Goal: Task Accomplishment & Management: Use online tool/utility

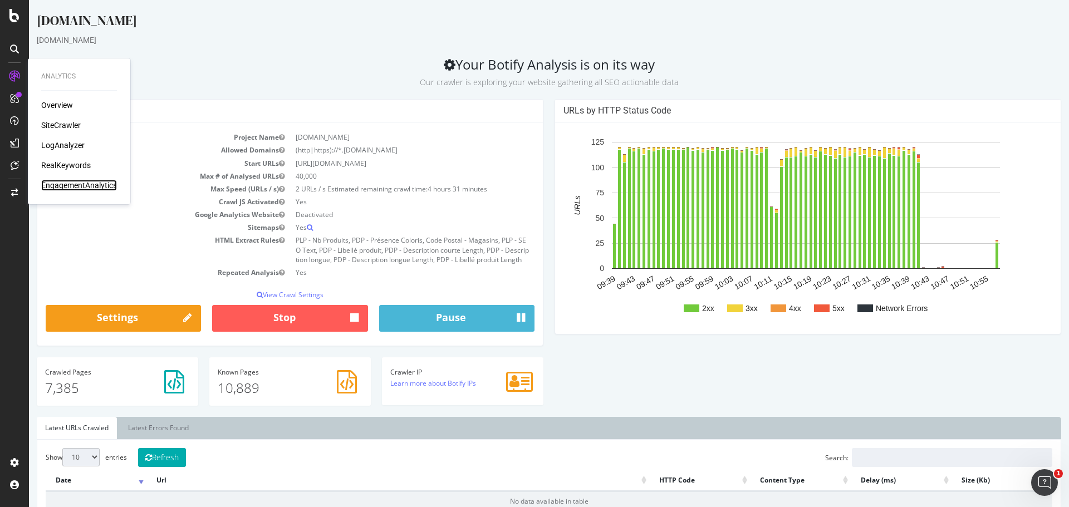
click at [68, 188] on div "EngagementAnalytics" at bounding box center [79, 185] width 76 height 11
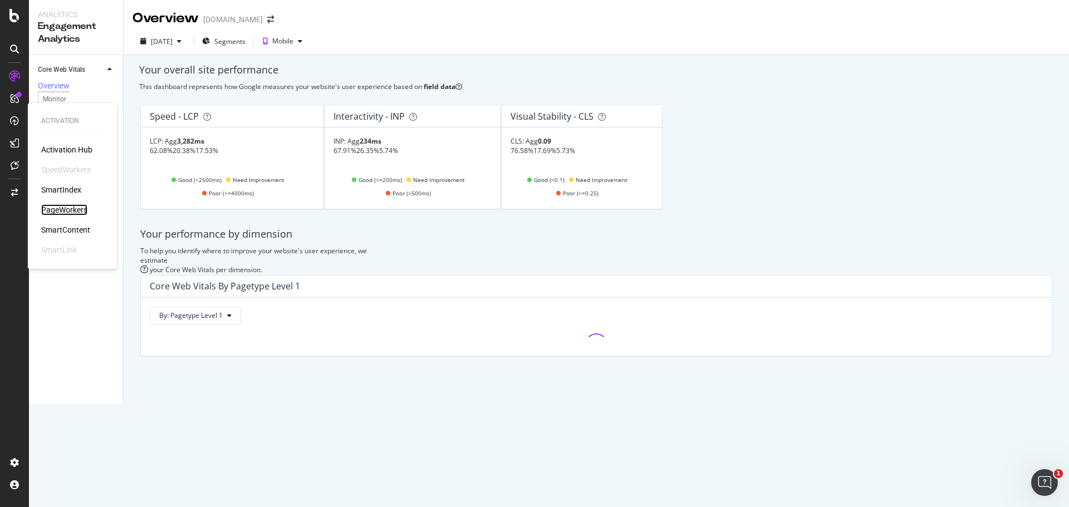
click at [73, 213] on div "PageWorkers" at bounding box center [64, 209] width 46 height 11
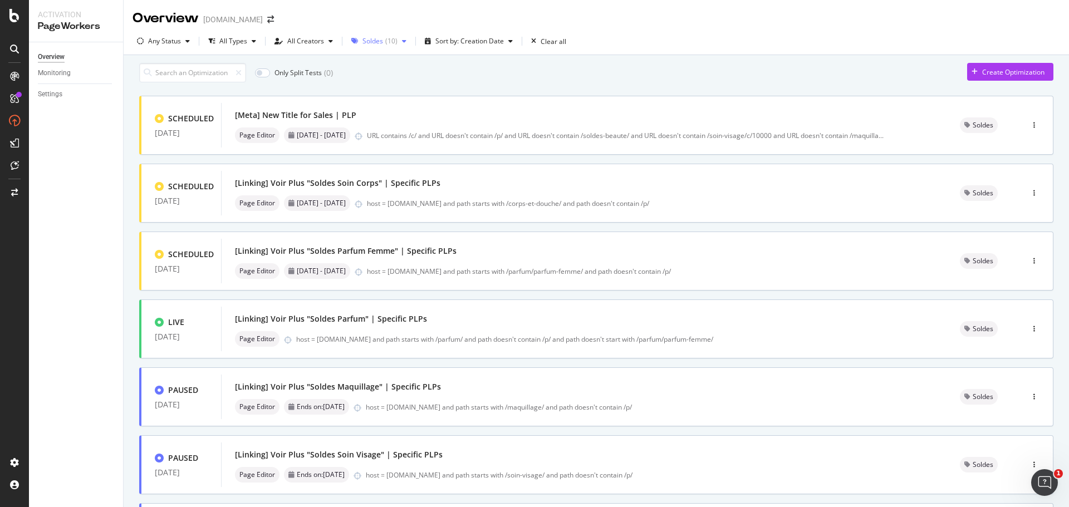
click at [402, 40] on icon "button" at bounding box center [404, 41] width 4 height 7
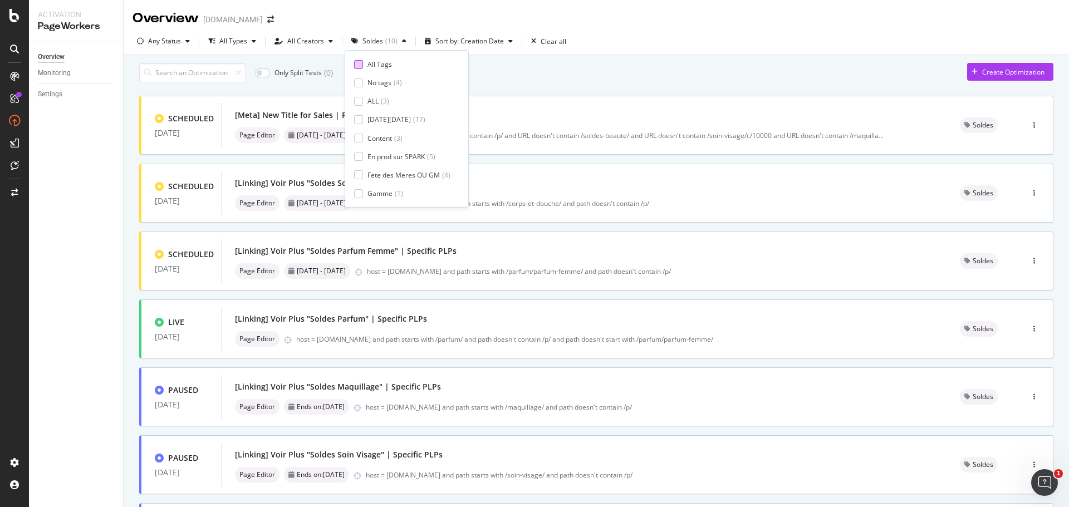
click at [360, 63] on div at bounding box center [358, 64] width 9 height 9
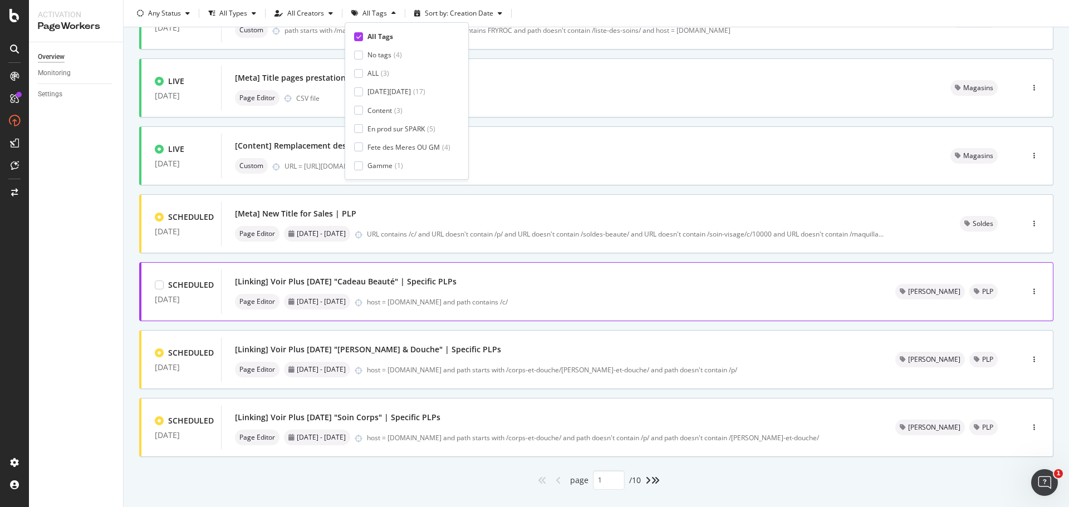
scroll to position [336, 0]
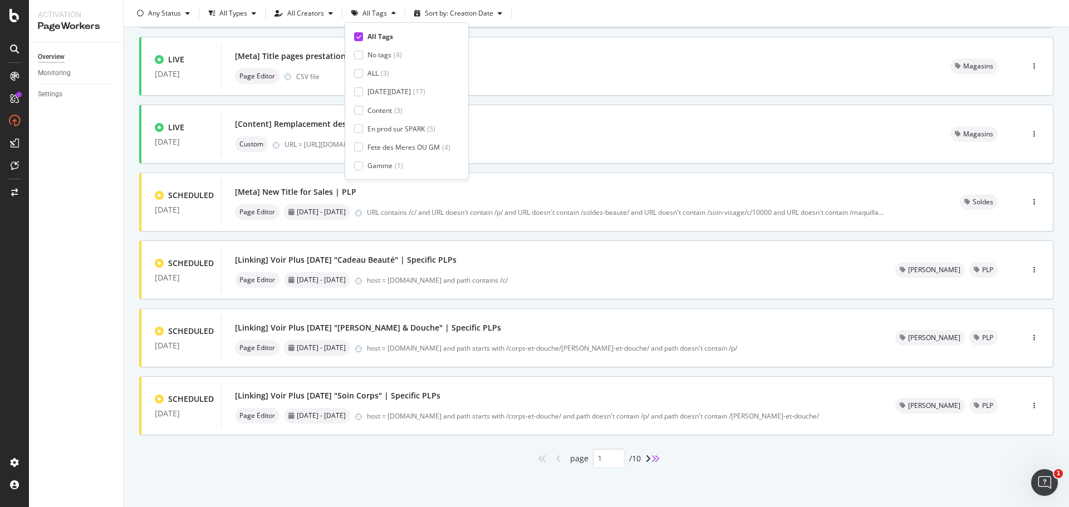
click at [657, 462] on icon "angles-right" at bounding box center [655, 458] width 9 height 9
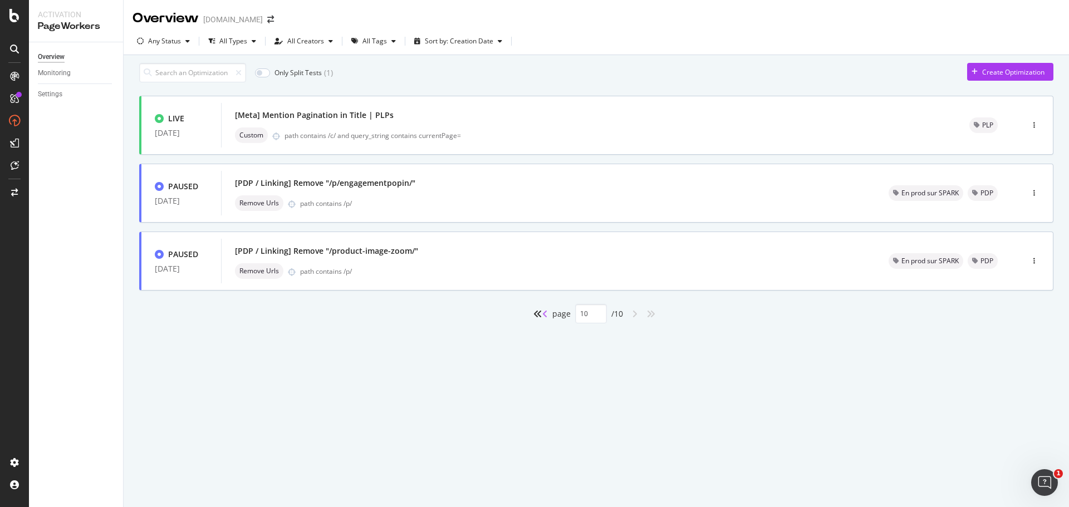
click at [548, 318] on icon "angle-left" at bounding box center [545, 313] width 6 height 9
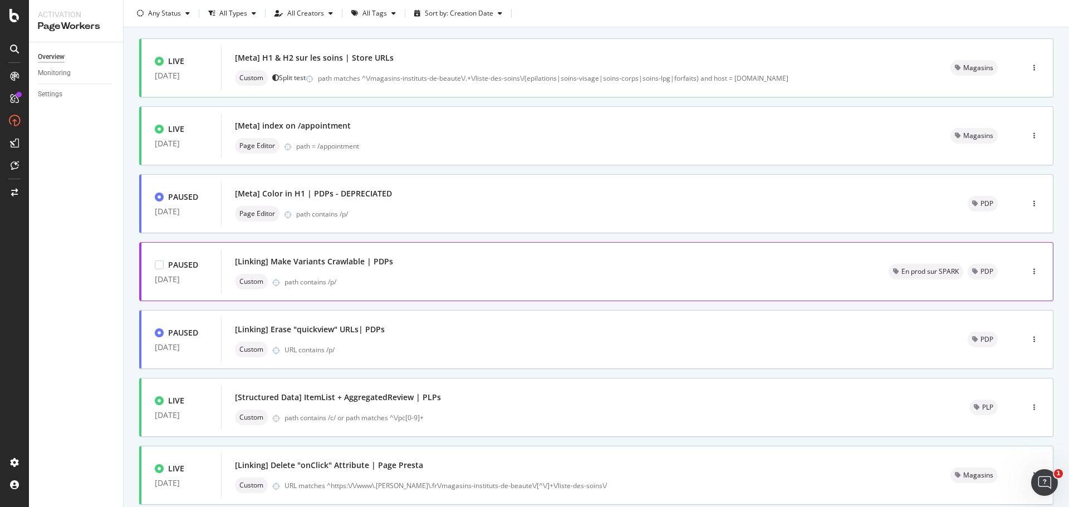
scroll to position [2, 0]
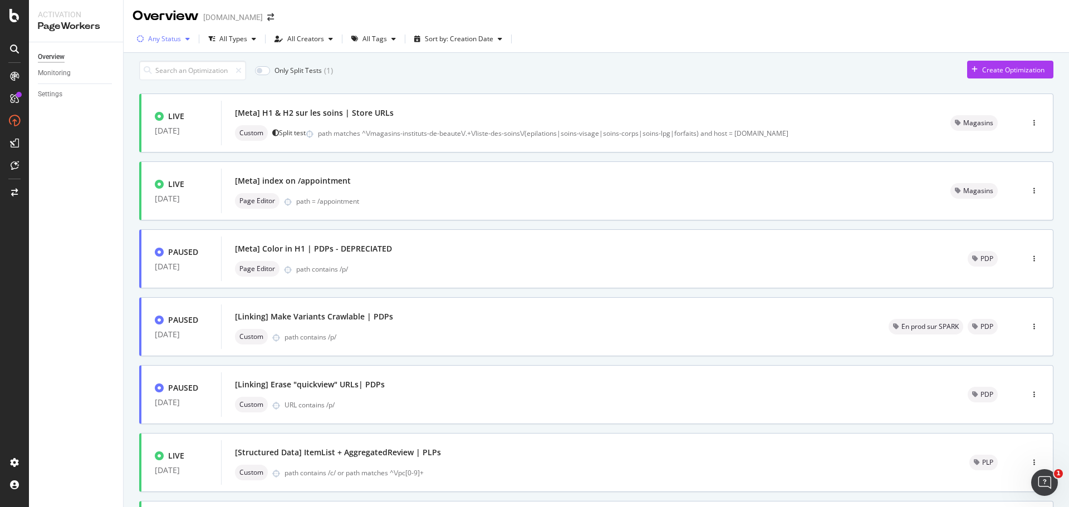
click at [172, 42] on div "Any Status" at bounding box center [164, 39] width 33 height 7
click at [147, 100] on div at bounding box center [146, 99] width 9 height 9
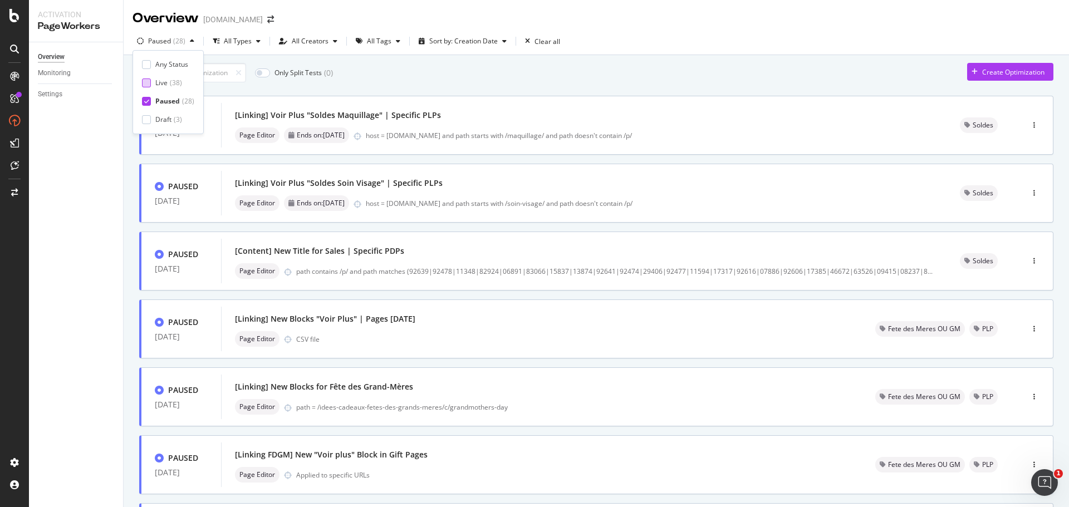
click at [146, 83] on div at bounding box center [146, 82] width 9 height 9
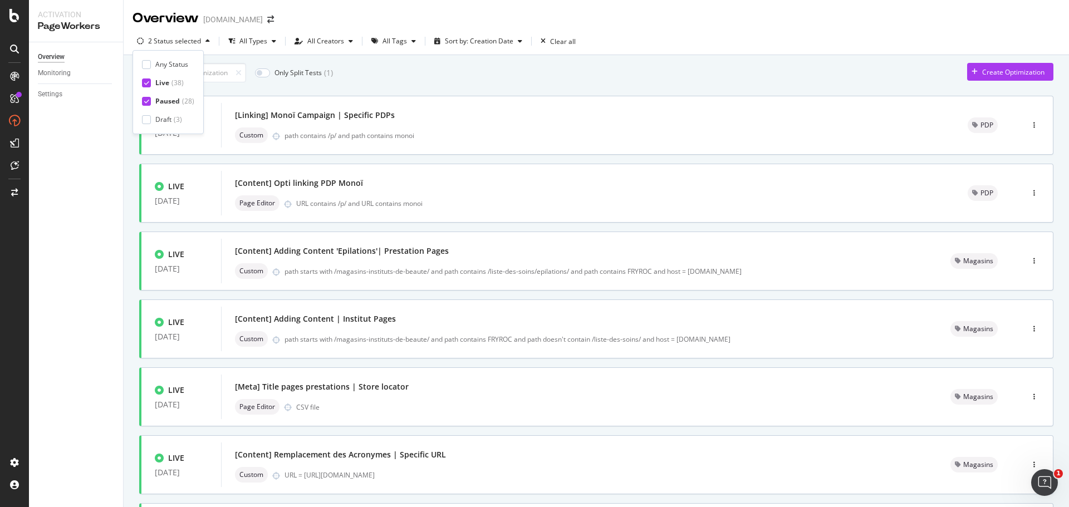
click at [147, 106] on div "Paused ( 28 )" at bounding box center [168, 100] width 52 height 9
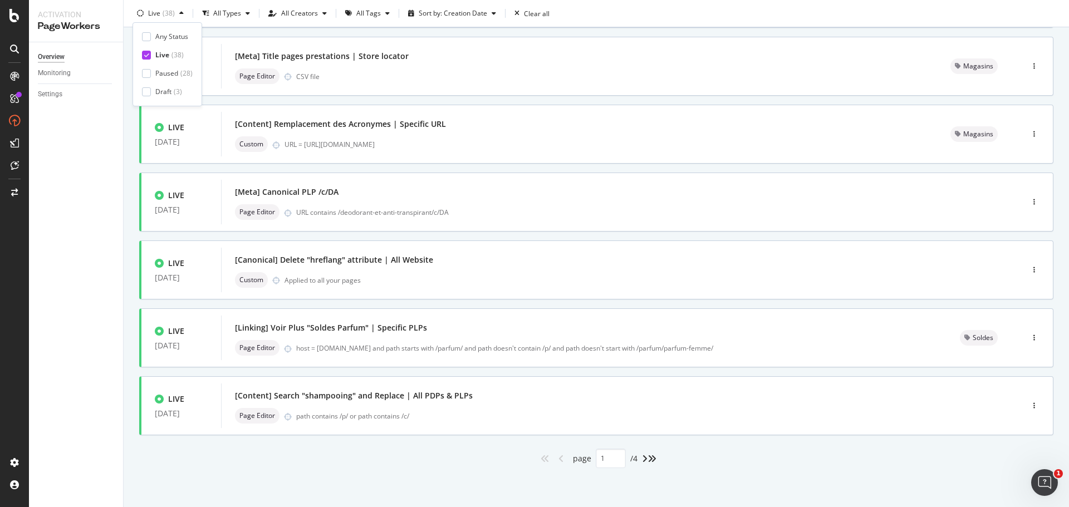
scroll to position [336, 0]
click at [652, 460] on icon "angles-right" at bounding box center [651, 458] width 9 height 9
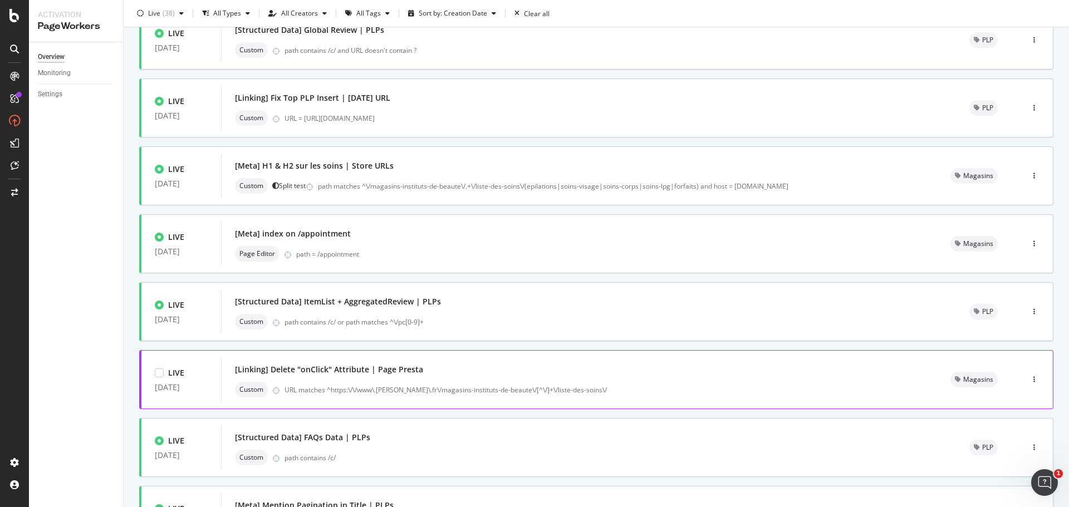
scroll to position [0, 0]
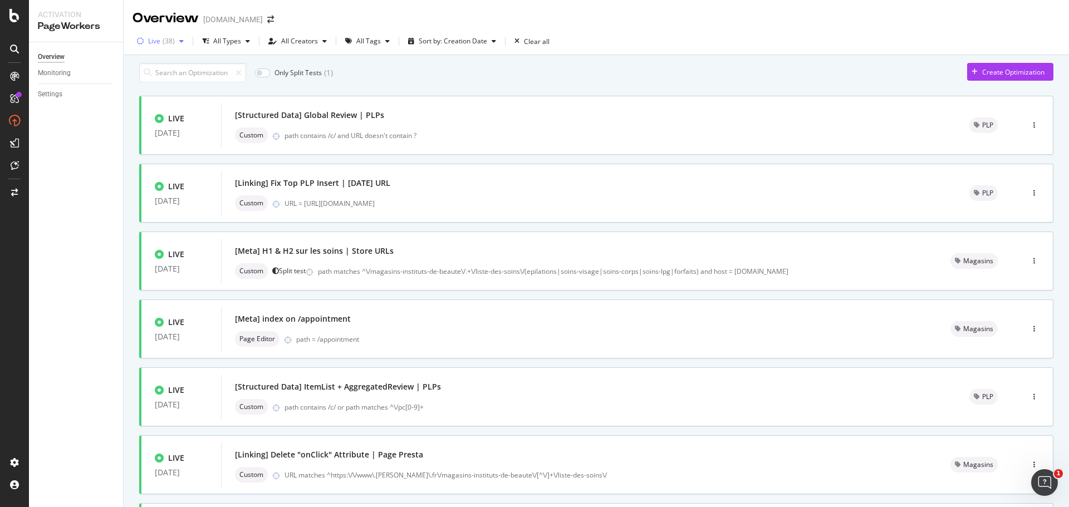
click at [178, 42] on div "button" at bounding box center [181, 41] width 13 height 7
click at [179, 42] on icon "button" at bounding box center [181, 41] width 4 height 7
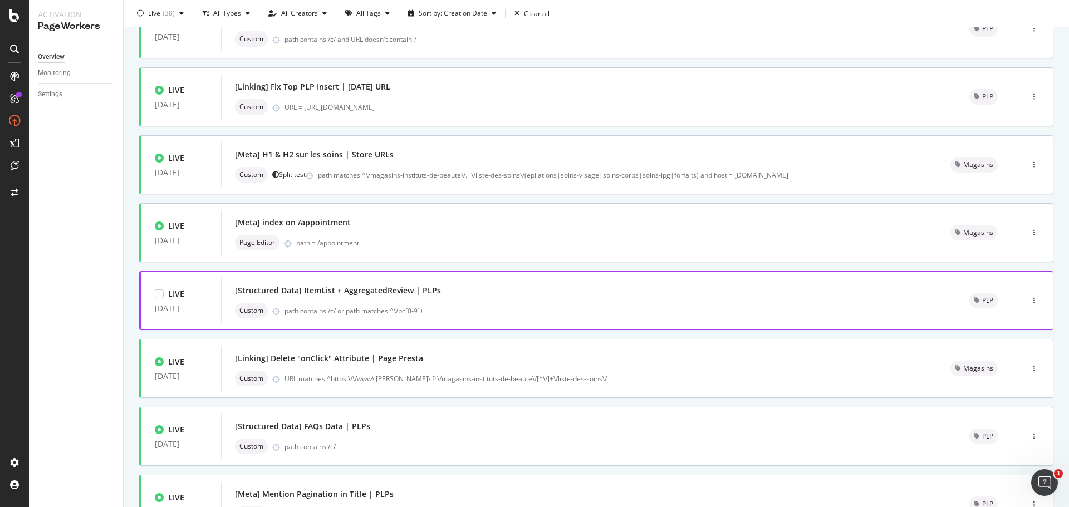
scroll to position [200, 0]
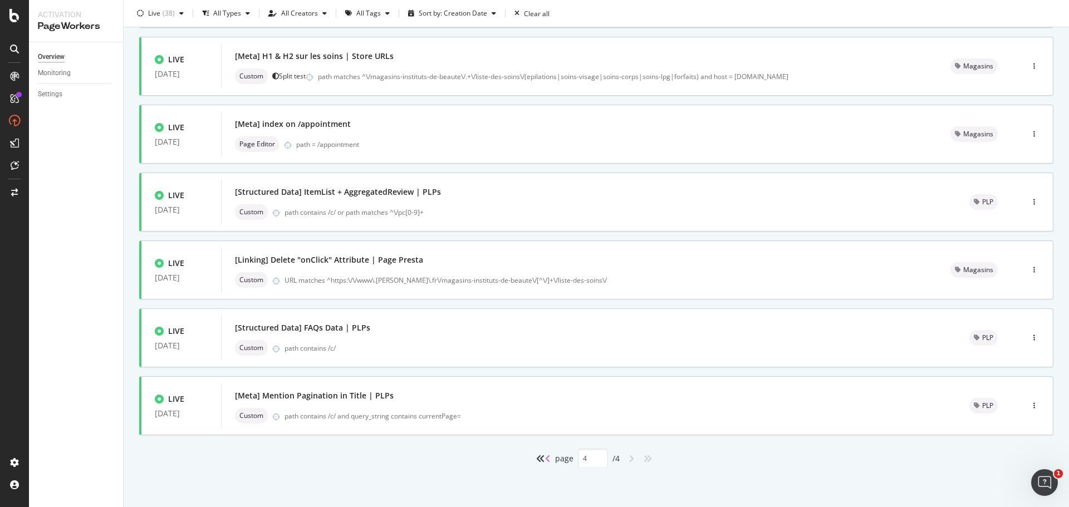
click at [548, 459] on icon "angle-left" at bounding box center [548, 458] width 6 height 9
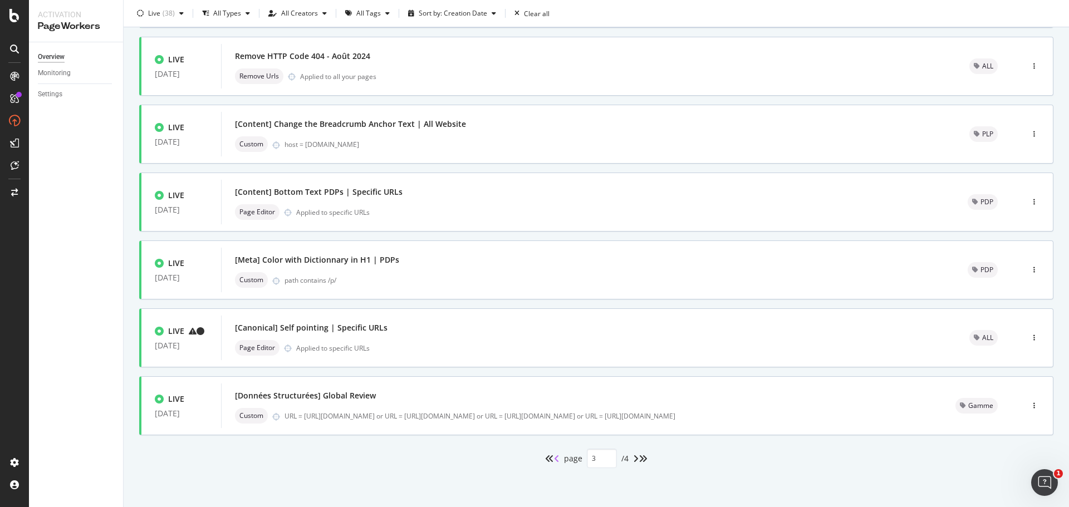
click at [554, 462] on icon "angle-left" at bounding box center [557, 458] width 6 height 9
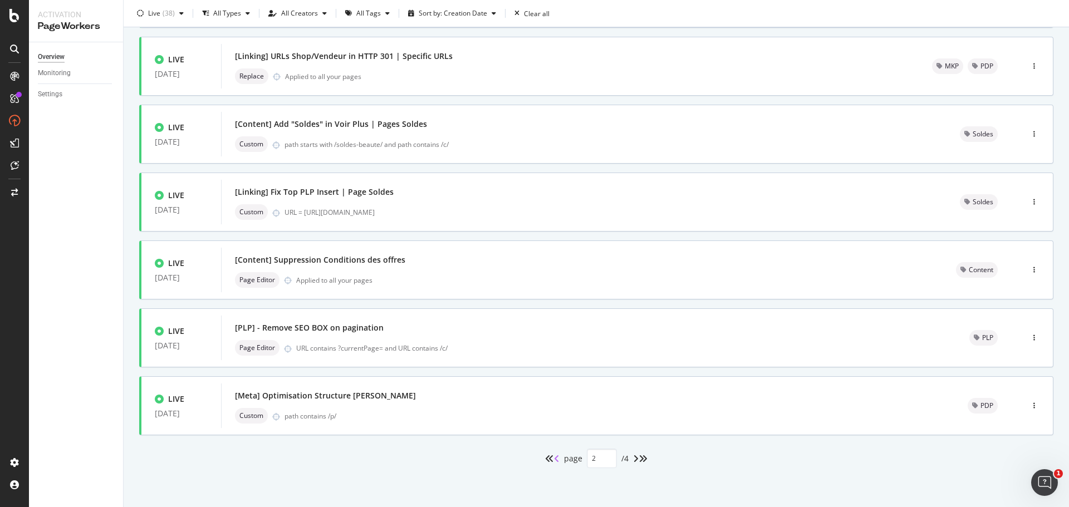
click at [554, 462] on icon "angle-left" at bounding box center [557, 458] width 6 height 9
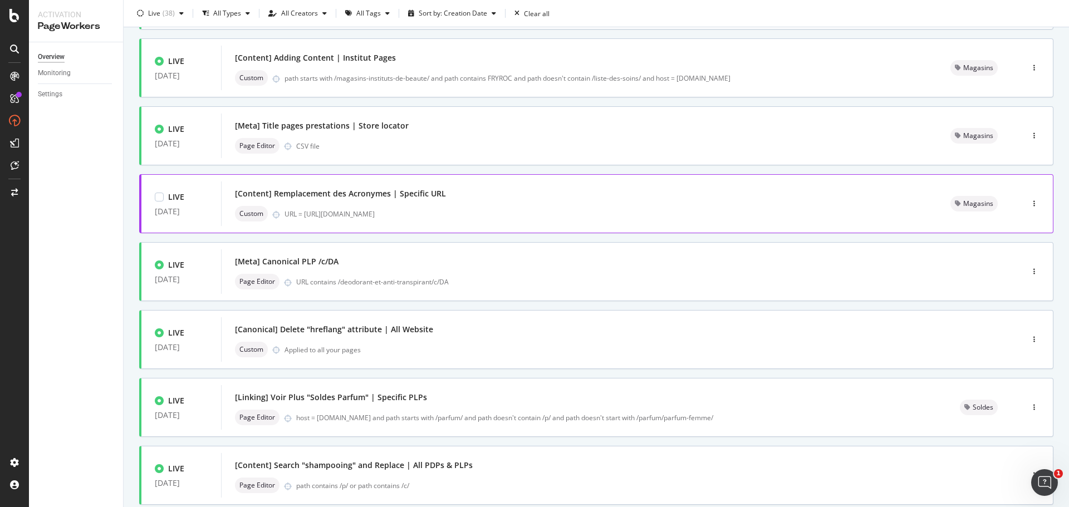
scroll to position [278, 0]
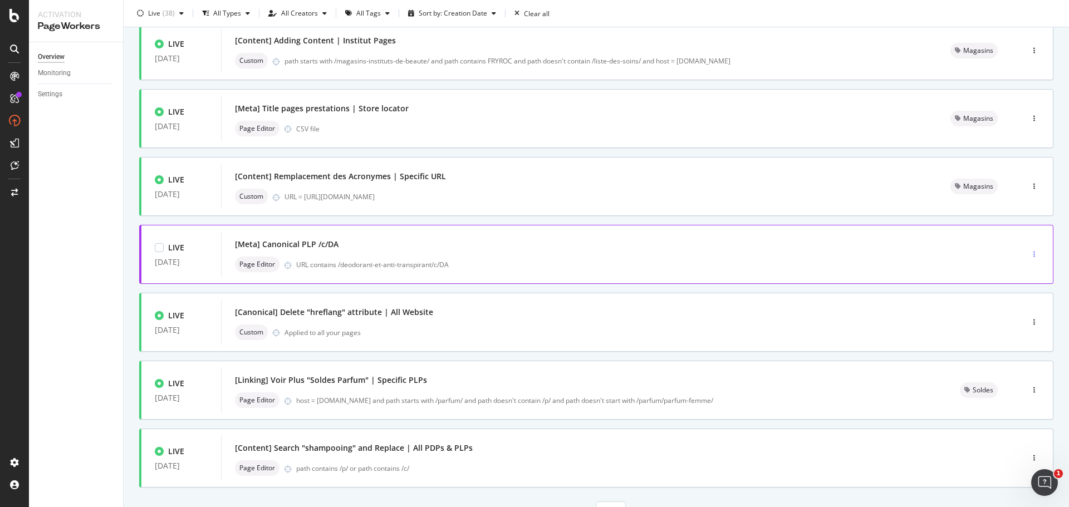
click at [1033, 258] on icon "button" at bounding box center [1034, 254] width 2 height 7
click at [1015, 318] on div "Tags" at bounding box center [1010, 317] width 15 height 9
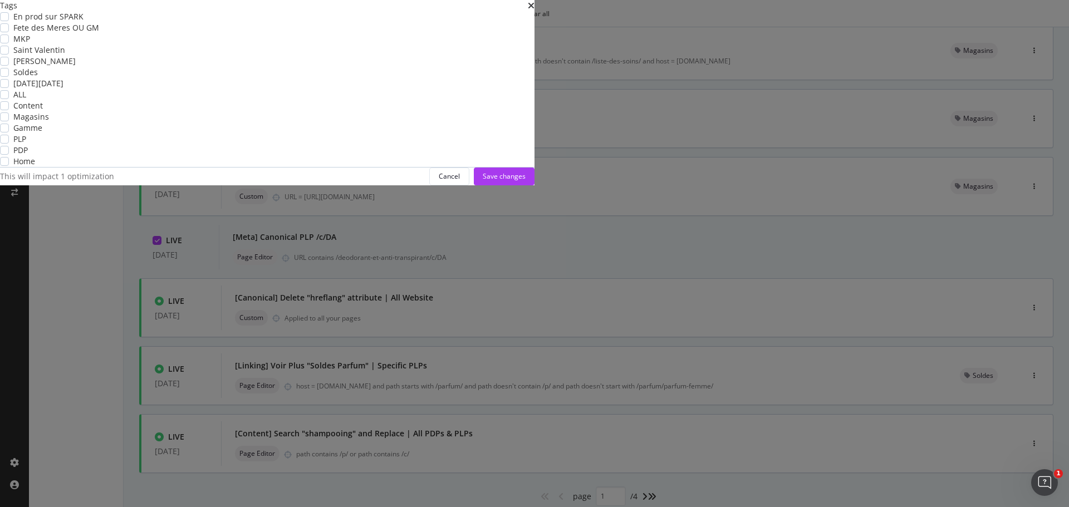
scroll to position [0, 0]
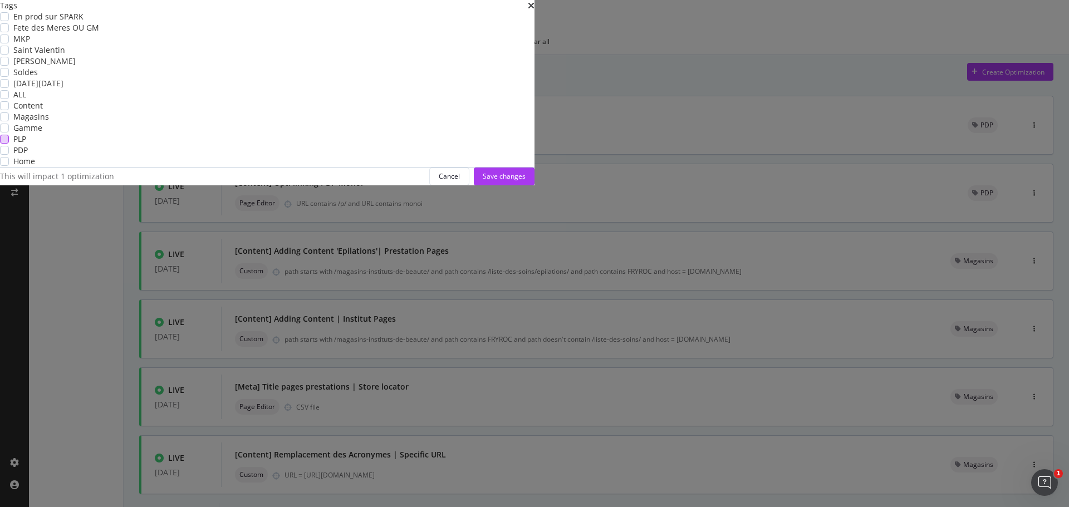
click at [9, 144] on div "modal" at bounding box center [4, 139] width 9 height 9
click at [525, 181] on div "Save changes" at bounding box center [504, 175] width 43 height 9
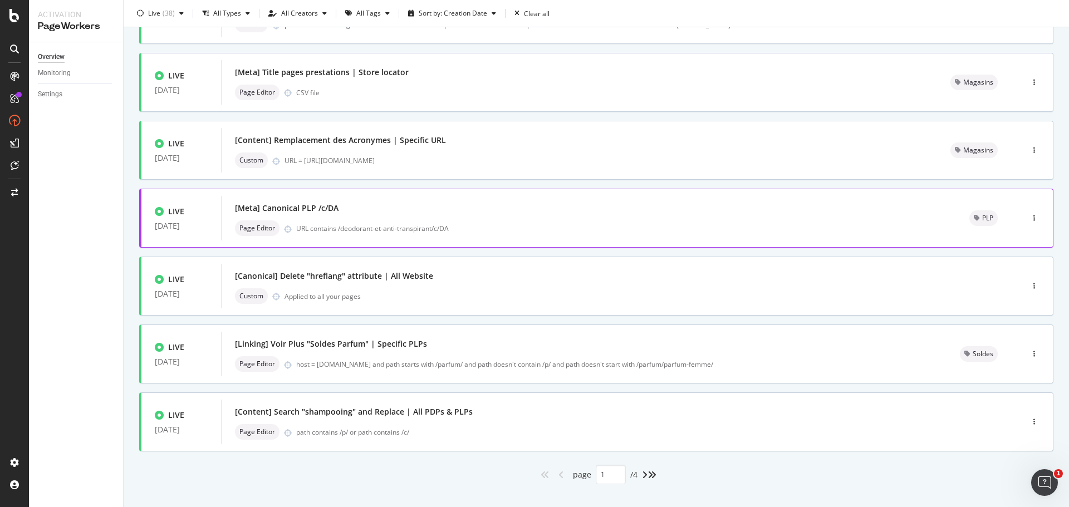
scroll to position [334, 0]
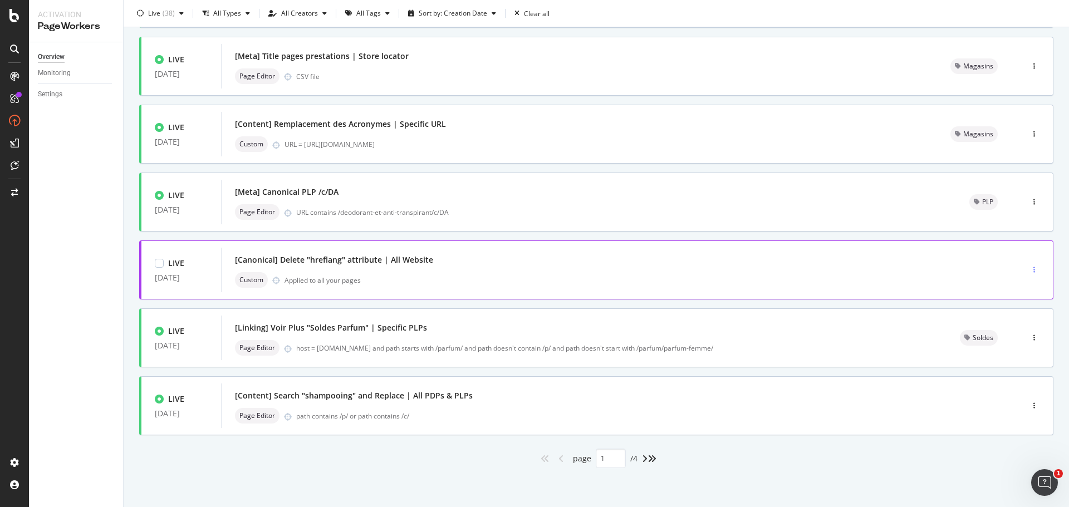
click at [1033, 272] on icon "button" at bounding box center [1034, 270] width 2 height 7
click at [1010, 309] on div "Tags" at bounding box center [1010, 311] width 15 height 9
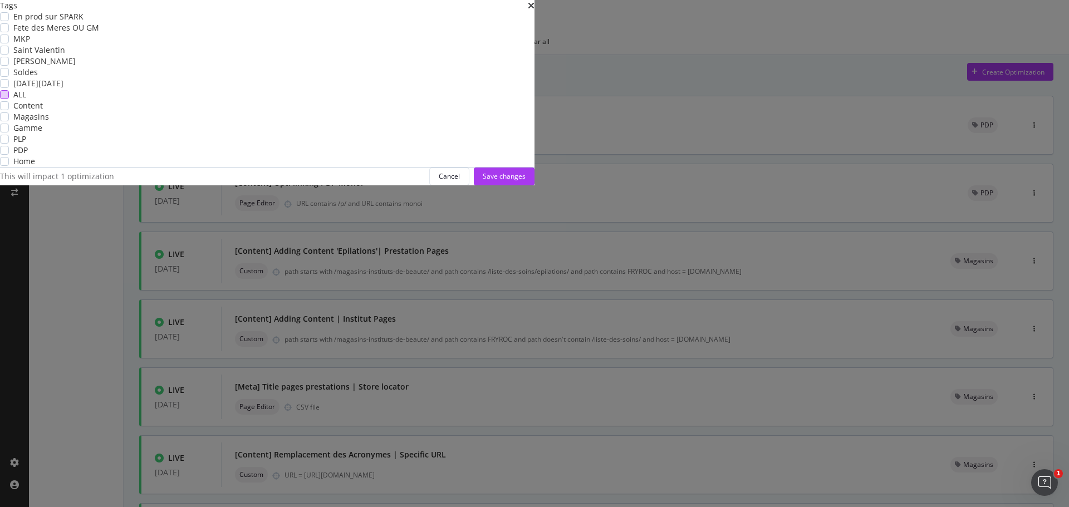
click at [9, 99] on div "modal" at bounding box center [4, 94] width 9 height 9
click at [525, 181] on div "Save changes" at bounding box center [504, 175] width 43 height 9
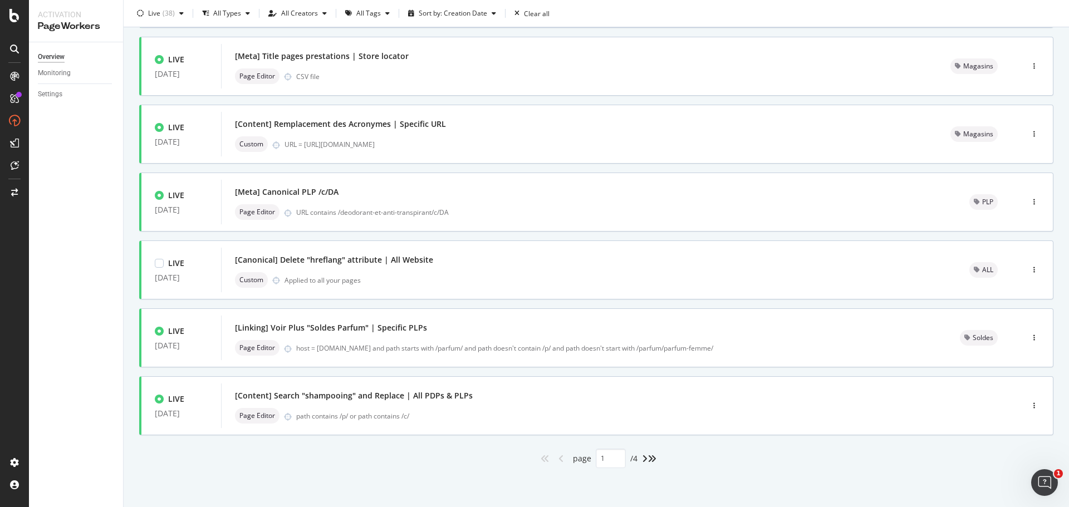
scroll to position [336, 0]
click at [1029, 406] on div "button" at bounding box center [1034, 405] width 11 height 7
click at [1006, 462] on div "Tags" at bounding box center [1010, 463] width 15 height 9
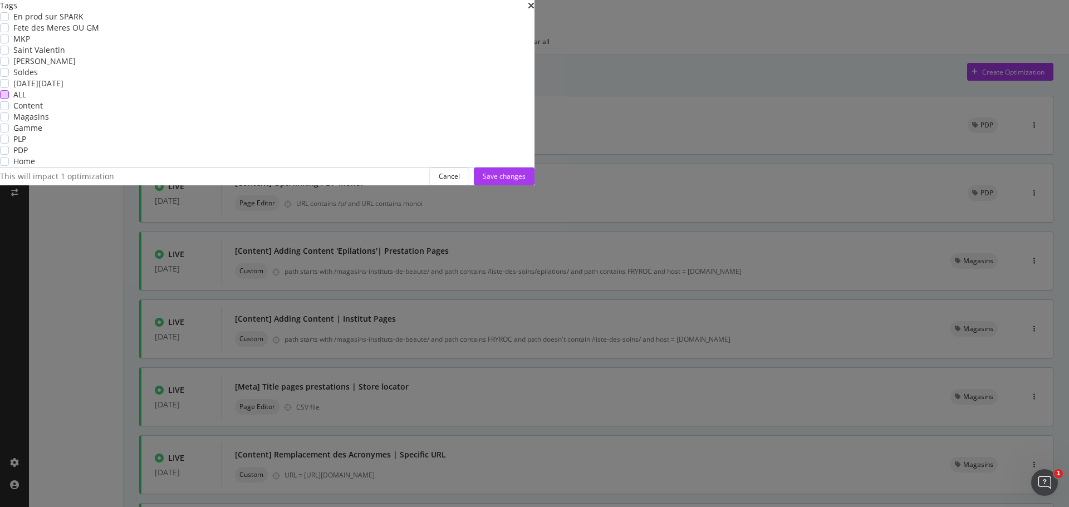
click at [9, 99] on div "modal" at bounding box center [4, 94] width 9 height 9
click at [525, 181] on div "Save changes" at bounding box center [504, 175] width 43 height 9
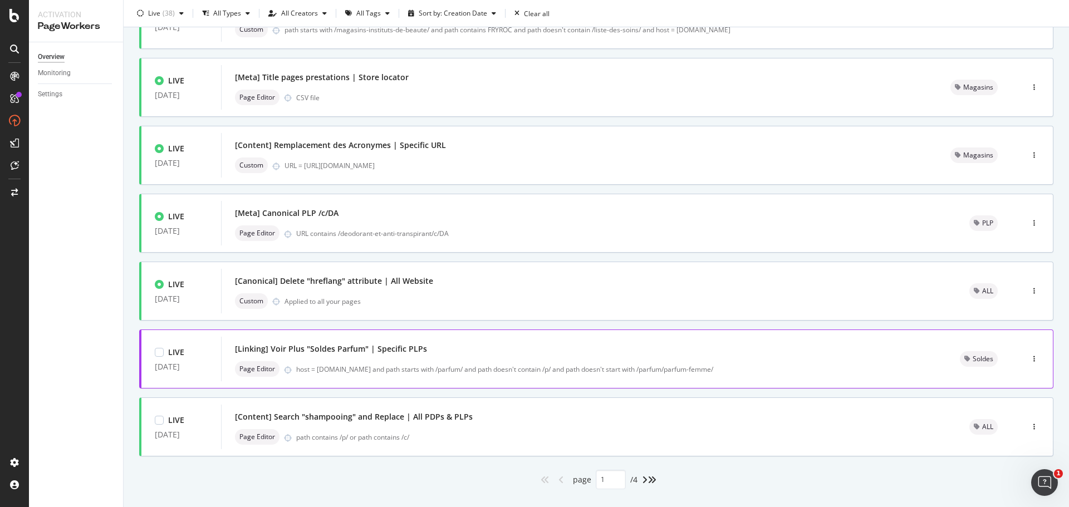
scroll to position [336, 0]
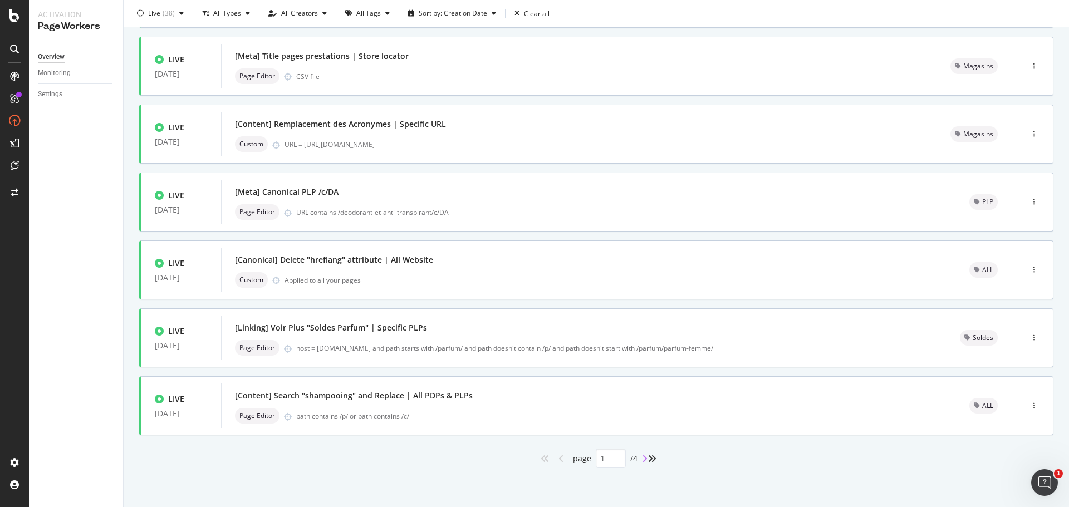
click at [642, 458] on icon "angle-right" at bounding box center [645, 458] width 6 height 9
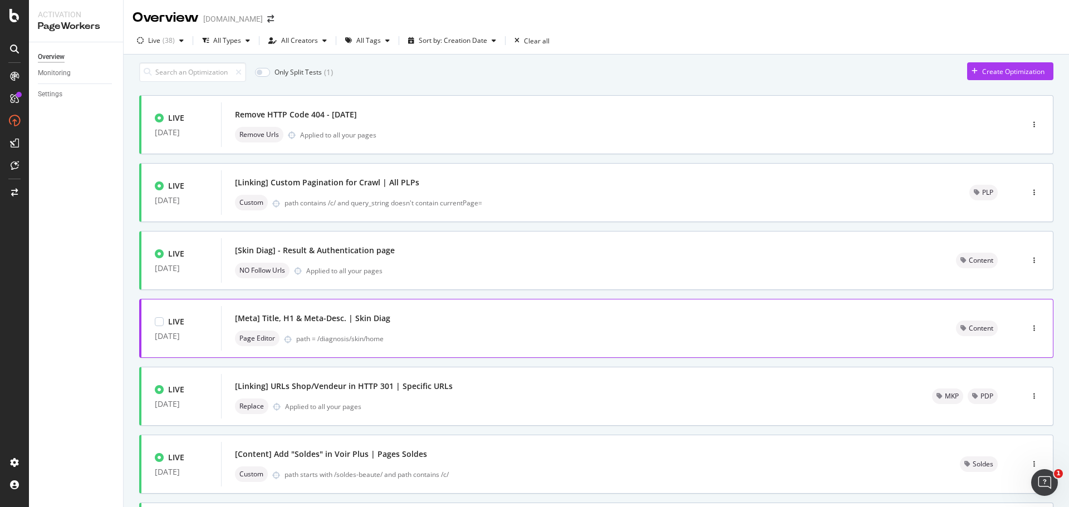
scroll to position [0, 0]
click at [172, 41] on div "( 38 )" at bounding box center [169, 41] width 12 height 7
click at [163, 65] on div "Any Status" at bounding box center [171, 64] width 33 height 9
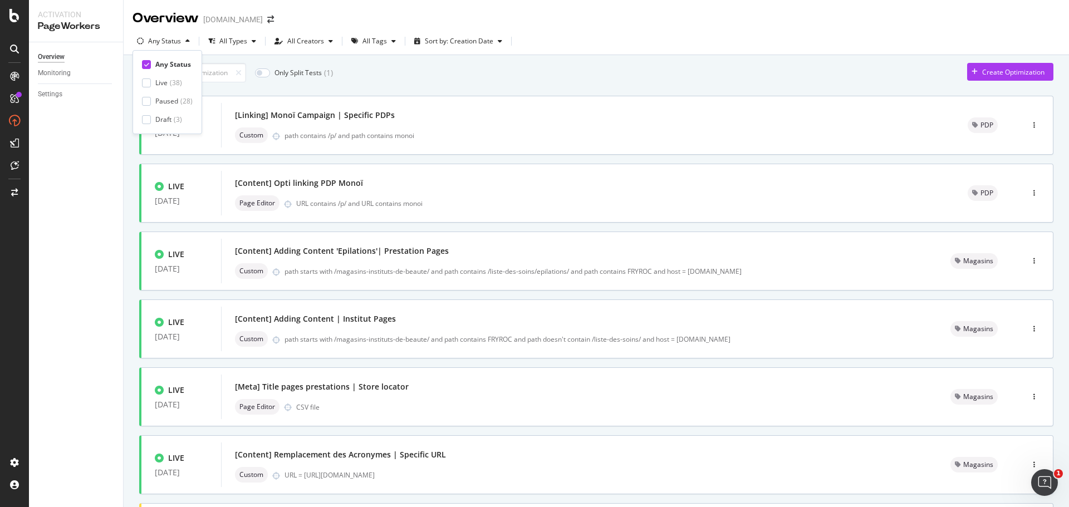
type input "1"
click at [148, 103] on div at bounding box center [146, 101] width 9 height 9
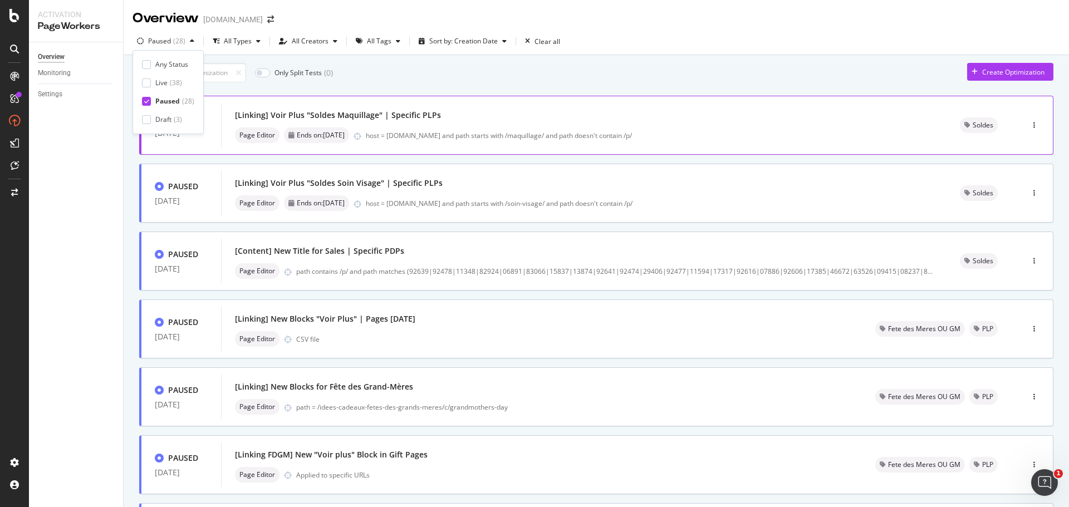
click at [890, 134] on div "Page Editor Ends on: [DATE] host = [DOMAIN_NAME] and path starts with /maquilla…" at bounding box center [584, 135] width 698 height 16
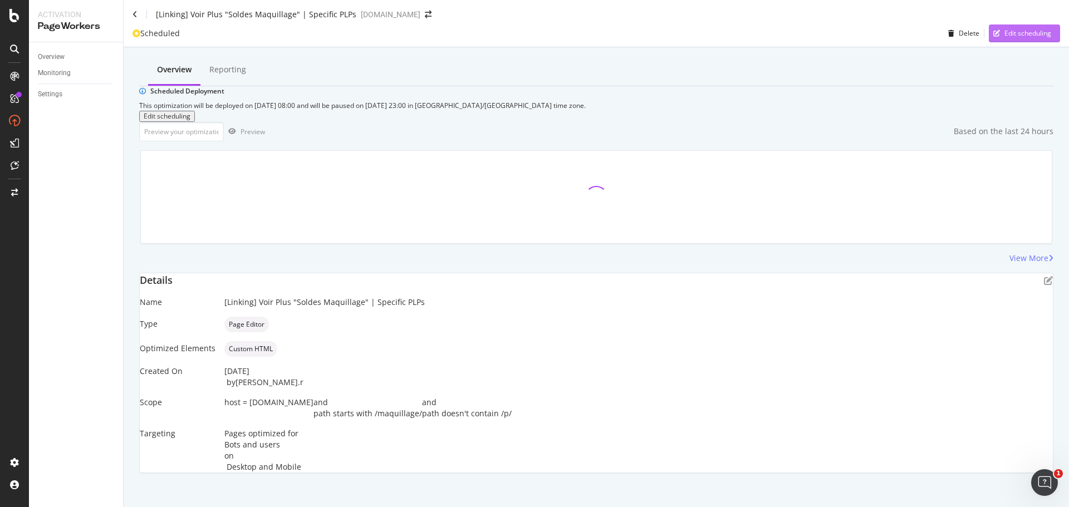
click at [1015, 38] on div "Edit scheduling" at bounding box center [1027, 32] width 47 height 9
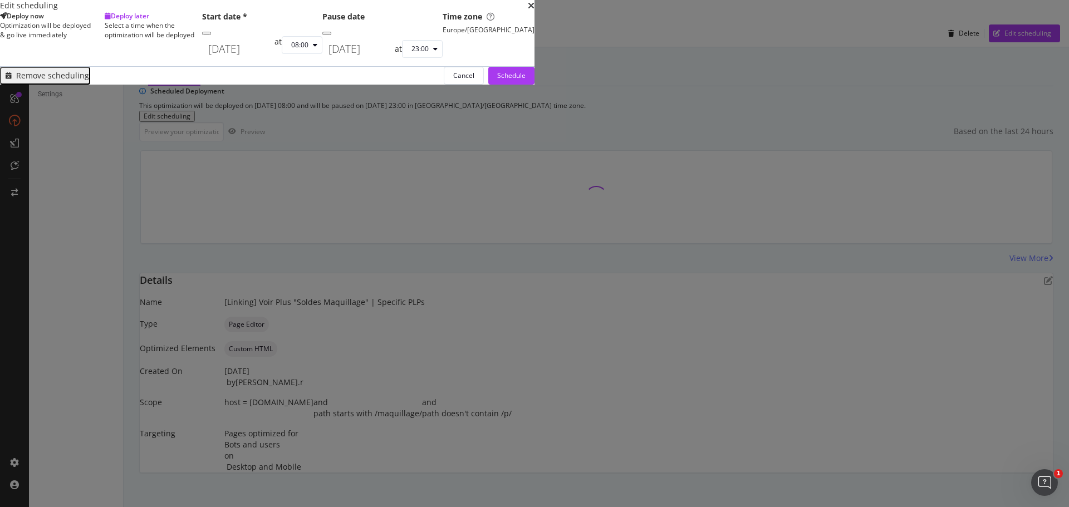
click at [89, 80] on div "Remove scheduling" at bounding box center [52, 75] width 73 height 9
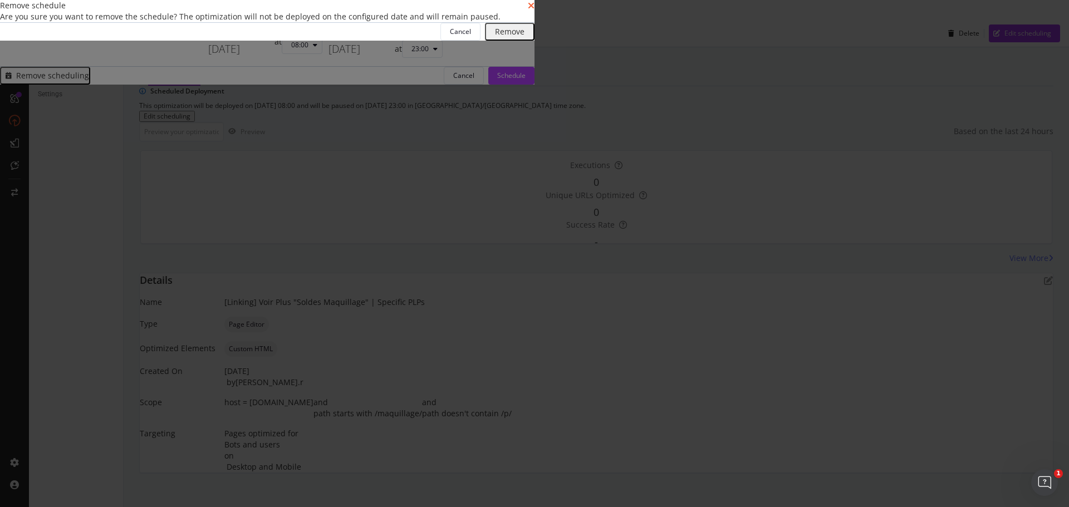
click at [534, 10] on icon "times" at bounding box center [531, 5] width 7 height 9
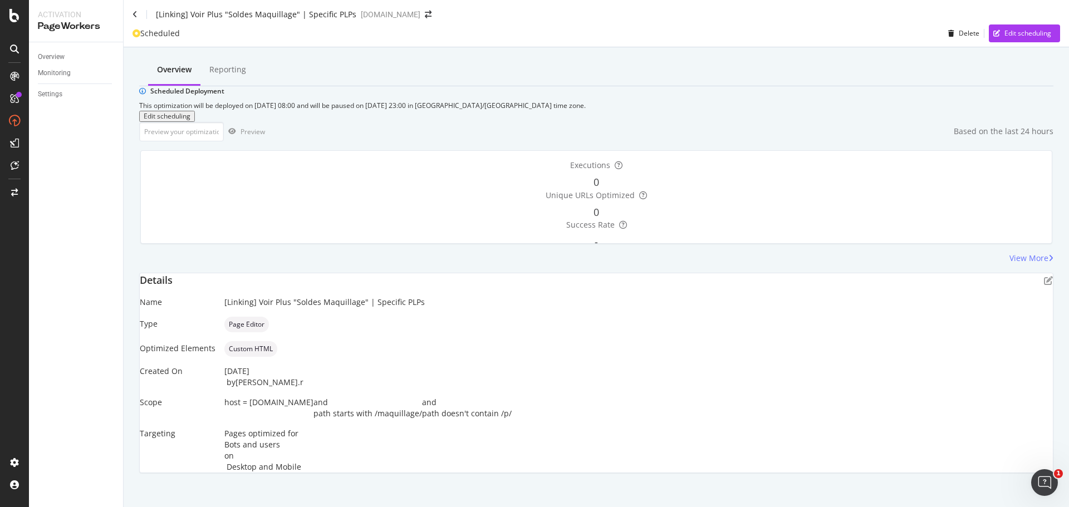
click at [137, 20] on div "[Linking] Voir Plus "Soldes Maquillage" | Specific PLPs" at bounding box center [244, 14] width 224 height 11
click at [134, 16] on icon at bounding box center [134, 15] width 5 height 8
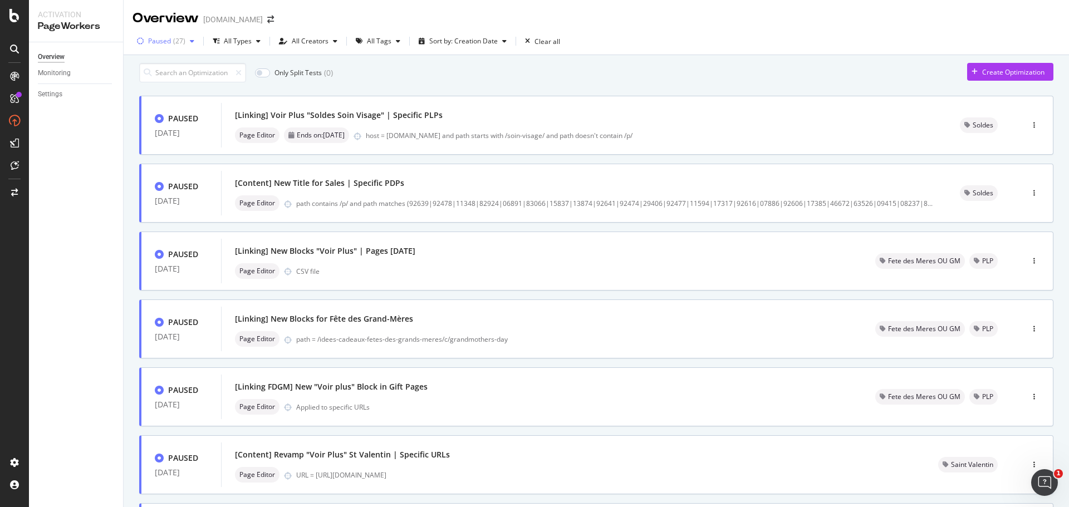
click at [190, 45] on icon "button" at bounding box center [192, 41] width 4 height 7
click at [149, 82] on div at bounding box center [146, 82] width 9 height 9
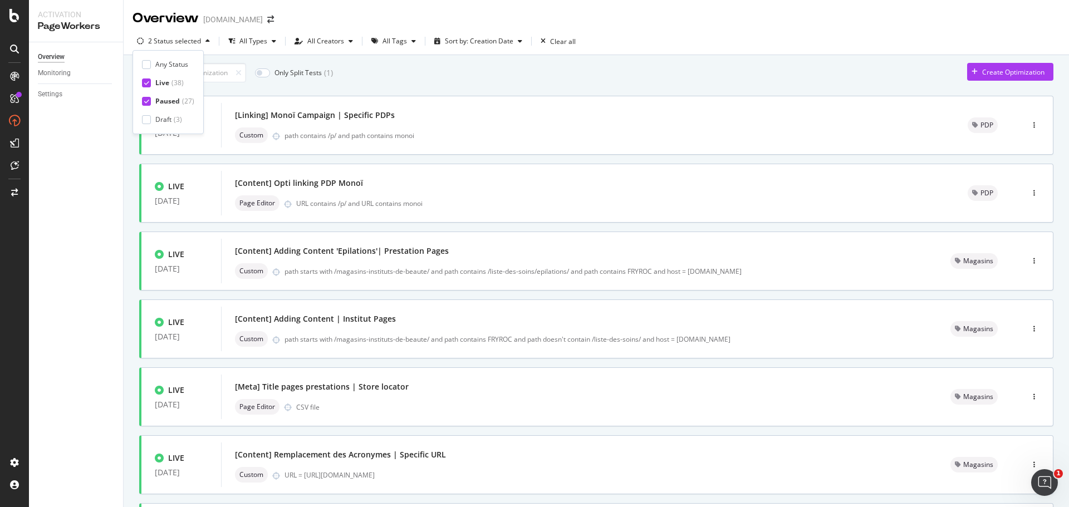
click at [147, 100] on icon at bounding box center [146, 102] width 5 height 6
click at [215, 77] on input at bounding box center [192, 72] width 107 height 19
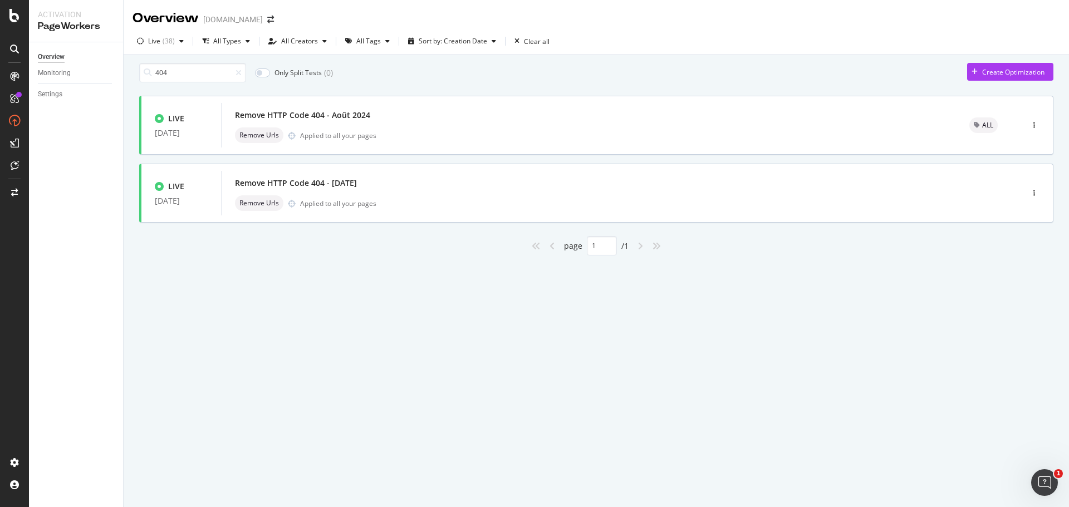
drag, startPoint x: 175, startPoint y: 81, endPoint x: 149, endPoint y: 74, distance: 27.0
click at [149, 74] on div "404" at bounding box center [192, 72] width 107 height 19
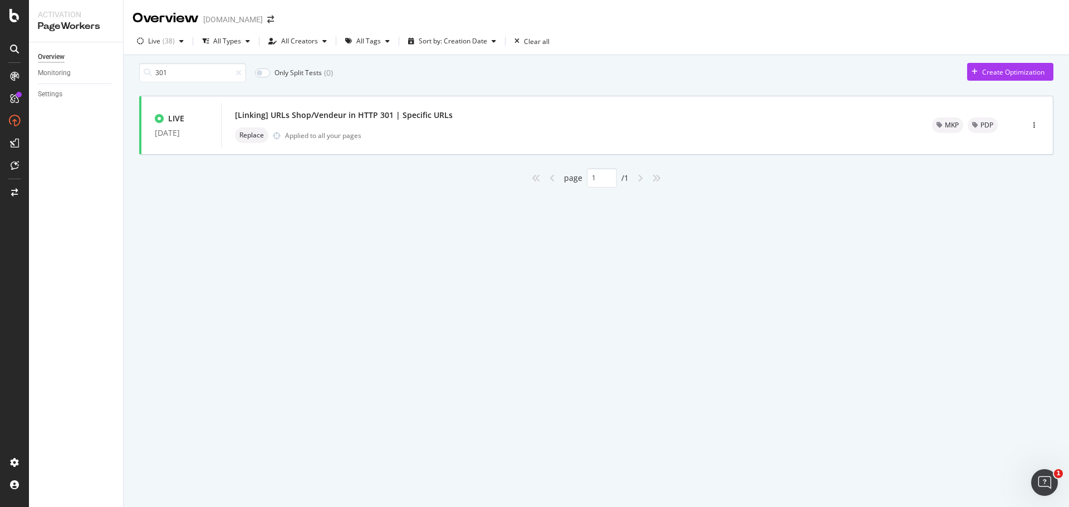
drag, startPoint x: 179, startPoint y: 78, endPoint x: 150, endPoint y: 76, distance: 28.5
click at [150, 76] on div "301" at bounding box center [192, 72] width 107 height 19
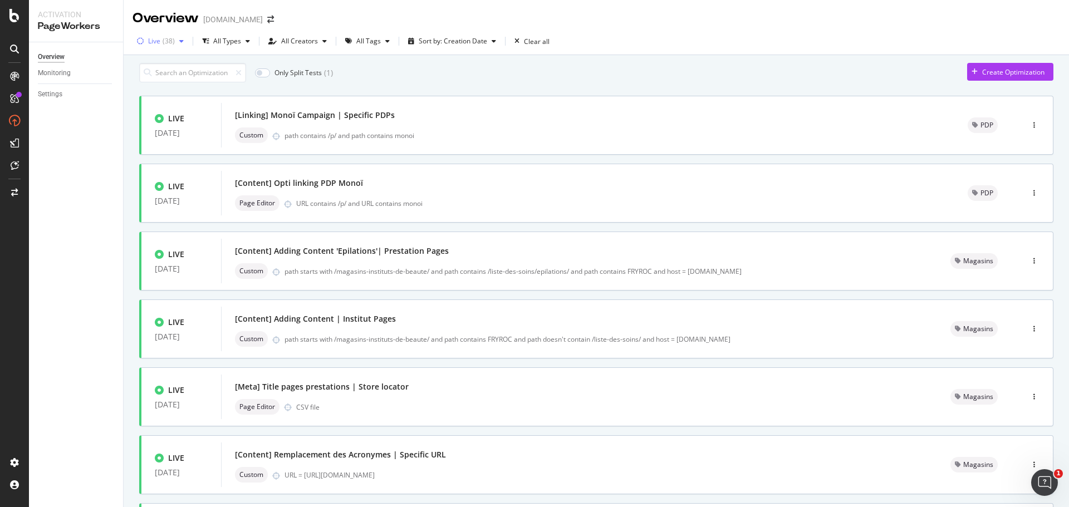
click at [160, 40] on div "Live" at bounding box center [154, 41] width 12 height 7
click at [146, 61] on div at bounding box center [146, 64] width 9 height 9
click at [205, 78] on input at bounding box center [192, 72] width 107 height 19
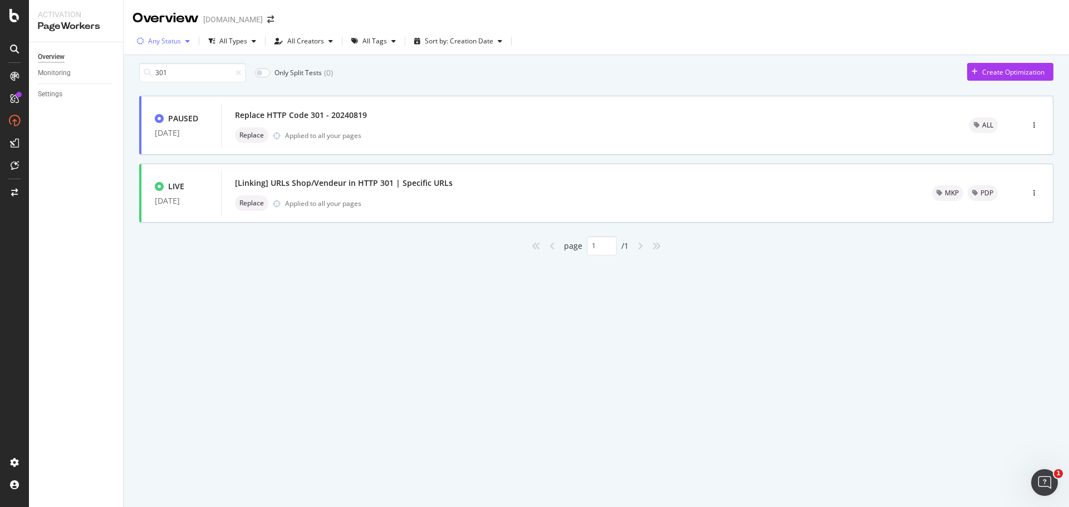
click at [158, 42] on div "Any Status" at bounding box center [164, 41] width 33 height 7
click at [180, 102] on div "( 27 )" at bounding box center [186, 100] width 12 height 9
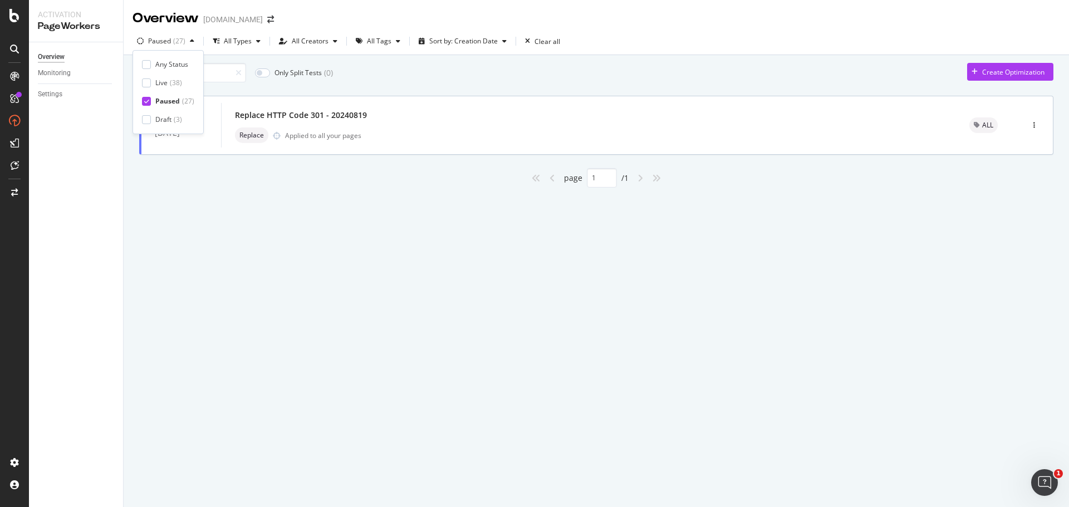
click at [443, 72] on div "301 Only Split Tests ( 0 ) Create Optimization" at bounding box center [596, 72] width 914 height 19
click at [237, 76] on div at bounding box center [236, 73] width 11 height 8
click at [239, 77] on icon at bounding box center [238, 73] width 6 height 8
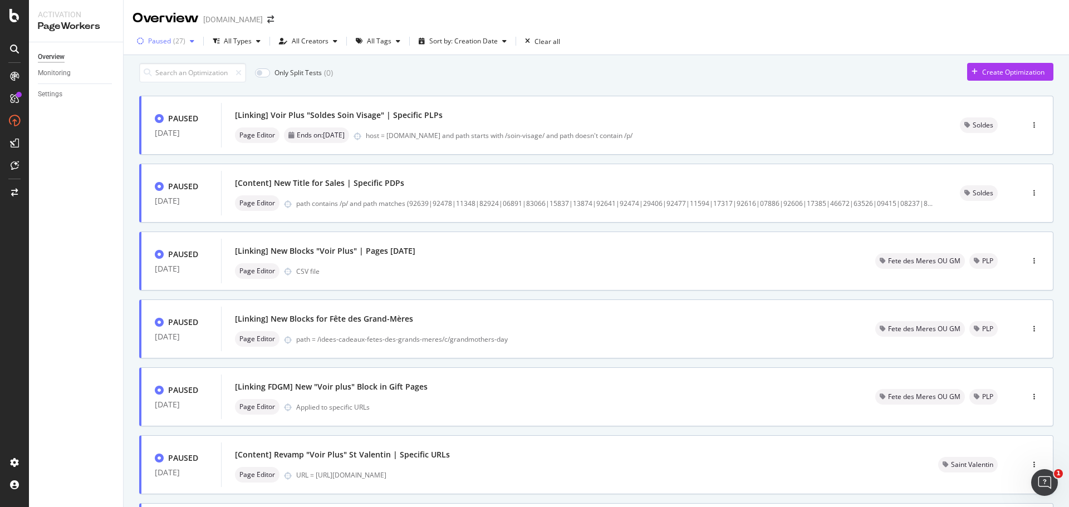
click at [190, 42] on icon "button" at bounding box center [192, 41] width 4 height 7
click at [172, 63] on div "Any Status" at bounding box center [171, 64] width 33 height 9
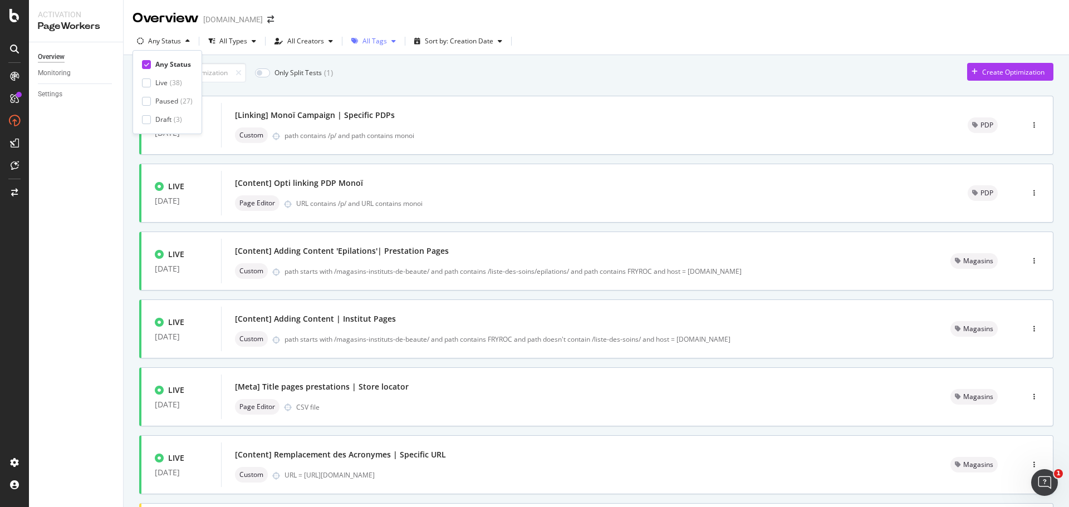
click at [373, 41] on div "All Tags" at bounding box center [374, 41] width 24 height 7
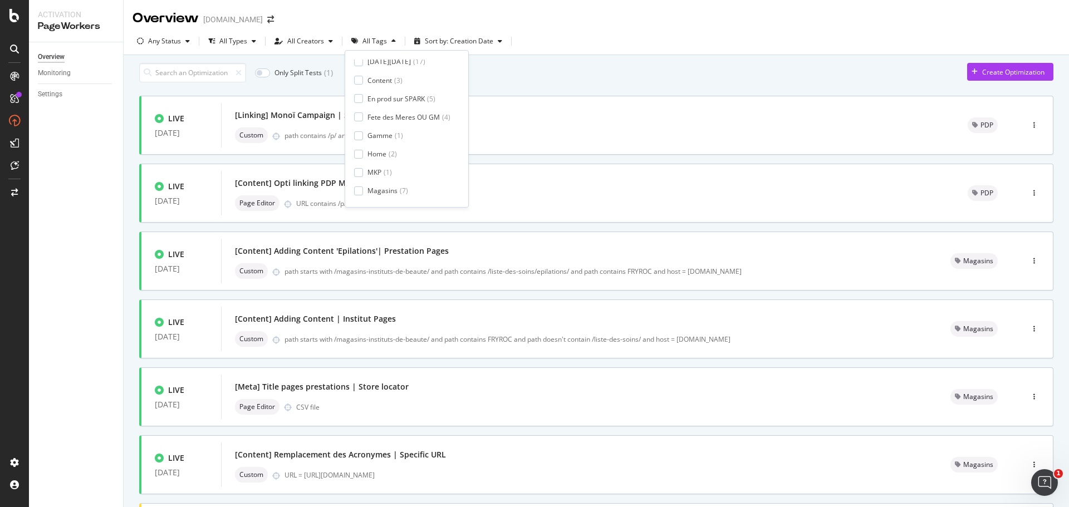
scroll to position [147, 0]
click at [387, 193] on div "Soldes" at bounding box center [377, 193] width 21 height 9
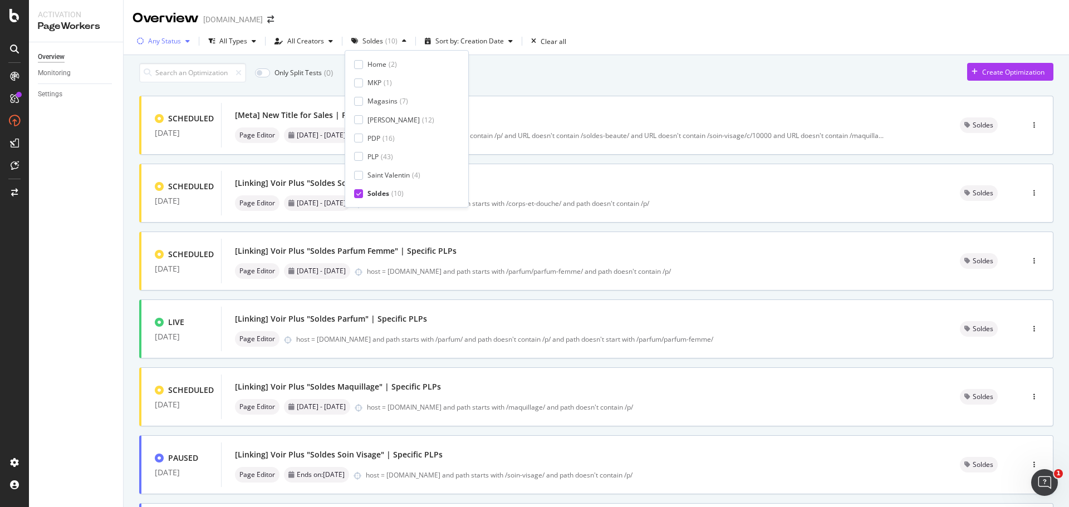
click at [154, 38] on div "Any Status" at bounding box center [164, 41] width 33 height 7
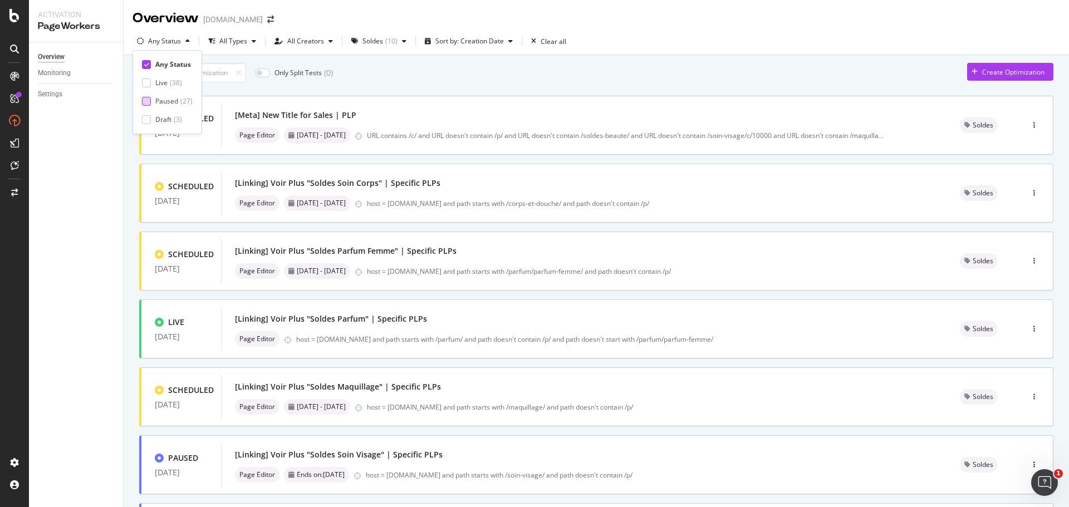
click at [159, 103] on div "Paused" at bounding box center [166, 100] width 23 height 9
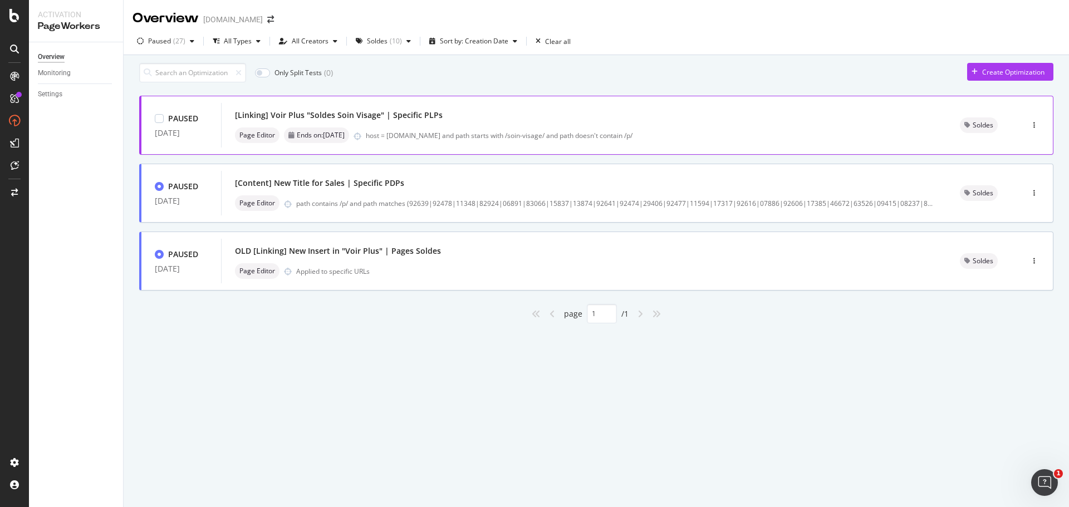
click at [845, 131] on div "[Linking] Voir Plus "Soldes Soin Visage" | Specific PLPs Page Editor Ends on: […" at bounding box center [584, 125] width 698 height 36
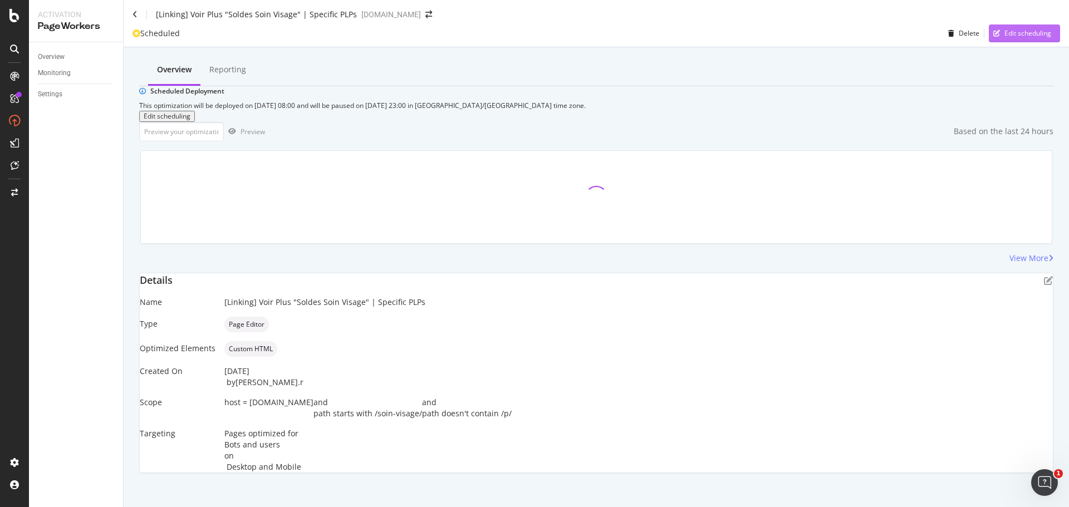
click at [1016, 38] on div "Edit scheduling" at bounding box center [1027, 32] width 47 height 9
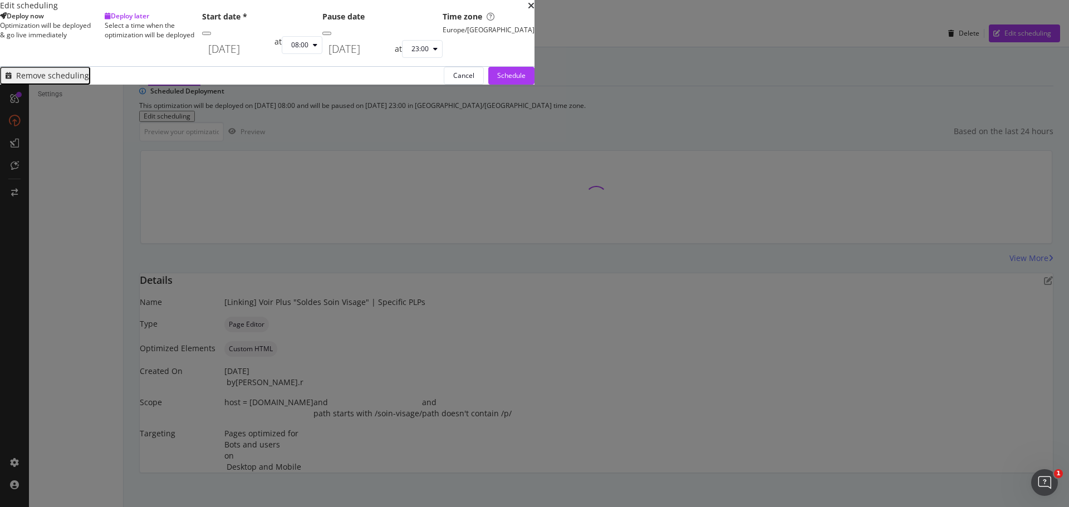
click at [89, 80] on div "Remove scheduling" at bounding box center [52, 75] width 73 height 9
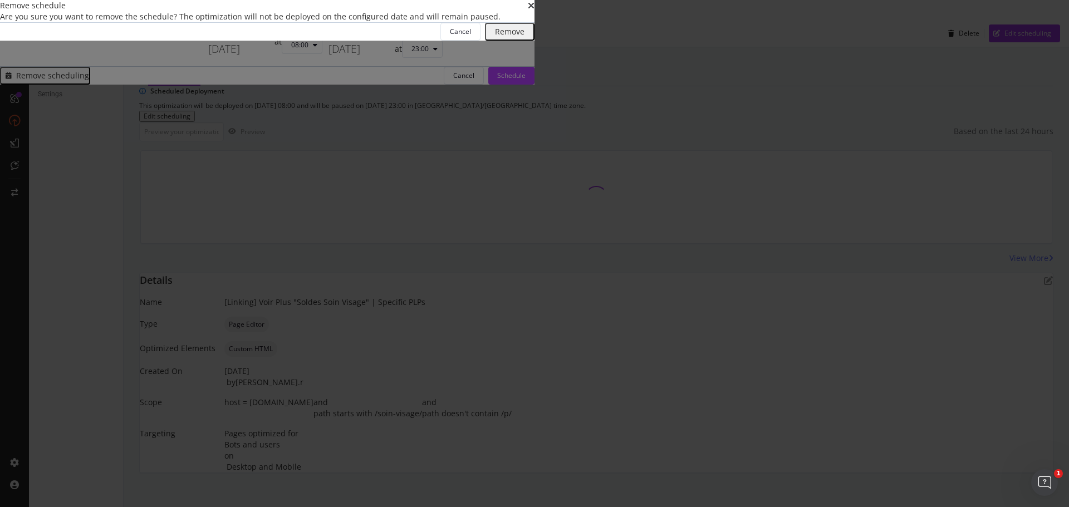
click at [524, 36] on div "Remove" at bounding box center [509, 31] width 29 height 9
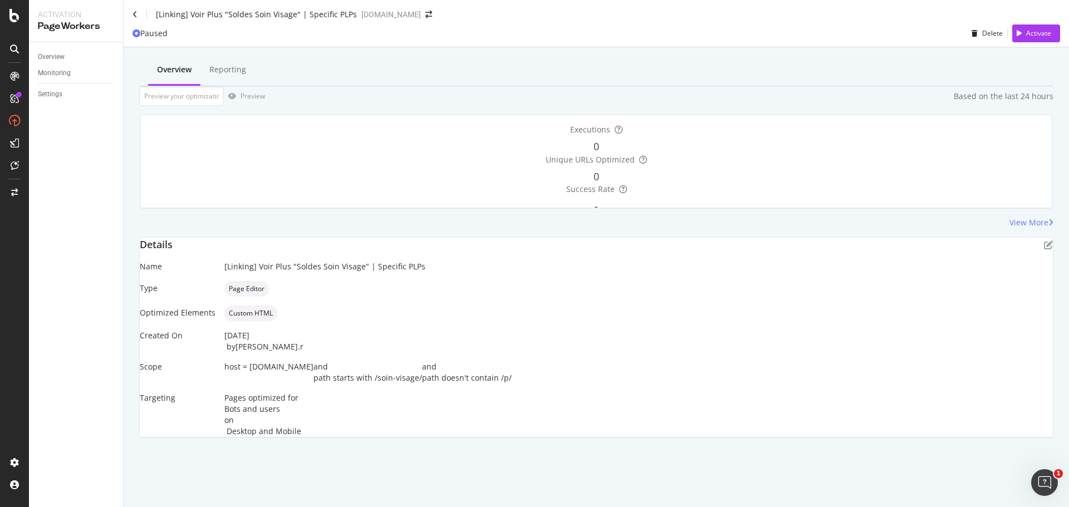
click at [6, 506] on icon "close toast" at bounding box center [3, 515] width 6 height 16
click at [1041, 38] on div "Activate" at bounding box center [1038, 32] width 25 height 9
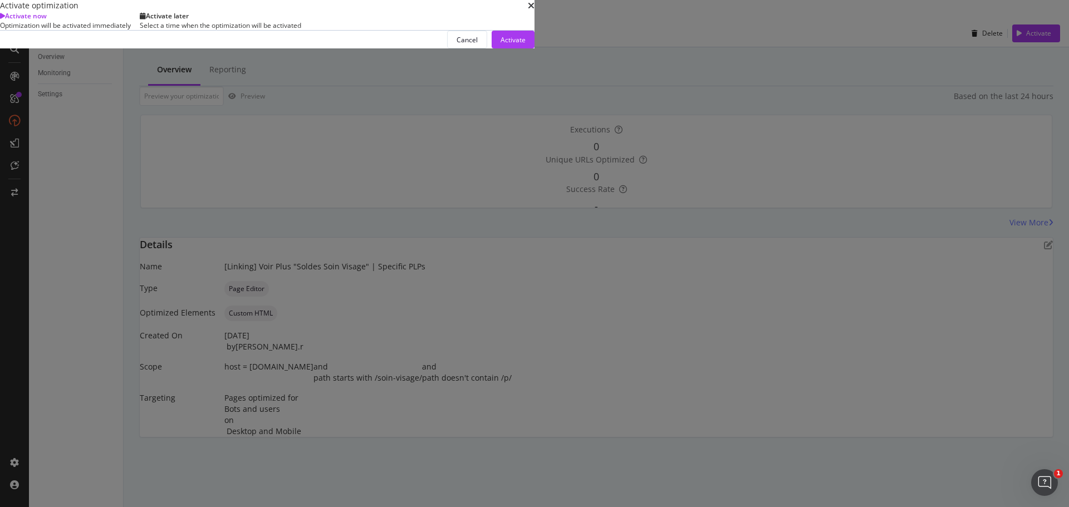
click at [301, 21] on div "Activate later" at bounding box center [220, 15] width 161 height 9
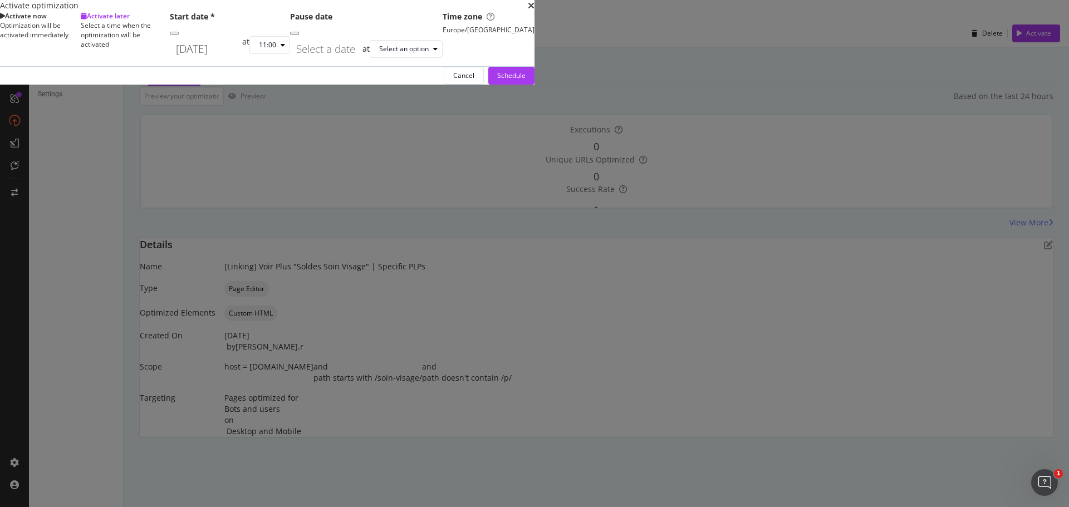
click at [242, 62] on input "[DATE]" at bounding box center [206, 49] width 72 height 26
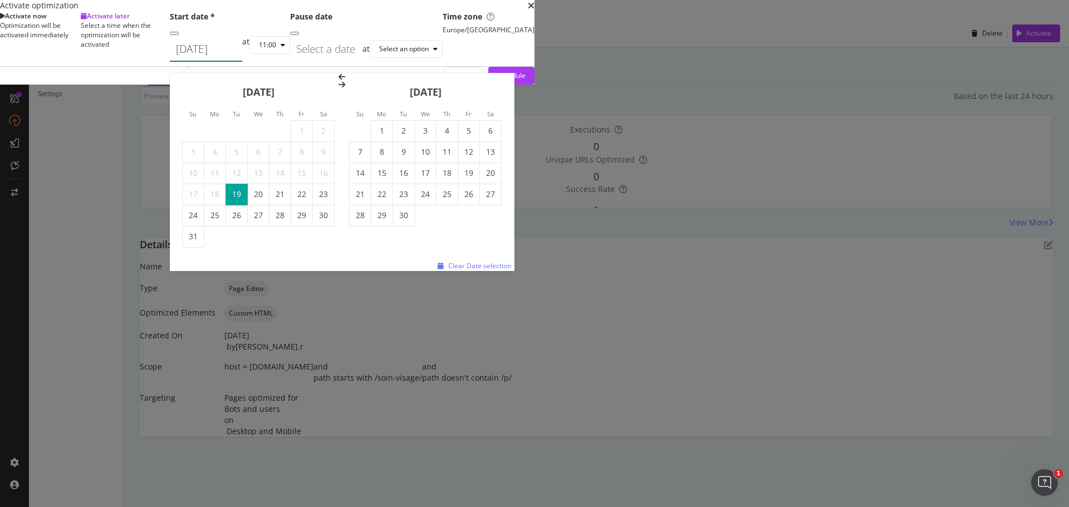
click at [345, 88] on icon "Move forward to switch to the next month." at bounding box center [341, 85] width 7 height 8
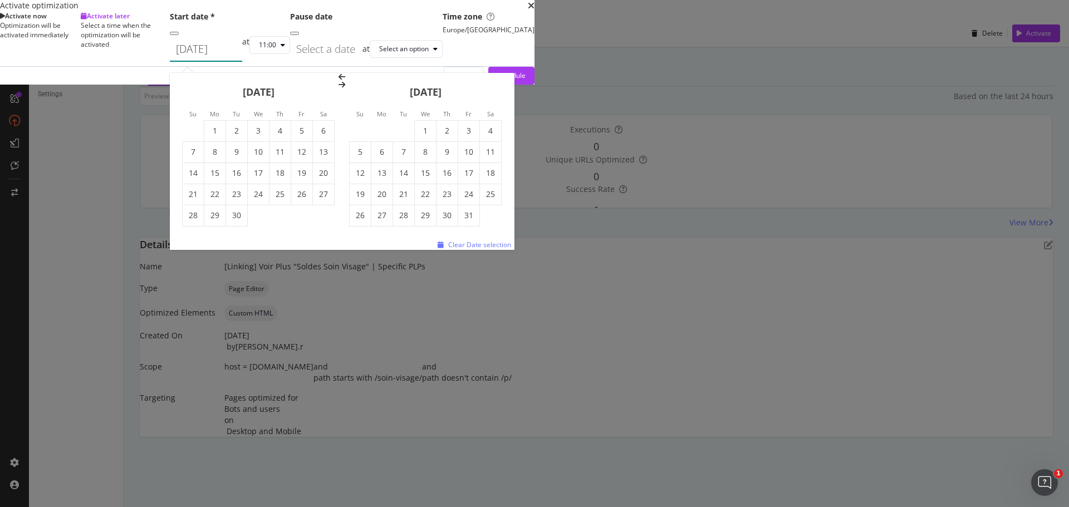
click at [345, 88] on icon "Move forward to switch to the next month." at bounding box center [341, 85] width 7 height 8
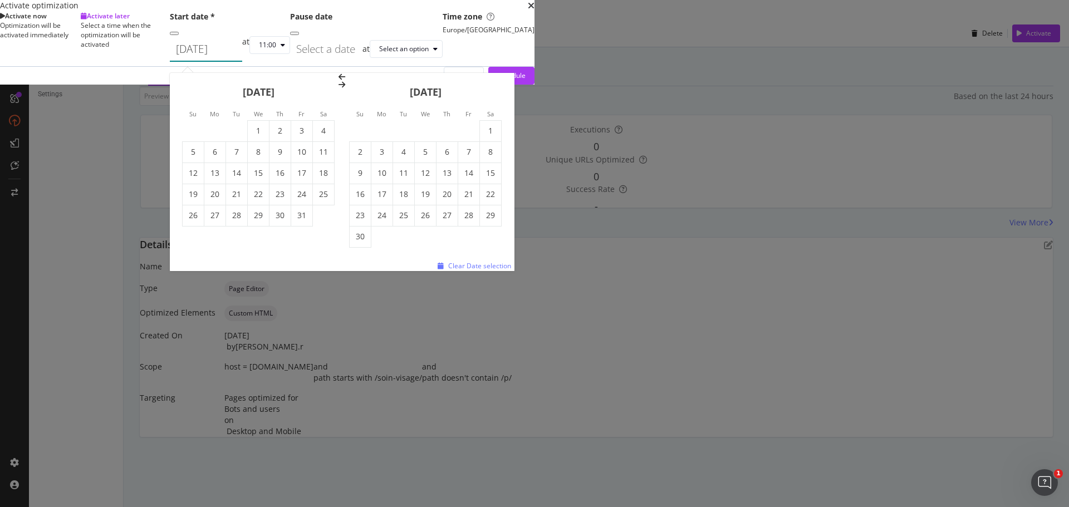
click at [345, 88] on icon "Move forward to switch to the next month." at bounding box center [341, 85] width 7 height 8
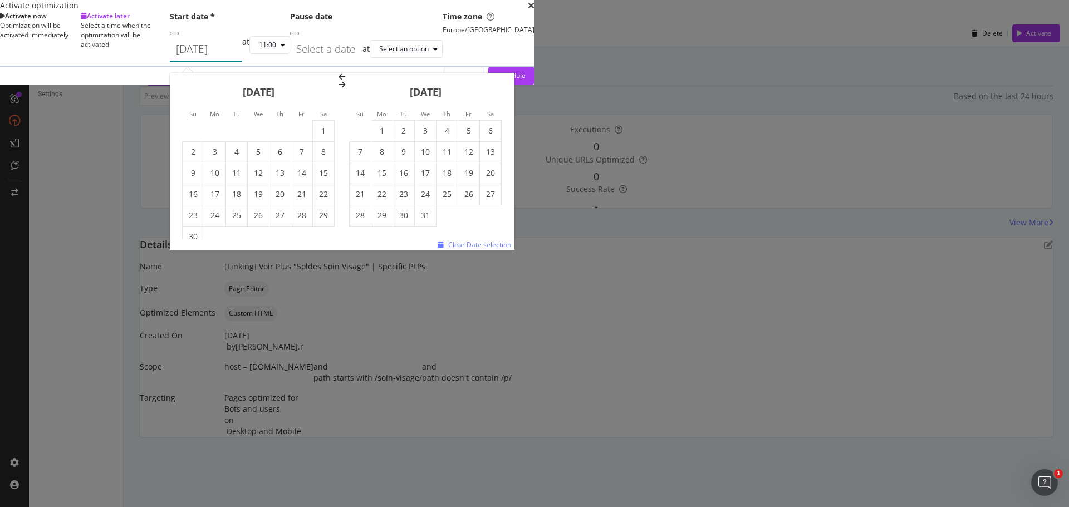
click at [345, 88] on icon "Move forward to switch to the next month." at bounding box center [341, 85] width 7 height 8
click at [436, 163] on td "7" at bounding box center [426, 151] width 22 height 21
type input "[DATE]"
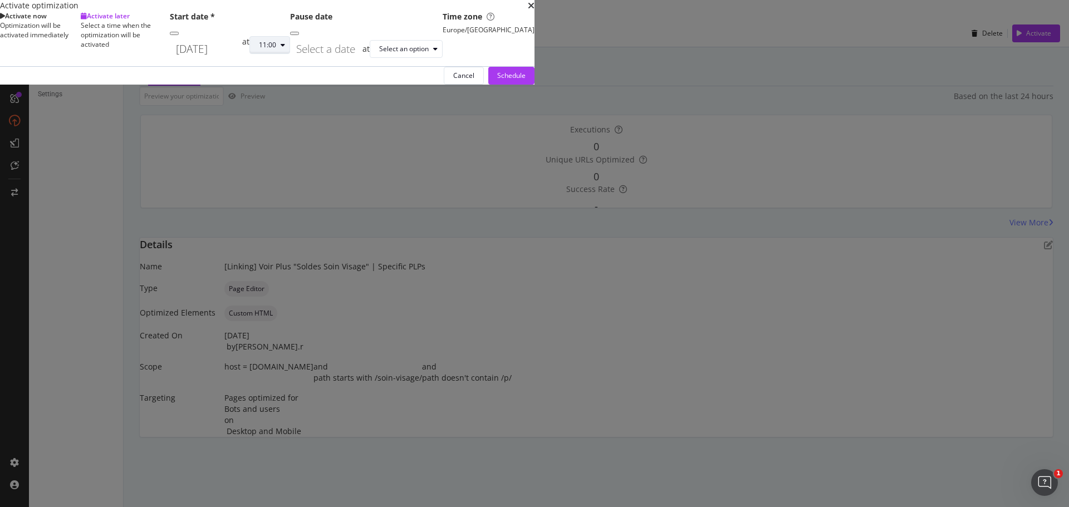
click at [276, 48] on div "11:00" at bounding box center [267, 45] width 17 height 7
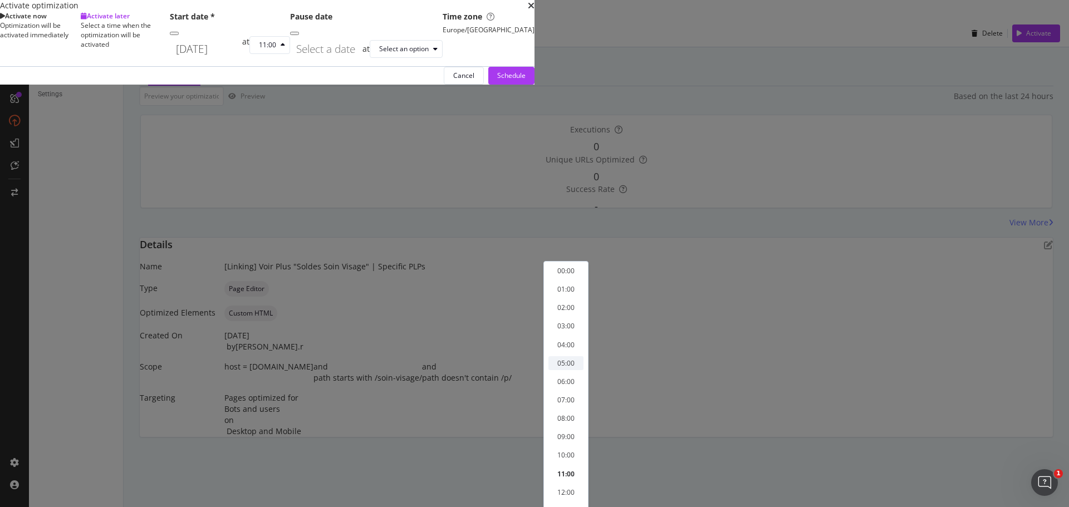
scroll to position [56, 0]
click at [576, 411] on div "08:00" at bounding box center [565, 418] width 35 height 14
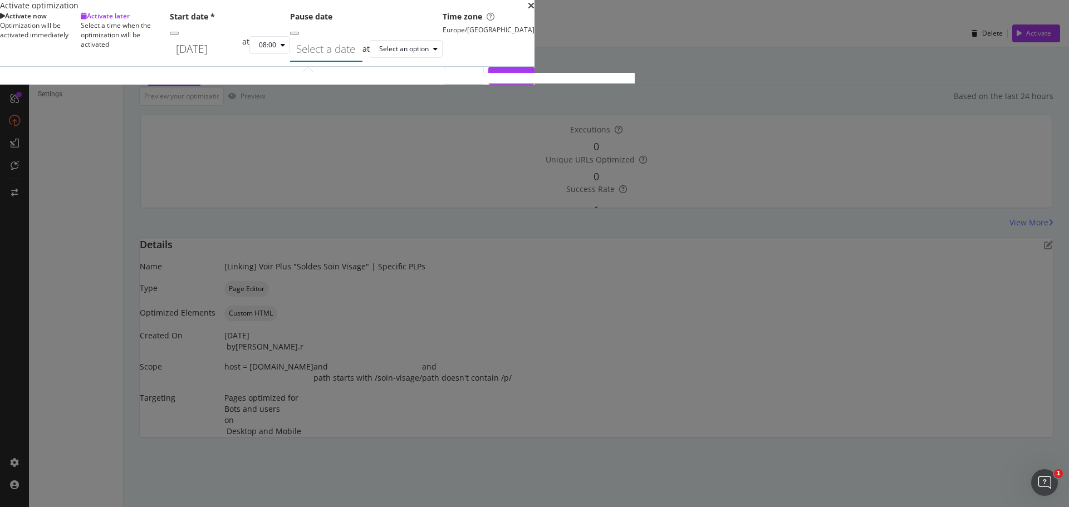
click at [362, 62] on div "Navigate forward to interact with the calendar and select a date. Press the que…" at bounding box center [326, 49] width 72 height 26
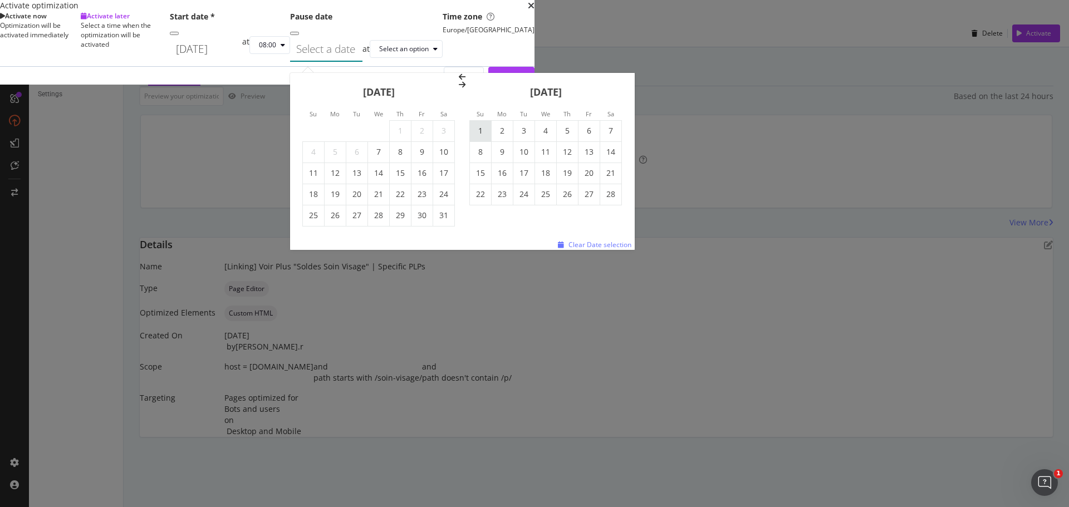
click at [491, 141] on td "1" at bounding box center [481, 130] width 22 height 21
type input "[DATE]"
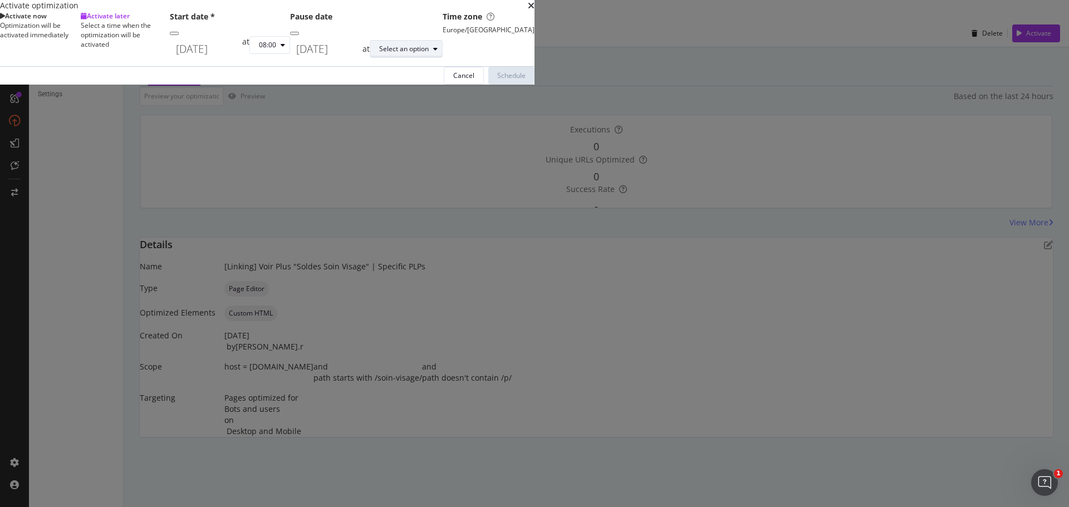
click at [429, 52] on div "Select an option" at bounding box center [404, 49] width 50 height 7
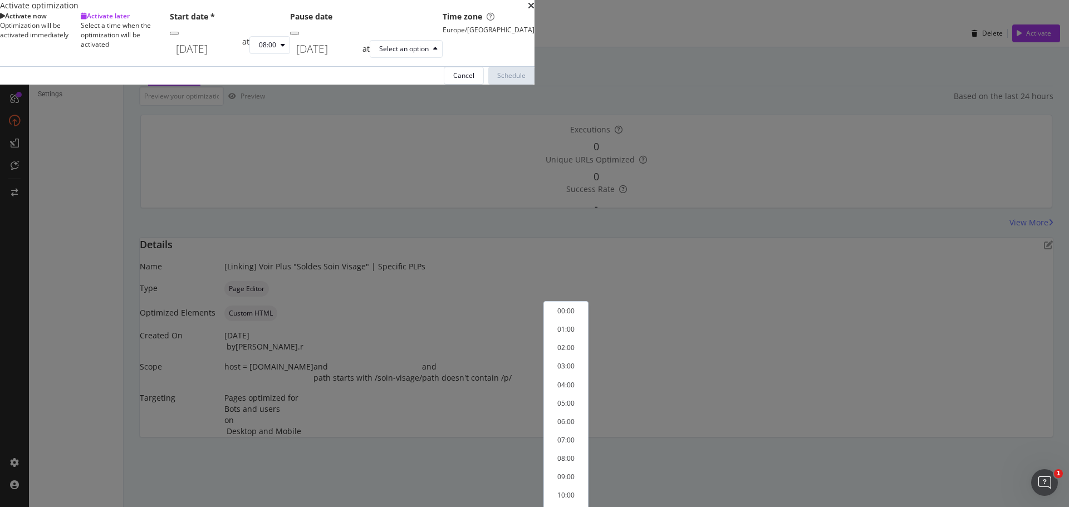
scroll to position [295, 0]
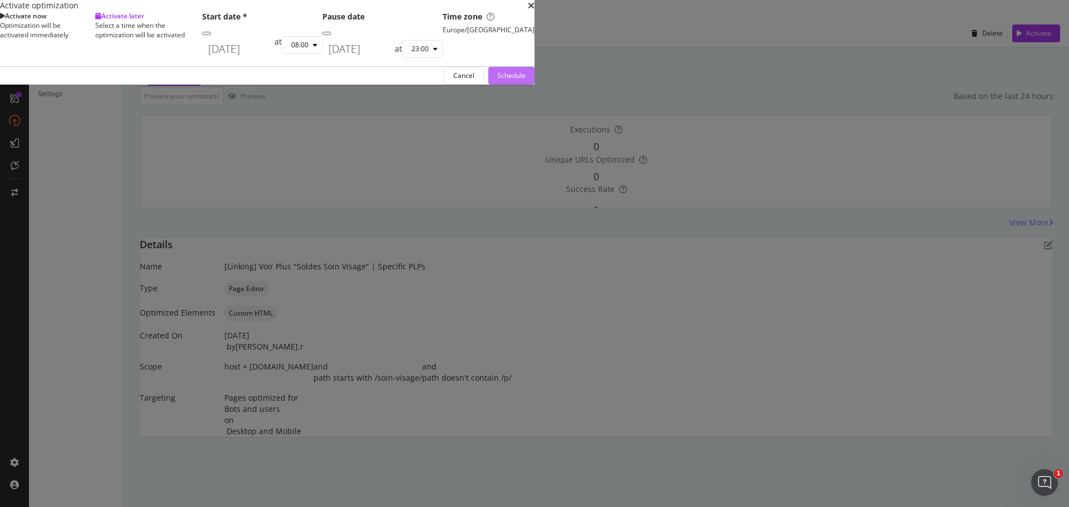
click at [525, 80] on div "Schedule" at bounding box center [511, 75] width 28 height 9
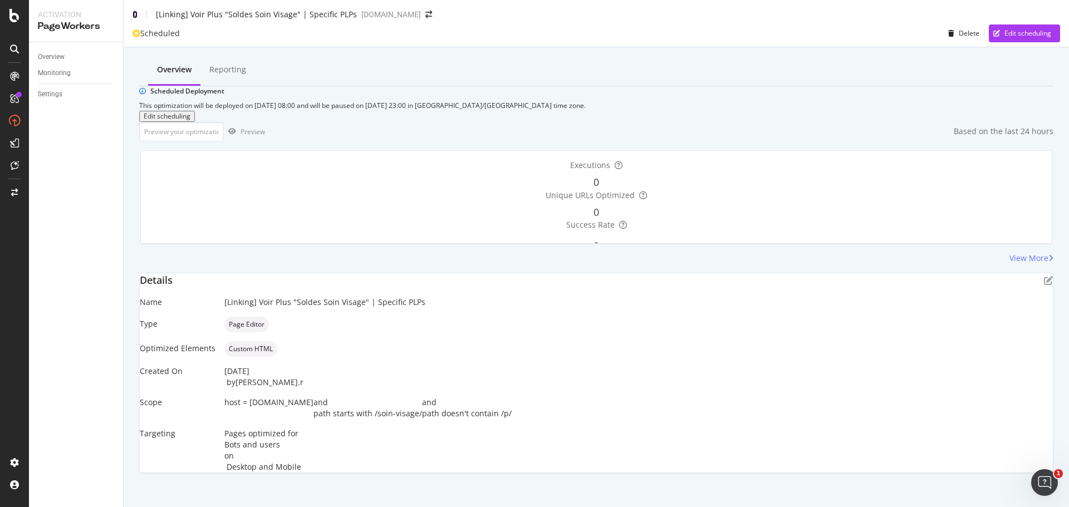
click at [133, 16] on icon at bounding box center [134, 15] width 5 height 8
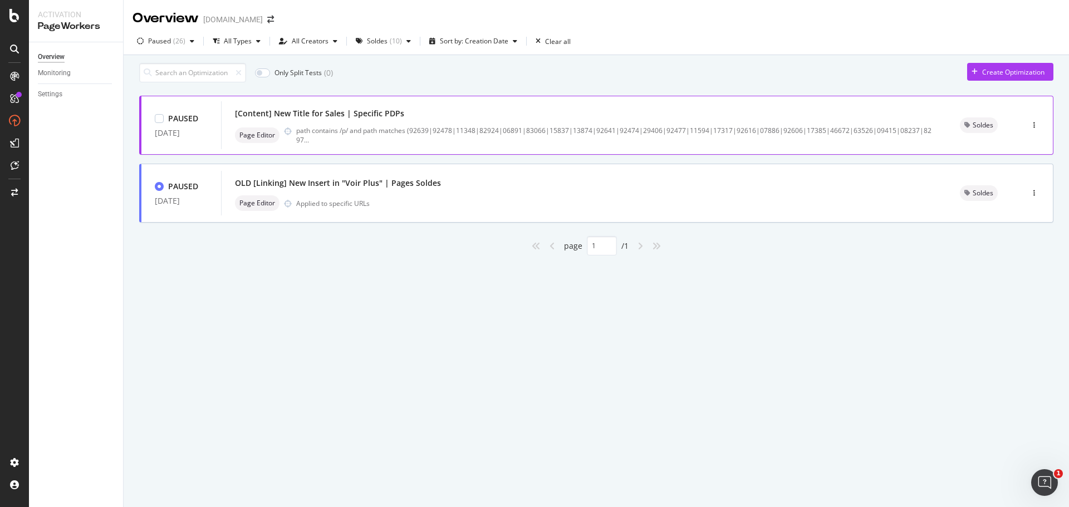
click at [452, 121] on div "[Content] New Title for Sales | Specific PDPs" at bounding box center [584, 114] width 698 height 16
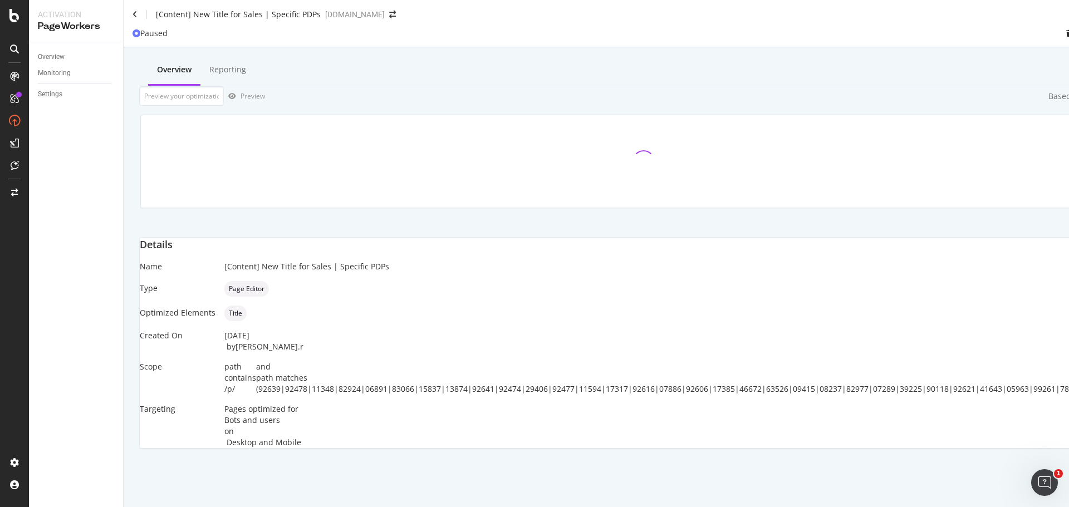
click at [162, 18] on div "[Content] New Title for Sales | Specific PDPs" at bounding box center [238, 14] width 165 height 11
click at [158, 19] on div "[Content] New Title for Sales | Specific PDPs" at bounding box center [238, 14] width 165 height 11
click at [156, 19] on div "[Content] New Title for Sales | Specific PDPs" at bounding box center [238, 14] width 165 height 11
click at [180, 17] on div "[Content] New Title for Sales | Specific PDPs" at bounding box center [238, 14] width 165 height 11
click at [305, 6] on div "[Content] New Title for Sales | Specific PDPs [DOMAIN_NAME]" at bounding box center [644, 10] width 1040 height 20
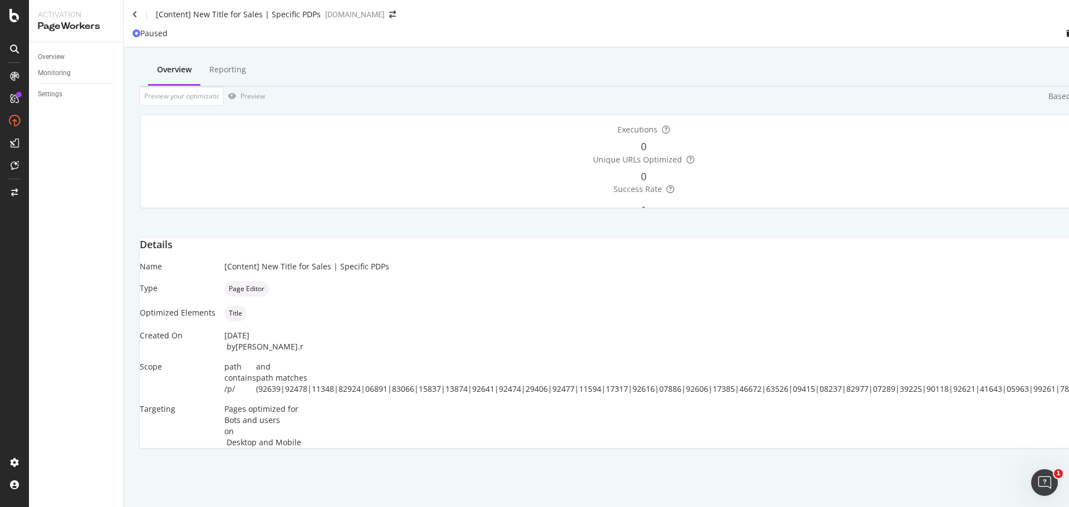
click at [184, 20] on div "[Content] New Title for Sales | Specific PDPs" at bounding box center [238, 14] width 165 height 11
click at [154, 20] on div "[Content] New Title for Sales | Specific PDPs" at bounding box center [226, 14] width 188 height 11
click at [133, 20] on div "[Content] New Title for Sales | Specific PDPs" at bounding box center [226, 14] width 188 height 11
click at [136, 18] on icon at bounding box center [134, 15] width 5 height 8
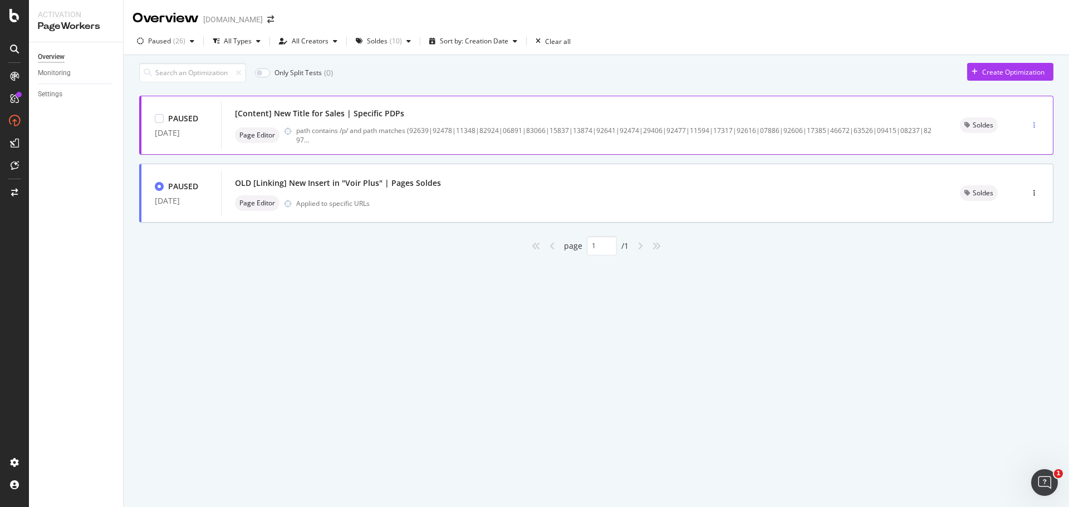
click at [1034, 129] on icon "button" at bounding box center [1034, 125] width 2 height 7
click at [1026, 149] on div "Edit" at bounding box center [1013, 152] width 56 height 14
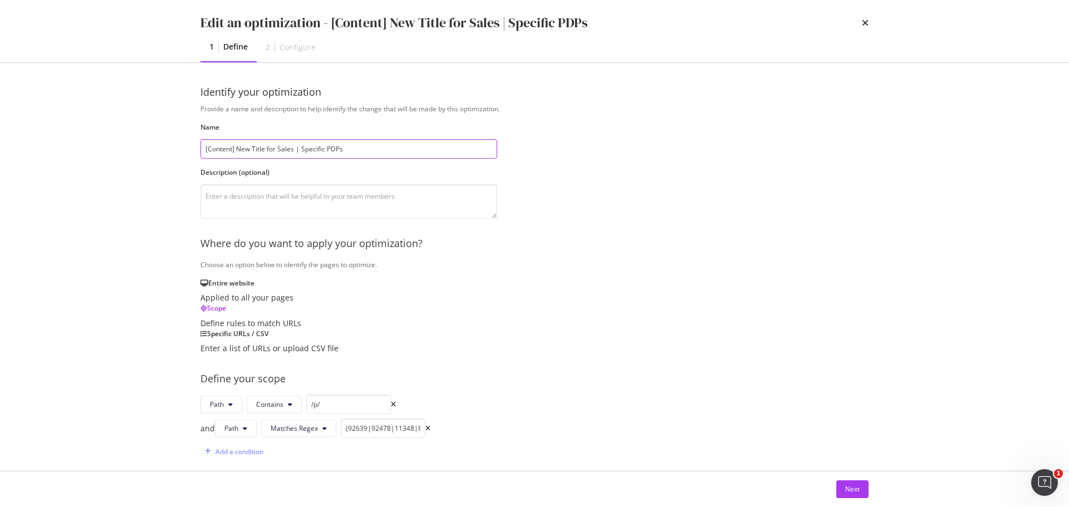
click at [204, 151] on input "[Content] New Title for Sales | Specific PDPs" at bounding box center [348, 148] width 297 height 19
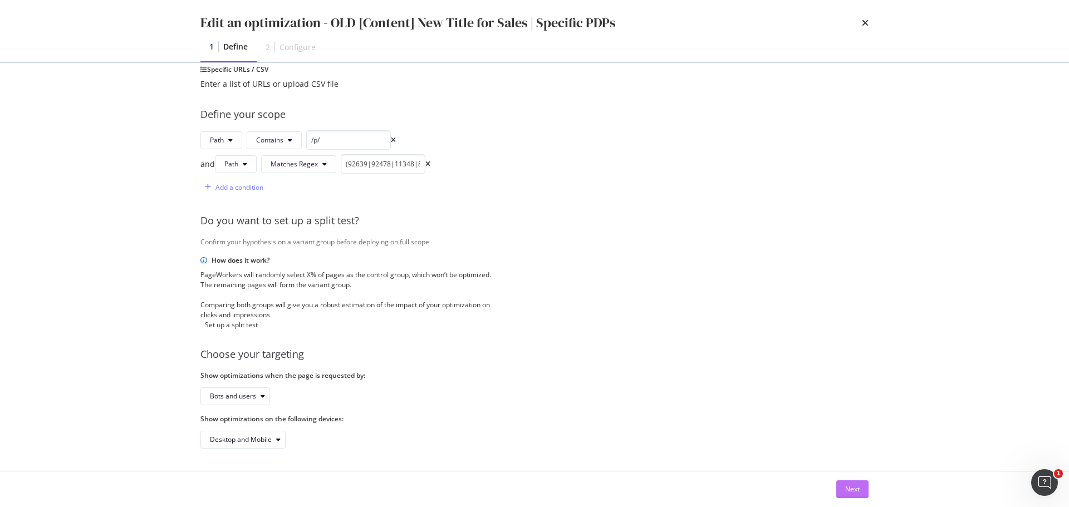
scroll to position [297, 0]
type input "OLD [Content] New Title for Sales | Specific PDPs"
click at [857, 490] on div "Next" at bounding box center [852, 488] width 14 height 9
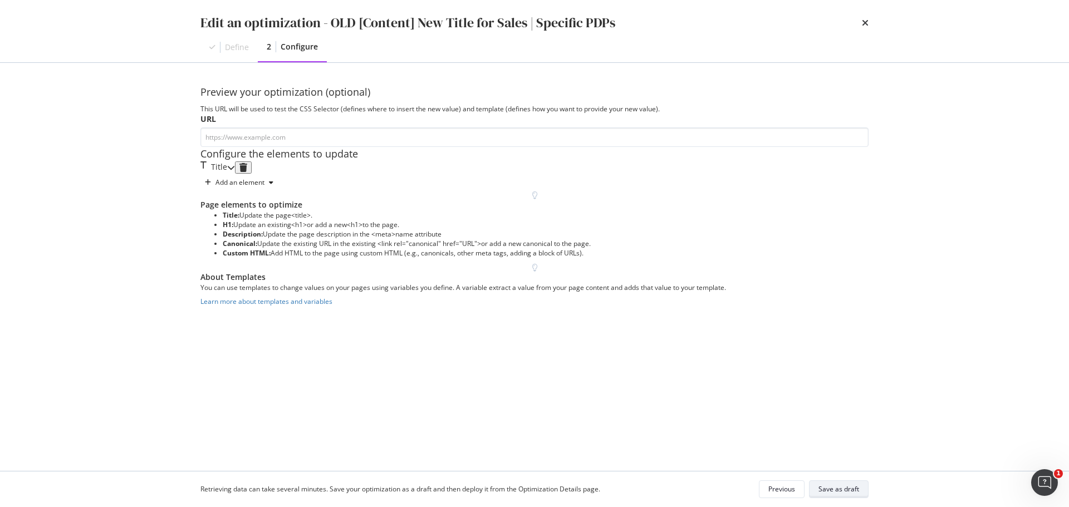
click at [856, 494] on div "Save as draft" at bounding box center [838, 489] width 41 height 16
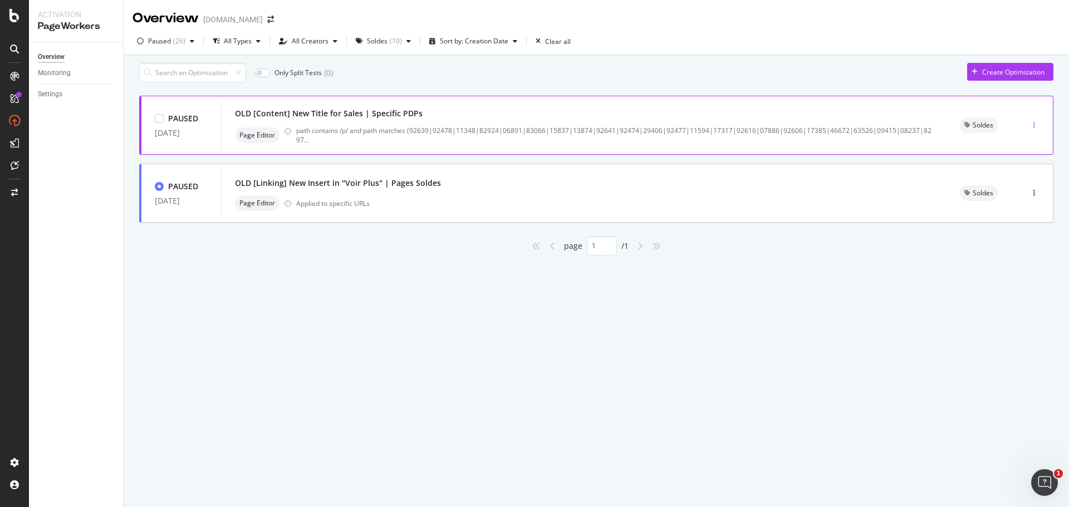
click at [1034, 129] on icon "button" at bounding box center [1034, 125] width 2 height 7
click at [1022, 183] on div "Tags" at bounding box center [1013, 188] width 56 height 14
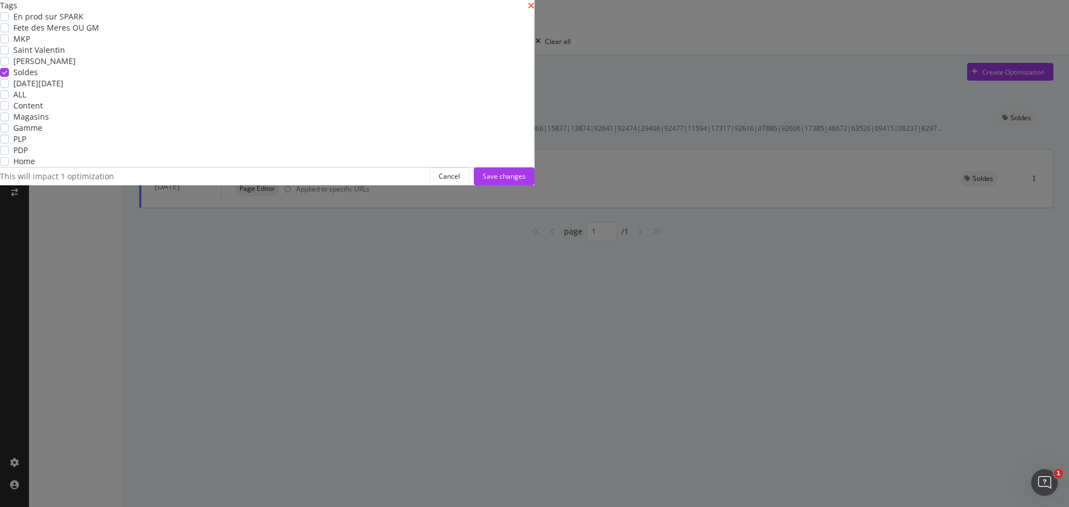
click at [534, 10] on icon "times" at bounding box center [531, 5] width 7 height 9
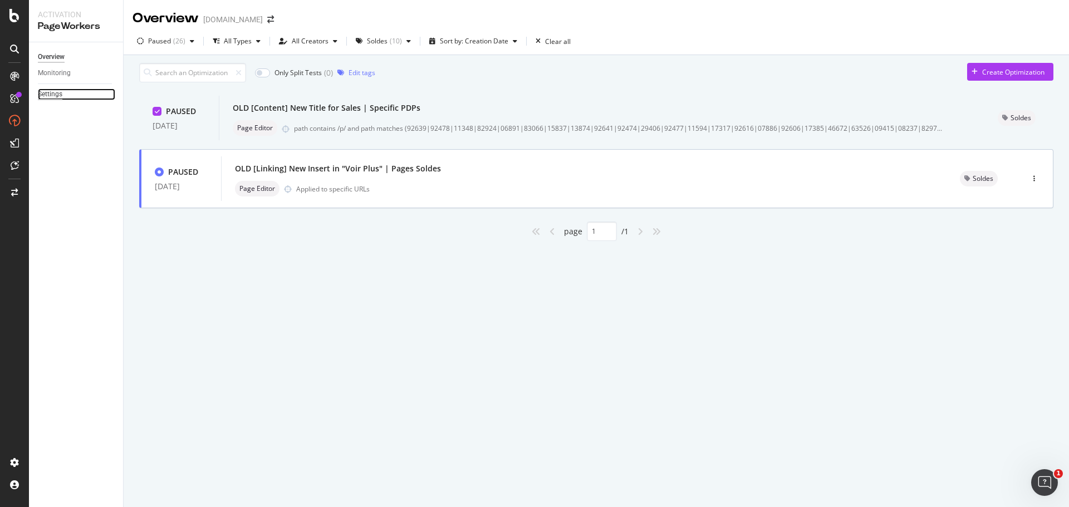
click at [50, 96] on div "Settings" at bounding box center [50, 94] width 24 height 12
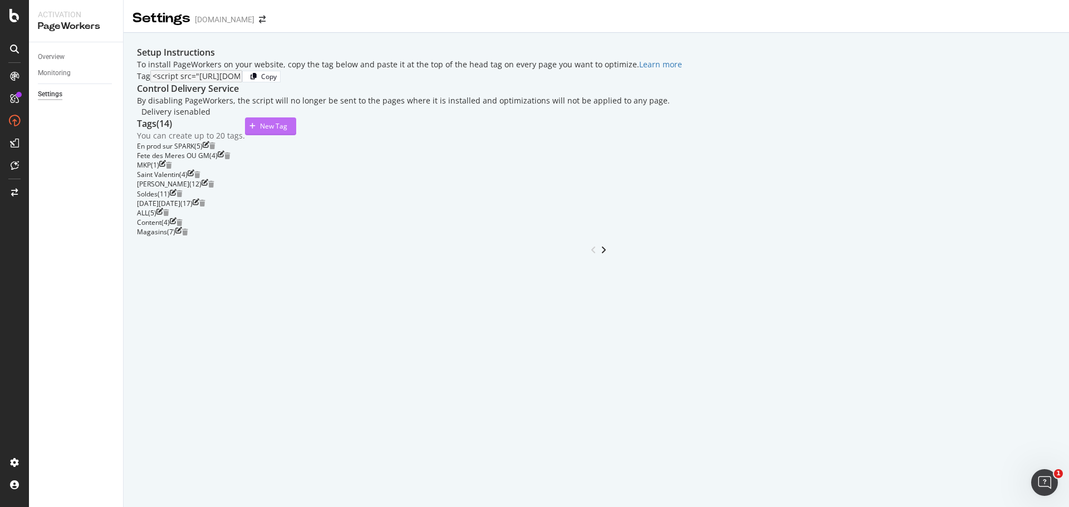
click at [287, 131] on div "New Tag" at bounding box center [273, 125] width 27 height 9
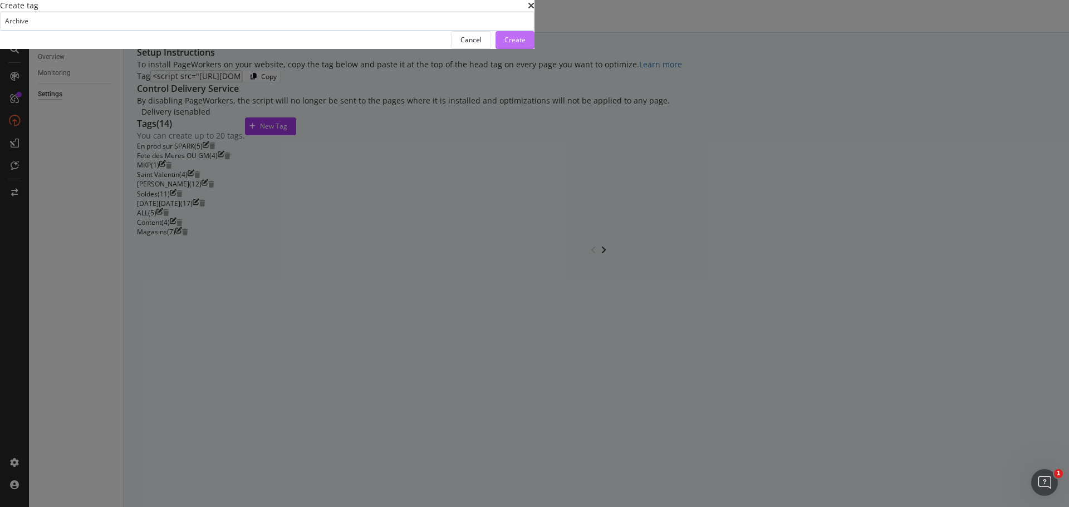
type input "Archive"
click at [525, 45] on div "Create" at bounding box center [514, 39] width 21 height 9
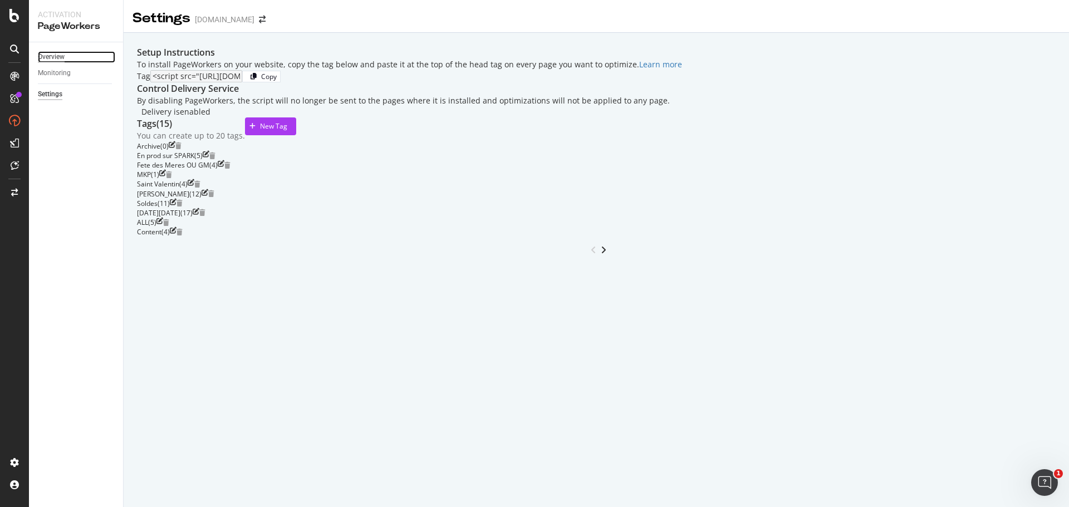
click at [54, 60] on div "Overview" at bounding box center [51, 57] width 27 height 12
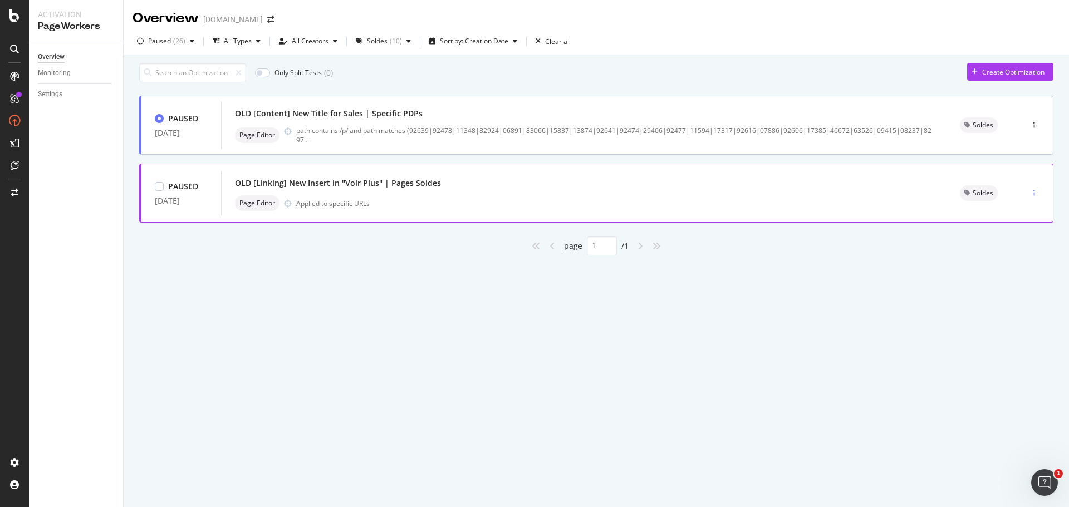
click at [1034, 196] on icon "button" at bounding box center [1034, 193] width 2 height 7
click at [1013, 258] on div "Tags" at bounding box center [1014, 256] width 15 height 9
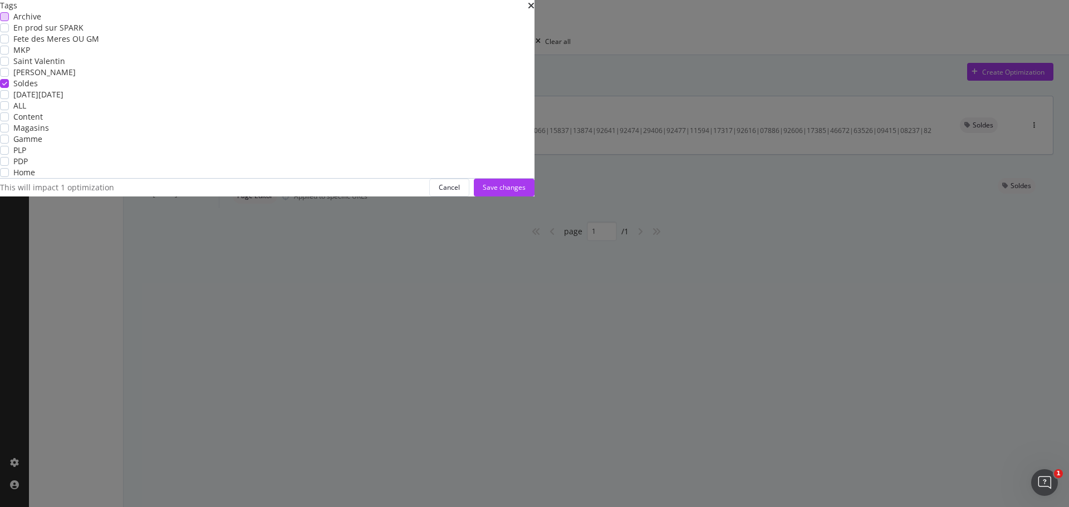
click at [9, 21] on div "modal" at bounding box center [4, 16] width 9 height 9
click at [7, 86] on icon "modal" at bounding box center [4, 84] width 5 height 6
click at [525, 192] on div "Save changes" at bounding box center [504, 187] width 43 height 9
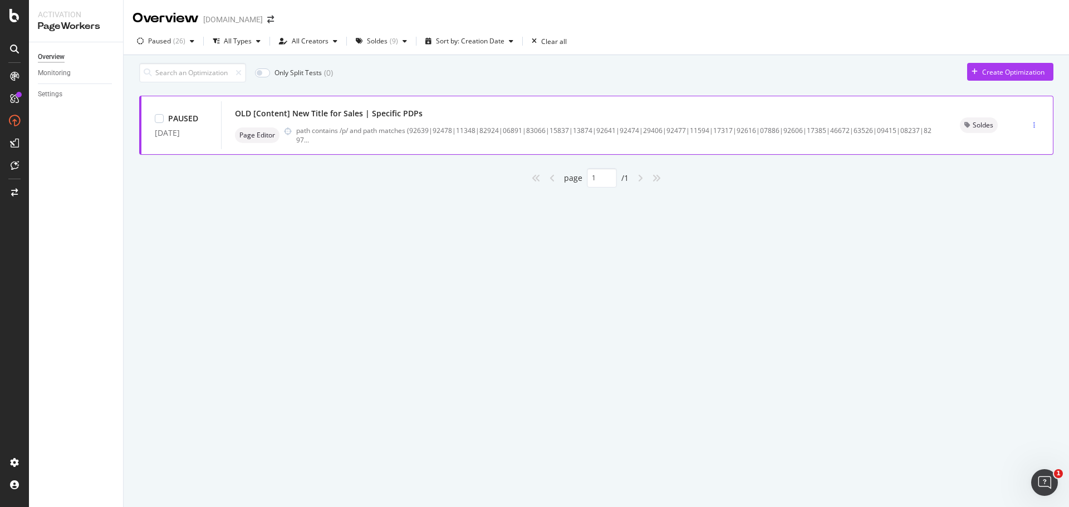
click at [1035, 134] on div "button" at bounding box center [1034, 125] width 11 height 17
click at [1018, 191] on div "Tags" at bounding box center [1014, 188] width 15 height 9
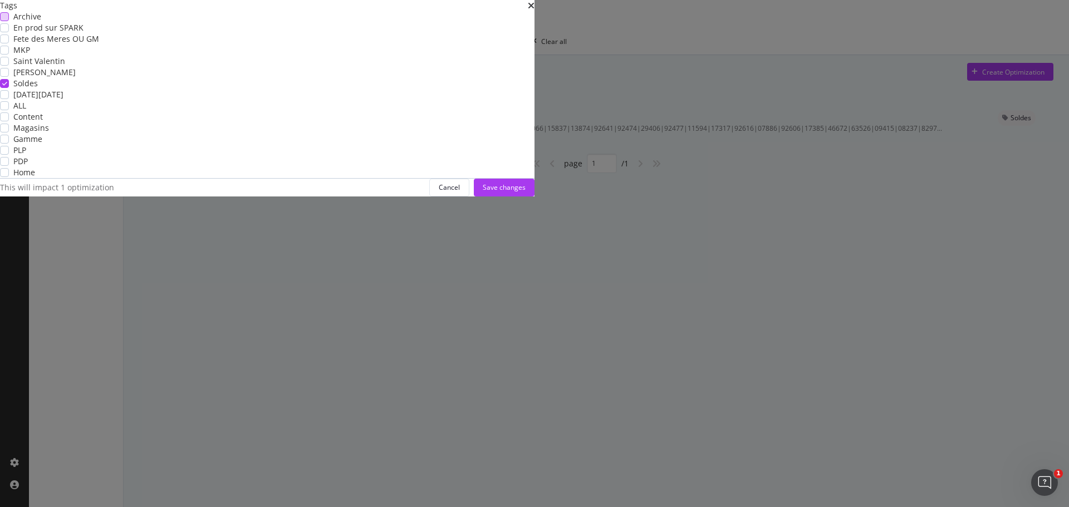
click at [9, 21] on div "modal" at bounding box center [4, 16] width 9 height 9
click at [7, 86] on icon "modal" at bounding box center [4, 84] width 5 height 6
click at [525, 192] on div "Save changes" at bounding box center [504, 187] width 43 height 9
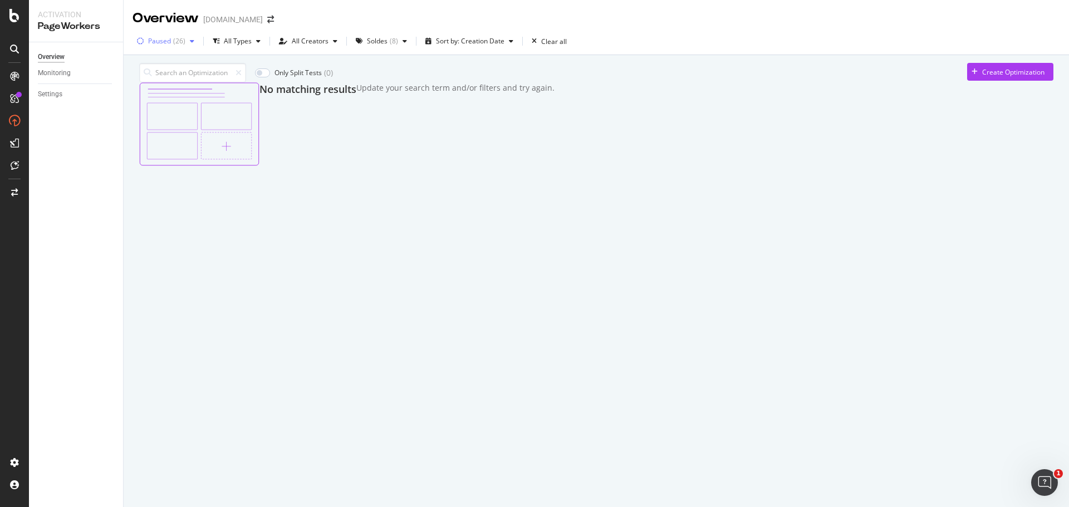
click at [183, 43] on div "( 26 )" at bounding box center [179, 41] width 12 height 7
click at [369, 42] on div "Soldes" at bounding box center [377, 41] width 21 height 7
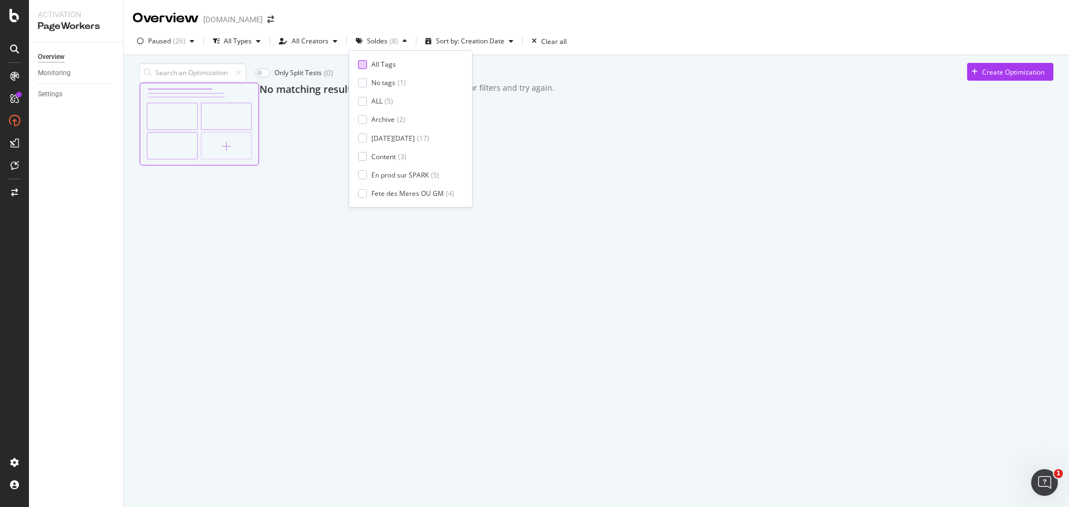
click at [365, 61] on div at bounding box center [362, 64] width 9 height 9
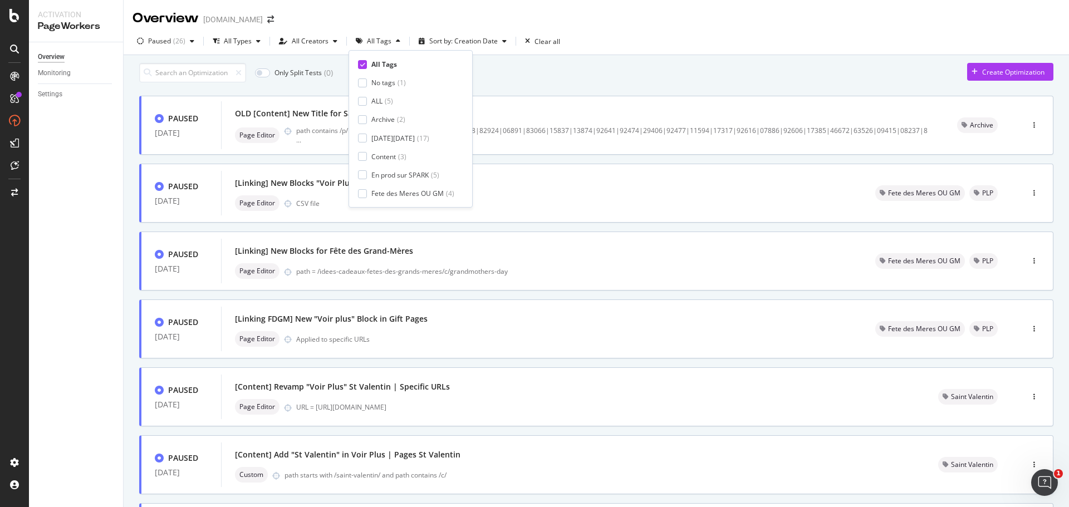
click at [753, 67] on div "Only Split Tests ( 0 ) Create Optimization PAUSED [DATE] OLD [Content] New Titl…" at bounding box center [596, 431] width 914 height 736
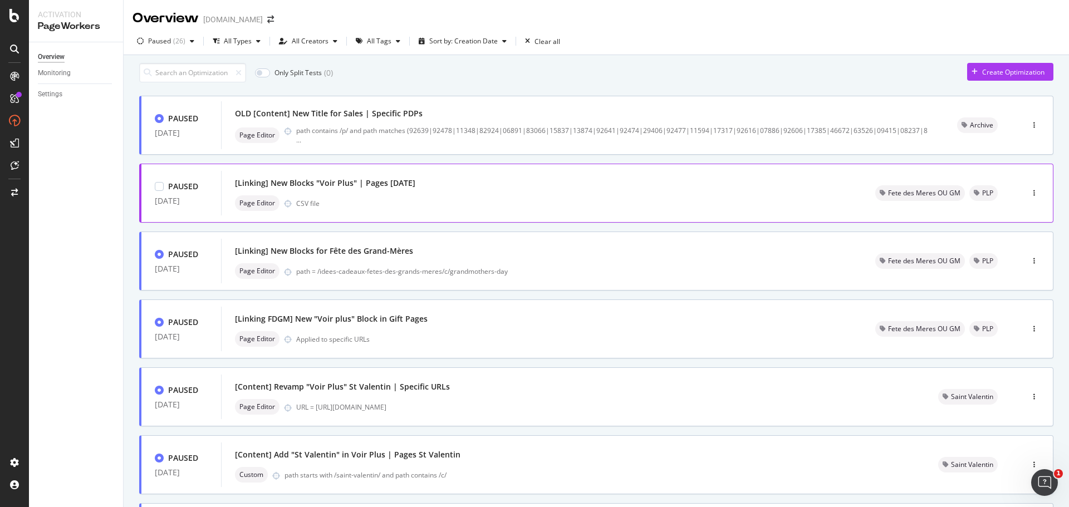
click at [380, 199] on div "[Linking] New Blocks "Voir Plus" | Pages [DATE] Page Editor CSV file" at bounding box center [541, 193] width 613 height 36
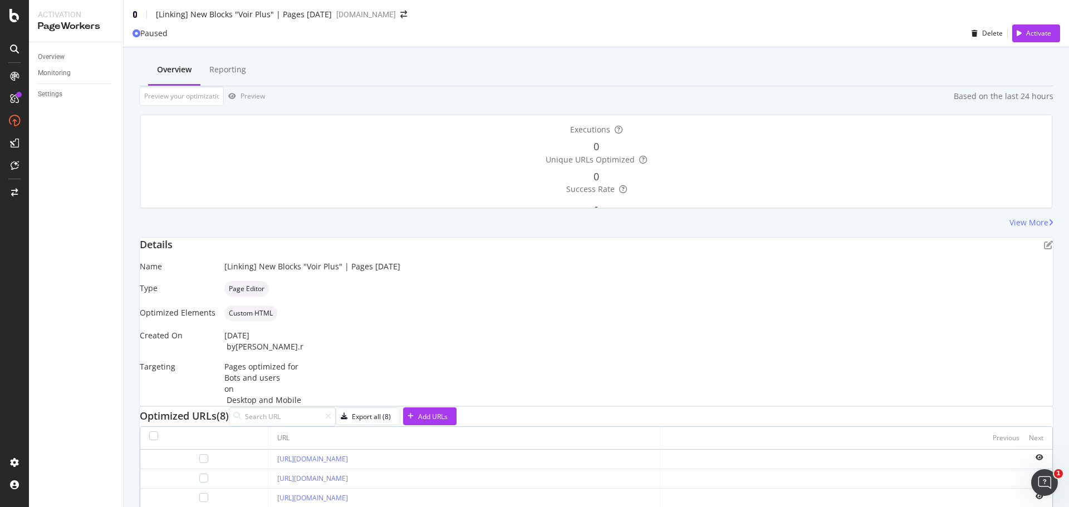
click at [136, 18] on icon at bounding box center [134, 15] width 5 height 8
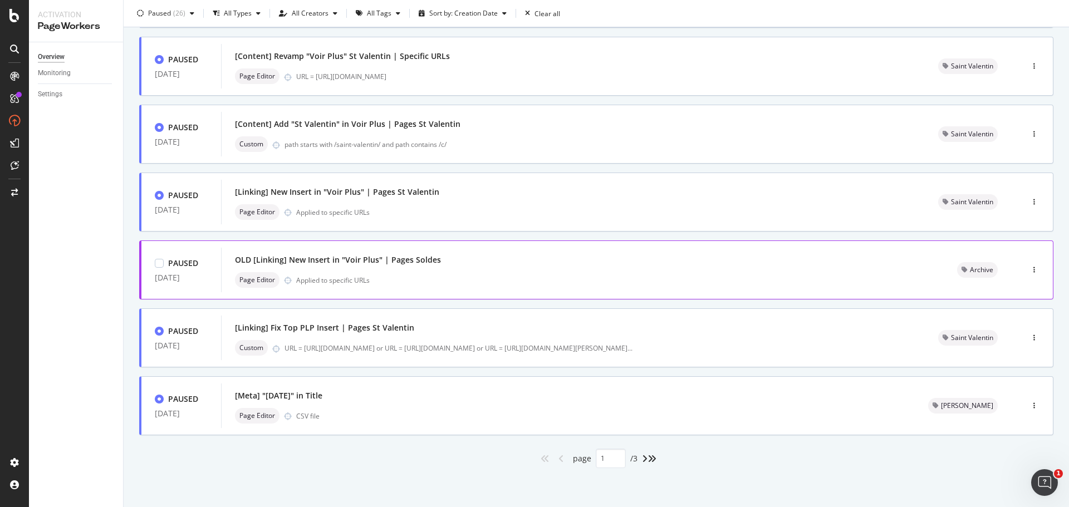
scroll to position [336, 0]
click at [373, 402] on div "[Meta] "[DATE]" in Title" at bounding box center [568, 396] width 666 height 16
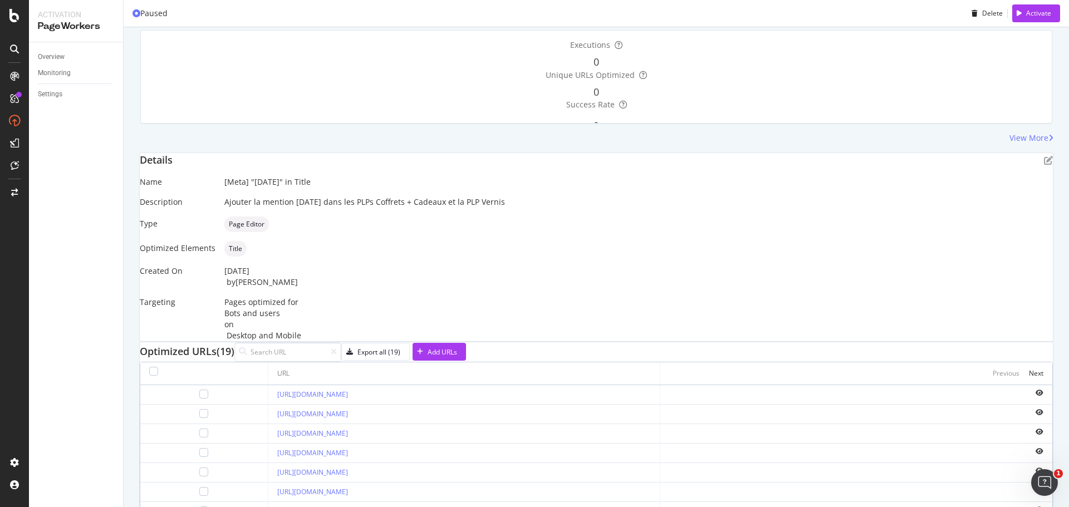
scroll to position [68, 0]
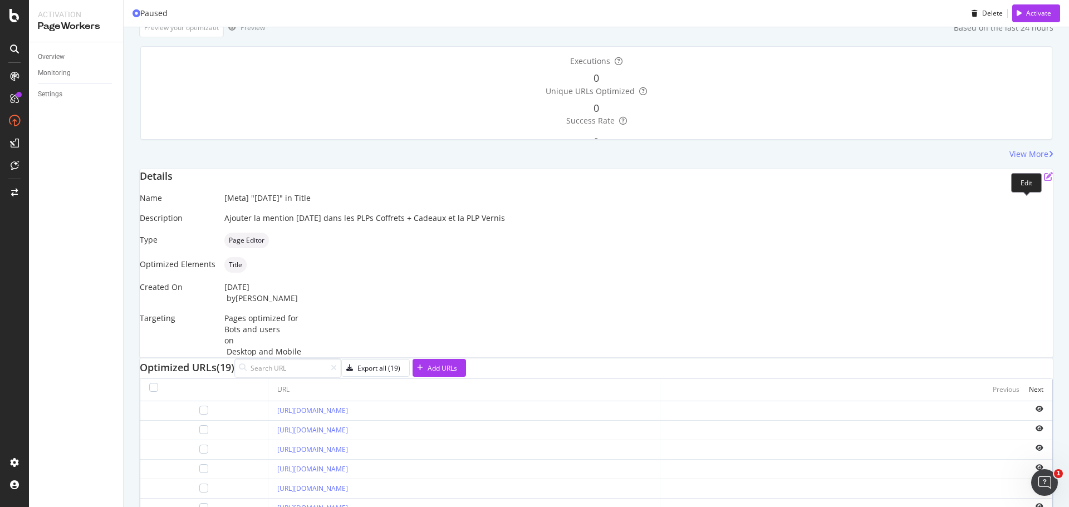
click at [1044, 181] on icon "pen-to-square" at bounding box center [1048, 176] width 9 height 9
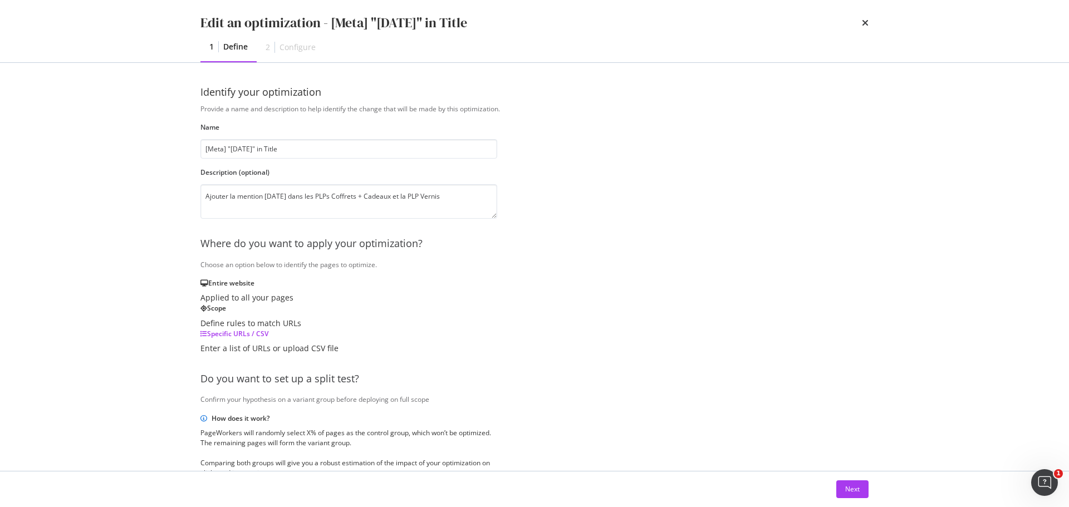
scroll to position [171, 0]
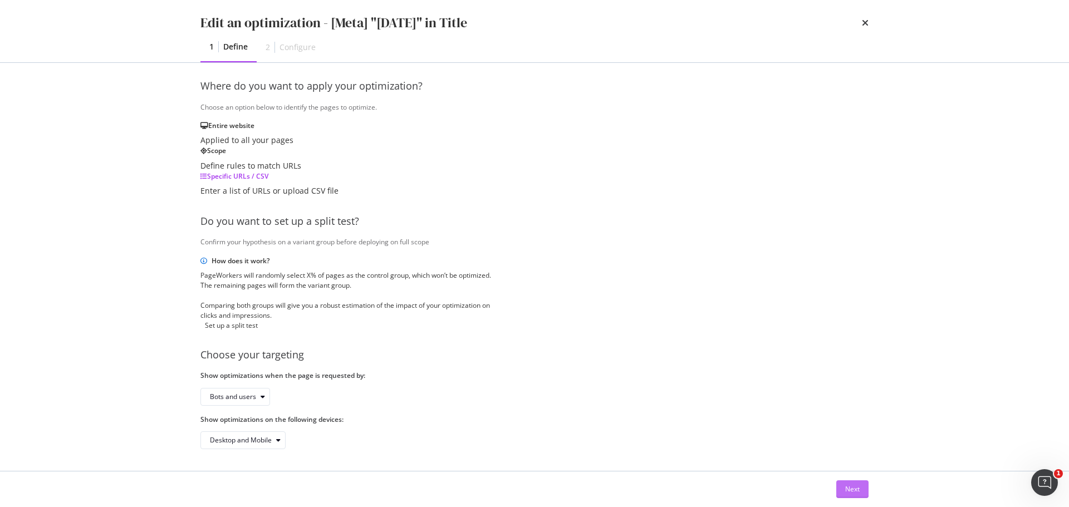
click at [864, 484] on button "Next" at bounding box center [852, 489] width 32 height 18
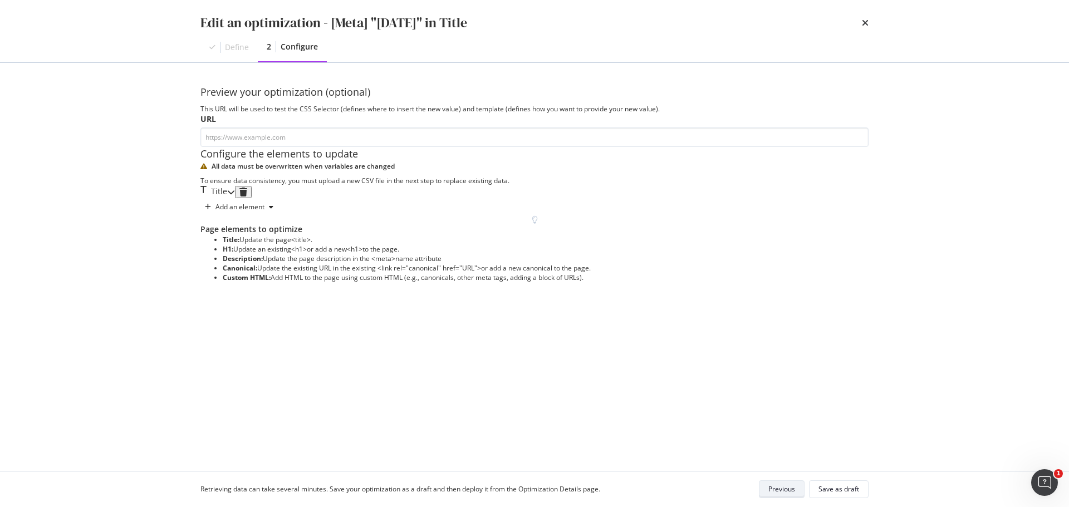
scroll to position [0, 0]
click at [235, 198] on div "modal" at bounding box center [231, 192] width 8 height 12
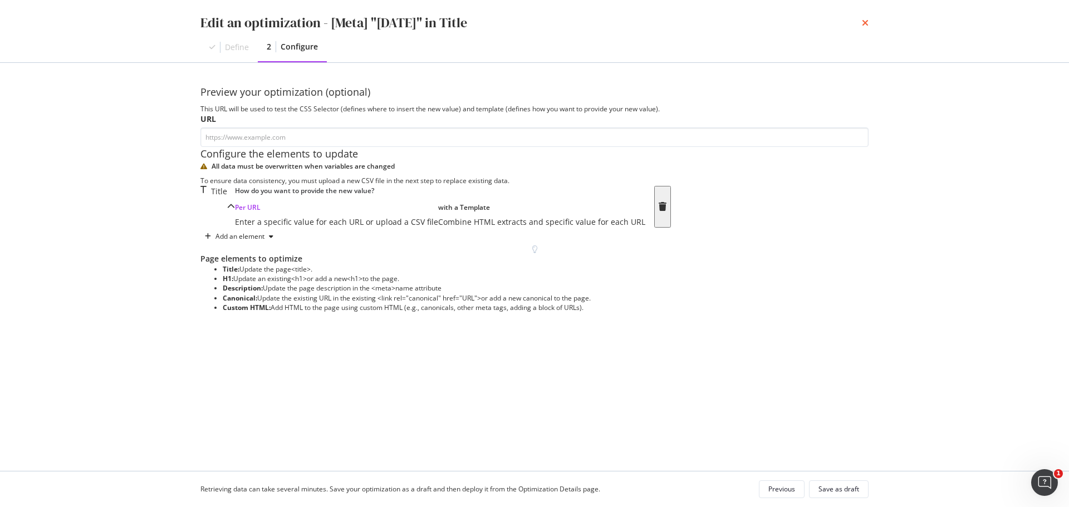
click at [864, 21] on icon "times" at bounding box center [865, 22] width 7 height 9
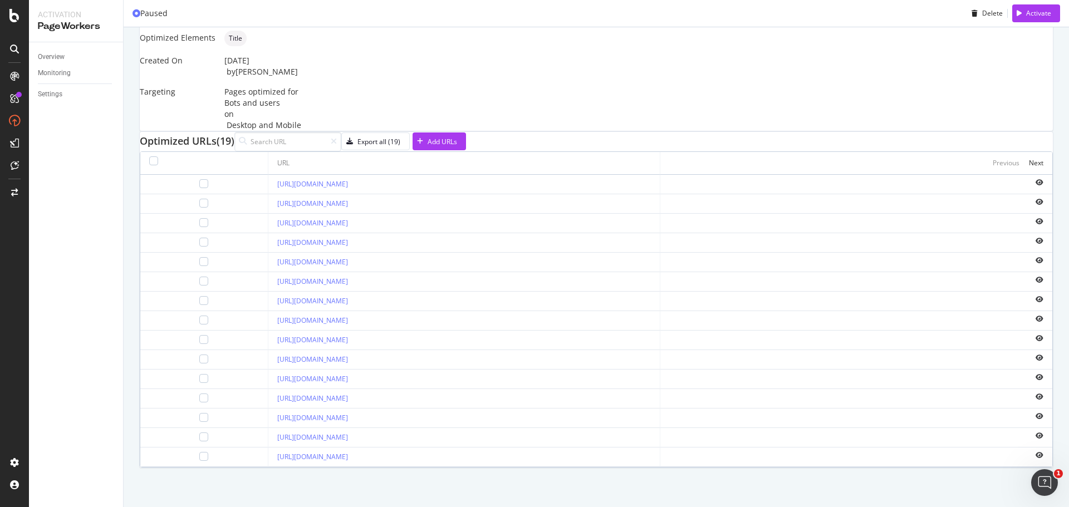
scroll to position [347, 0]
click at [357, 138] on div "button" at bounding box center [350, 141] width 16 height 7
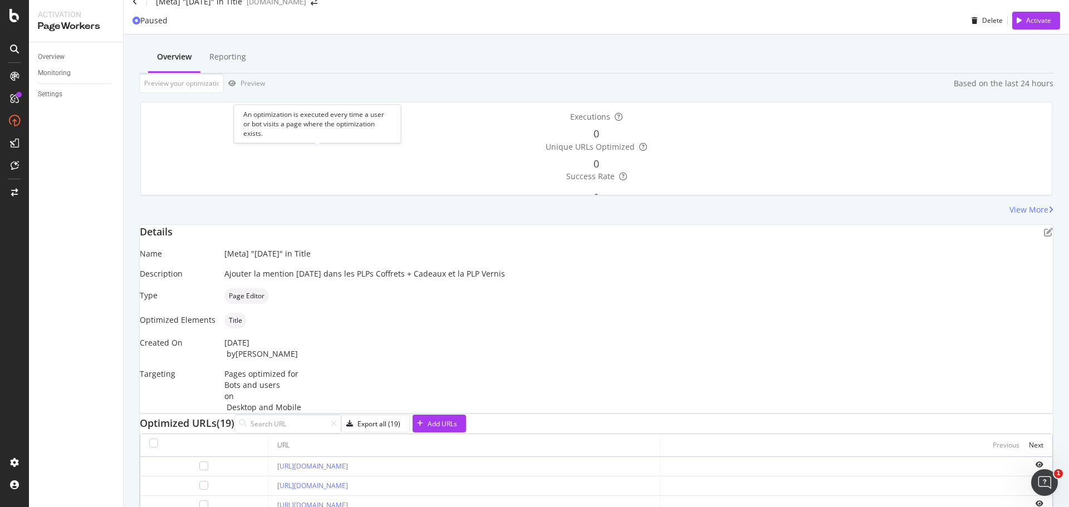
scroll to position [0, 0]
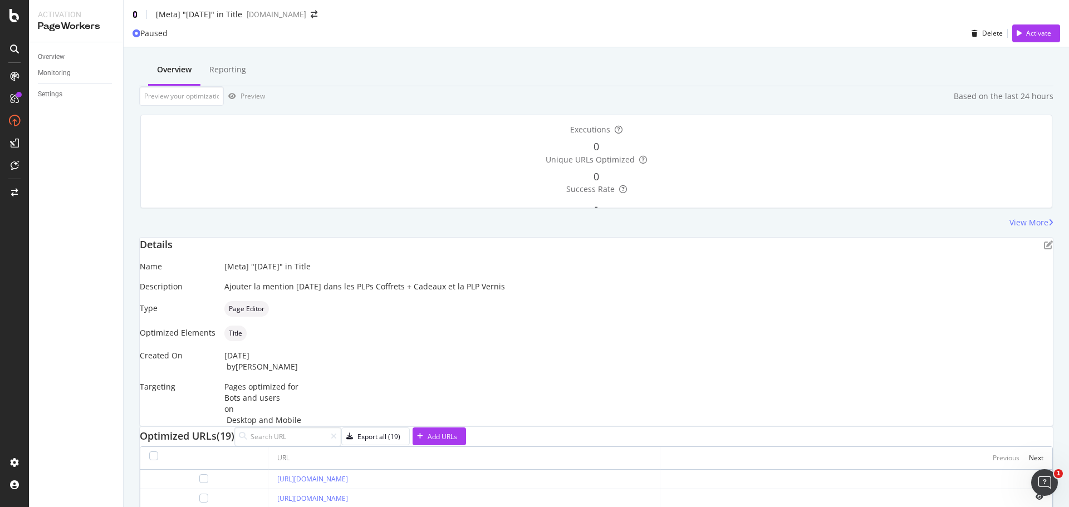
click at [133, 18] on icon at bounding box center [134, 15] width 5 height 8
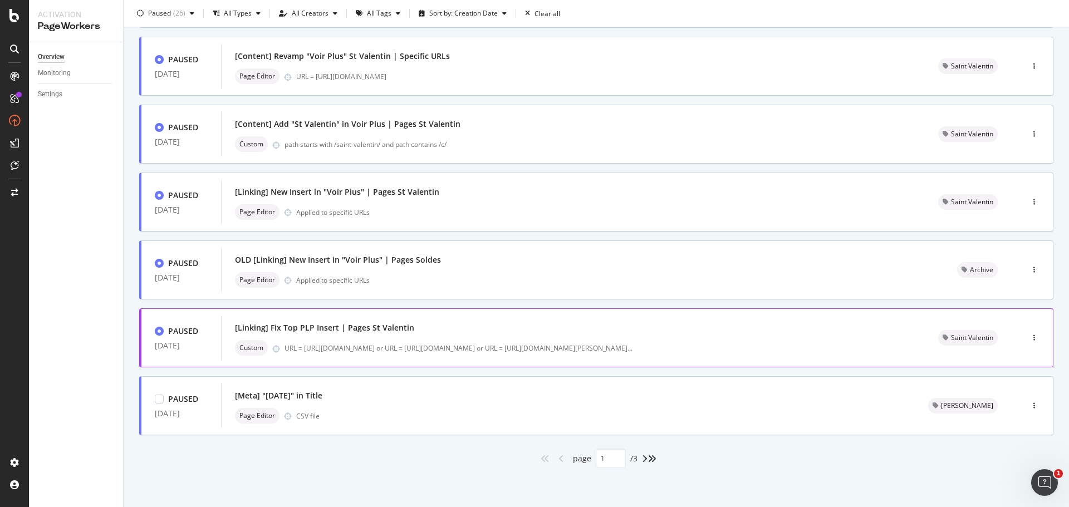
scroll to position [336, 0]
click at [462, 326] on div "[Linking] Fix Top PLP Insert | Pages St Valentin" at bounding box center [573, 328] width 676 height 16
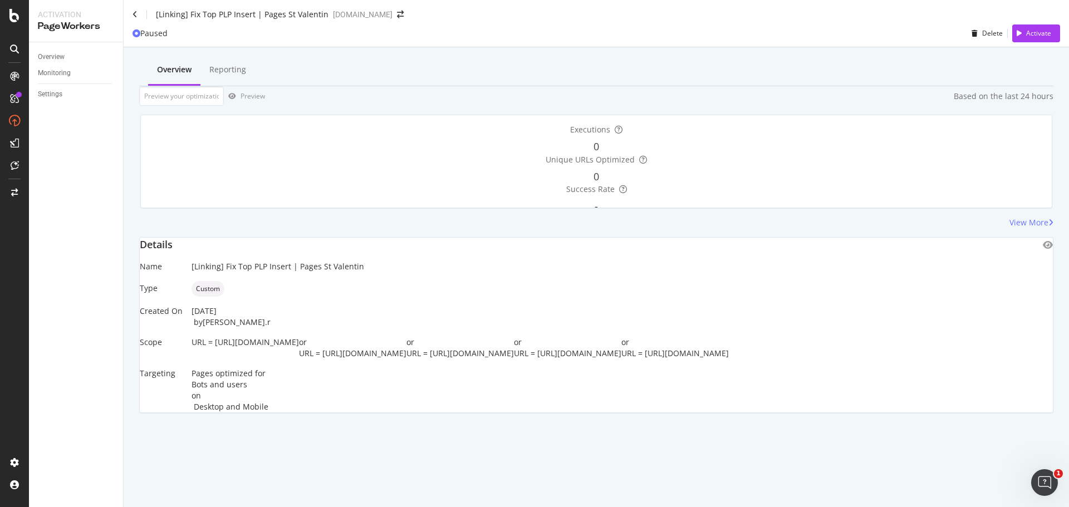
click at [299, 351] on div "URL = [URL][DOMAIN_NAME]" at bounding box center [244, 348] width 107 height 22
drag, startPoint x: 226, startPoint y: 355, endPoint x: 437, endPoint y: 355, distance: 210.9
click at [299, 355] on div "URL = [URL][DOMAIN_NAME]" at bounding box center [244, 348] width 107 height 22
copy span "[URL][DOMAIN_NAME]"
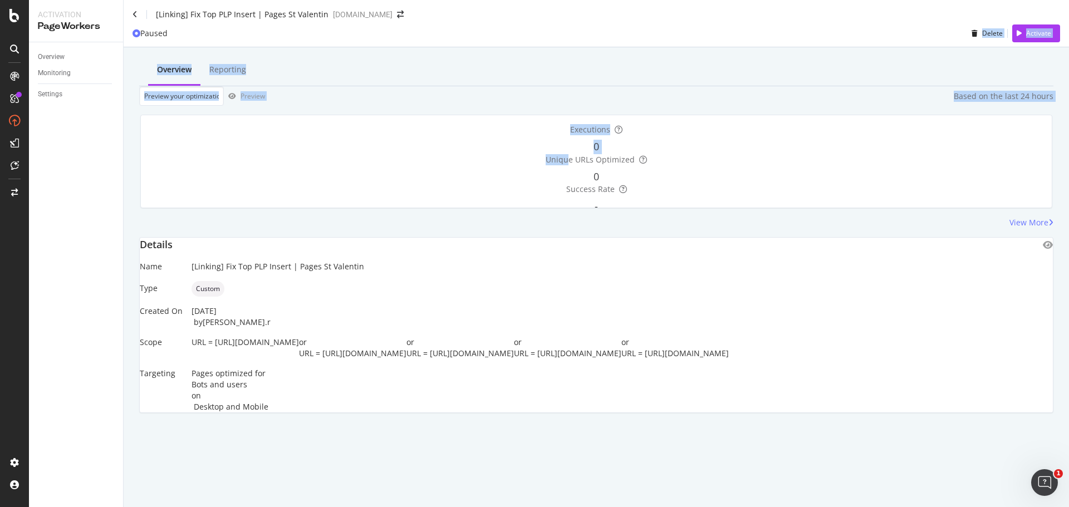
drag, startPoint x: 673, startPoint y: -12, endPoint x: 688, endPoint y: -31, distance: 23.4
click at [688, 0] on html "Activation PageWorkers Overview Monitoring Settings [Linking] Fix Top PLP Inser…" at bounding box center [534, 253] width 1069 height 507
click at [312, 63] on div "Overview Reporting" at bounding box center [596, 70] width 914 height 31
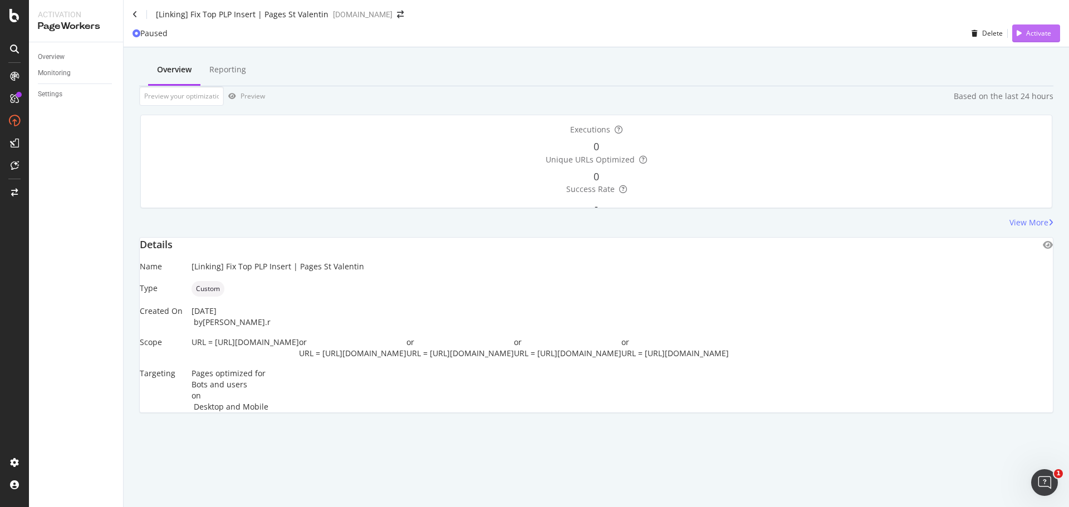
click at [1022, 37] on div "button" at bounding box center [1019, 33] width 14 height 7
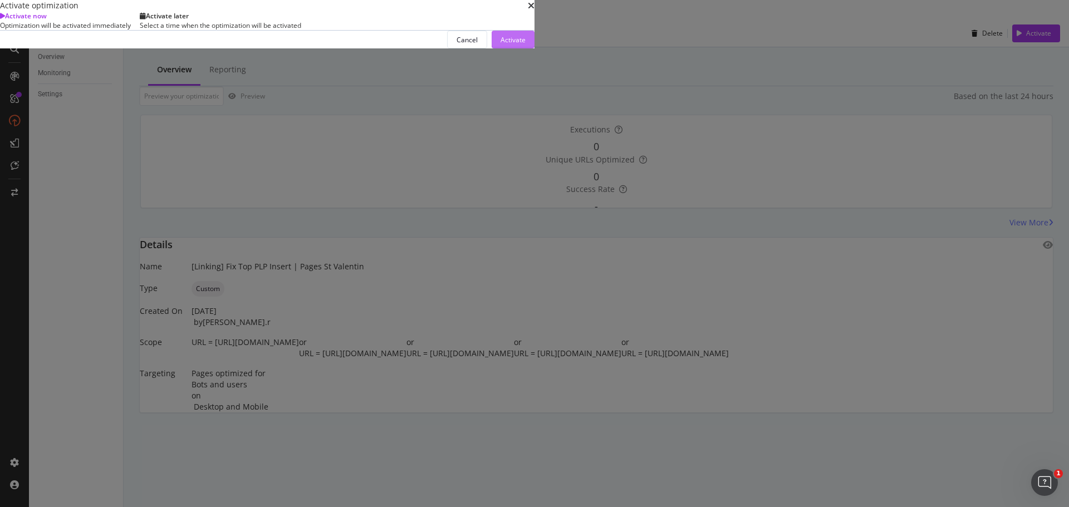
click at [525, 48] on div "Activate" at bounding box center [512, 39] width 25 height 17
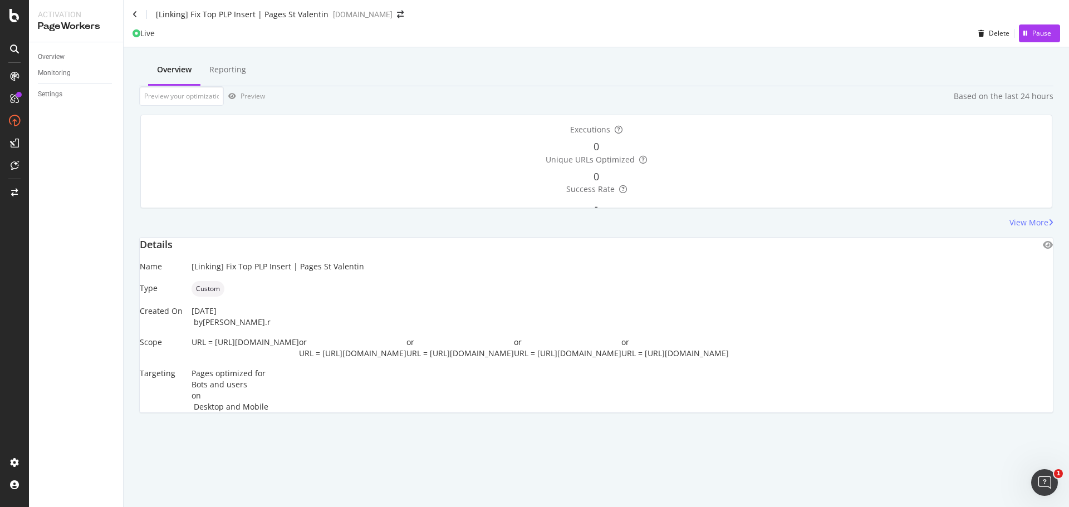
click at [137, 14] on div "[Linking] Fix Top PLP Insert | Pages St Valentin" at bounding box center [230, 14] width 196 height 11
click at [135, 16] on icon at bounding box center [134, 15] width 5 height 8
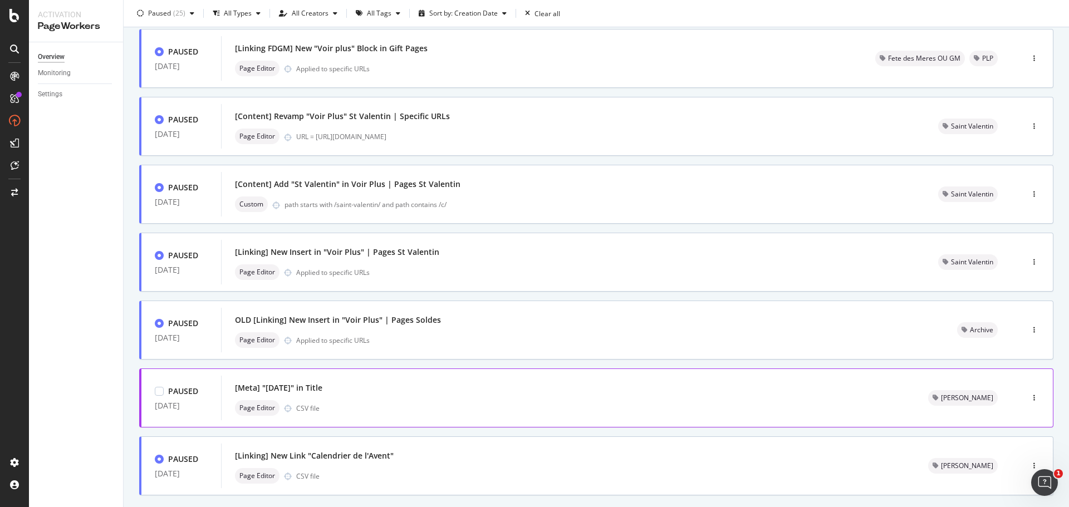
scroll to position [336, 0]
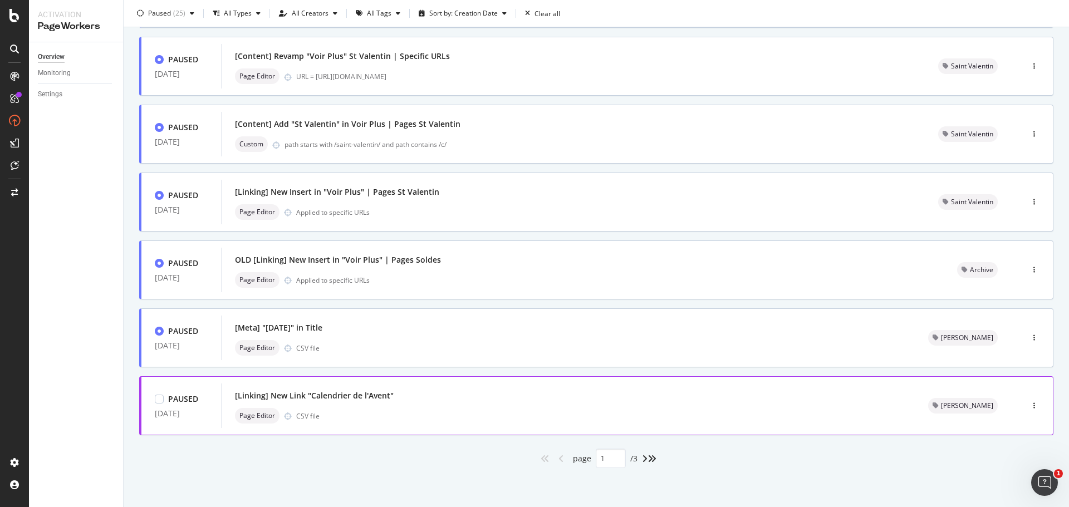
click at [427, 398] on div "[Linking] New Link "Calendrier de l'Avent"" at bounding box center [568, 396] width 666 height 16
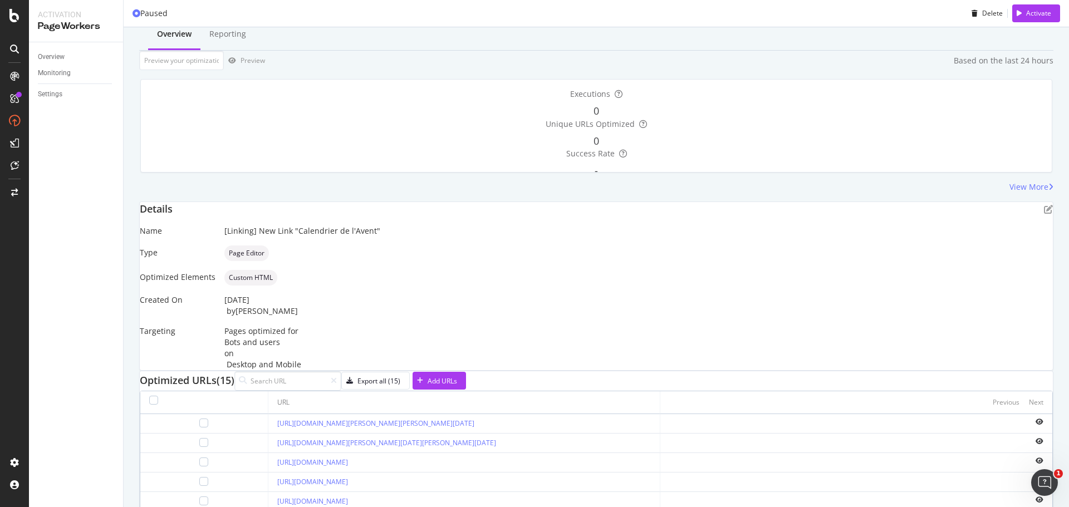
scroll to position [56, 0]
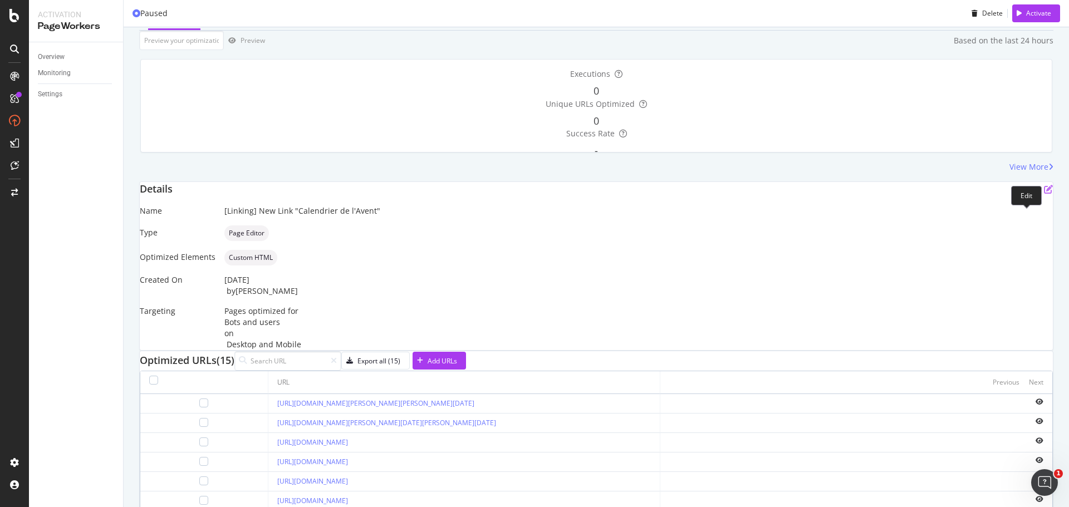
click at [1044, 194] on icon "pen-to-square" at bounding box center [1048, 189] width 9 height 9
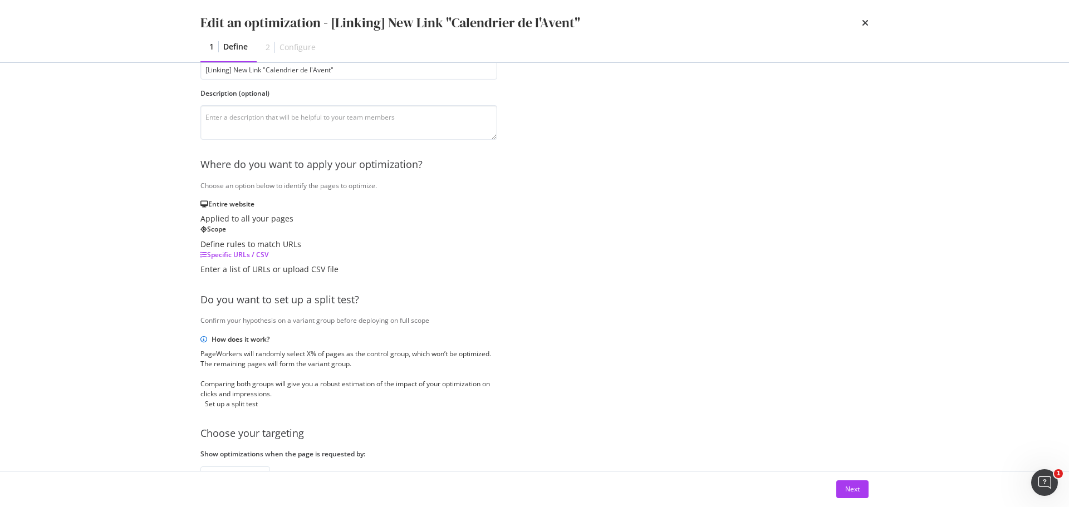
scroll to position [171, 0]
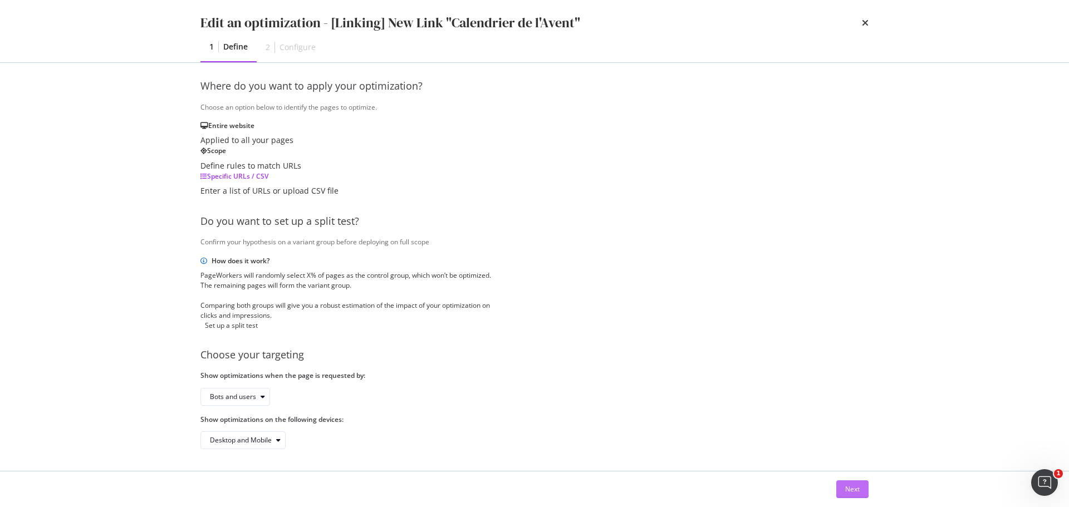
click at [842, 489] on button "Next" at bounding box center [852, 489] width 32 height 18
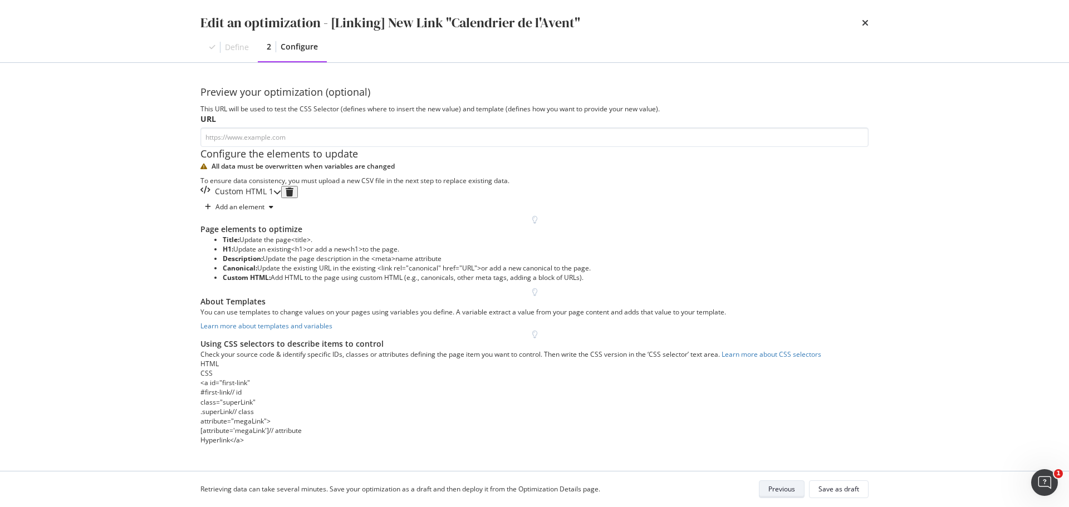
scroll to position [0, 0]
click at [281, 198] on div "modal" at bounding box center [277, 192] width 8 height 12
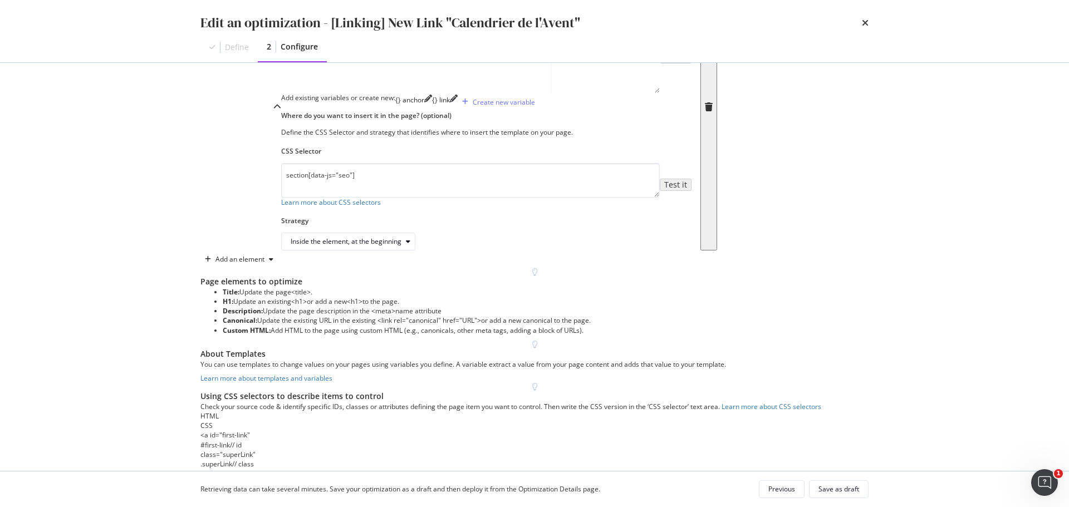
scroll to position [278, 0]
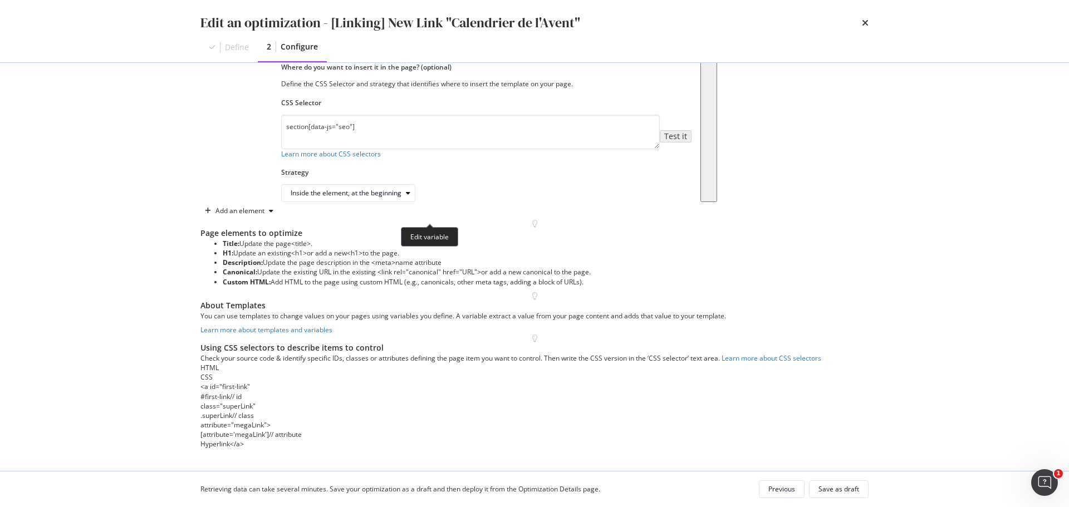
click at [450, 54] on icon "pencil" at bounding box center [454, 50] width 8 height 8
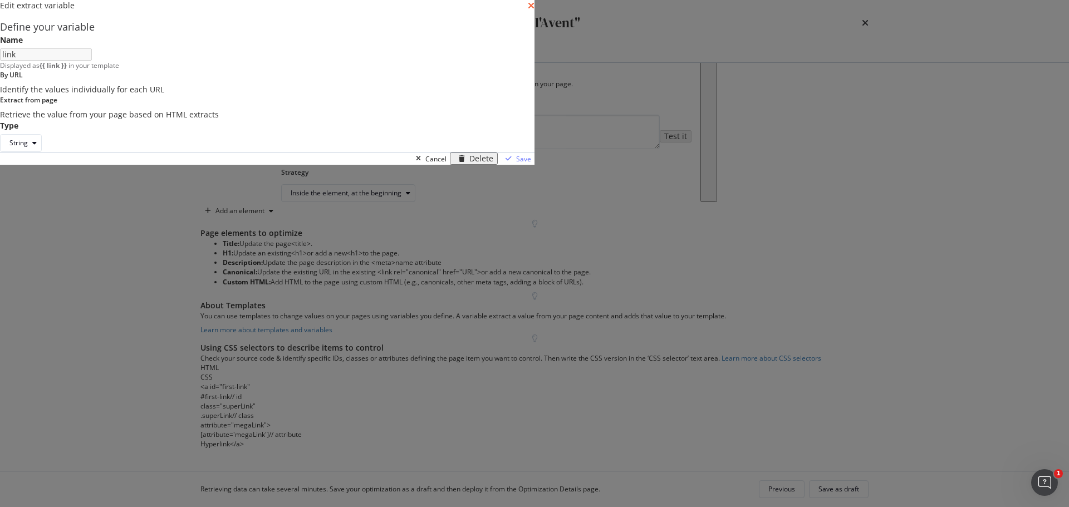
click at [534, 10] on icon "times" at bounding box center [531, 5] width 7 height 9
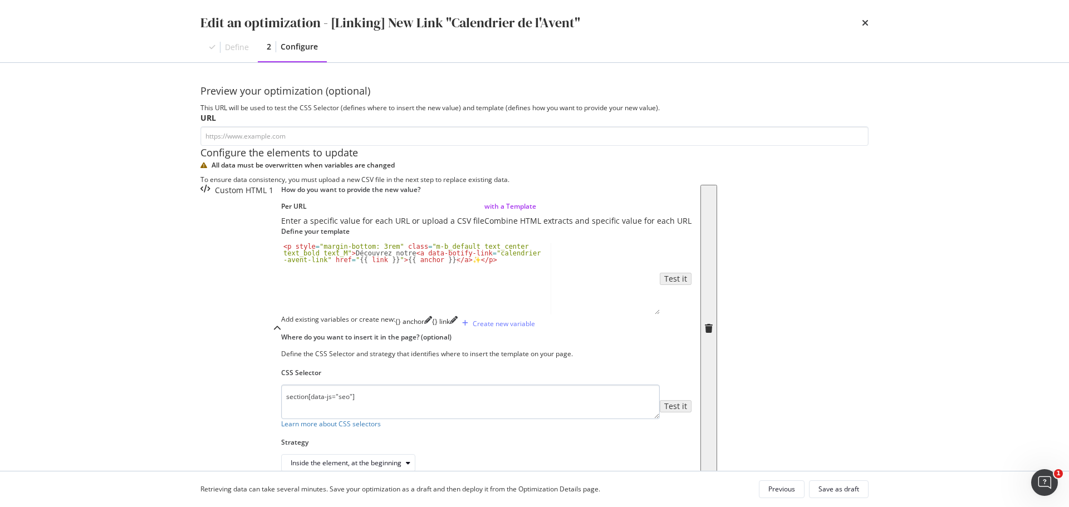
scroll to position [0, 0]
click at [864, 21] on icon "times" at bounding box center [865, 22] width 7 height 9
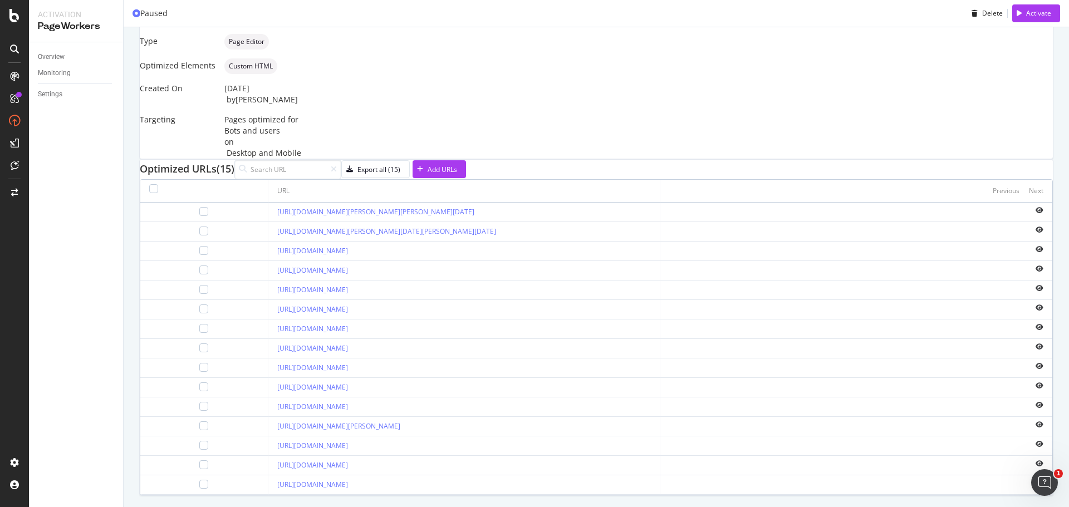
scroll to position [278, 0]
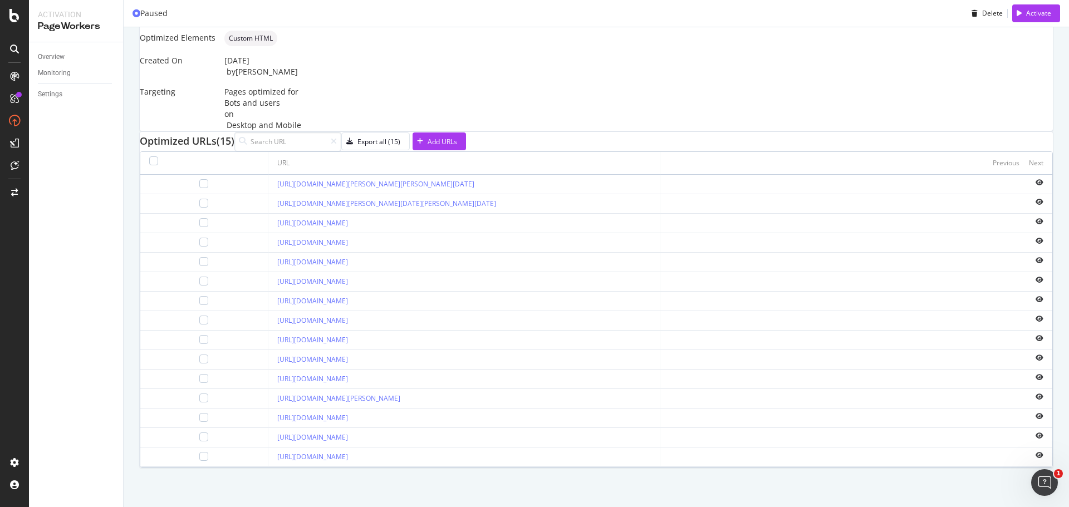
click at [948, 153] on div "Optimized URLs (15) Export all (15) Add URLs URL Previous Next [URL][DOMAIN_NAM…" at bounding box center [596, 300] width 913 height 336
click at [400, 146] on div "Export all (15)" at bounding box center [378, 141] width 43 height 9
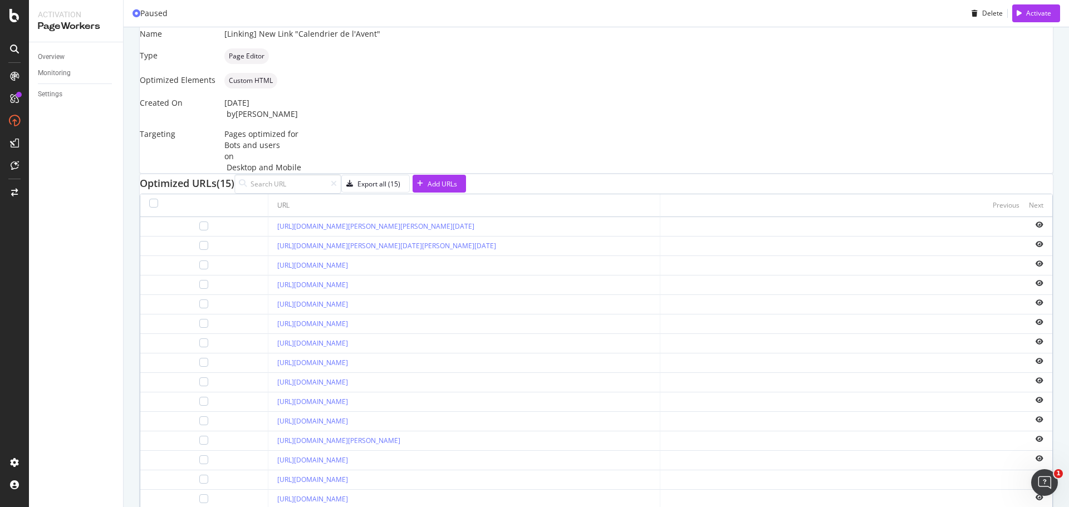
scroll to position [56, 0]
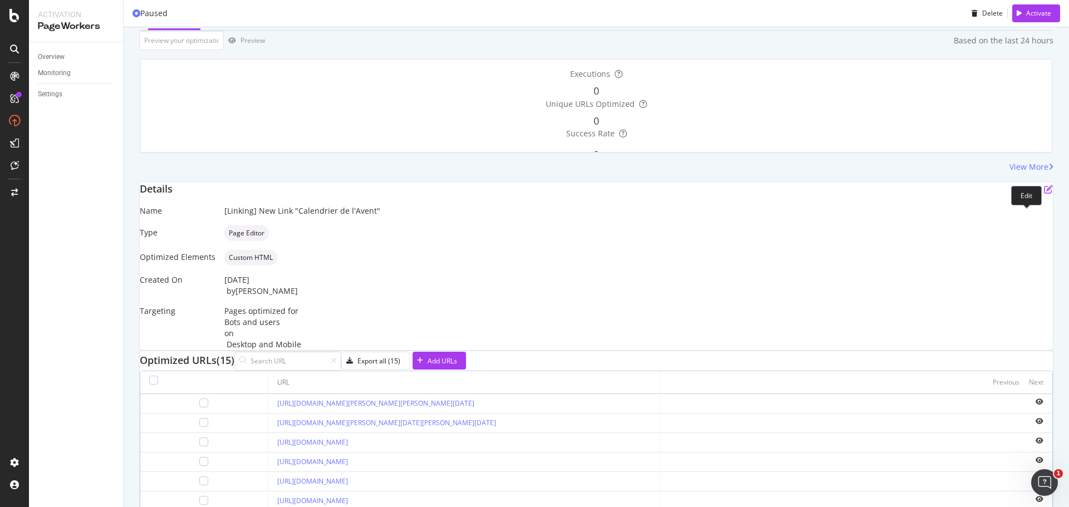
click at [1044, 194] on icon "pen-to-square" at bounding box center [1048, 189] width 9 height 9
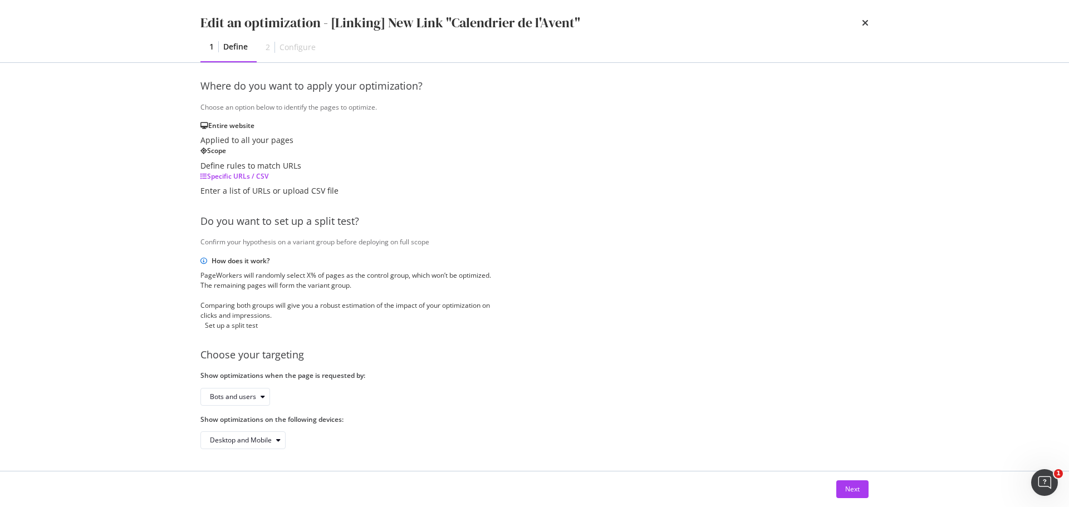
scroll to position [171, 0]
click at [338, 185] on div "Enter a list of URLs or upload CSV file" at bounding box center [269, 190] width 138 height 11
click at [848, 492] on div "Next" at bounding box center [852, 488] width 14 height 9
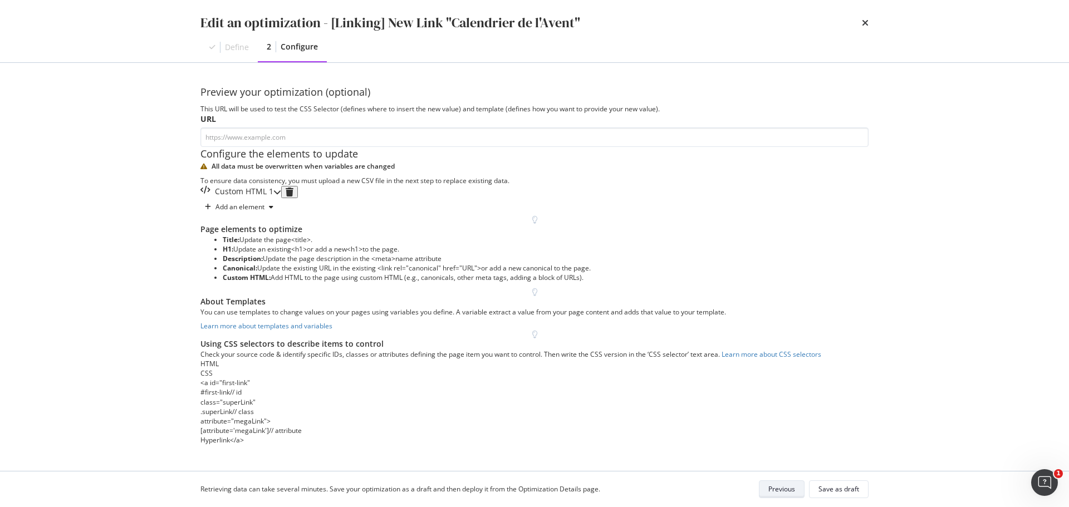
scroll to position [0, 0]
click at [222, 53] on div "Define" at bounding box center [228, 47] width 57 height 29
click at [779, 486] on div "Previous" at bounding box center [781, 488] width 27 height 9
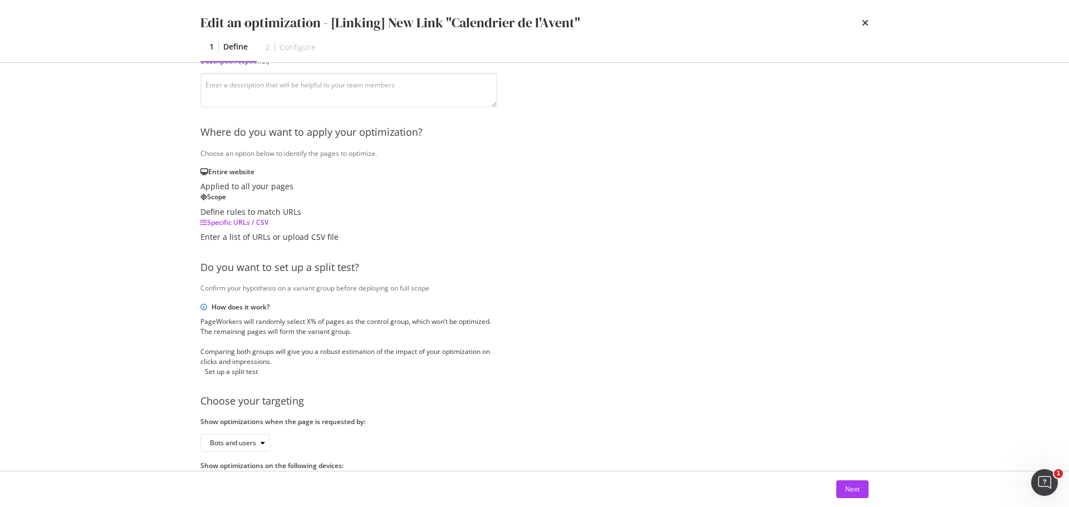
scroll to position [167, 0]
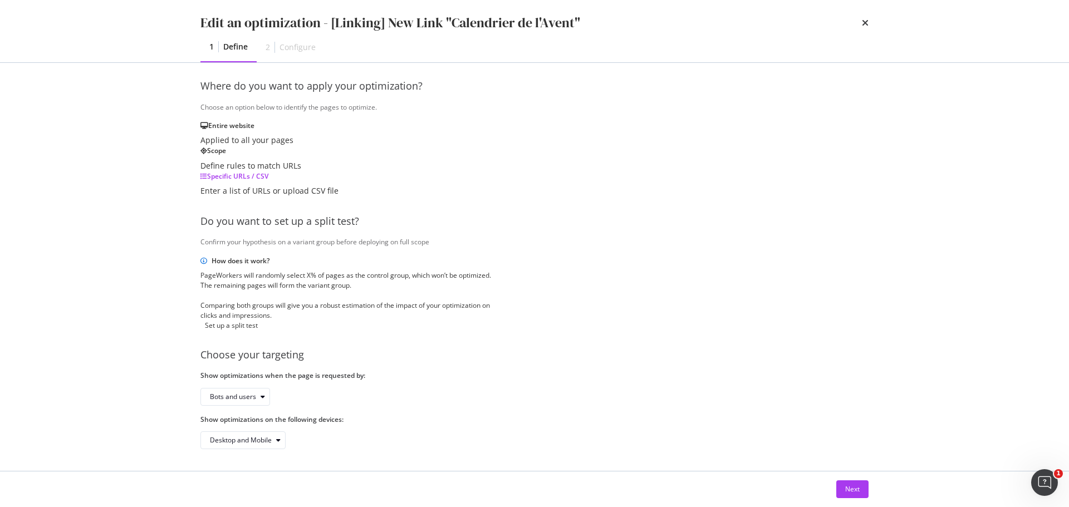
click at [338, 185] on div "Enter a list of URLs or upload CSV file" at bounding box center [269, 190] width 138 height 11
click at [849, 488] on div "Next" at bounding box center [852, 488] width 14 height 9
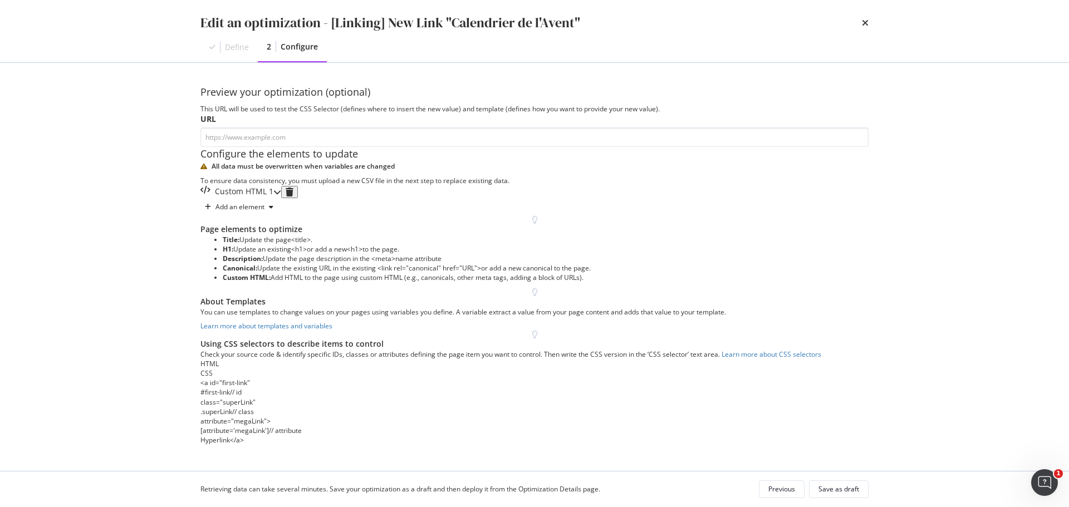
click at [273, 198] on div "Custom HTML 1" at bounding box center [236, 192] width 73 height 12
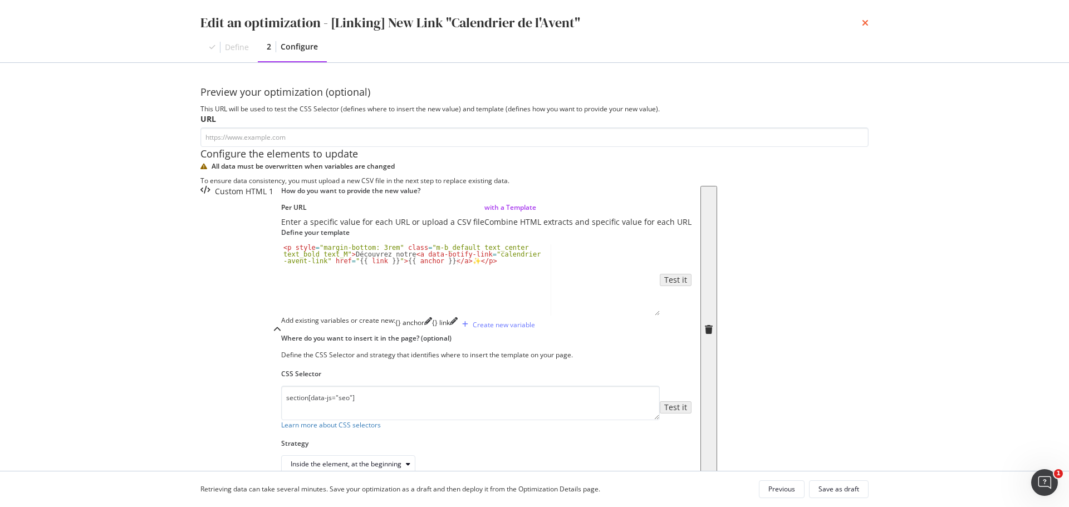
click at [866, 22] on icon "times" at bounding box center [865, 22] width 7 height 9
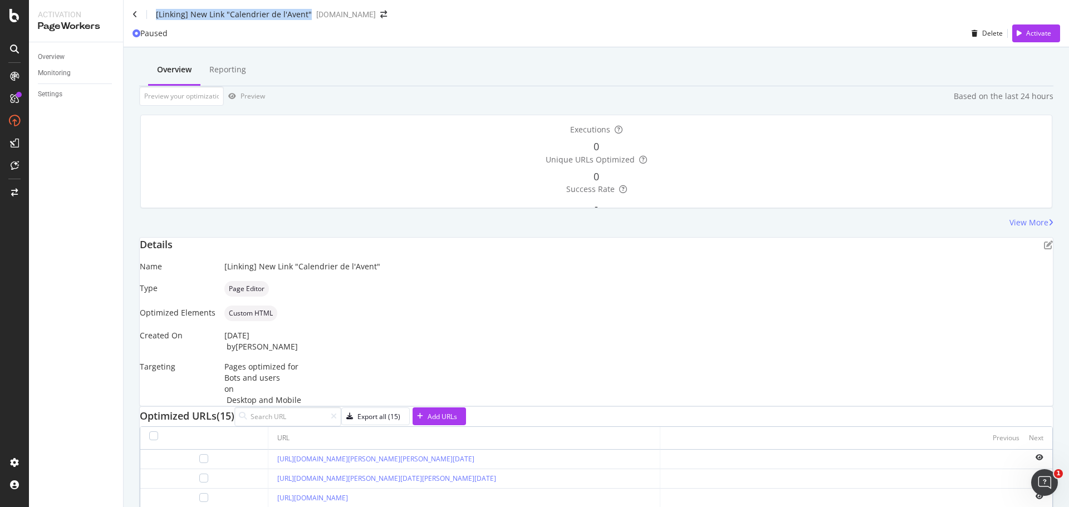
drag, startPoint x: 156, startPoint y: 15, endPoint x: 381, endPoint y: 17, distance: 224.3
click at [312, 17] on div "[Linking] New Link "Calendrier de l'Avent"" at bounding box center [234, 14] width 156 height 11
copy div "[Linking] New Link "Calendrier de l'Avent""
click at [312, 17] on div "[Linking] New Link "Calendrier de l'Avent"" at bounding box center [234, 14] width 156 height 11
click at [311, 20] on div "[Linking] New Link "Calendrier de l'Avent"" at bounding box center [234, 14] width 156 height 11
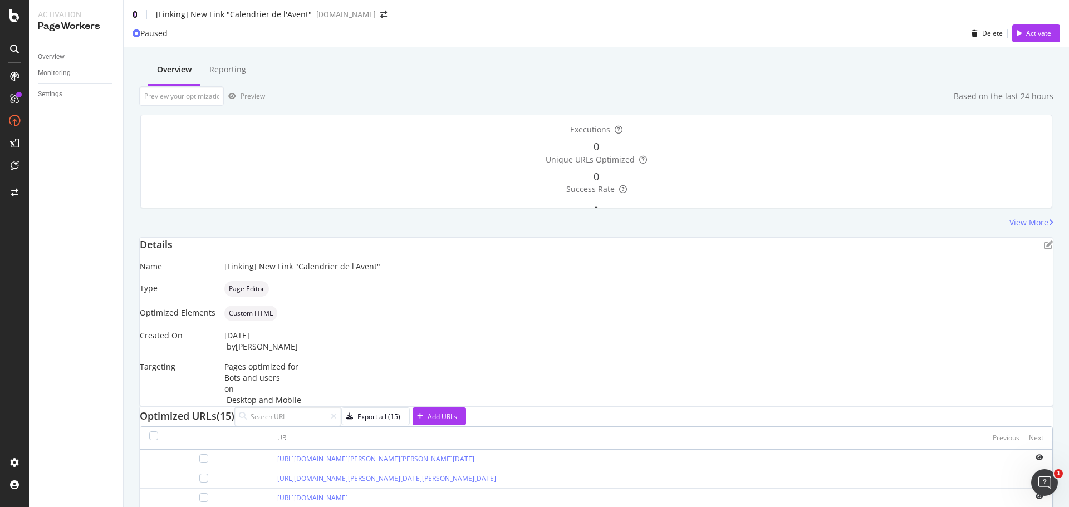
click at [134, 14] on icon at bounding box center [134, 15] width 5 height 8
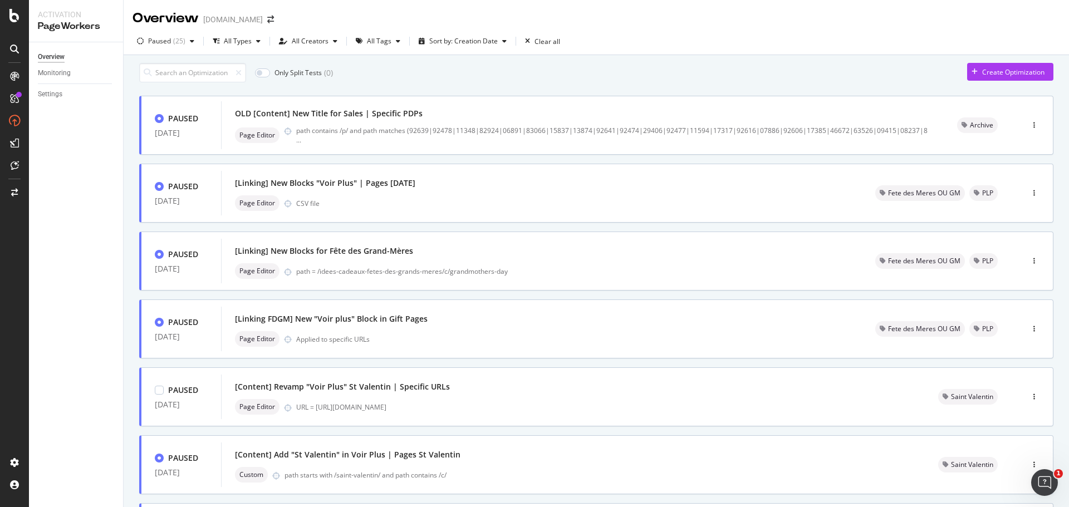
click at [1029, 405] on div "button" at bounding box center [1034, 396] width 11 height 17
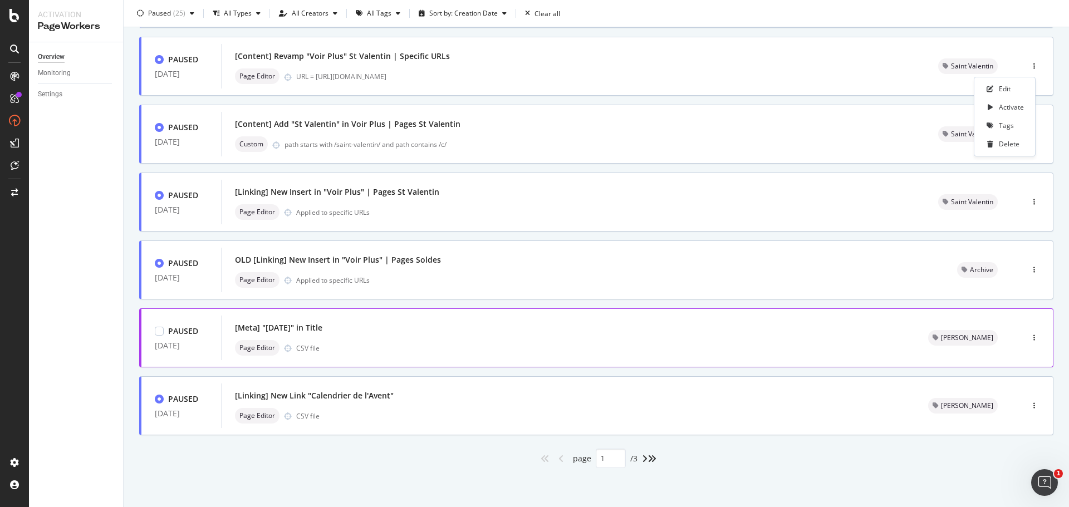
scroll to position [336, 0]
click at [1033, 409] on icon "button" at bounding box center [1034, 405] width 2 height 7
click at [997, 430] on div "Edit" at bounding box center [1004, 427] width 56 height 14
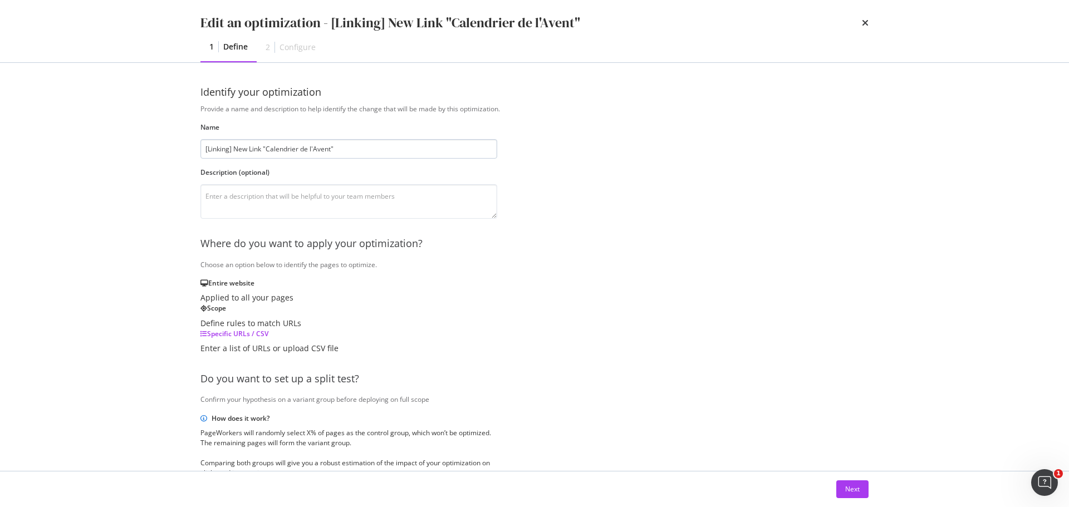
click at [206, 151] on input "[Linking] New Link "Calendrier de l'Avent"" at bounding box center [348, 148] width 297 height 19
type input "OLD [Linking] New Link "Calendrier de l'Avent""
click at [850, 494] on div "Next" at bounding box center [852, 488] width 14 height 9
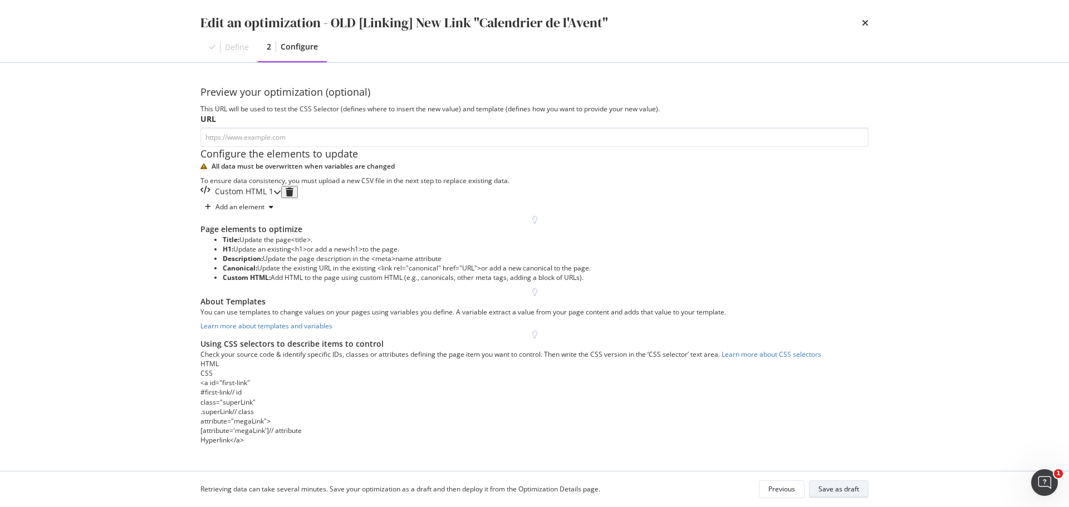
click at [849, 491] on div "Save as draft" at bounding box center [838, 488] width 41 height 9
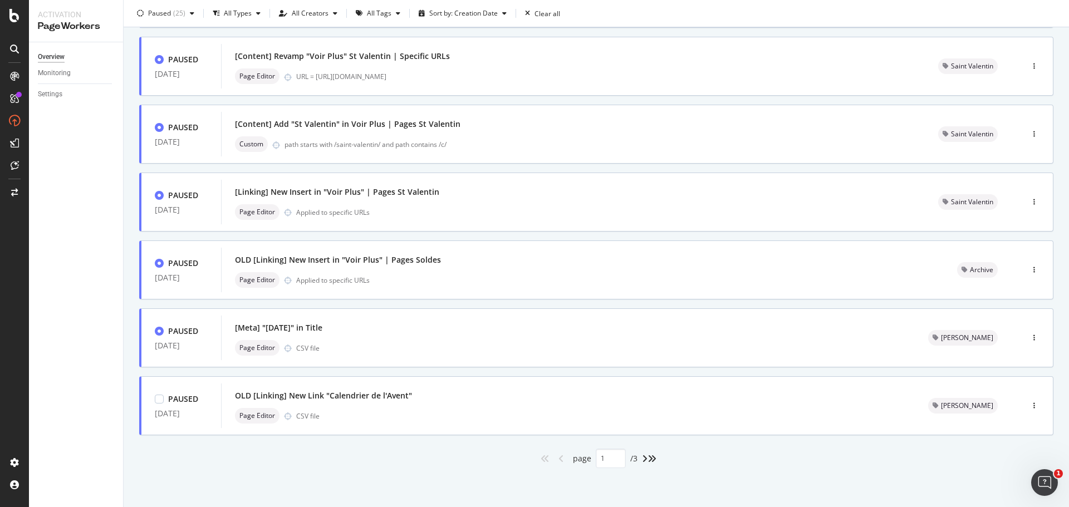
scroll to position [0, 0]
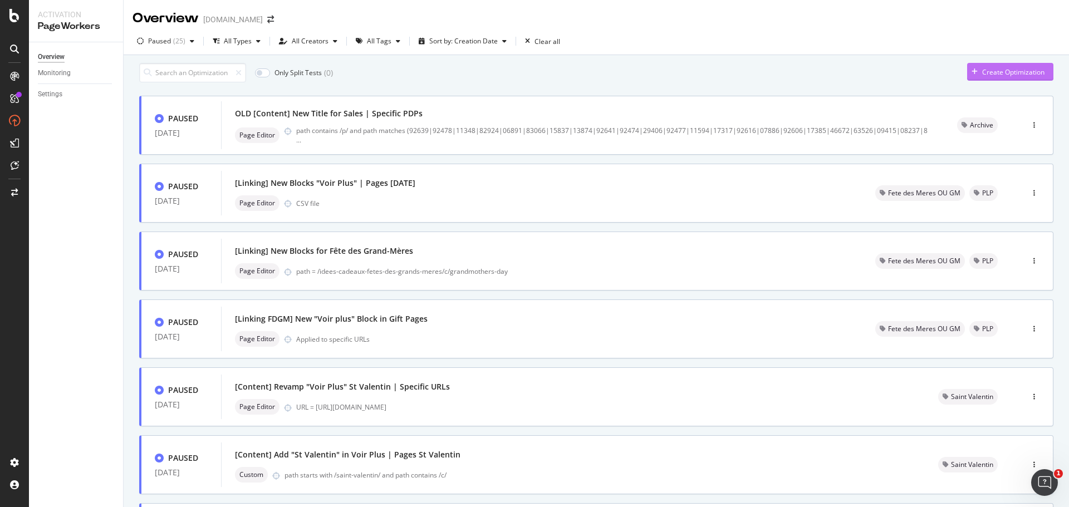
click at [1012, 77] on div "Create Optimization" at bounding box center [1013, 71] width 62 height 9
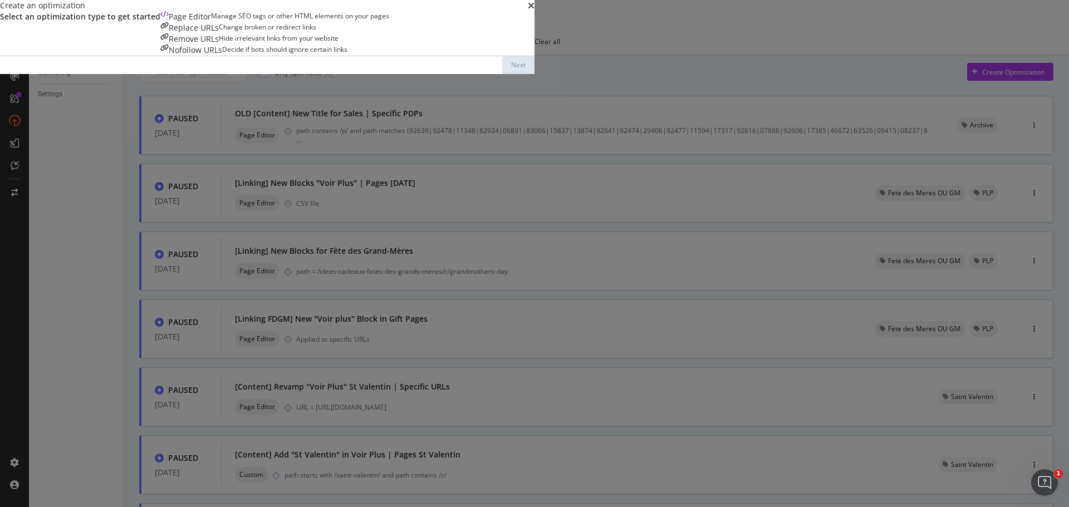
click at [380, 22] on div "Manage SEO tags or other HTML elements on your pages" at bounding box center [300, 16] width 178 height 11
click at [534, 74] on button "Next" at bounding box center [518, 65] width 32 height 18
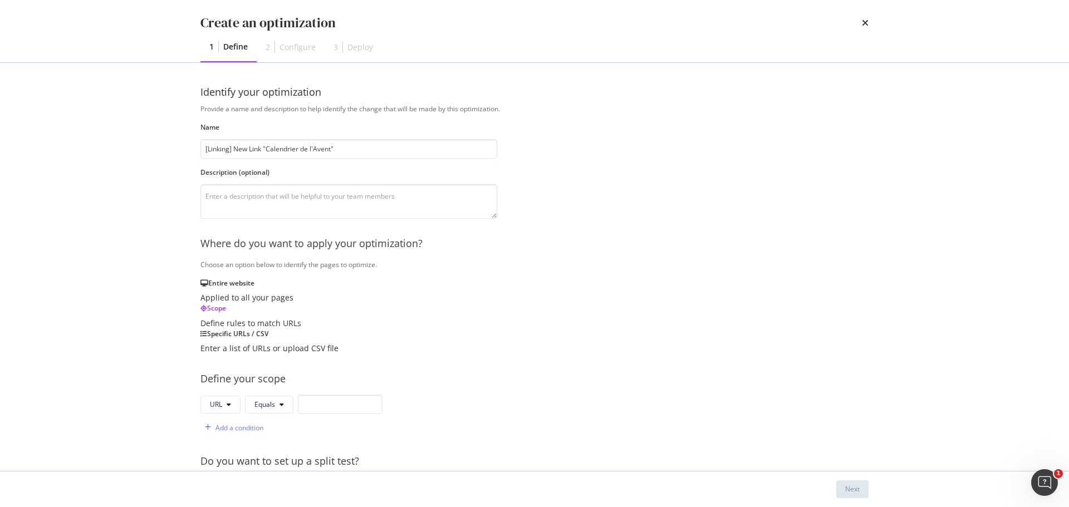
type input "[Linking] New Link "Calendrier de l'Avent""
click at [269, 198] on textarea "modal" at bounding box center [348, 201] width 297 height 35
type textarea "Ajout d'un lien vers la PLP "Calendriers de l'avent" dans la SEO Box des PLP as…"
click at [338, 329] on div "Specific URLs / CSV" at bounding box center [269, 333] width 138 height 9
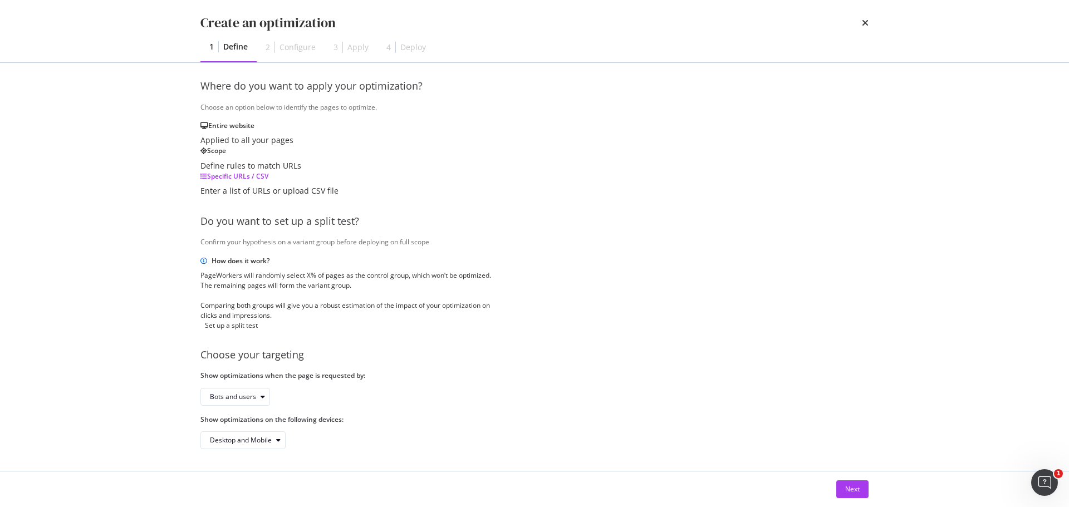
scroll to position [171, 0]
click at [858, 490] on div "Next" at bounding box center [852, 488] width 14 height 9
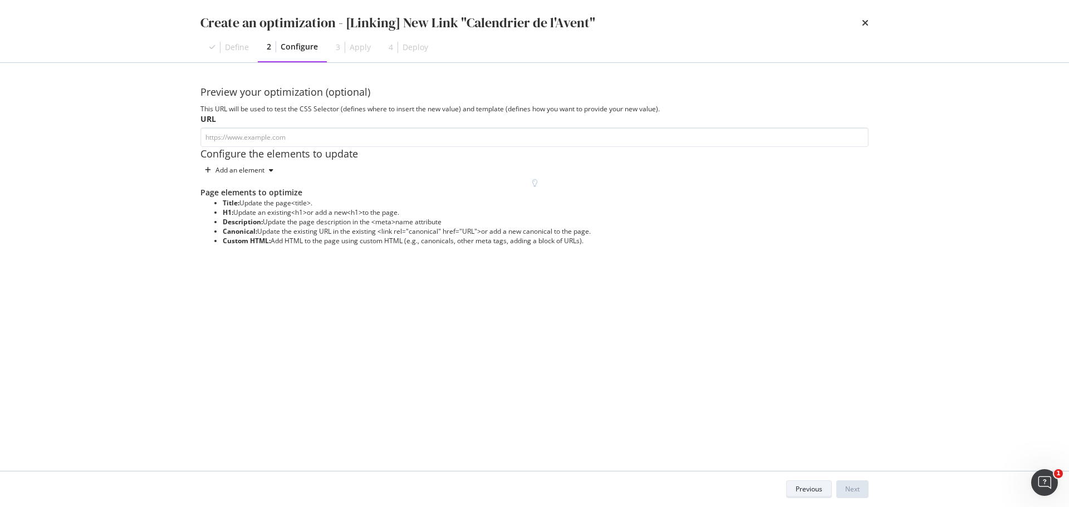
scroll to position [0, 0]
click at [323, 142] on input "modal" at bounding box center [534, 136] width 668 height 19
click at [254, 174] on div "Add an element" at bounding box center [239, 170] width 49 height 7
click at [262, 309] on div "Custom HTML" at bounding box center [252, 305] width 44 height 9
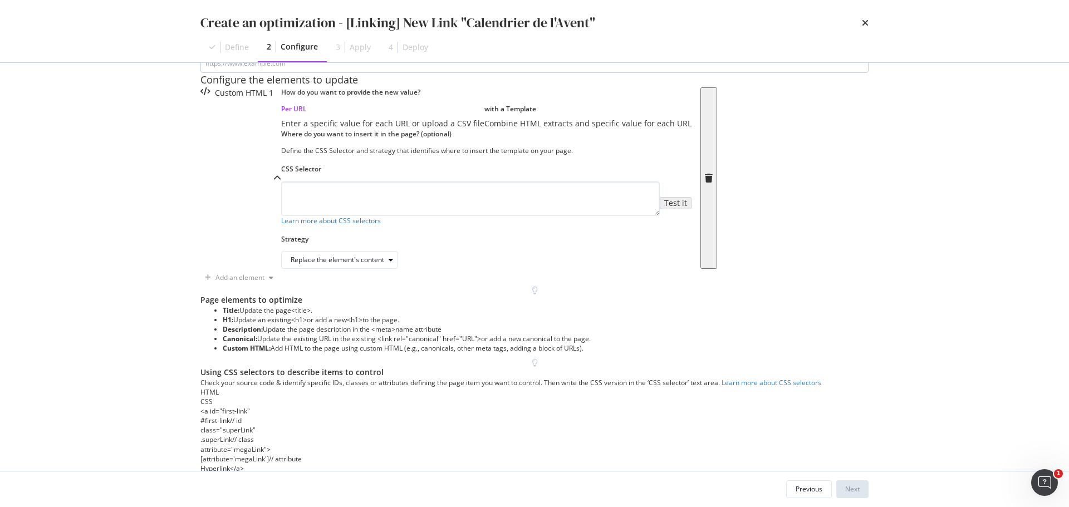
scroll to position [75, 0]
click at [484, 128] on div "Combine HTML extracts and specific value for each URL" at bounding box center [587, 122] width 207 height 11
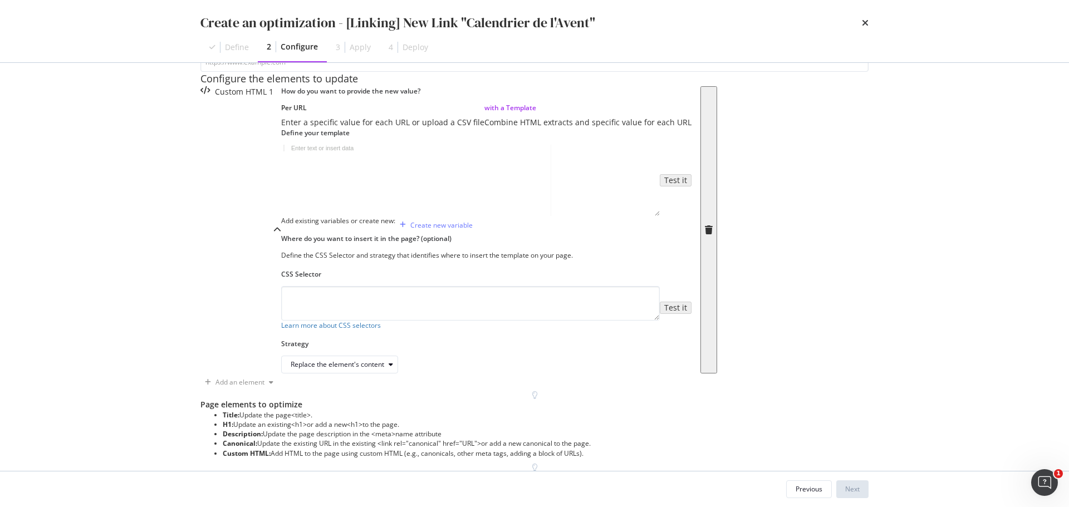
click at [287, 151] on div "Enter text or insert data" at bounding box center [322, 148] width 71 height 6
paste textarea "<p style="margin-bottom: 3rem" class="m-b_default text_center text_bold text_M"…"
click at [327, 255] on div "< p style = "margin-bottom: 3rem" class = "m-b_default text_center text_bold te…" at bounding box center [470, 200] width 378 height 110
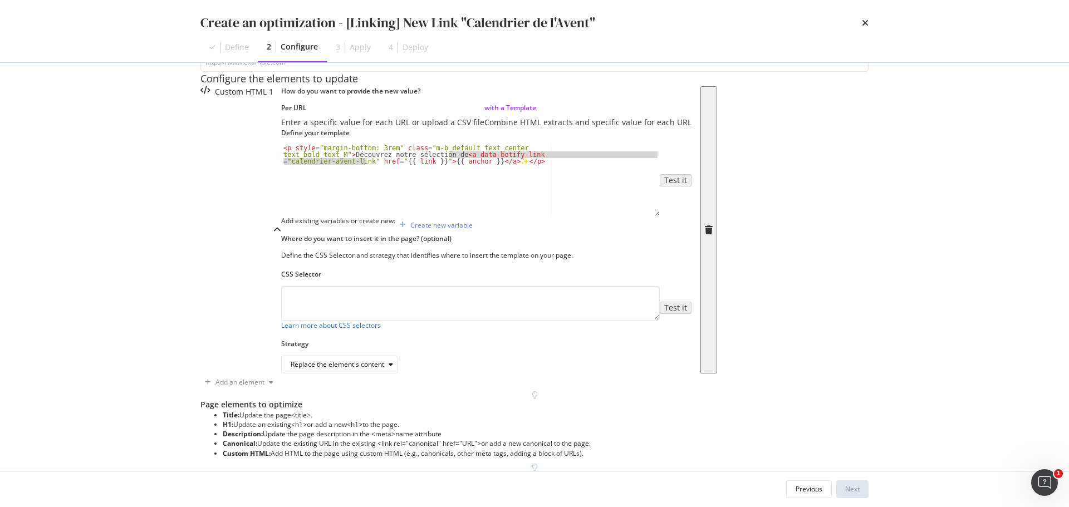
drag, startPoint x: 385, startPoint y: 286, endPoint x: 296, endPoint y: 295, distance: 90.0
click at [296, 255] on div "< p style = "margin-bottom: 3rem" class = "m-b_default text_center text_bold te…" at bounding box center [470, 200] width 378 height 110
click at [436, 255] on div "< p style = "margin-bottom: 3rem" class = "m-b_default text_center text_bold te…" at bounding box center [470, 200] width 378 height 110
paste textarea "[URL][DOMAIN_NAME]"
click at [281, 268] on div "< p style = "margin-bottom: 3rem" class = "m-b_default text_center text_bold te…" at bounding box center [470, 207] width 378 height 124
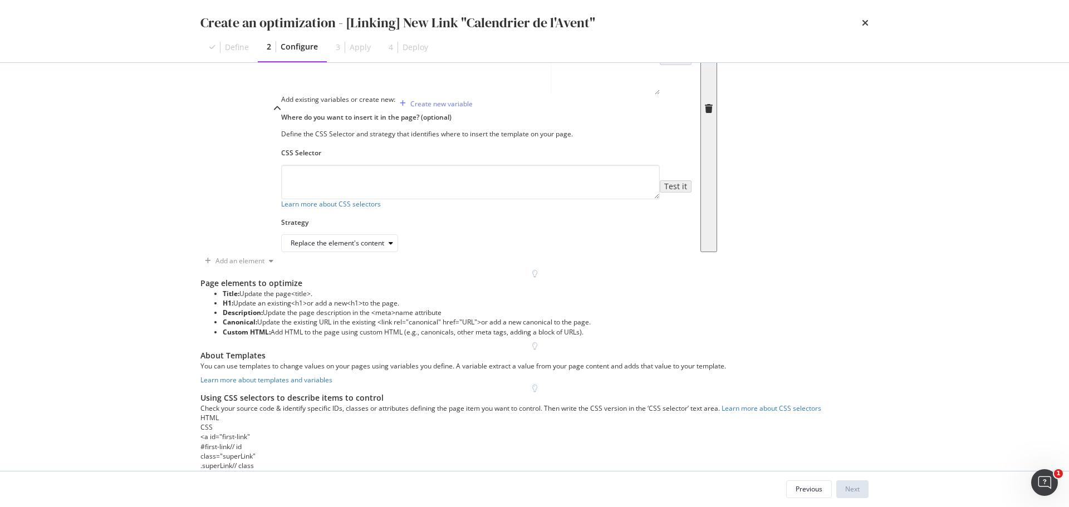
scroll to position [210, 0]
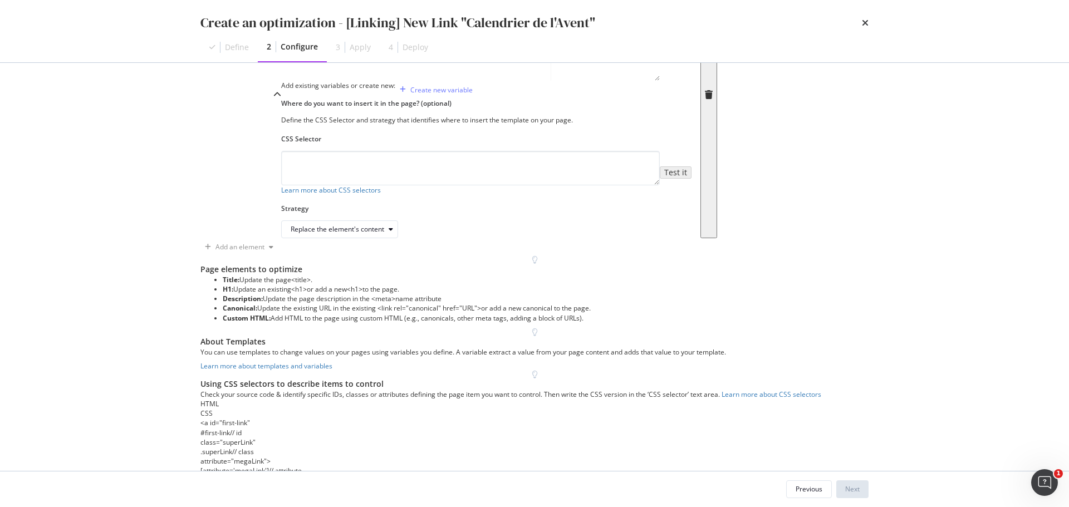
type textarea "<p style="margin-bottom: 3rem" class="m-b_default text_center text_bold text_M"…"
click at [281, 185] on textarea "modal" at bounding box center [470, 168] width 378 height 35
paste textarea "section[data-js="seo"]"
type textarea "section[data-js="seo"]"
click at [311, 233] on div "Replace the element's content" at bounding box center [338, 229] width 94 height 7
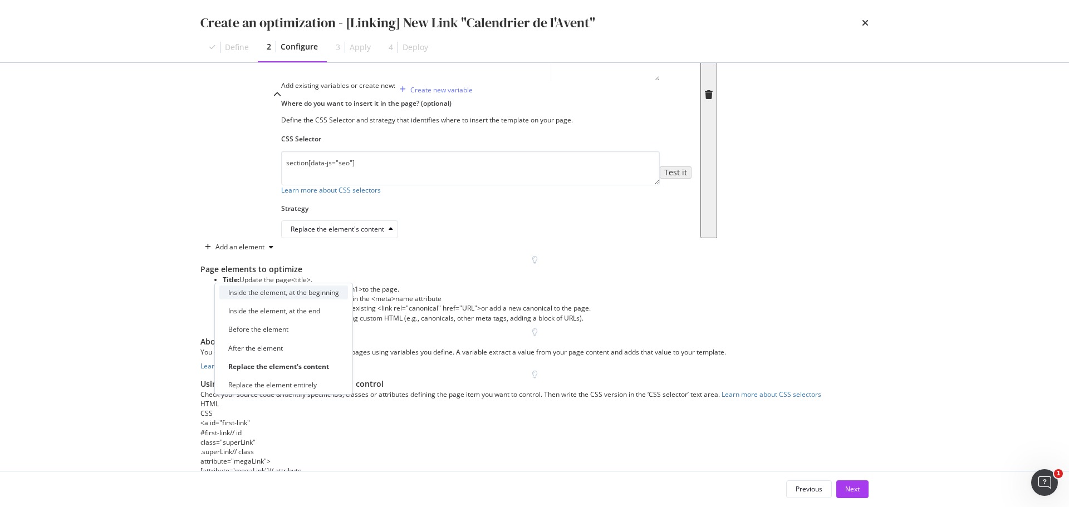
click at [304, 293] on div "Inside the element, at the beginning" at bounding box center [283, 292] width 111 height 9
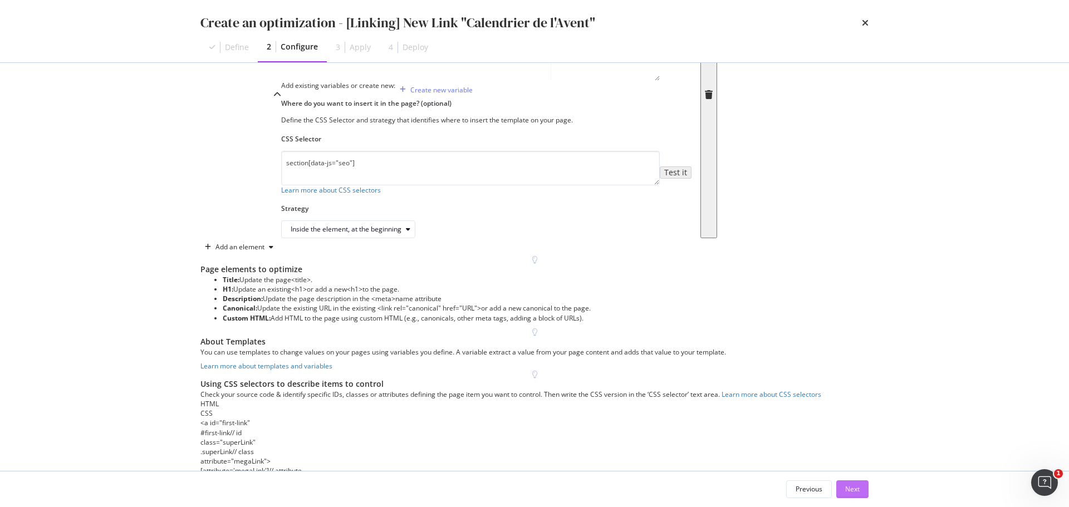
click at [860, 488] on button "Next" at bounding box center [852, 489] width 32 height 18
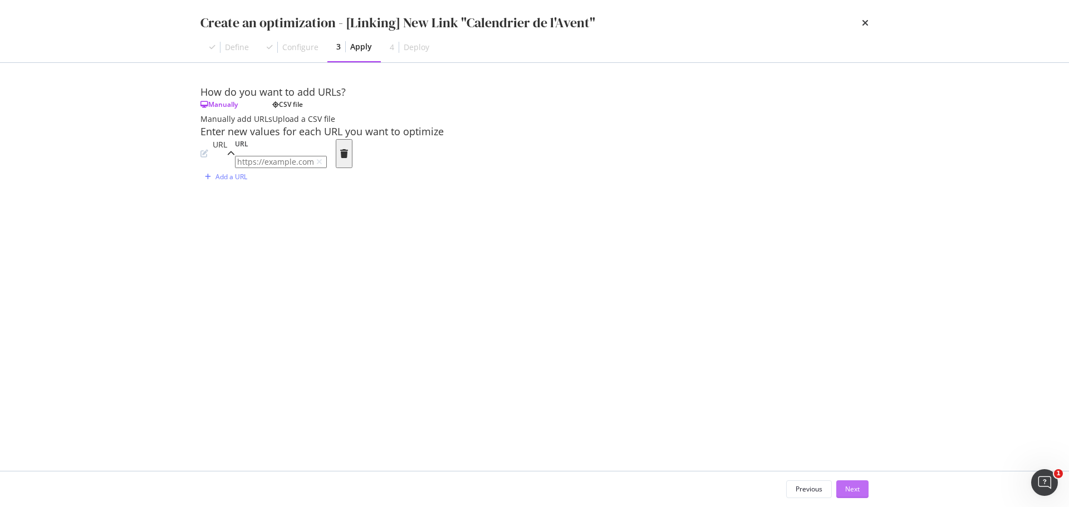
scroll to position [0, 0]
click at [292, 168] on input "modal" at bounding box center [281, 162] width 92 height 12
paste input "[URL][DOMAIN_NAME][PERSON_NAME][PERSON_NAME][DATE]"
type input "[URL][DOMAIN_NAME][PERSON_NAME][PERSON_NAME][DATE]"
click at [240, 181] on div "Add a URL" at bounding box center [231, 176] width 32 height 9
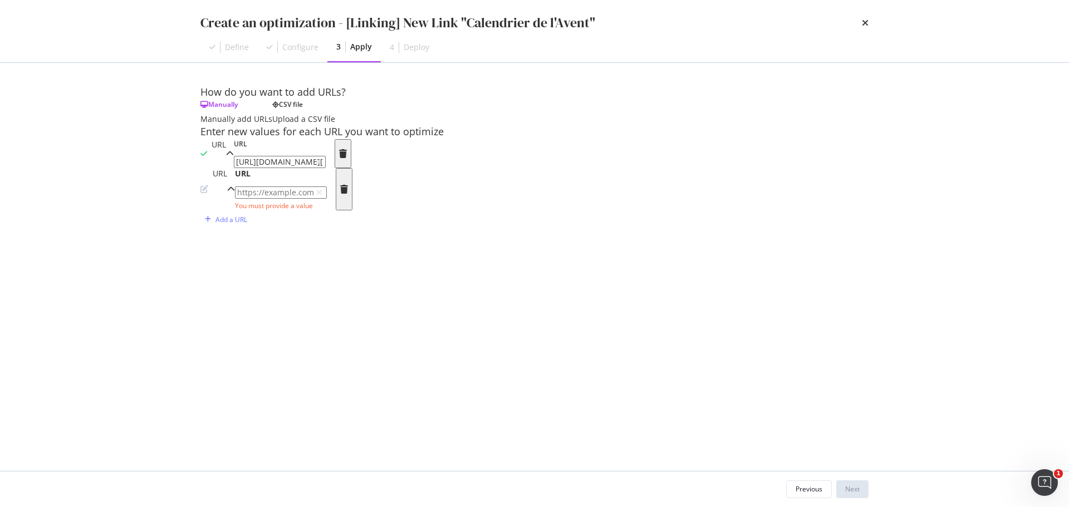
click at [283, 199] on input "modal" at bounding box center [281, 192] width 92 height 12
paste input "[URL][DOMAIN_NAME][PERSON_NAME][DATE][PERSON_NAME][DATE]"
type input "[URL][DOMAIN_NAME][PERSON_NAME][DATE][PERSON_NAME][DATE]"
click at [237, 211] on div "Add a URL" at bounding box center [231, 205] width 32 height 9
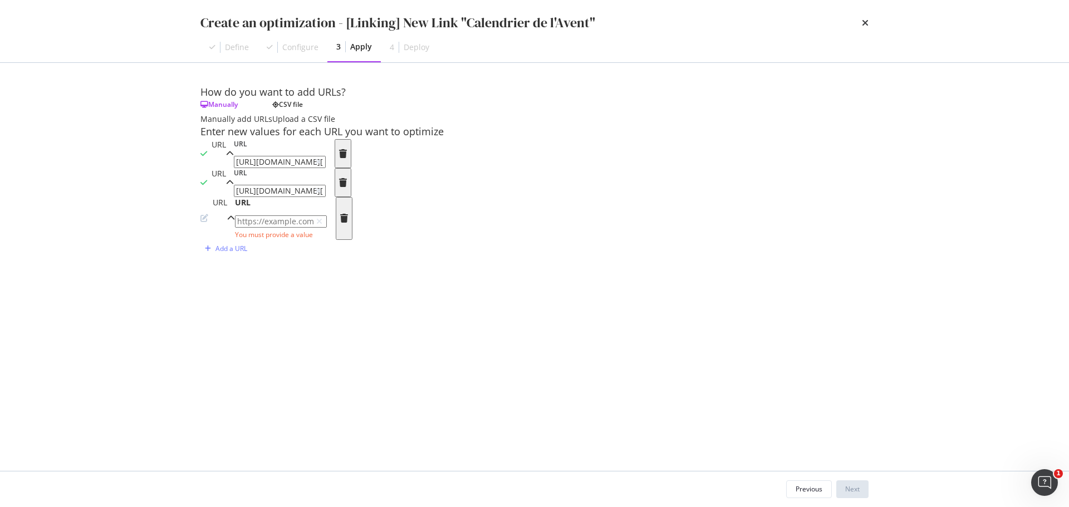
scroll to position [60, 0]
click at [263, 228] on input "modal" at bounding box center [281, 221] width 92 height 12
paste input "[URL][DOMAIN_NAME]"
type input "[URL][DOMAIN_NAME]"
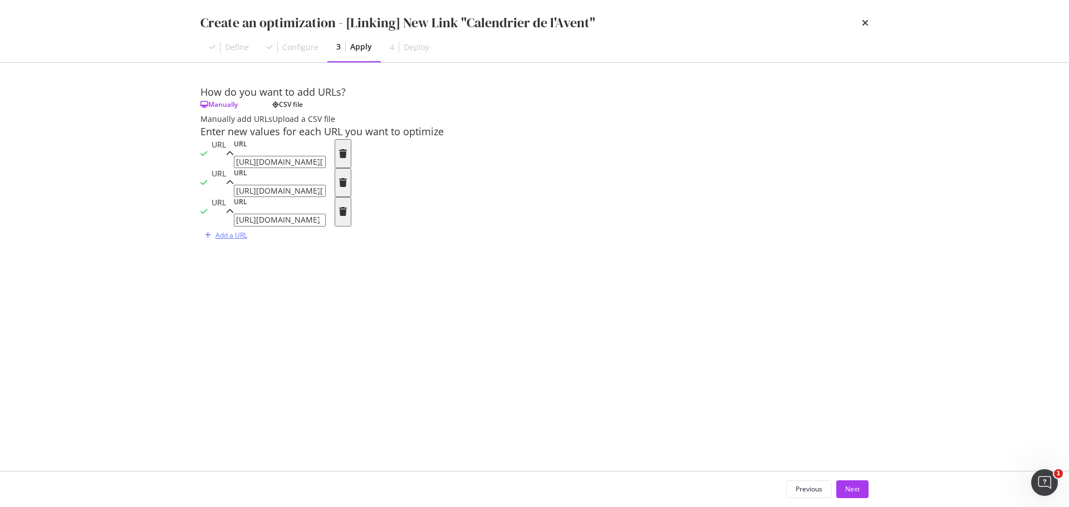
click at [235, 240] on div "Add a URL" at bounding box center [231, 234] width 32 height 9
click at [273, 257] on input "modal" at bounding box center [281, 251] width 92 height 12
paste input "[URL][DOMAIN_NAME]"
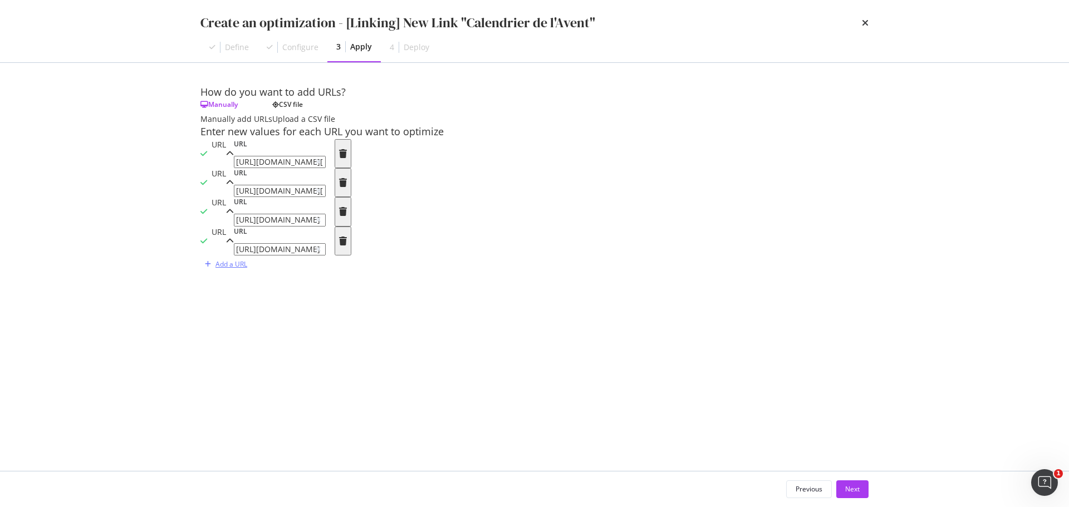
type input "[URL][DOMAIN_NAME]"
click at [232, 269] on div "Add a URL" at bounding box center [231, 263] width 32 height 9
click at [327, 286] on input "modal" at bounding box center [281, 280] width 92 height 12
paste input "[URL][DOMAIN_NAME]"
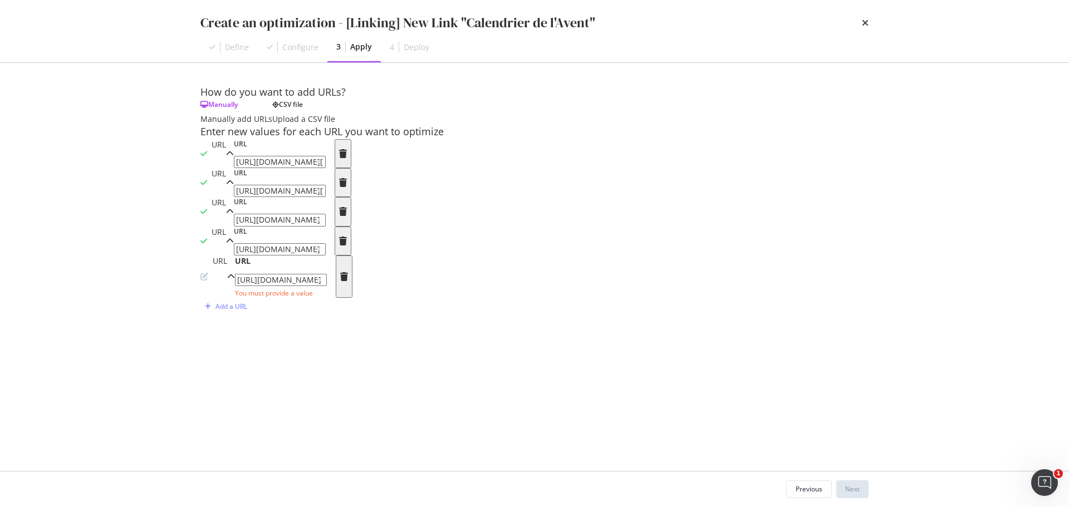
scroll to position [237, 0]
type input "[URL][DOMAIN_NAME]"
click at [236, 298] on div "Add a URL" at bounding box center [231, 292] width 32 height 9
click at [273, 315] on input "modal" at bounding box center [281, 309] width 92 height 12
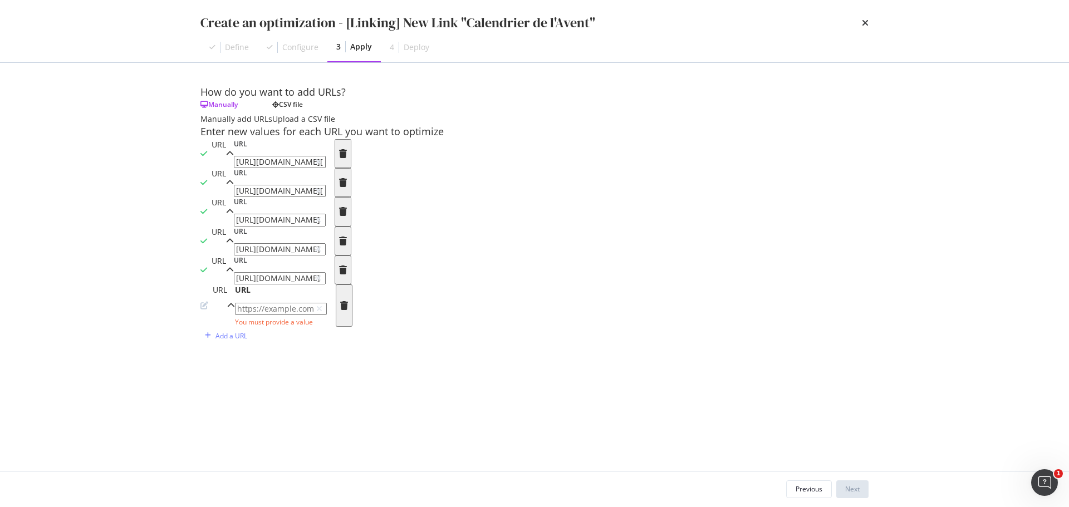
paste input "[URL][DOMAIN_NAME]"
type input "[URL][DOMAIN_NAME]"
click at [243, 331] on div "Add a URL" at bounding box center [223, 322] width 47 height 17
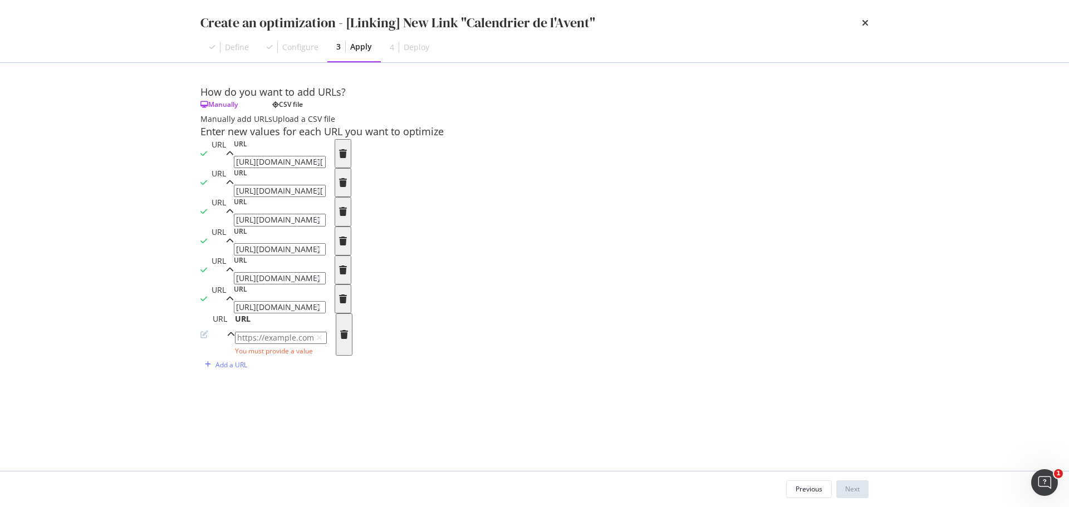
click at [267, 344] on input "modal" at bounding box center [281, 338] width 92 height 12
paste input "[URL][DOMAIN_NAME]"
type input "[URL][DOMAIN_NAME]"
click at [242, 356] on div "Add a URL" at bounding box center [231, 351] width 32 height 9
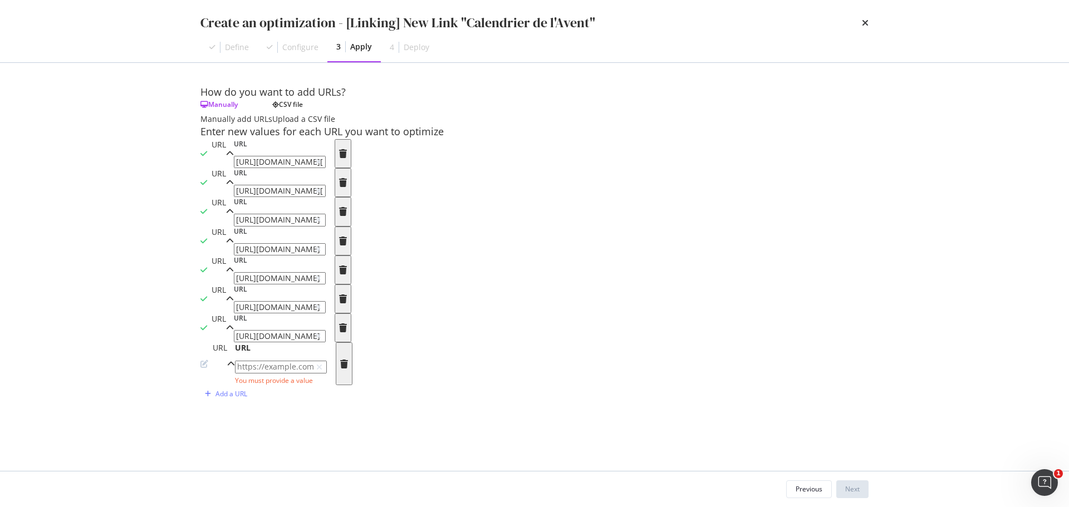
scroll to position [533, 0]
click at [327, 373] on input "modal" at bounding box center [281, 367] width 92 height 12
paste input "[URL][DOMAIN_NAME]"
type input "[URL][DOMAIN_NAME]"
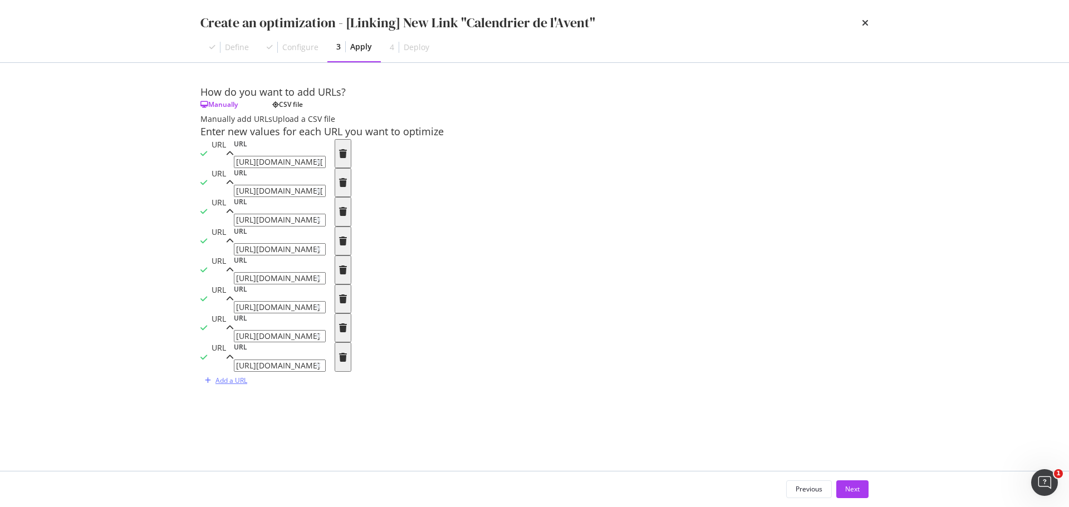
click at [240, 385] on div "Add a URL" at bounding box center [231, 380] width 32 height 9
click at [287, 391] on input "modal" at bounding box center [281, 396] width 92 height 12
paste input "[URL][DOMAIN_NAME]"
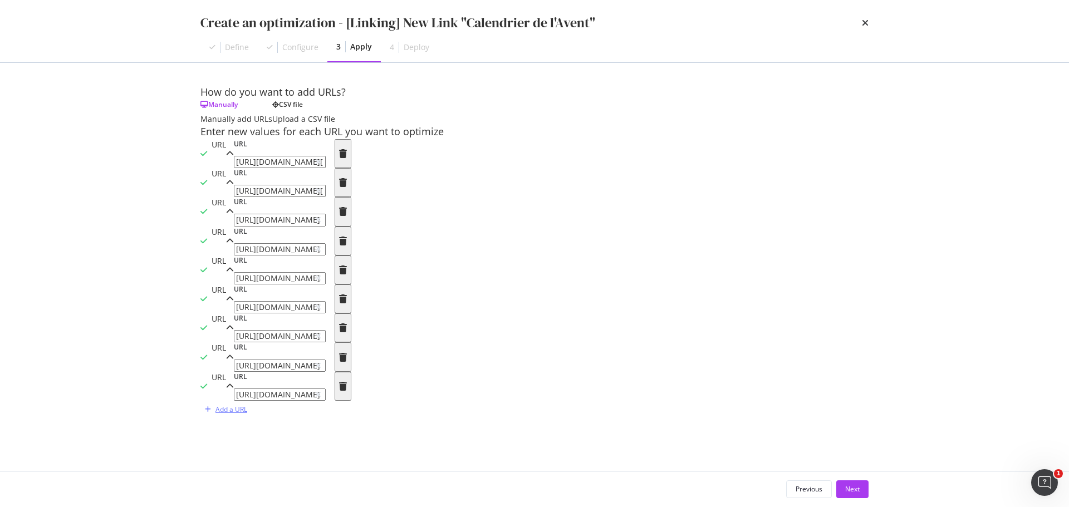
type input "[URL][DOMAIN_NAME]"
click at [244, 414] on div "Add a URL" at bounding box center [231, 409] width 32 height 9
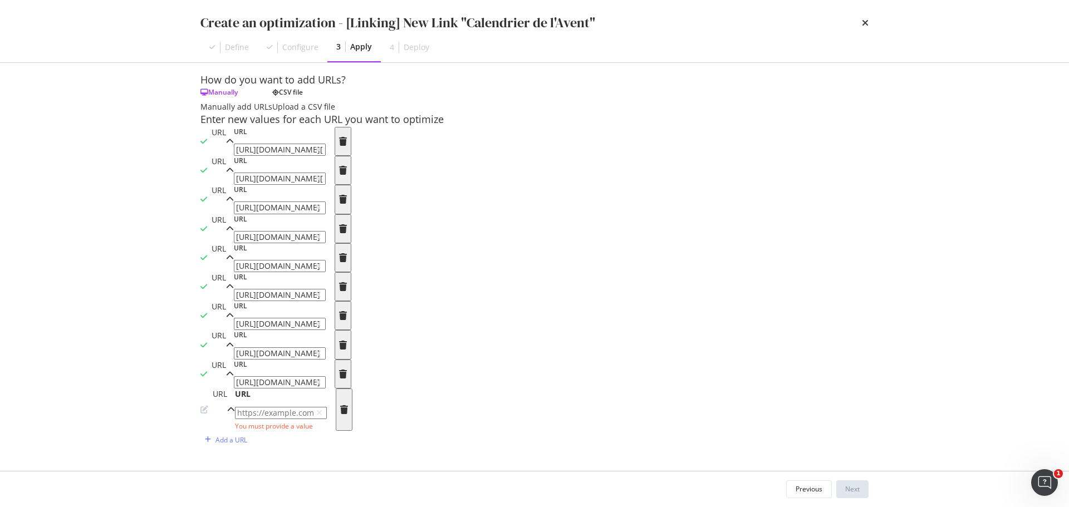
scroll to position [722, 0]
click at [274, 407] on input "modal" at bounding box center [281, 413] width 92 height 12
paste input "[URL][DOMAIN_NAME]"
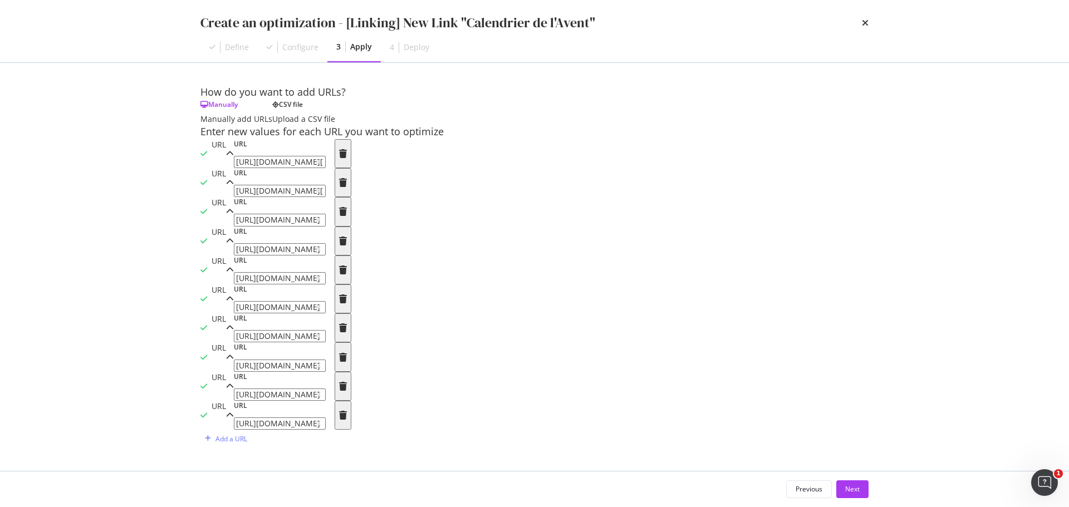
scroll to position [711, 0]
type input "[URL][DOMAIN_NAME]"
click at [240, 440] on div "Add a URL" at bounding box center [231, 438] width 32 height 9
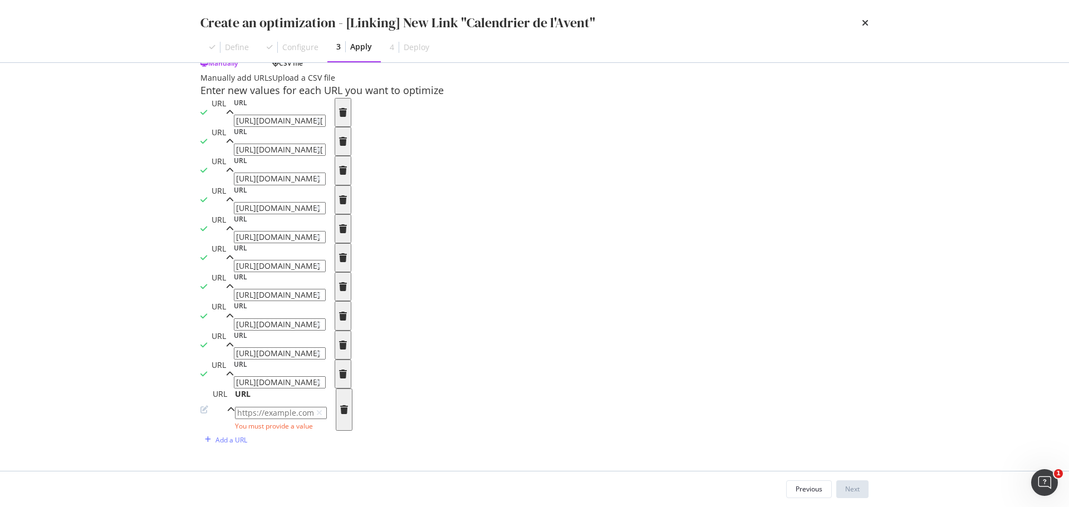
click at [289, 407] on input "modal" at bounding box center [281, 413] width 92 height 12
paste input "[URL][DOMAIN_NAME]"
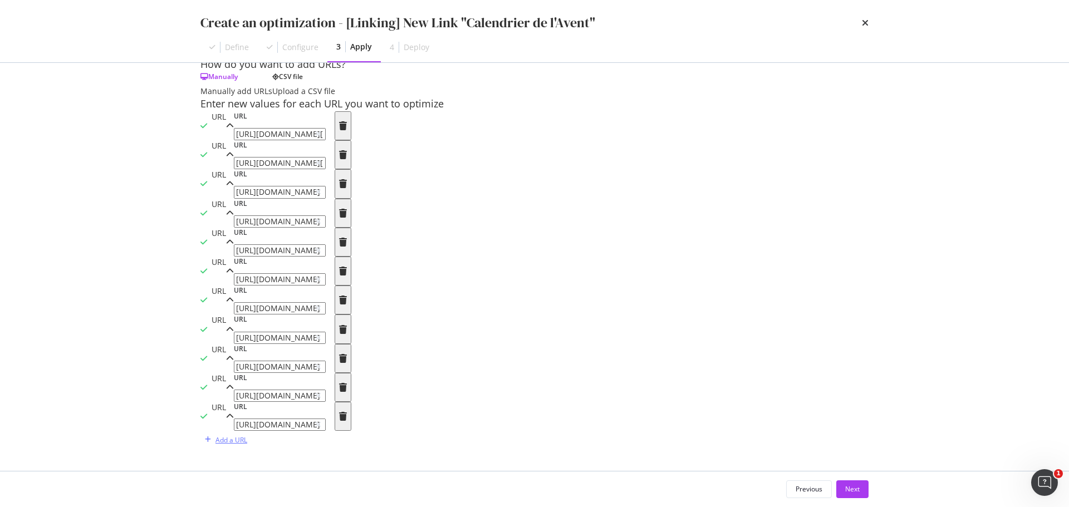
type input "[URL][DOMAIN_NAME]"
click at [236, 443] on div "Add a URL" at bounding box center [231, 439] width 32 height 9
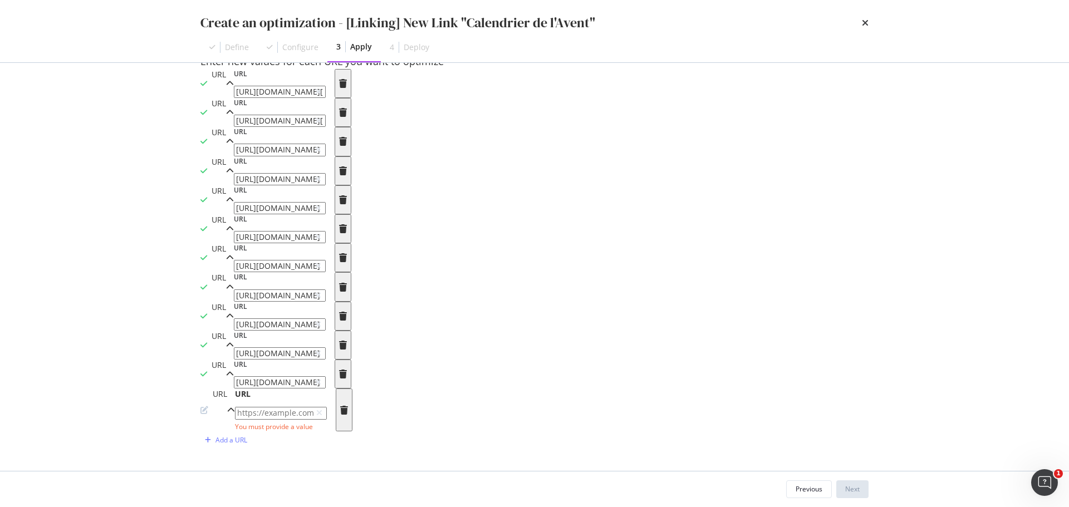
scroll to position [912, 0]
click at [265, 407] on input "modal" at bounding box center [281, 413] width 92 height 12
paste input "[URL][DOMAIN_NAME][PERSON_NAME]"
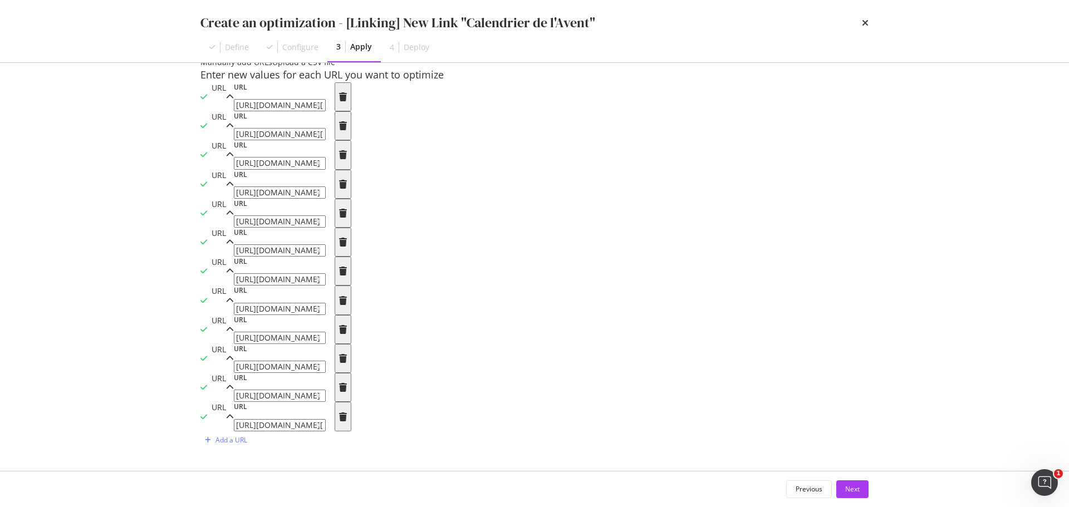
type input "[URL][DOMAIN_NAME][PERSON_NAME]"
click at [227, 440] on div "Add a URL" at bounding box center [231, 439] width 32 height 9
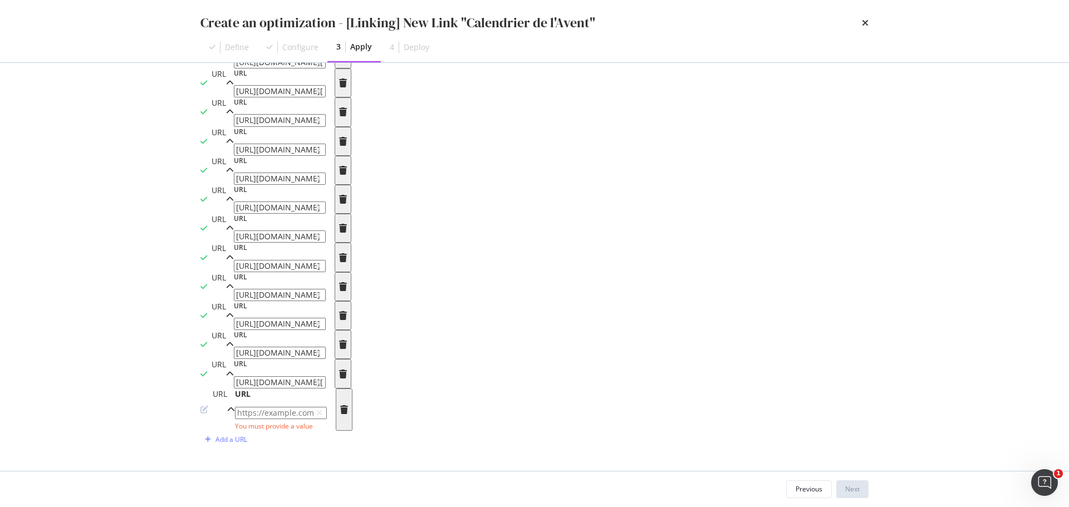
drag, startPoint x: 249, startPoint y: 441, endPoint x: 254, endPoint y: 447, distance: 7.9
click at [227, 431] on div "URL" at bounding box center [213, 409] width 27 height 42
click at [233, 419] on div "modal" at bounding box center [229, 424] width 8 height 11
click at [299, 419] on input "modal" at bounding box center [281, 413] width 92 height 12
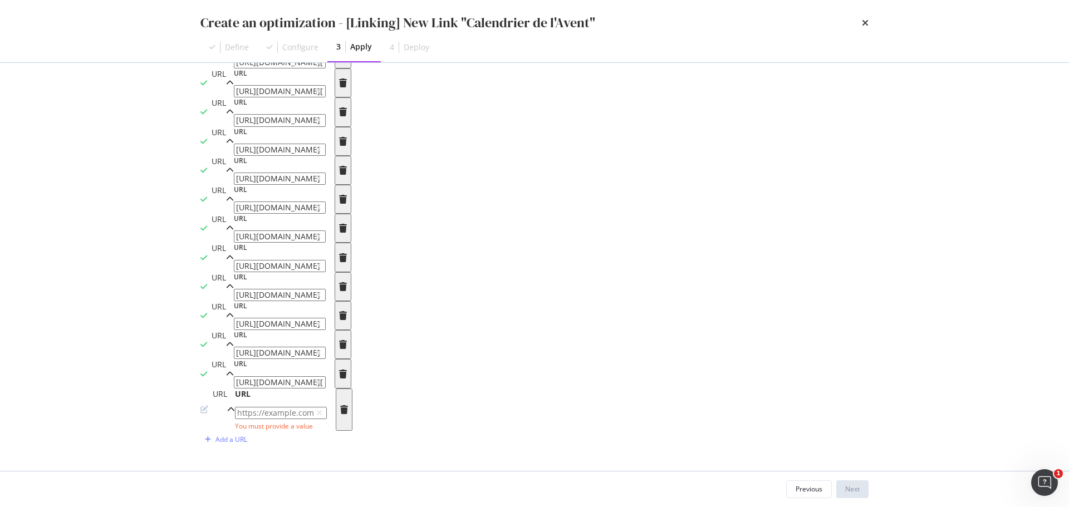
paste input "[URL][DOMAIN_NAME]"
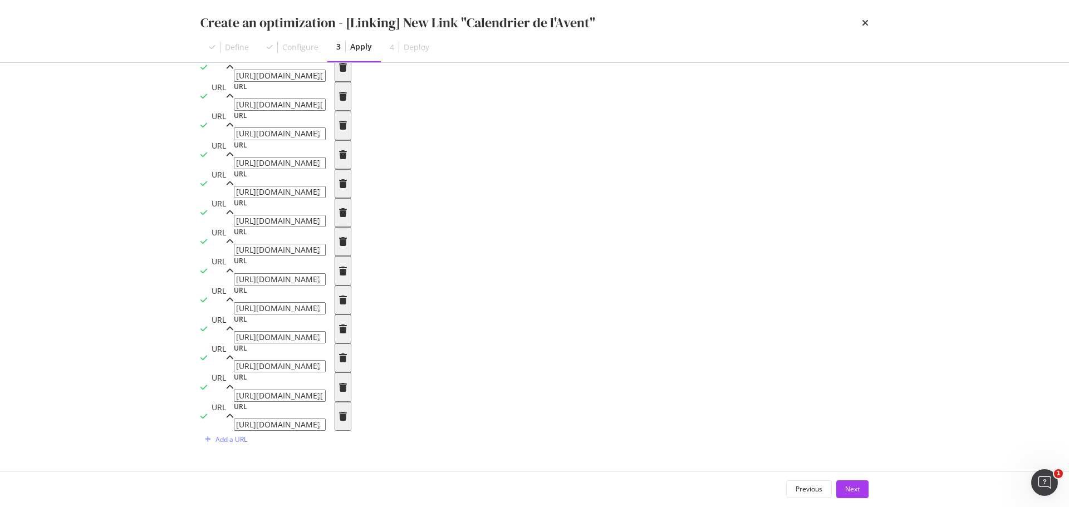
scroll to position [995, 0]
type input "[URL][DOMAIN_NAME]"
click at [233, 437] on div "Add a URL" at bounding box center [231, 439] width 32 height 9
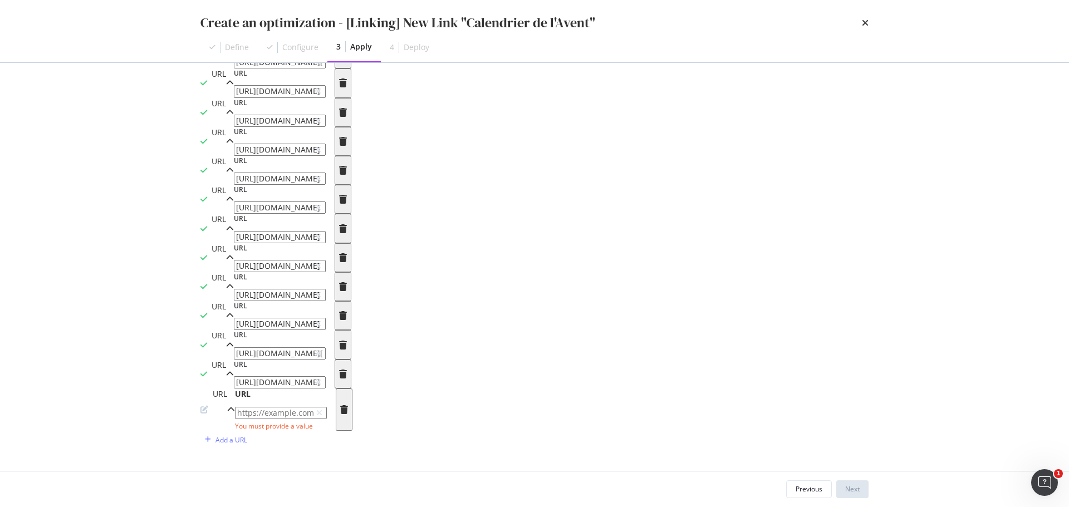
click at [317, 407] on input "modal" at bounding box center [281, 413] width 92 height 12
paste input "[URL][DOMAIN_NAME]"
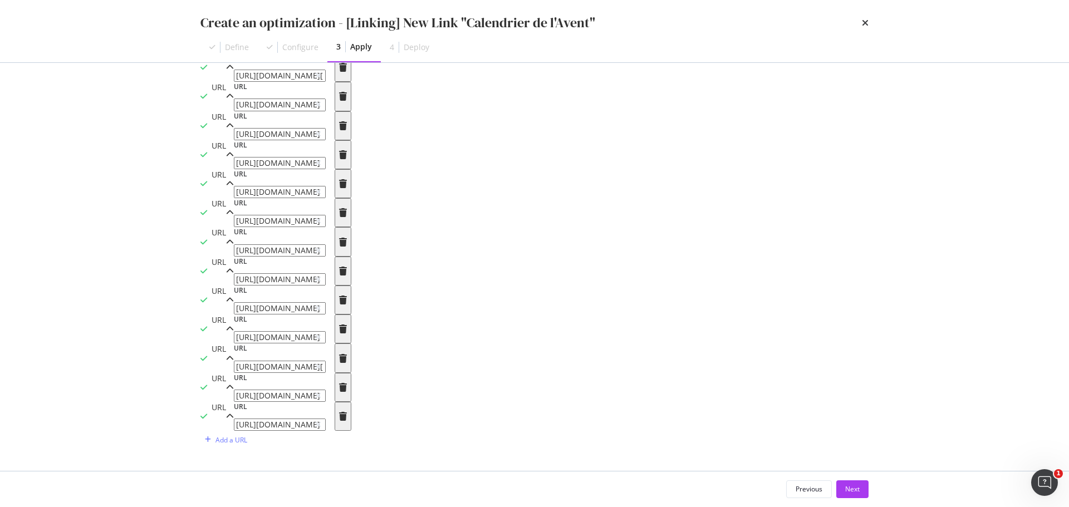
scroll to position [1090, 0]
type input "[URL][DOMAIN_NAME]"
click at [238, 443] on div "Add a URL" at bounding box center [231, 439] width 32 height 9
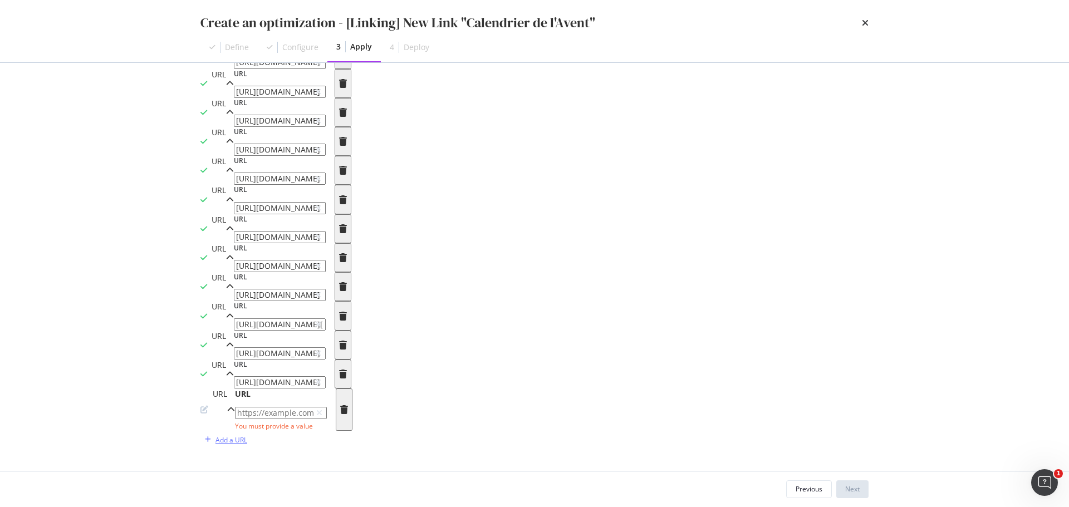
scroll to position [1196, 0]
click at [307, 407] on input "modal" at bounding box center [281, 413] width 92 height 12
paste input "[URL][DOMAIN_NAME]"
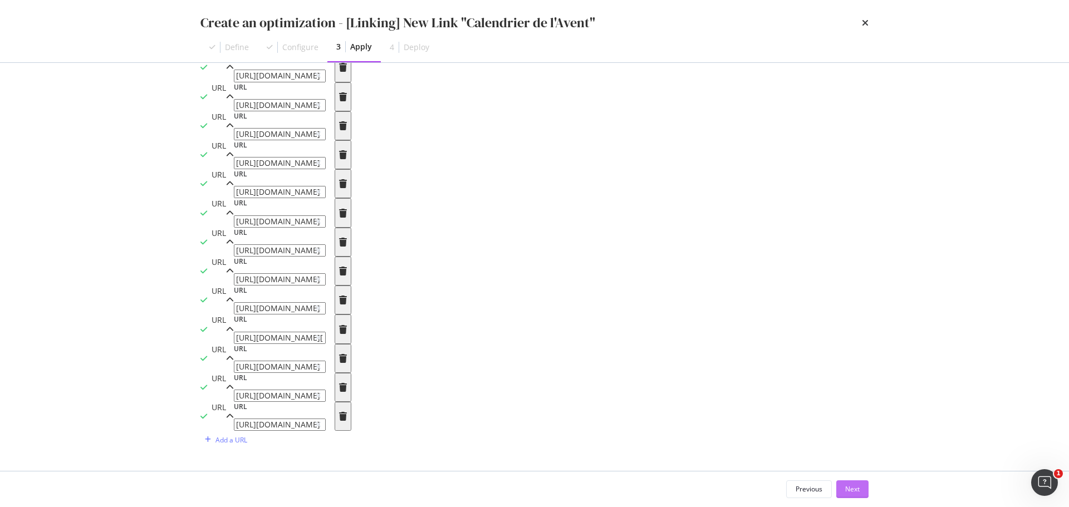
type input "[URL][DOMAIN_NAME]"
click at [851, 487] on div "Next" at bounding box center [852, 488] width 14 height 9
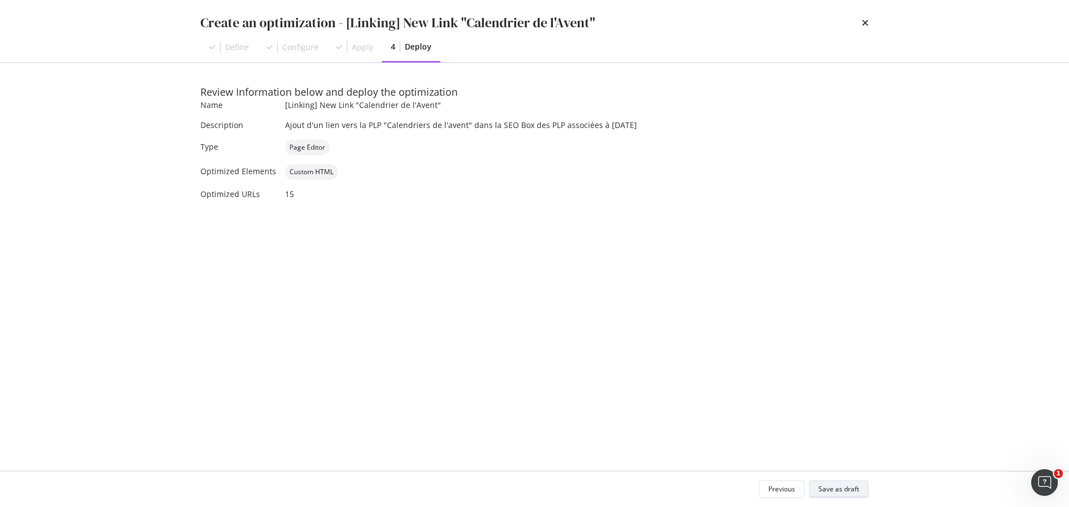
click at [834, 492] on div "Save as draft" at bounding box center [838, 488] width 41 height 9
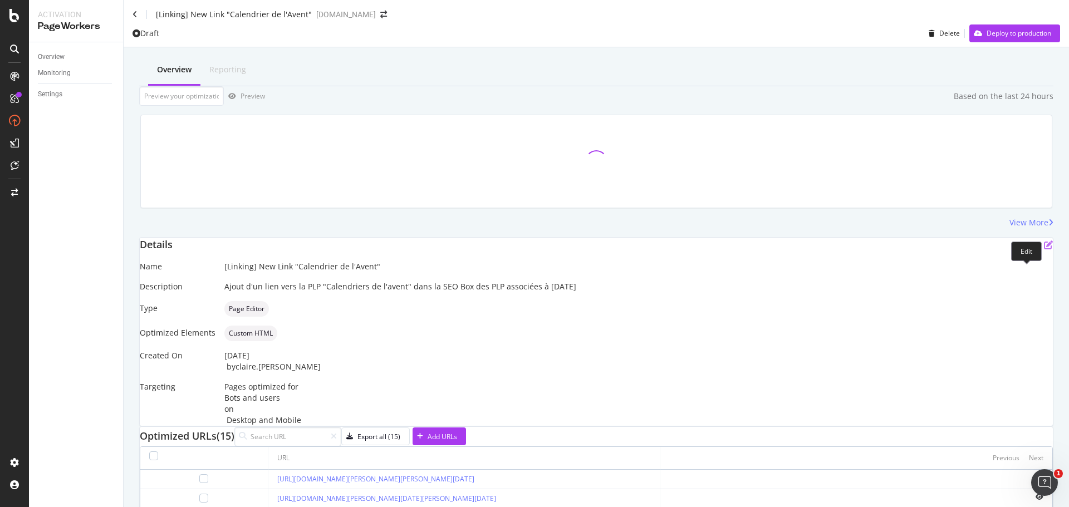
click at [1044, 249] on icon "pen-to-square" at bounding box center [1048, 244] width 9 height 9
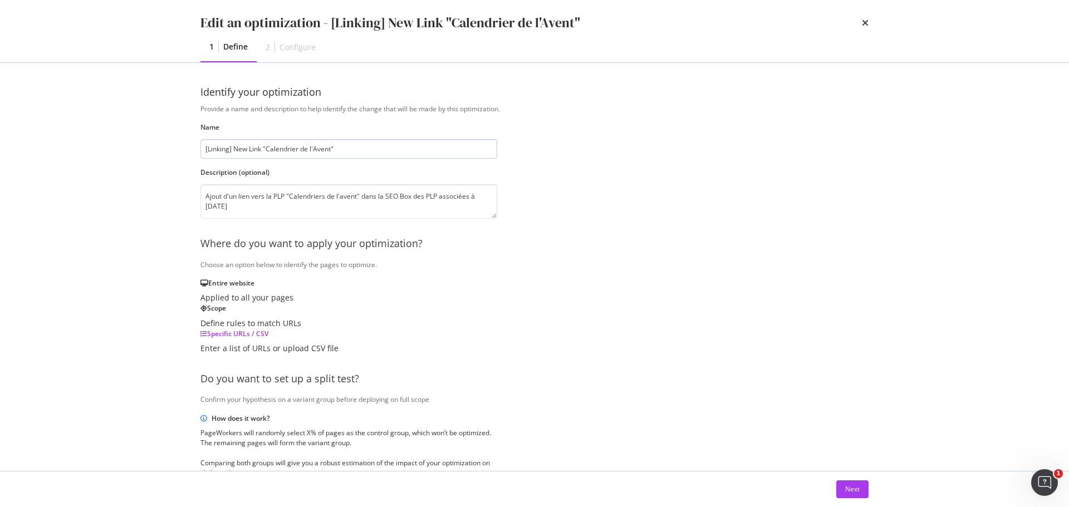
click at [298, 148] on input "[Linking] New Link "Calendrier de l'Avent"" at bounding box center [348, 148] width 297 height 19
type input "[Linking] New Link "Calendriers de l'Avent""
click at [853, 494] on div "Next" at bounding box center [852, 488] width 14 height 9
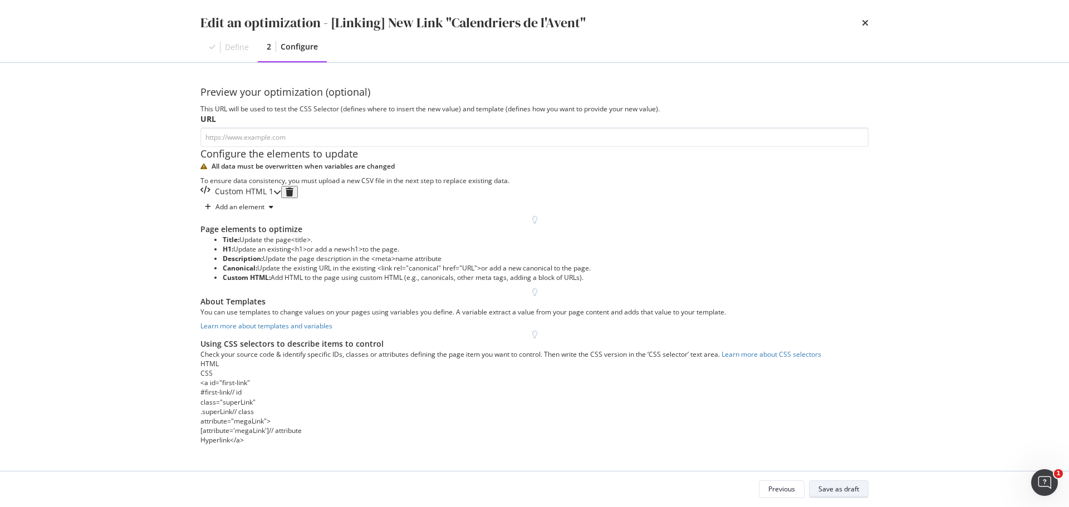
click at [847, 495] on div "Save as draft" at bounding box center [838, 489] width 41 height 16
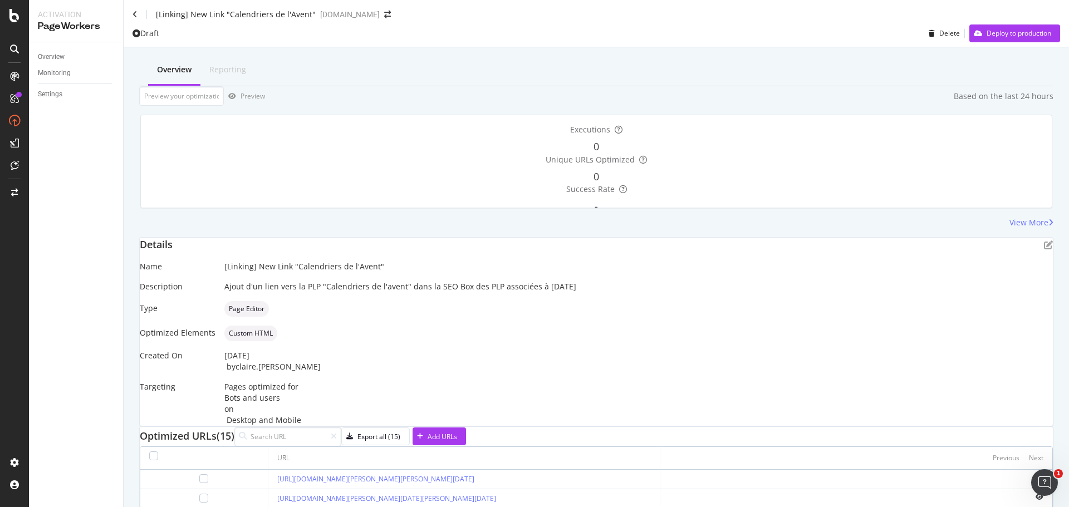
click at [6, 506] on icon "close toast" at bounding box center [3, 512] width 6 height 11
click at [1021, 38] on div "Deploy to production" at bounding box center [1018, 32] width 65 height 9
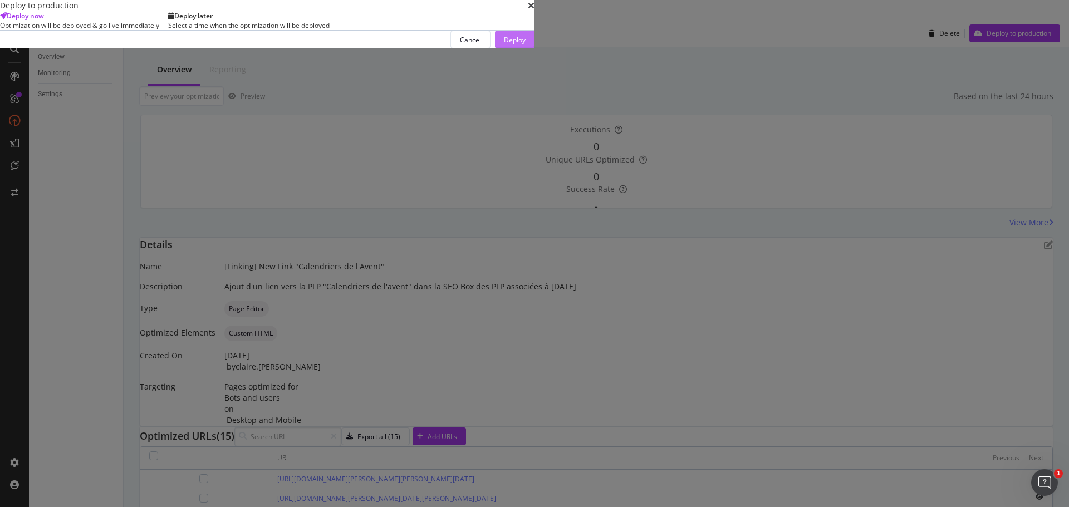
click at [525, 45] on div "Deploy" at bounding box center [515, 39] width 22 height 9
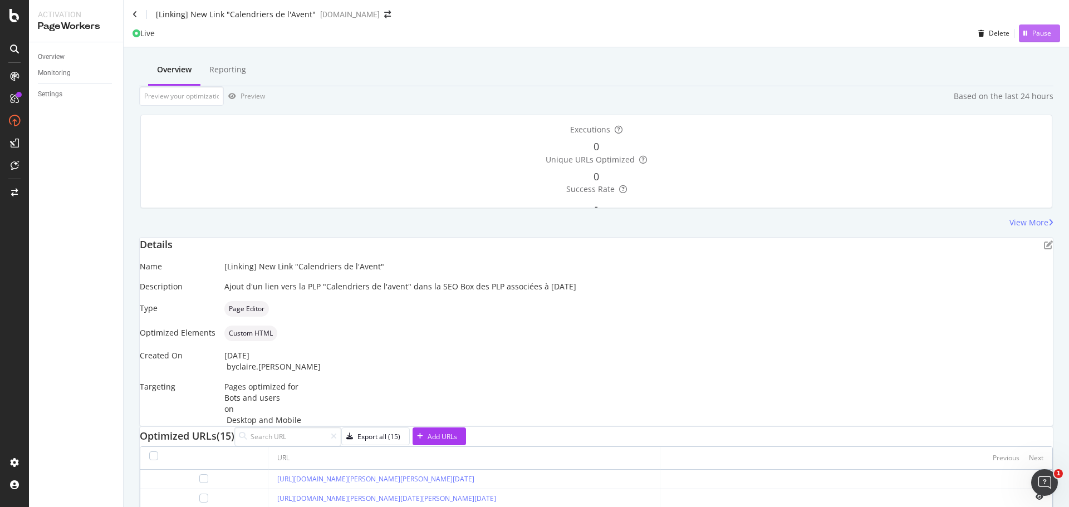
click at [1042, 38] on div "Pause" at bounding box center [1041, 32] width 19 height 9
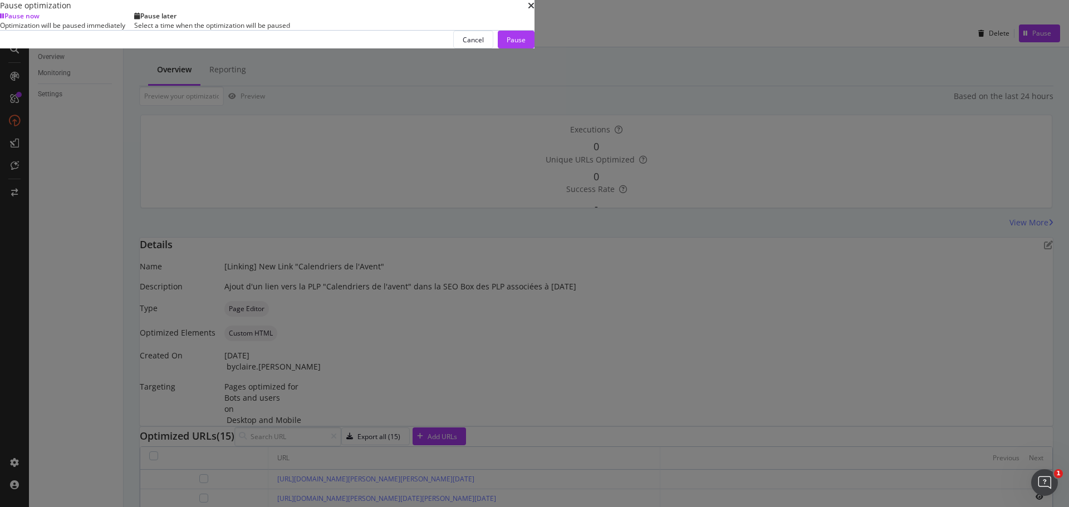
click at [125, 30] on div "Optimization will be paused immediately" at bounding box center [62, 25] width 125 height 9
click at [525, 45] on div "Pause" at bounding box center [515, 39] width 19 height 9
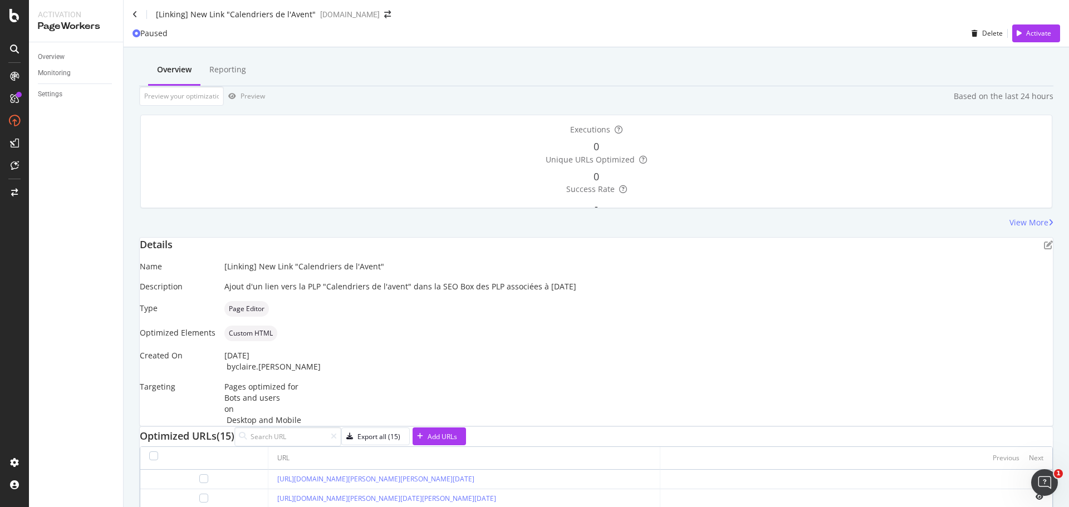
click at [6, 506] on icon "close toast" at bounding box center [3, 512] width 6 height 11
click at [1036, 38] on div "Activate" at bounding box center [1038, 32] width 25 height 9
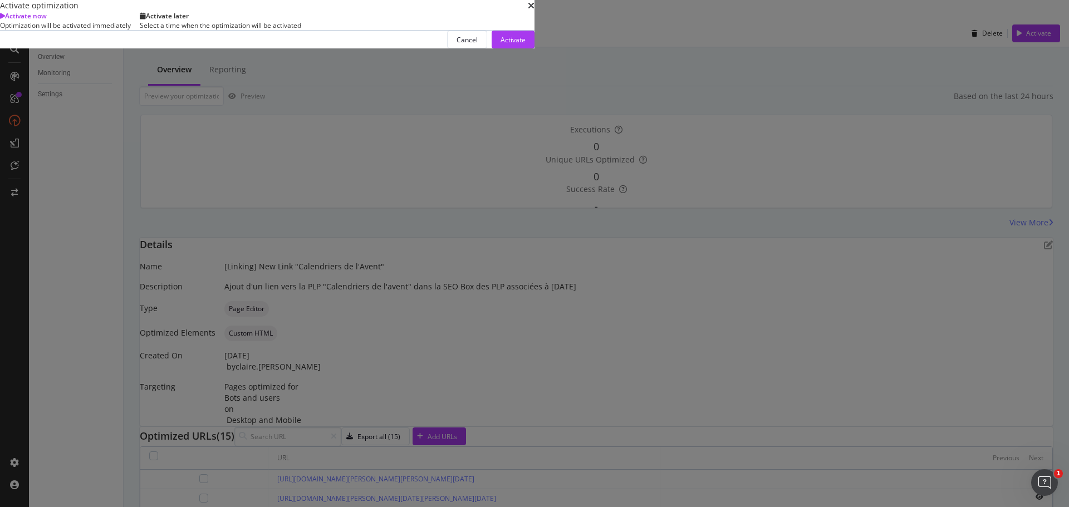
click at [301, 30] on div "Select a time when the optimization will be activated" at bounding box center [220, 25] width 161 height 9
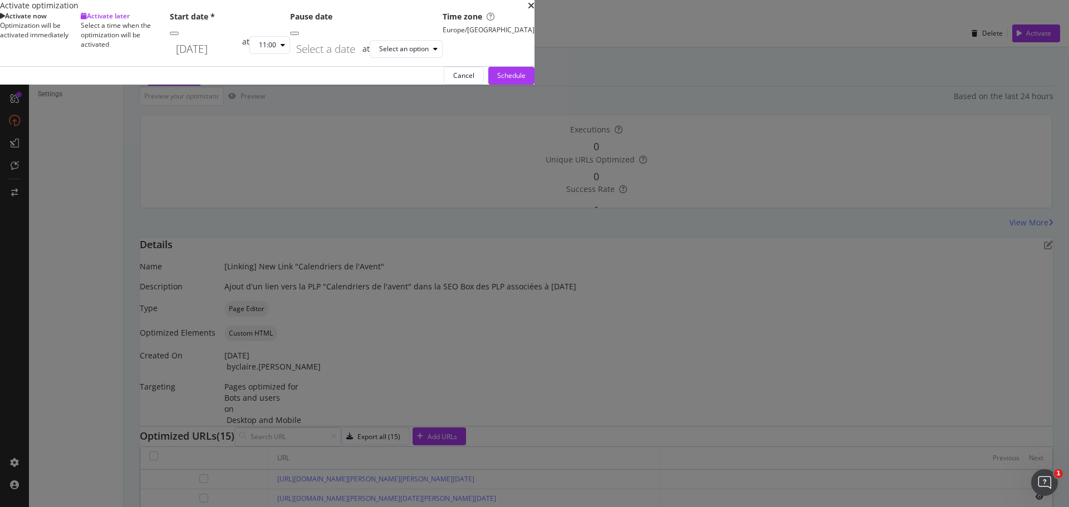
click at [242, 62] on div "[DATE] Navigate forward to interact with the calendar and select a date. Press …" at bounding box center [206, 49] width 72 height 26
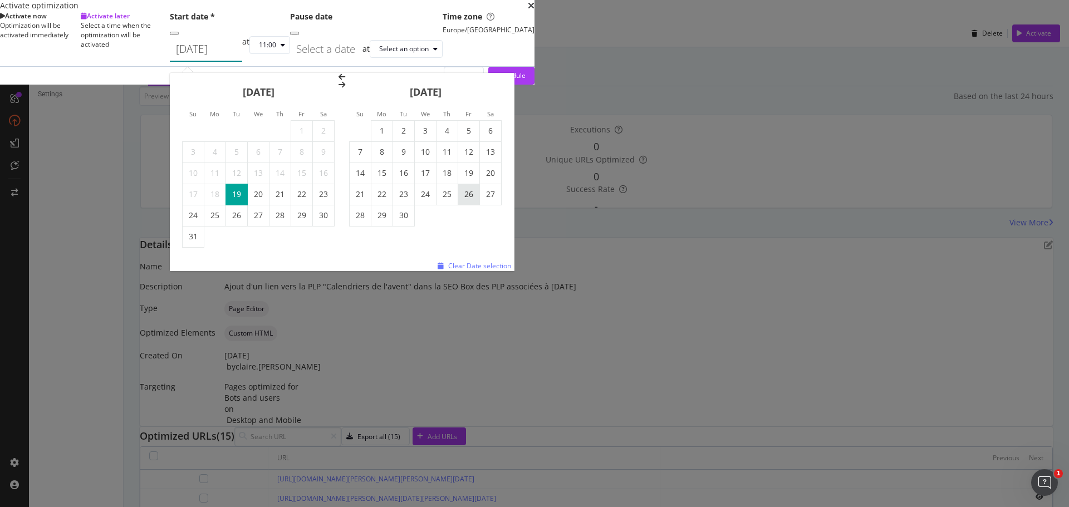
click at [480, 205] on td "26" at bounding box center [469, 194] width 22 height 21
type input "[DATE]"
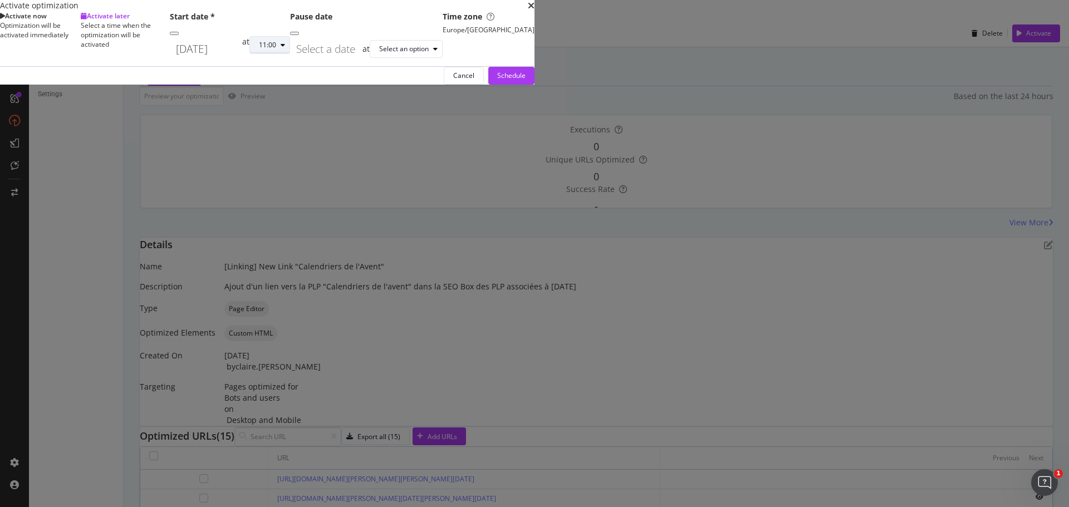
click at [276, 48] on div "11:00" at bounding box center [267, 45] width 17 height 7
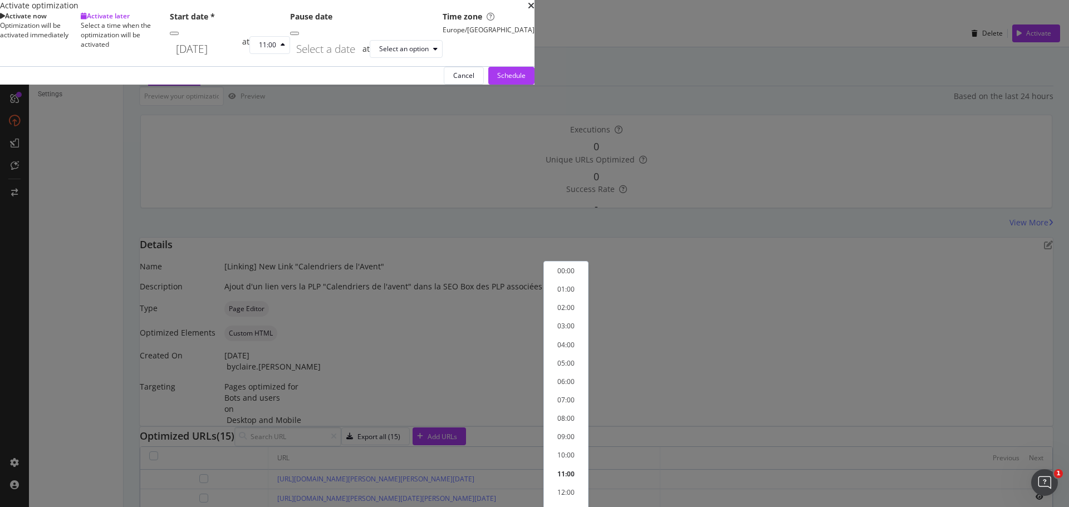
scroll to position [156, 0]
click at [572, 450] on div "10:00" at bounding box center [565, 454] width 17 height 9
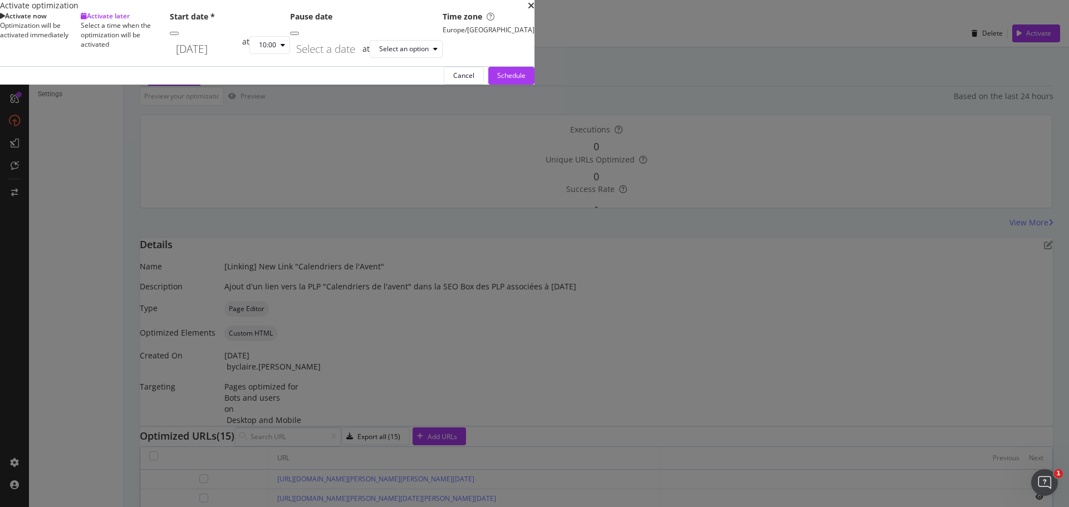
click at [362, 62] on input "Select a date" at bounding box center [326, 49] width 72 height 26
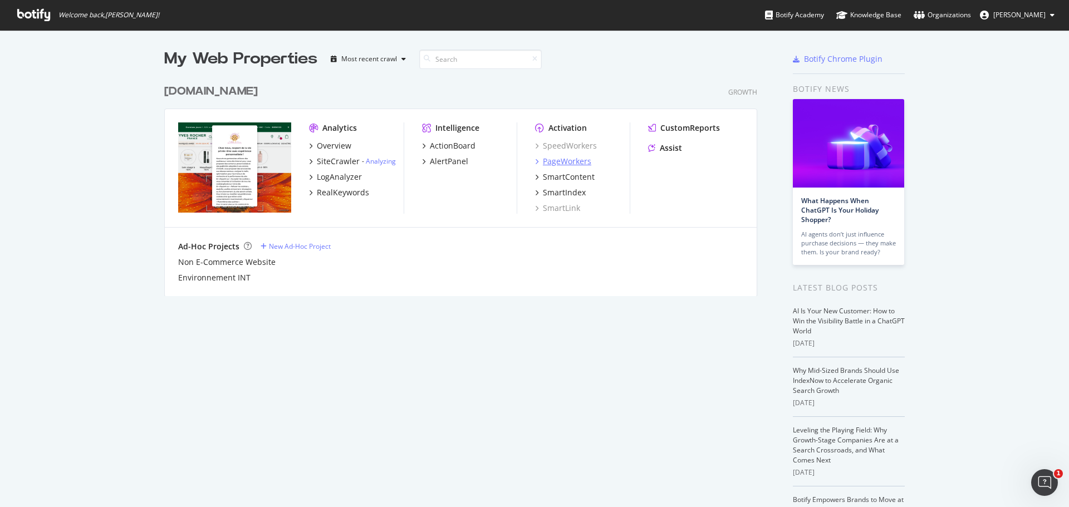
click at [571, 164] on div "PageWorkers" at bounding box center [567, 161] width 48 height 11
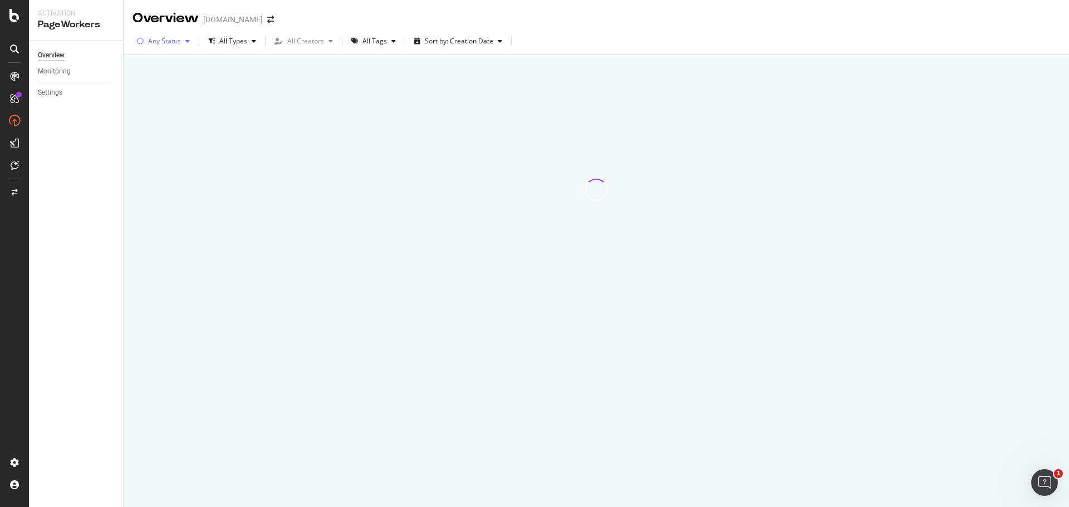
click at [177, 38] on div "Any Status" at bounding box center [164, 41] width 33 height 7
click at [175, 101] on div "Paused" at bounding box center [166, 100] width 23 height 9
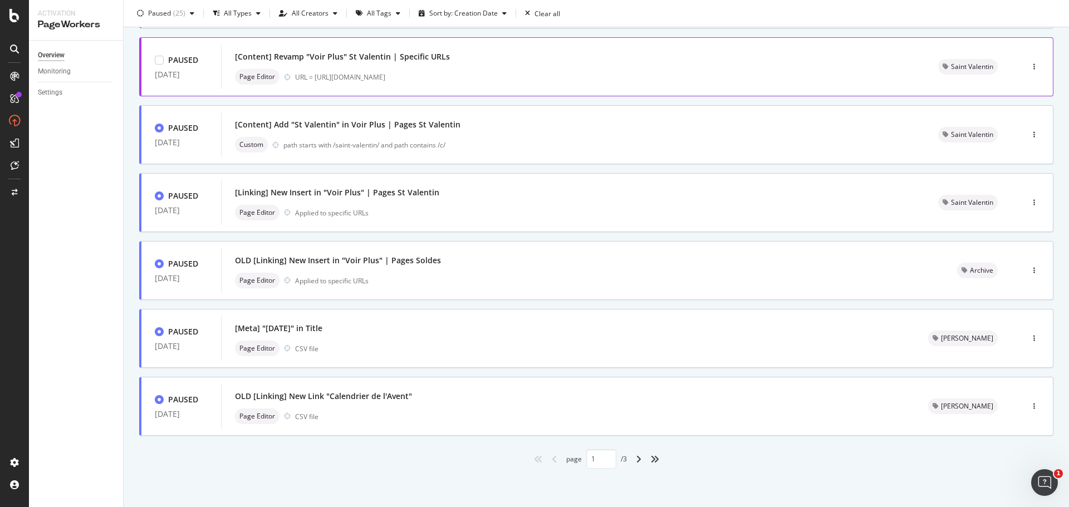
scroll to position [336, 0]
click at [428, 406] on div "OLD [Linking] New Link "Calendrier de l'Avent" Page Editor CSV file" at bounding box center [568, 406] width 666 height 36
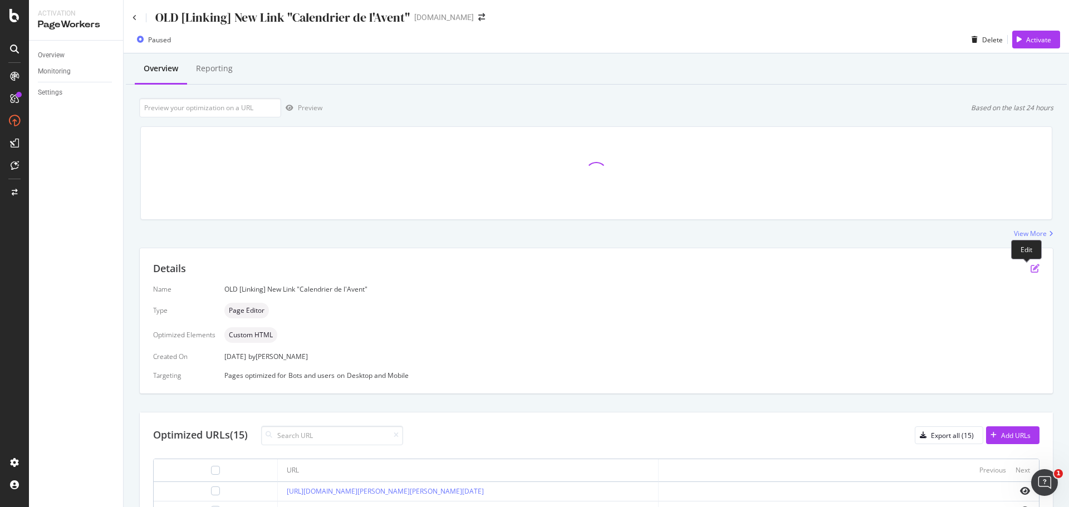
click at [1030, 265] on icon "pen-to-square" at bounding box center [1034, 268] width 9 height 9
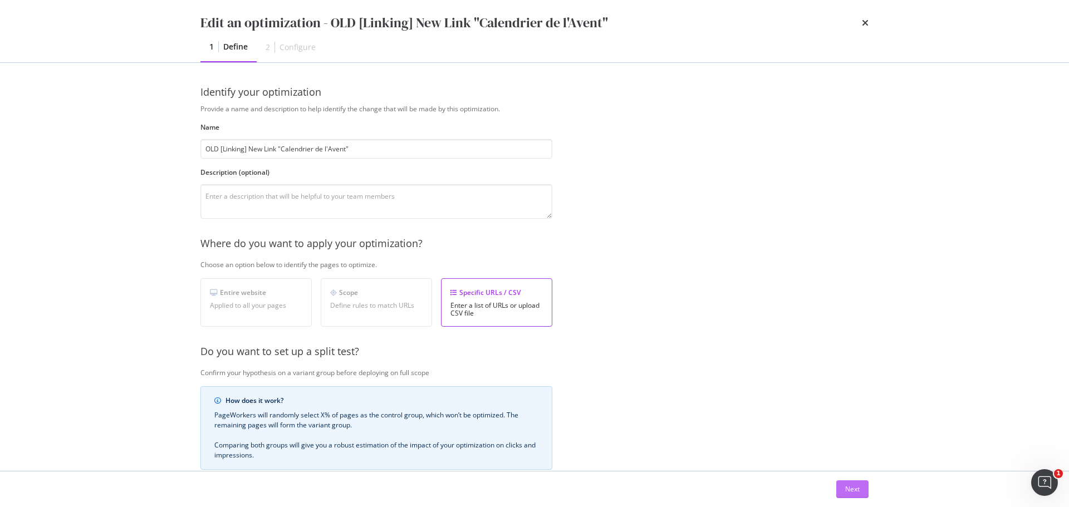
click at [857, 494] on div "Next" at bounding box center [852, 488] width 14 height 9
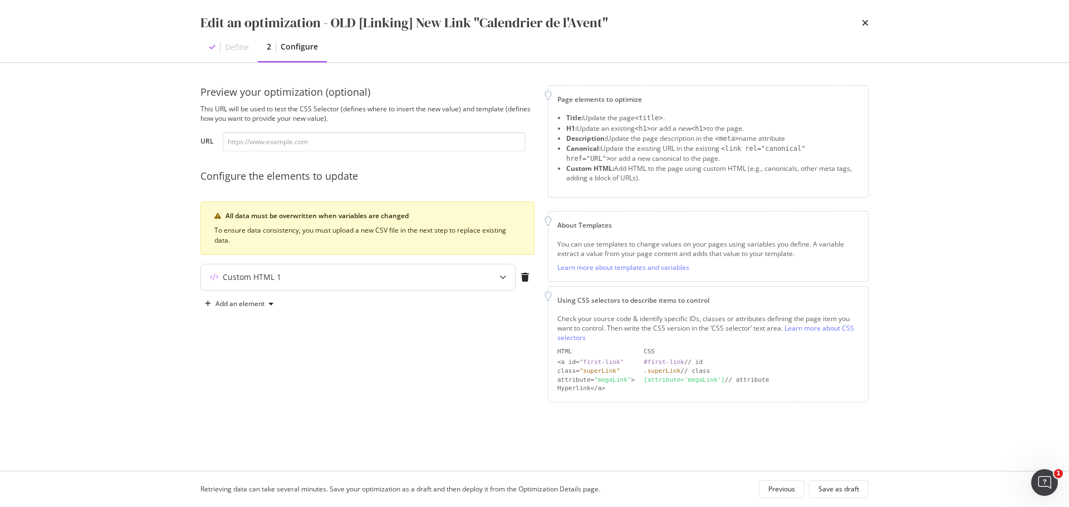
click at [358, 283] on div "Custom HTML 1" at bounding box center [358, 277] width 314 height 26
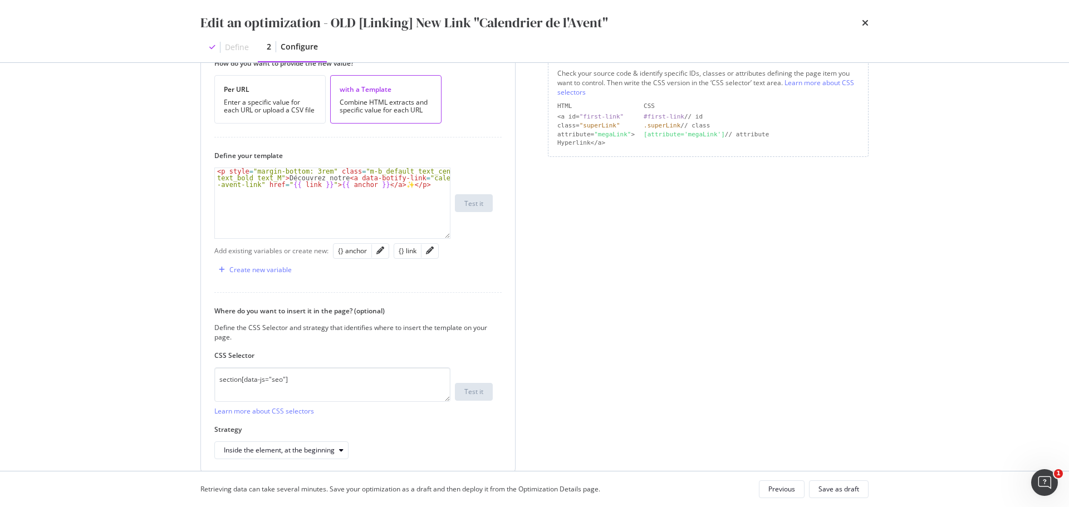
scroll to position [223, 0]
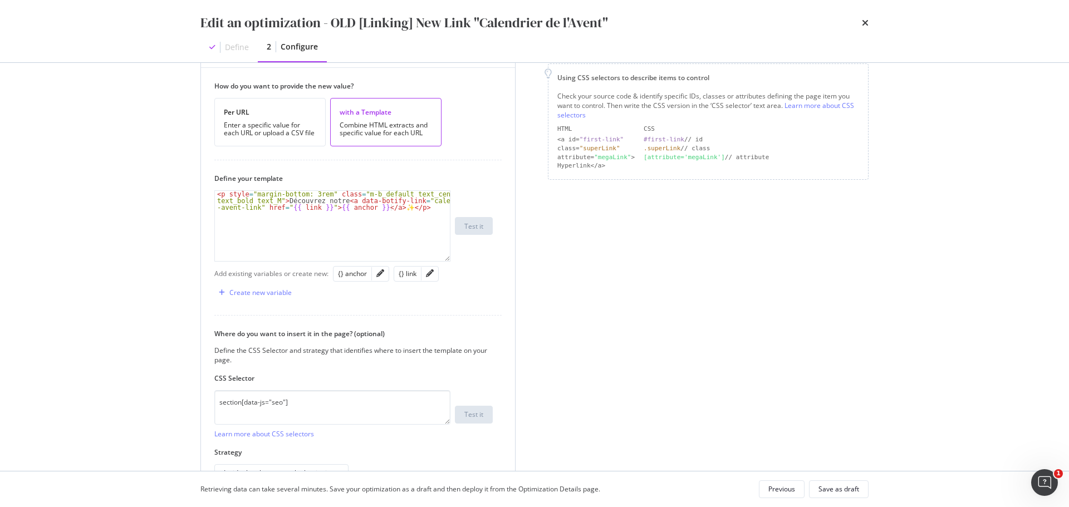
type textarea "<p style="margin-bottom: 3rem" class="m-b_default text_center text_bold text_M"…"
drag, startPoint x: 405, startPoint y: 206, endPoint x: 185, endPoint y: 195, distance: 219.6
click at [185, 195] on div "Preview your optimization (optional) This URL will be used to test the CSS Sele…" at bounding box center [534, 267] width 712 height 408
drag, startPoint x: 302, startPoint y: 404, endPoint x: 177, endPoint y: 402, distance: 124.7
click at [177, 402] on div "Edit an optimization - OLD [Linking] New Link "Calendrier de l'Avent" Define 2 …" at bounding box center [534, 253] width 1069 height 507
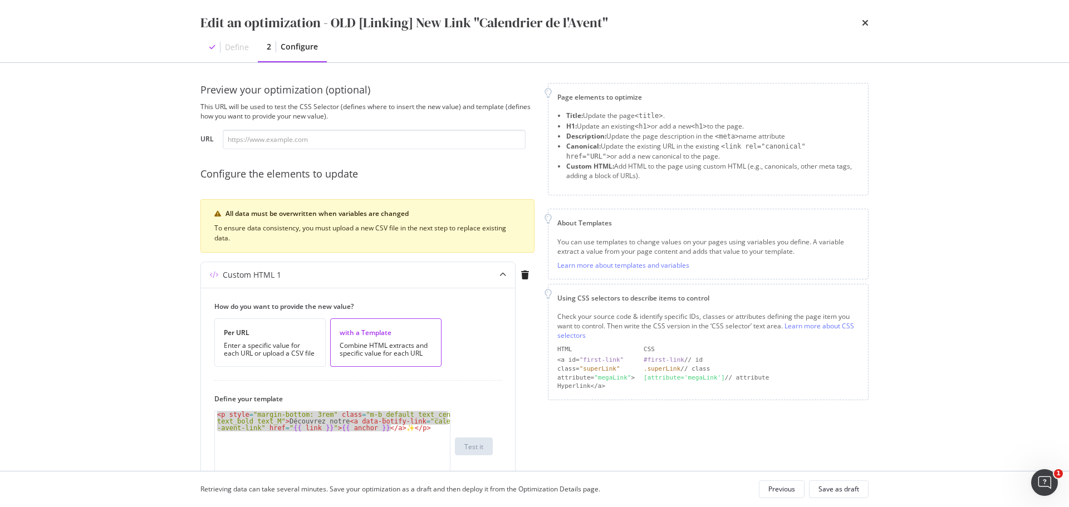
scroll to position [0, 0]
click at [330, 132] on input "modal" at bounding box center [374, 141] width 303 height 19
paste input "[URL][DOMAIN_NAME]"
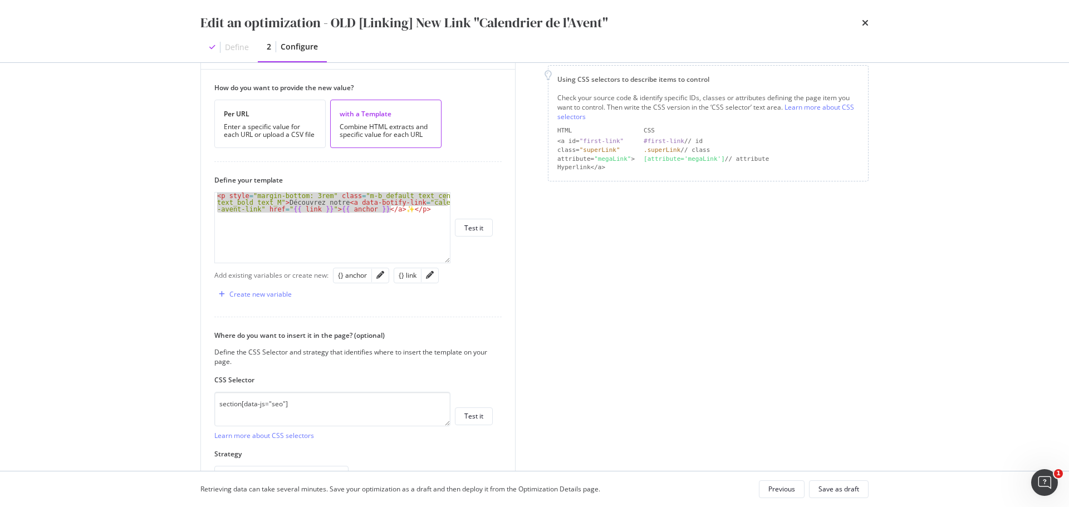
scroll to position [223, 0]
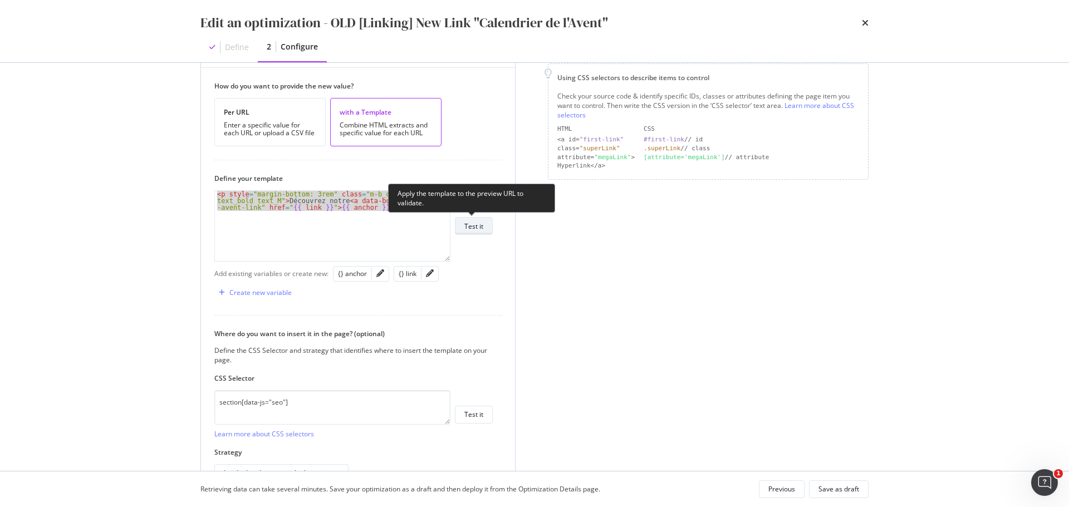
type input "[URL][DOMAIN_NAME]"
click at [476, 229] on div "Test it" at bounding box center [473, 226] width 19 height 9
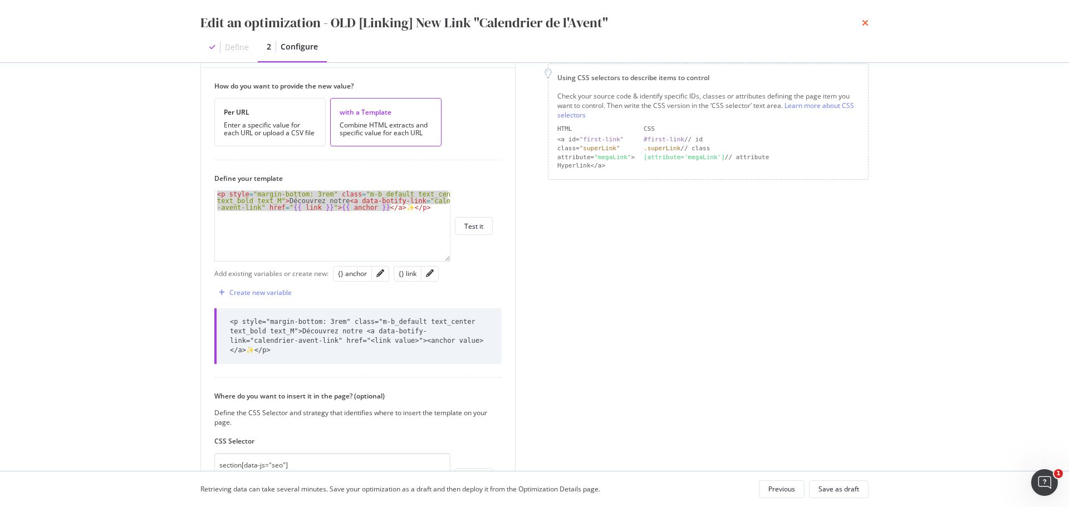
click at [866, 22] on icon "times" at bounding box center [865, 22] width 7 height 9
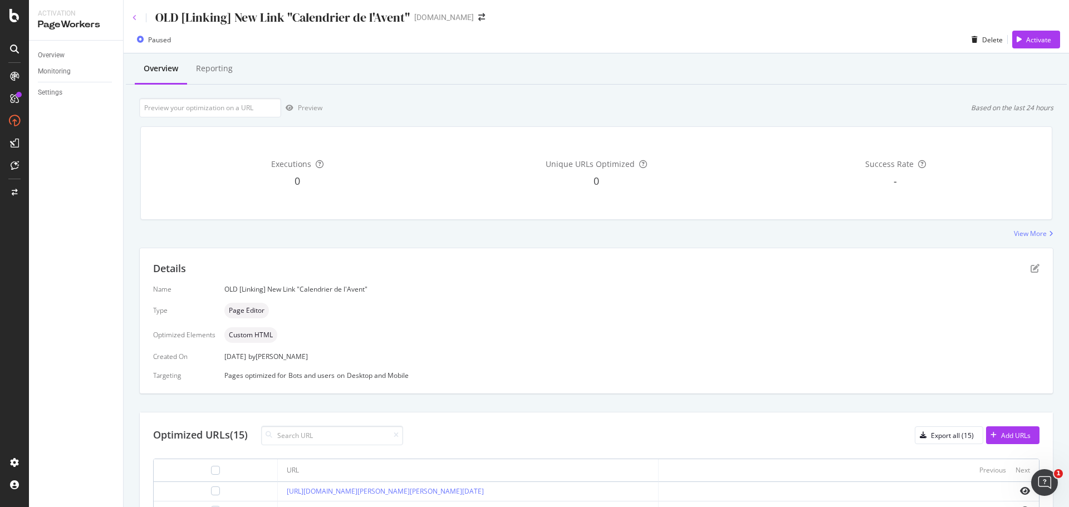
click at [135, 16] on icon at bounding box center [134, 17] width 4 height 7
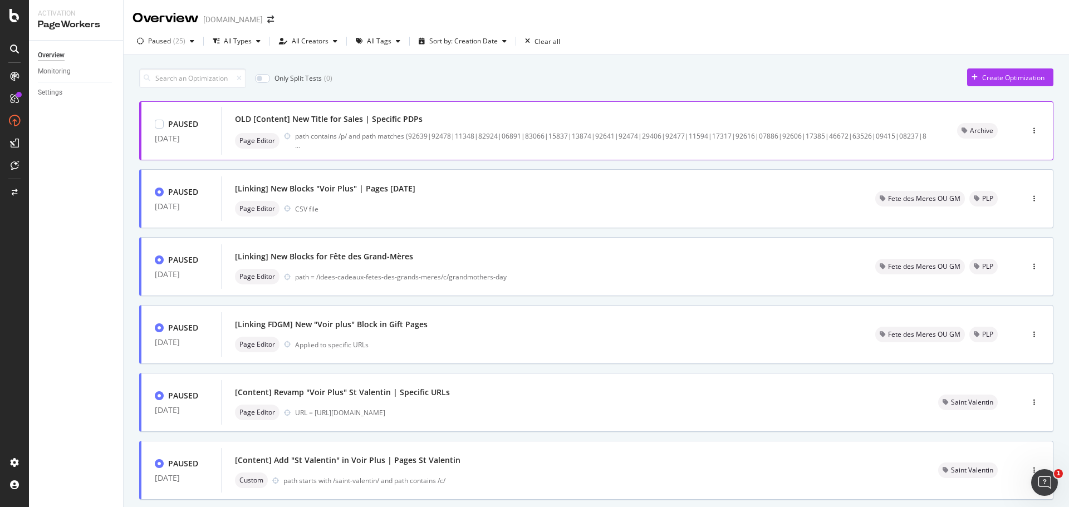
click at [445, 113] on div "OLD [Content] New Title for Sales | Specific PDPs" at bounding box center [582, 119] width 695 height 16
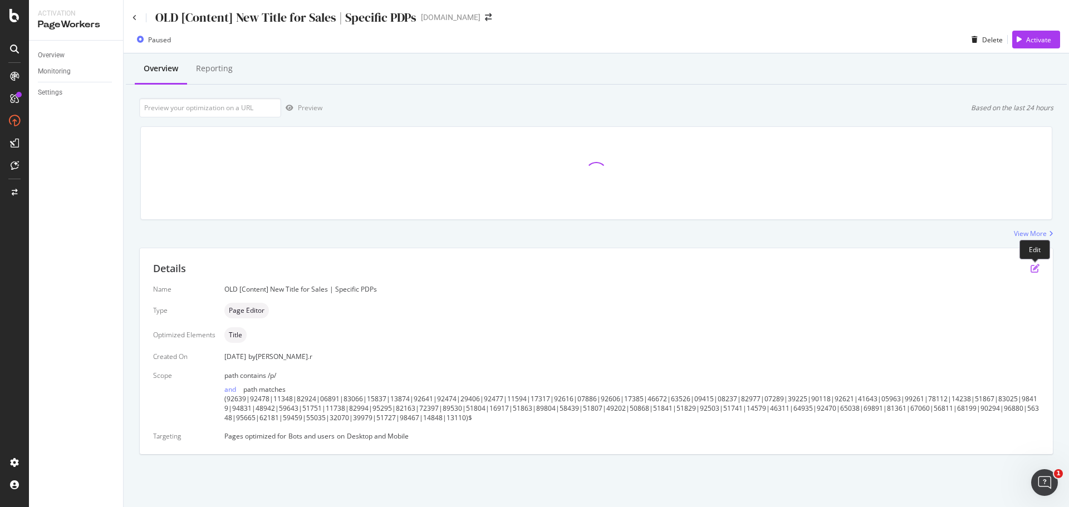
click at [1033, 269] on icon "pen-to-square" at bounding box center [1034, 268] width 9 height 9
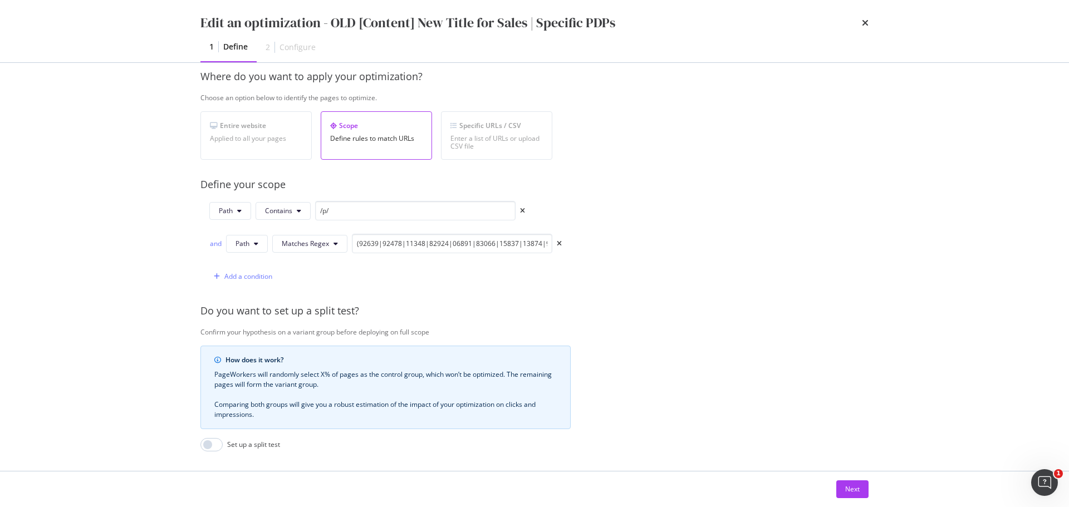
scroll to position [278, 0]
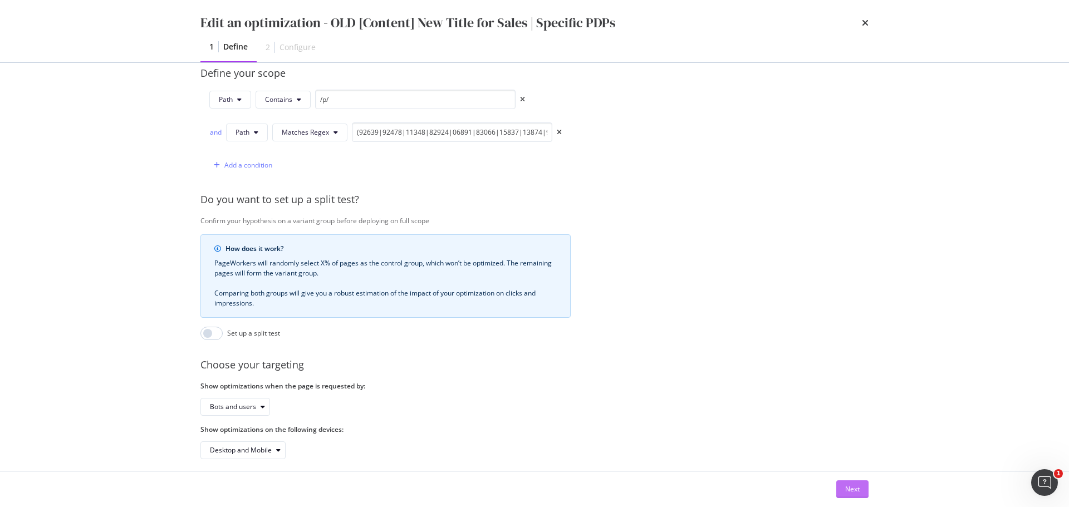
click at [848, 491] on div "Next" at bounding box center [852, 488] width 14 height 9
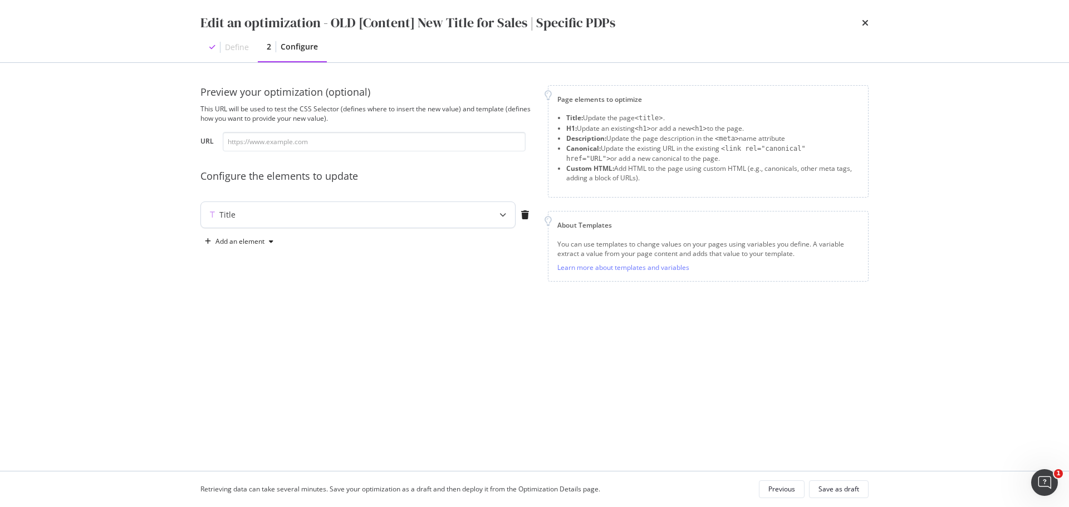
click at [500, 216] on icon "modal" at bounding box center [502, 214] width 7 height 7
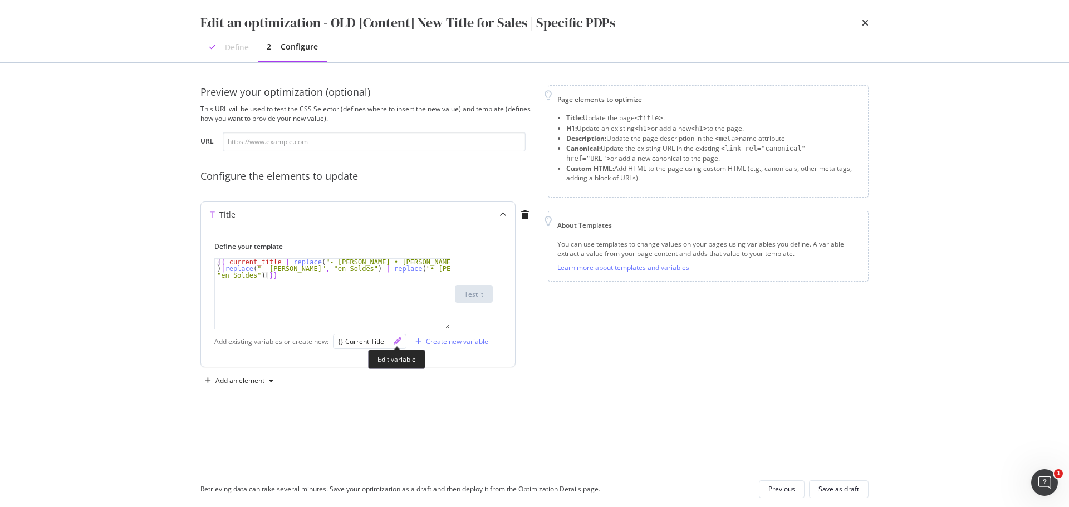
click at [396, 342] on icon "pencil" at bounding box center [397, 341] width 8 height 8
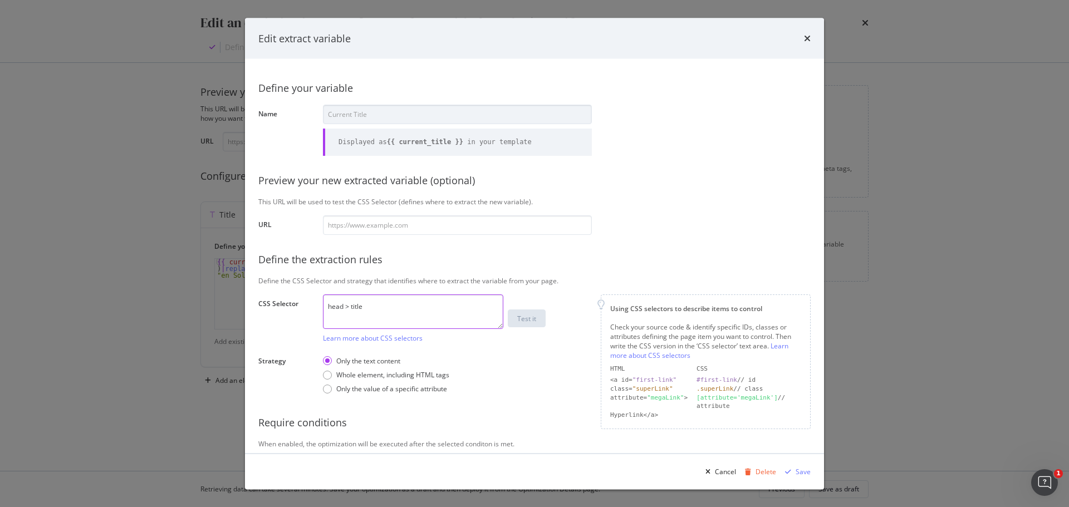
drag, startPoint x: 372, startPoint y: 307, endPoint x: 322, endPoint y: 313, distance: 49.9
click at [322, 313] on div "Define your variable Name Current Title Displayed as {{ current_title }} in you…" at bounding box center [534, 271] width 552 height 398
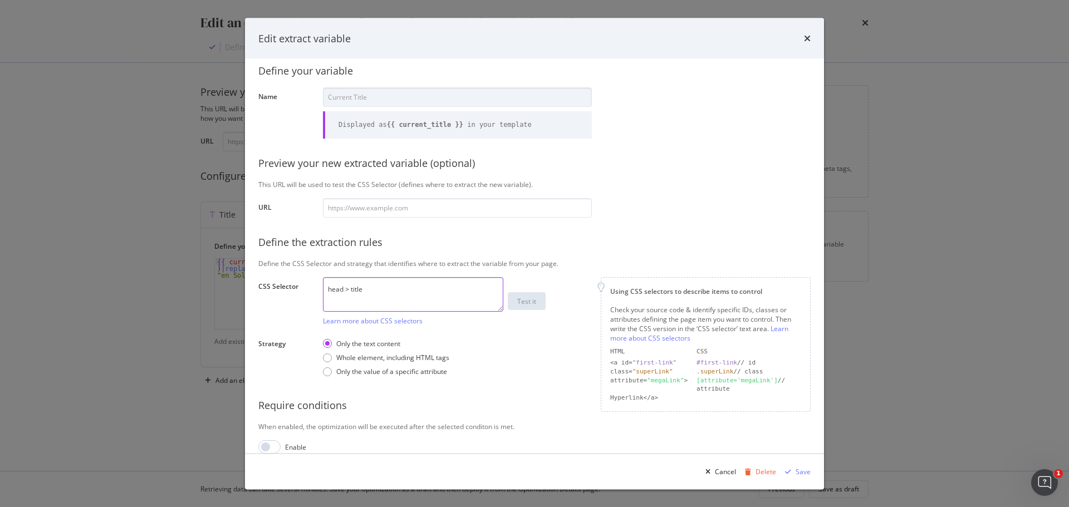
scroll to position [31, 0]
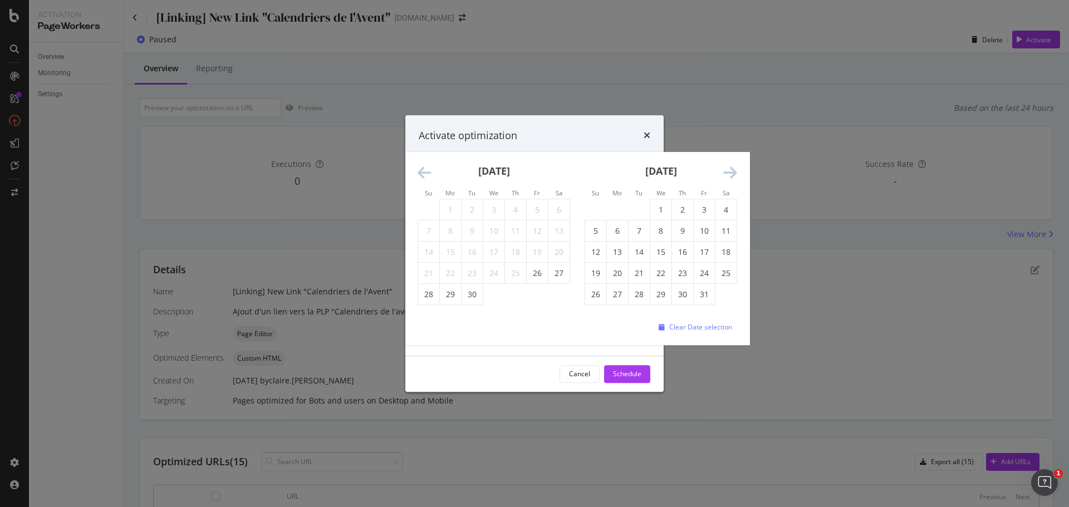
click at [732, 173] on icon "Move forward to switch to the next month." at bounding box center [730, 173] width 14 height 16
click at [594, 315] on td "30" at bounding box center [596, 315] width 22 height 21
type input "November 30th 2025"
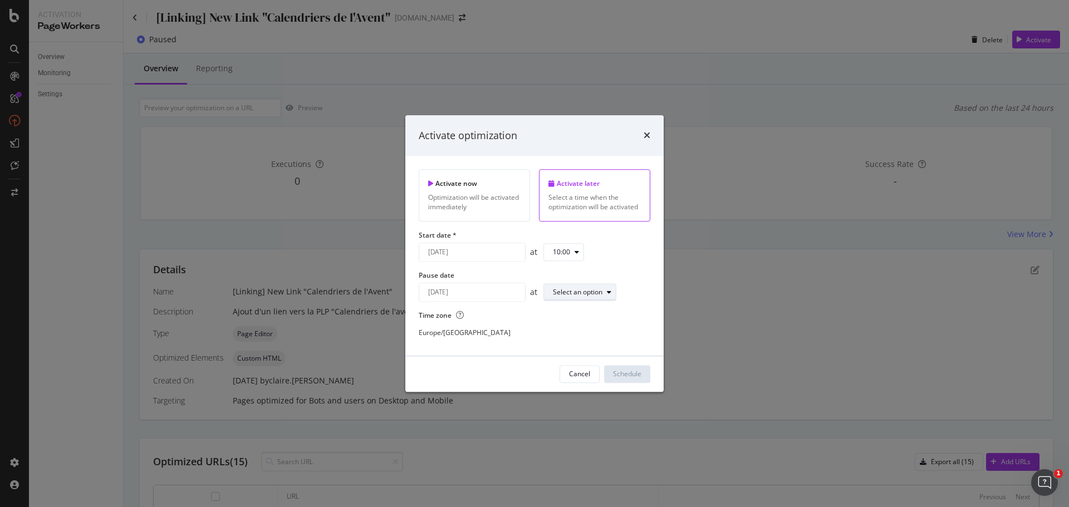
click at [587, 293] on div "Select an option" at bounding box center [578, 292] width 50 height 7
click at [569, 441] on div "23:00" at bounding box center [565, 439] width 17 height 9
click at [631, 374] on div "Schedule" at bounding box center [627, 374] width 28 height 9
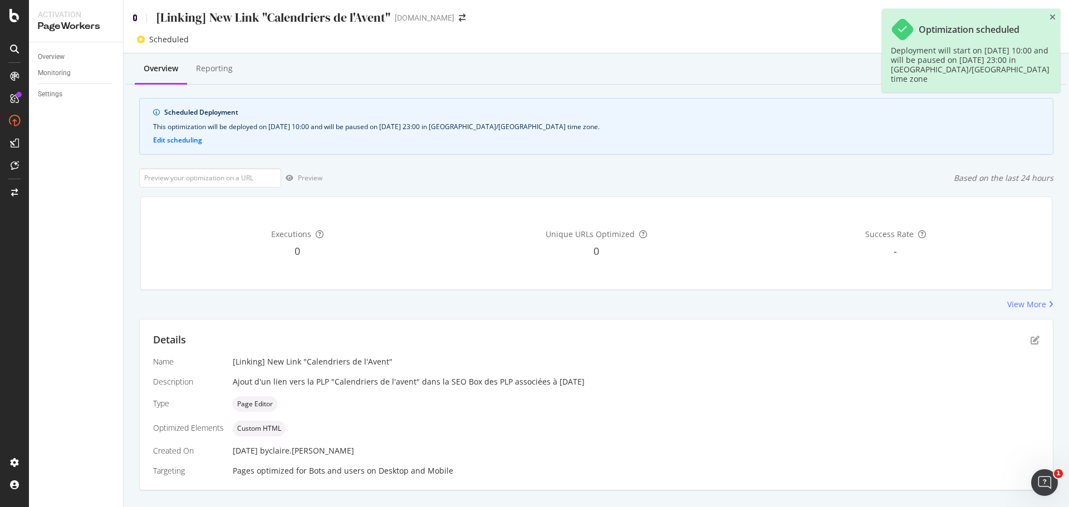
click at [134, 17] on icon at bounding box center [134, 18] width 5 height 8
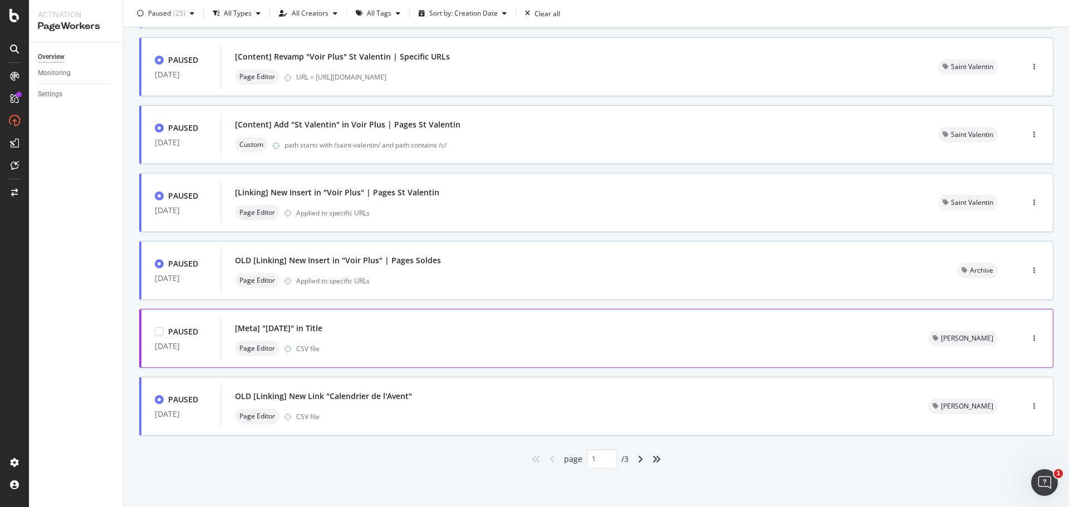
scroll to position [336, 0]
click at [1033, 409] on icon "button" at bounding box center [1034, 405] width 2 height 7
click at [1010, 466] on div "Tags" at bounding box center [1005, 463] width 15 height 9
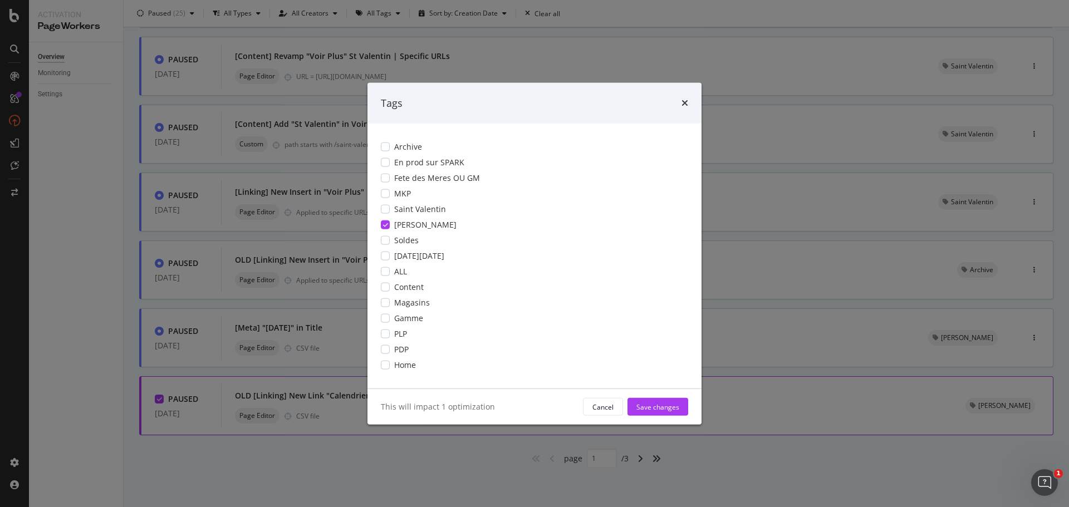
scroll to position [0, 0]
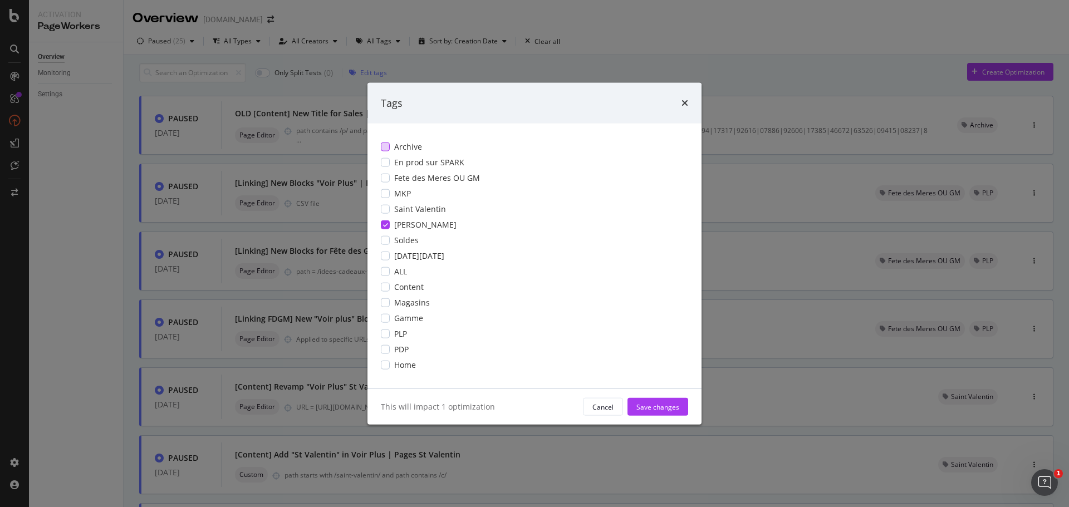
click at [385, 147] on div "modal" at bounding box center [385, 146] width 9 height 9
click at [387, 226] on icon "modal" at bounding box center [385, 225] width 5 height 6
click at [653, 407] on div "Save changes" at bounding box center [657, 406] width 43 height 9
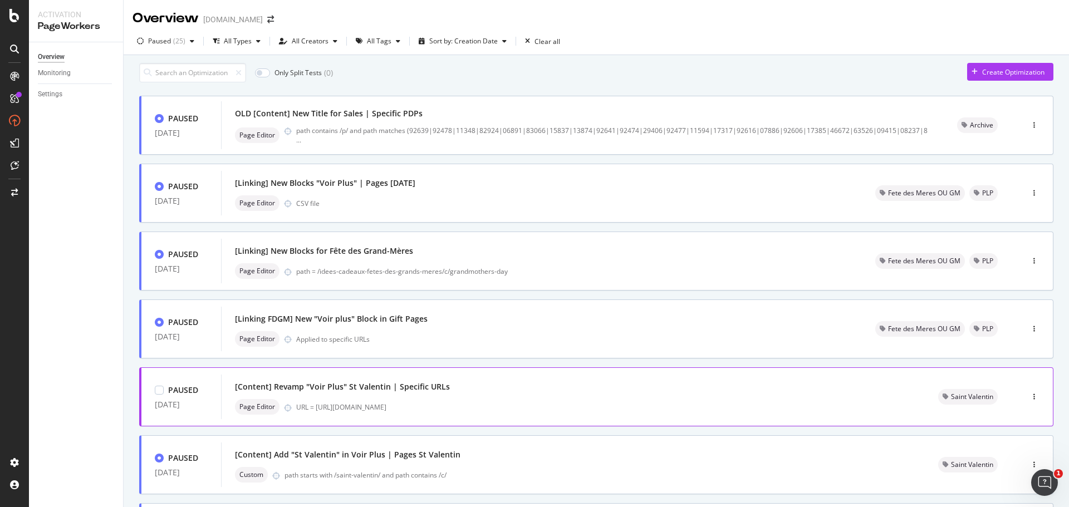
click at [540, 406] on div "Page Editor URL = https://www.yves-rocher.fr/saint-valentin/c/valentines-day" at bounding box center [573, 407] width 676 height 16
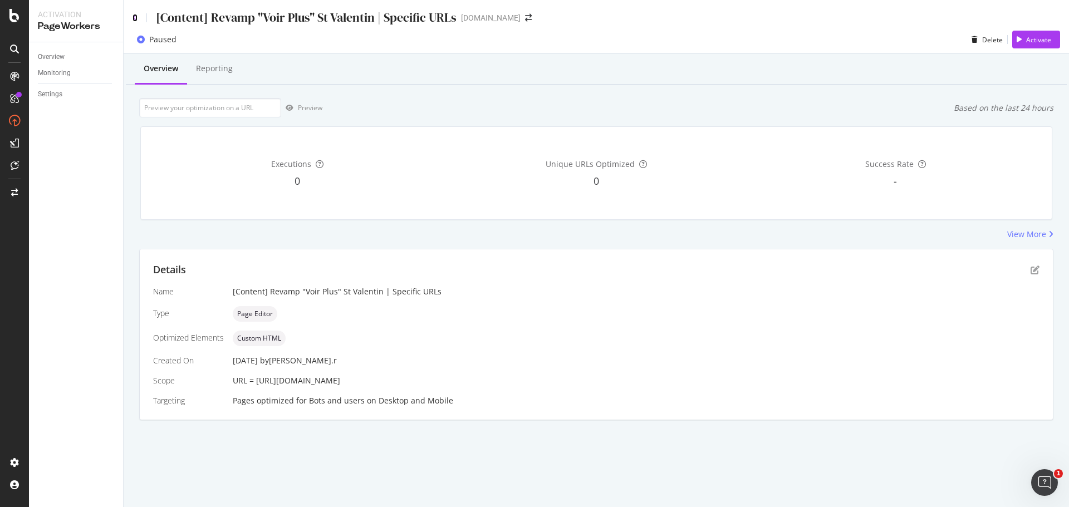
click at [135, 18] on icon at bounding box center [134, 18] width 5 height 8
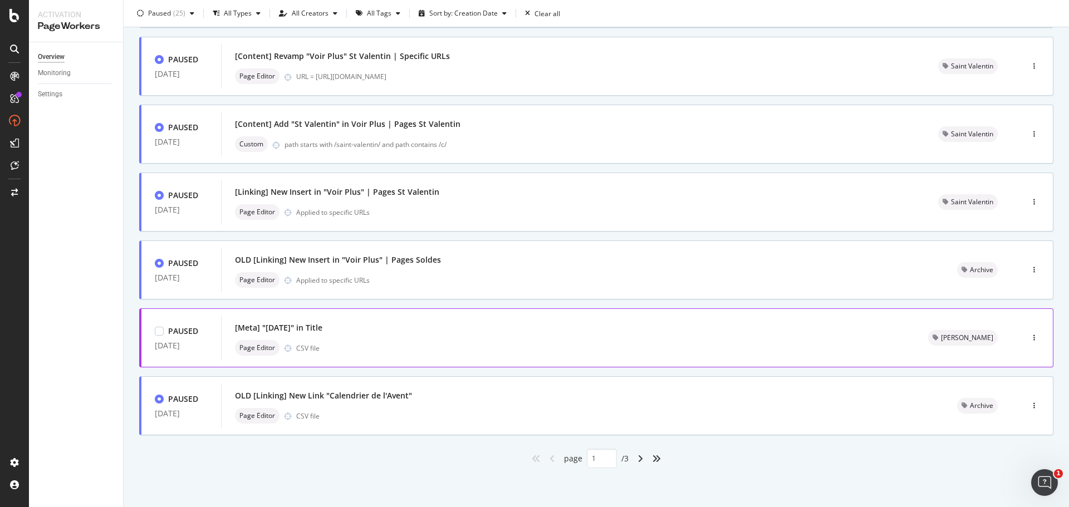
scroll to position [336, 0]
click at [653, 459] on icon "angles-right" at bounding box center [656, 458] width 9 height 9
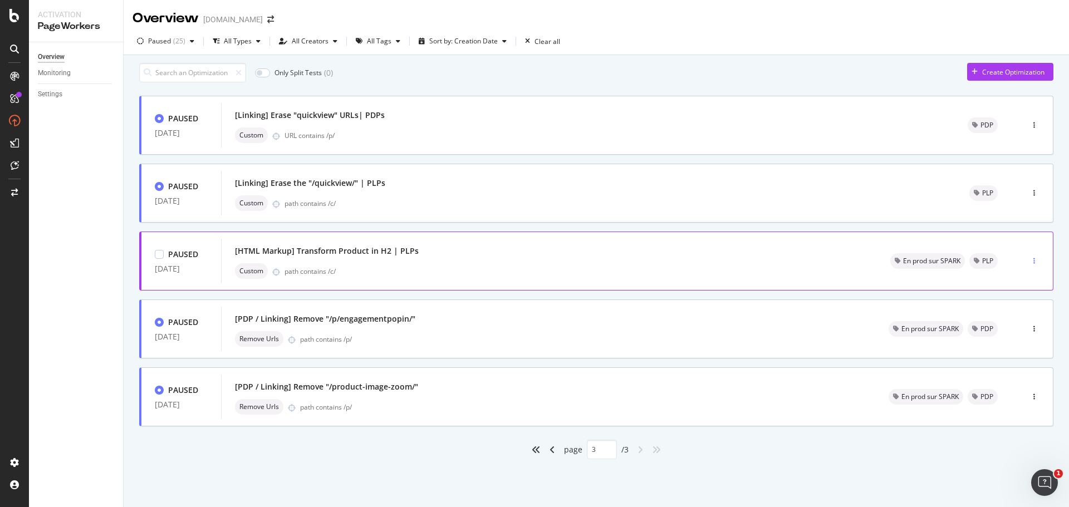
click at [1034, 264] on icon "button" at bounding box center [1034, 261] width 2 height 7
click at [1016, 308] on div "Tags" at bounding box center [1014, 305] width 15 height 9
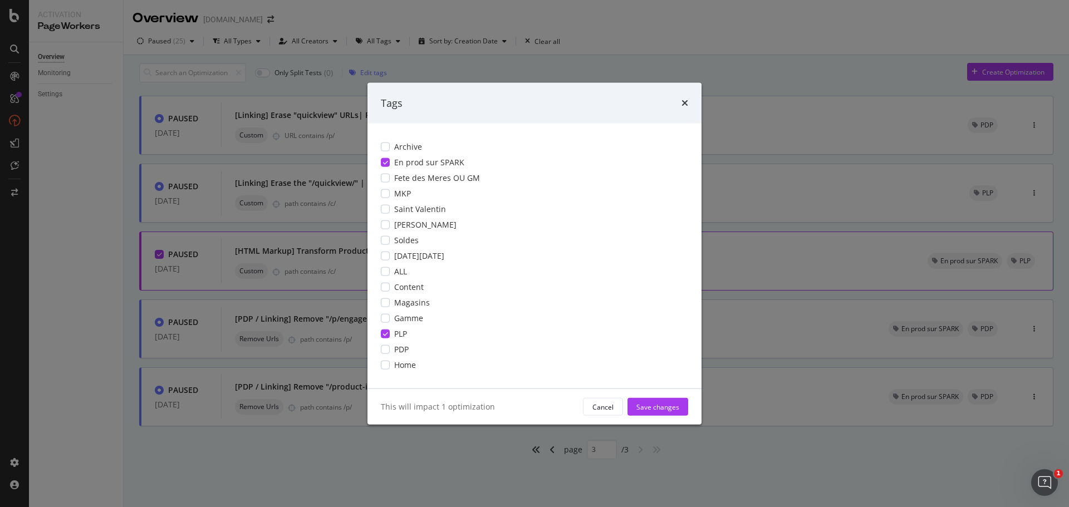
click at [383, 331] on icon "modal" at bounding box center [385, 334] width 5 height 6
click at [652, 405] on div "Save changes" at bounding box center [657, 406] width 43 height 9
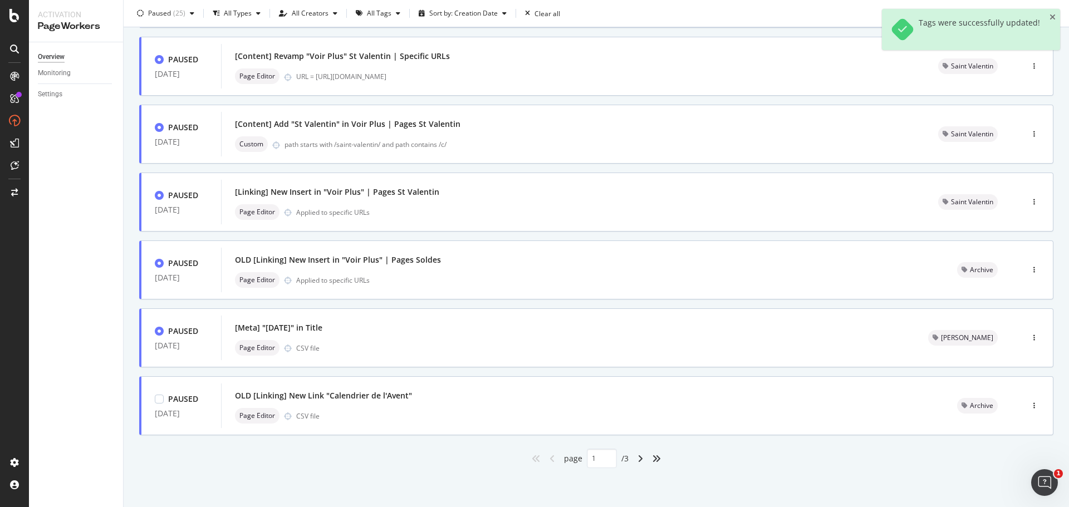
scroll to position [336, 0]
click at [652, 461] on icon "angles-right" at bounding box center [656, 458] width 9 height 9
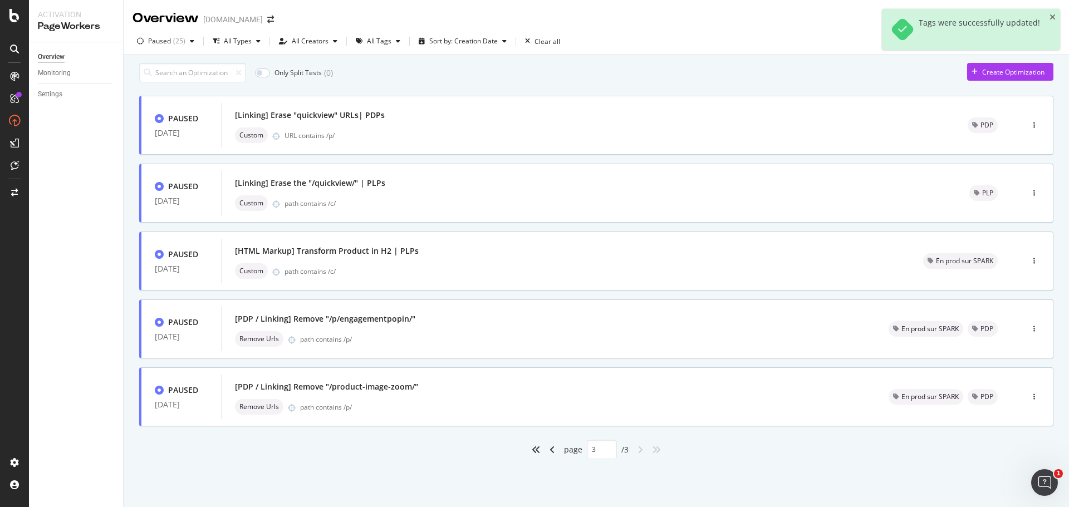
scroll to position [0, 0]
click at [1035, 332] on div "button" at bounding box center [1034, 329] width 11 height 7
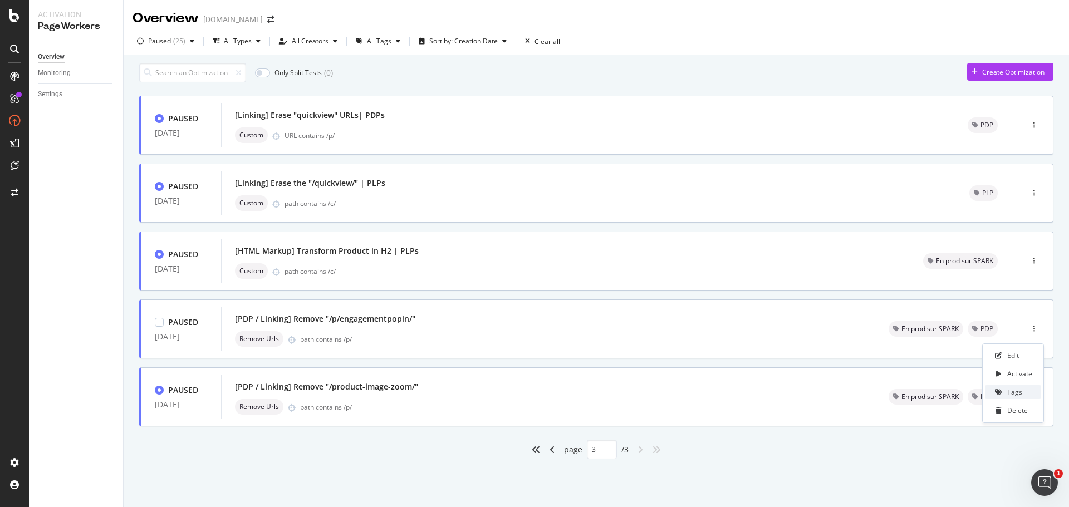
click at [1015, 394] on div "Tags" at bounding box center [1014, 391] width 15 height 9
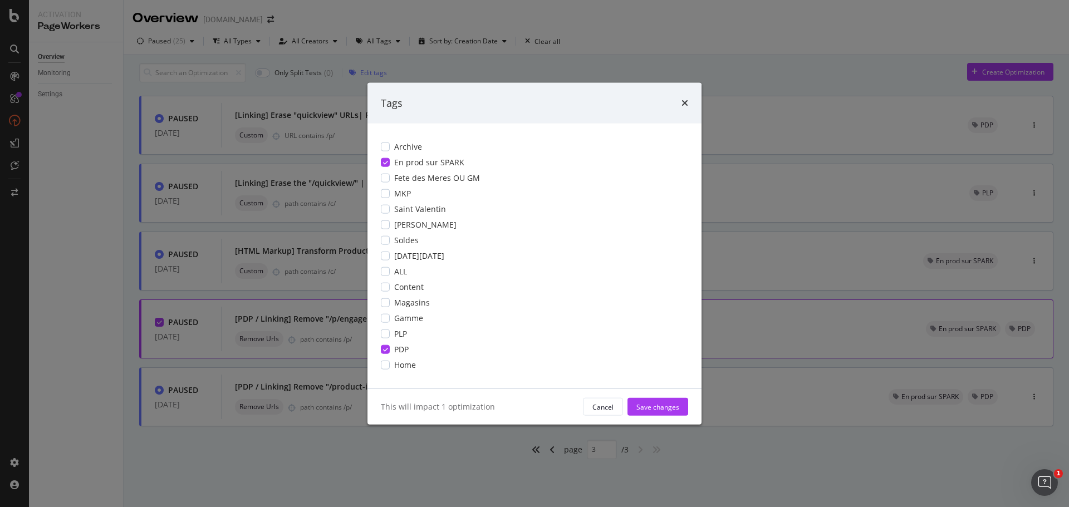
click at [388, 350] on div "modal" at bounding box center [385, 349] width 9 height 9
click at [660, 406] on div "Save changes" at bounding box center [657, 406] width 43 height 9
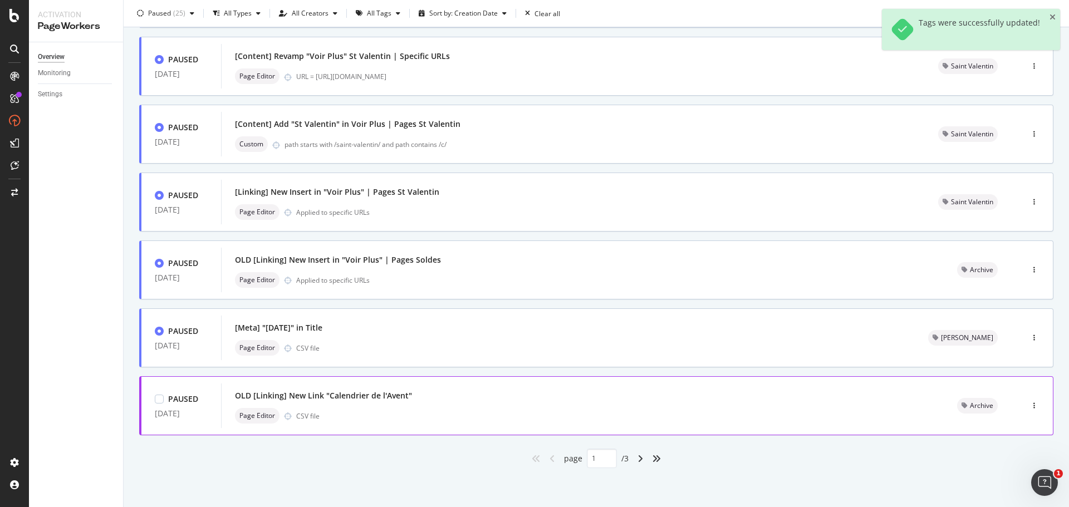
scroll to position [336, 0]
click at [653, 459] on icon "angles-right" at bounding box center [656, 458] width 9 height 9
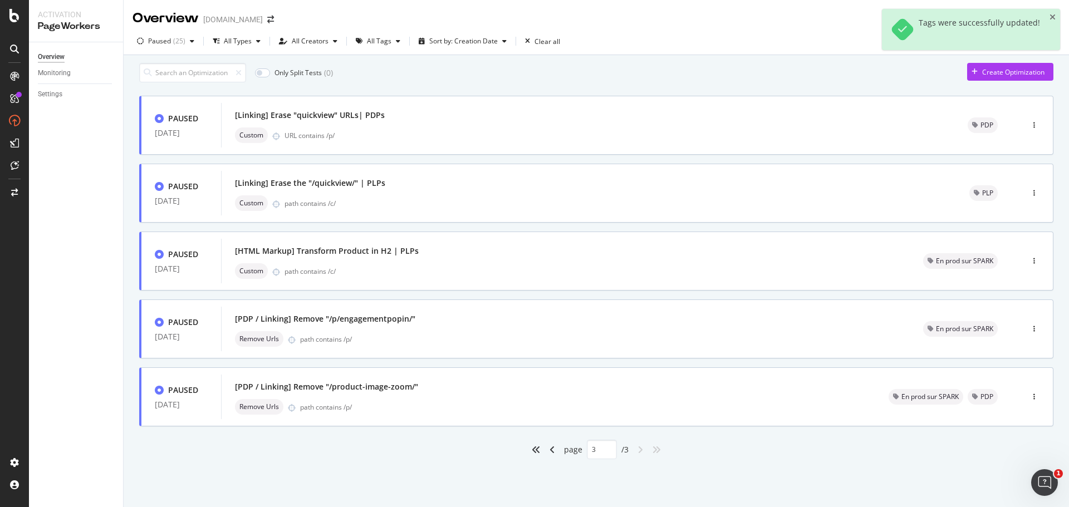
scroll to position [0, 0]
click at [1036, 400] on div "button" at bounding box center [1034, 396] width 11 height 7
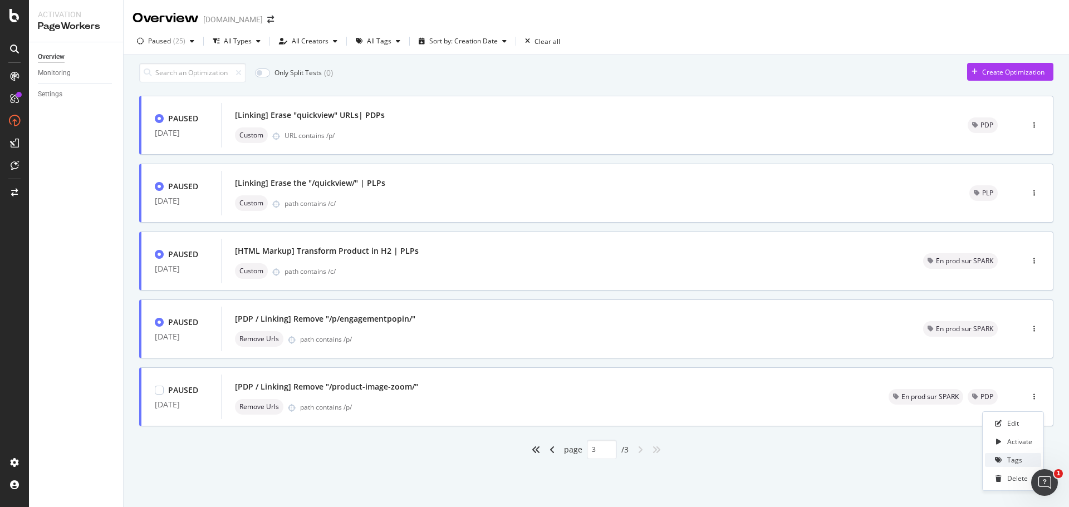
click at [1013, 460] on div "Tags" at bounding box center [1014, 459] width 15 height 9
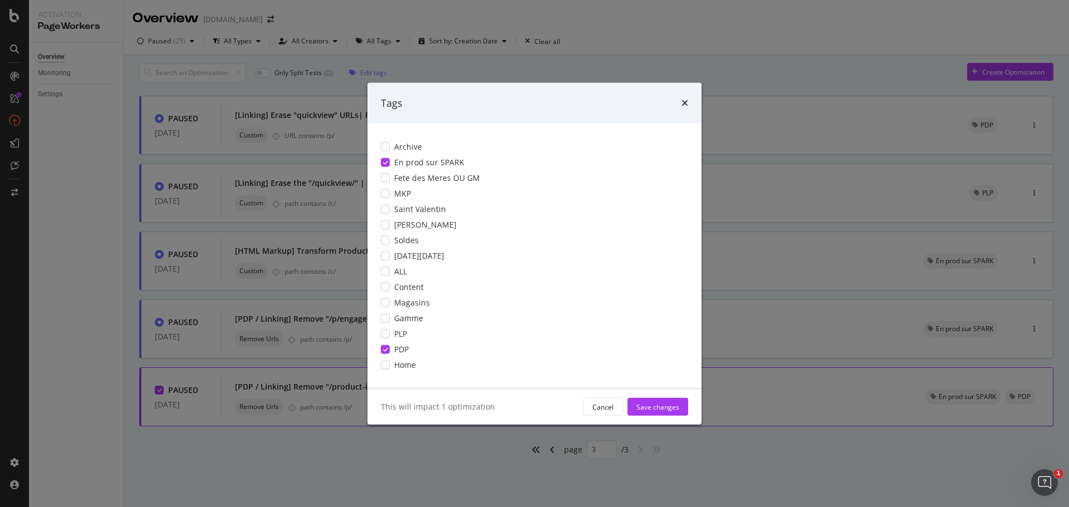
click at [385, 352] on icon "modal" at bounding box center [385, 350] width 5 height 6
click at [389, 147] on div "modal" at bounding box center [385, 146] width 9 height 9
click at [656, 406] on div "Save changes" at bounding box center [657, 406] width 43 height 9
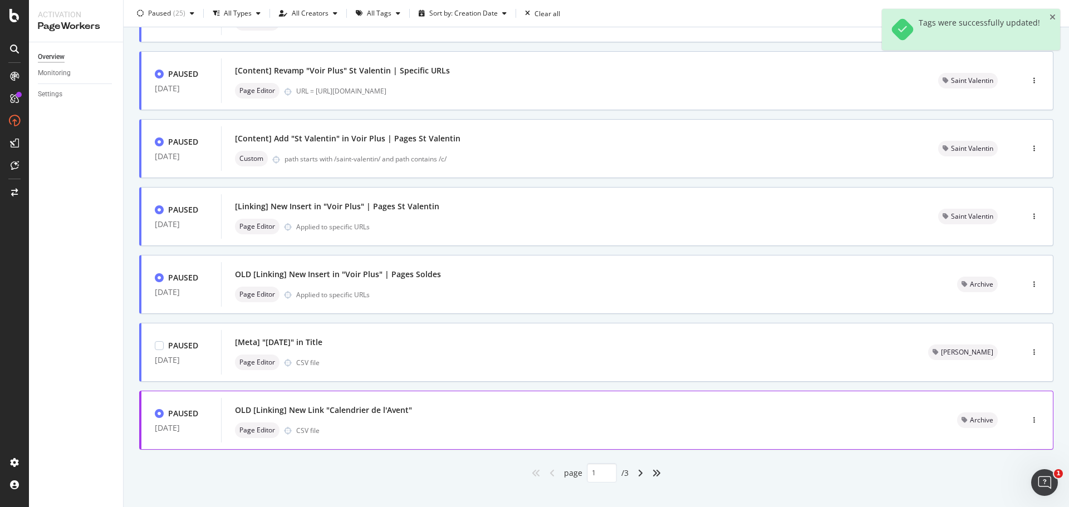
scroll to position [336, 0]
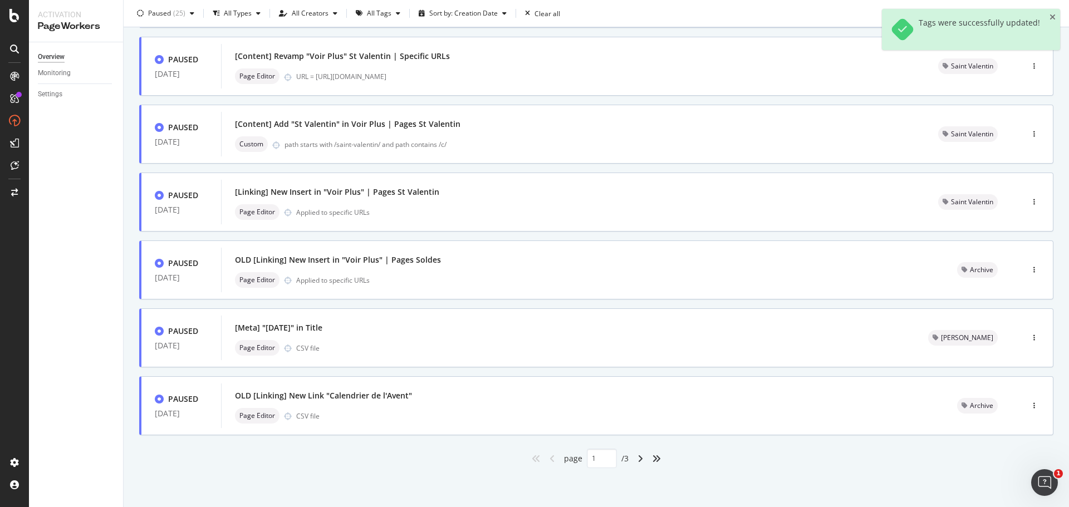
click at [658, 459] on div "angles-right" at bounding box center [656, 459] width 18 height 18
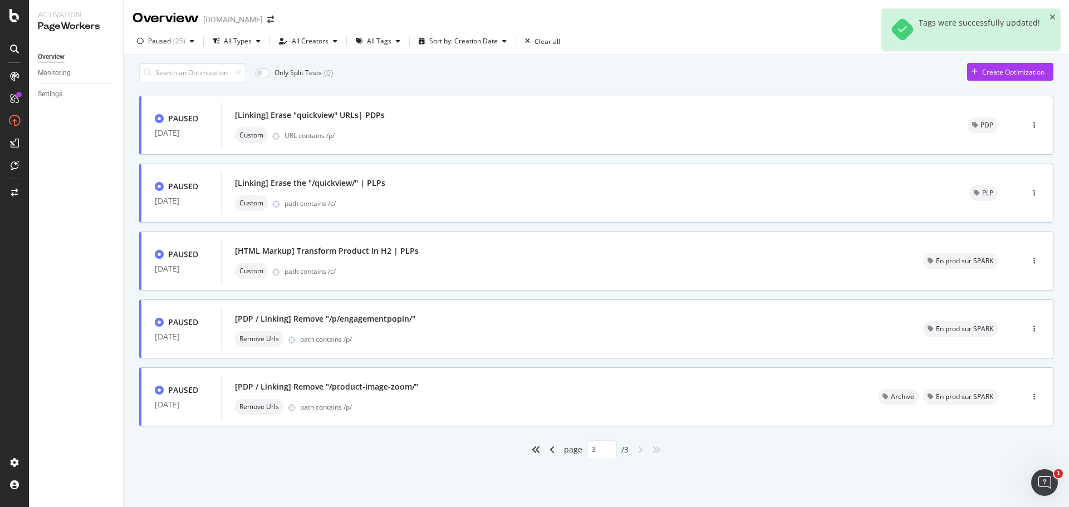
scroll to position [0, 0]
click at [1031, 332] on div "button" at bounding box center [1034, 329] width 11 height 7
click at [1012, 394] on div "Tags" at bounding box center [1014, 391] width 15 height 9
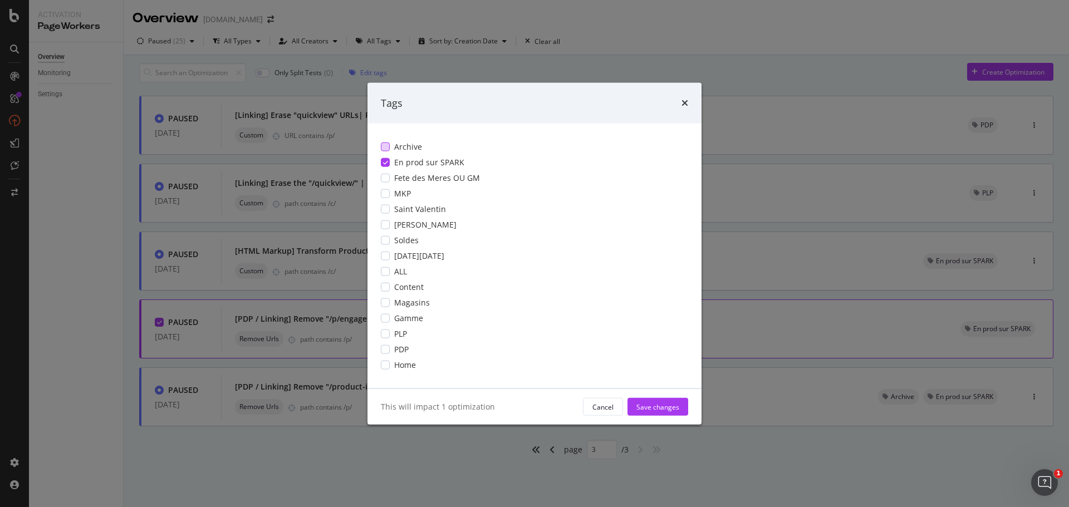
click at [381, 146] on div "modal" at bounding box center [385, 146] width 9 height 9
click at [674, 408] on div "Save changes" at bounding box center [657, 406] width 43 height 9
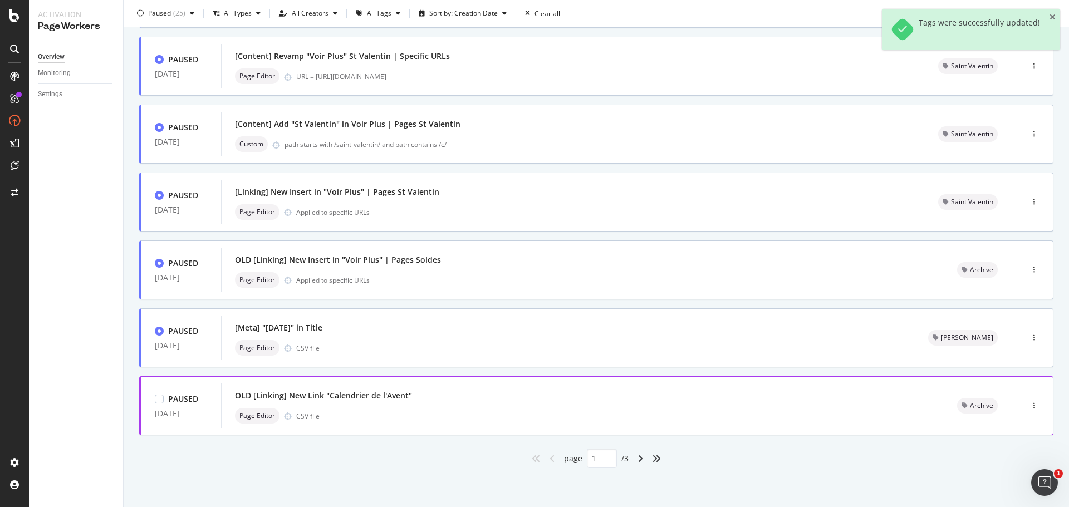
scroll to position [336, 0]
click at [653, 460] on icon "angles-right" at bounding box center [656, 458] width 9 height 9
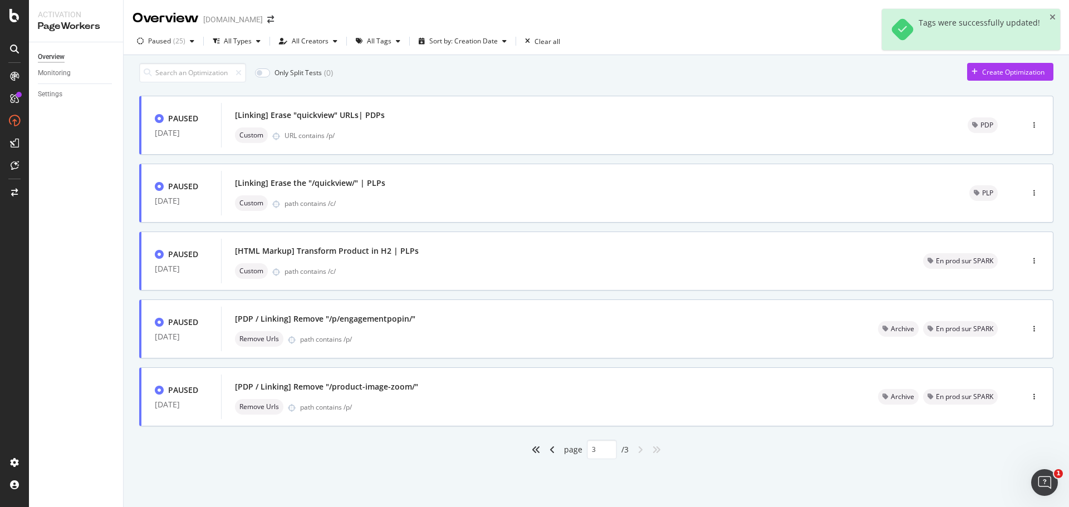
scroll to position [0, 0]
click at [1037, 264] on div "button" at bounding box center [1034, 261] width 11 height 7
click at [1016, 307] on div "Tags" at bounding box center [1014, 305] width 15 height 9
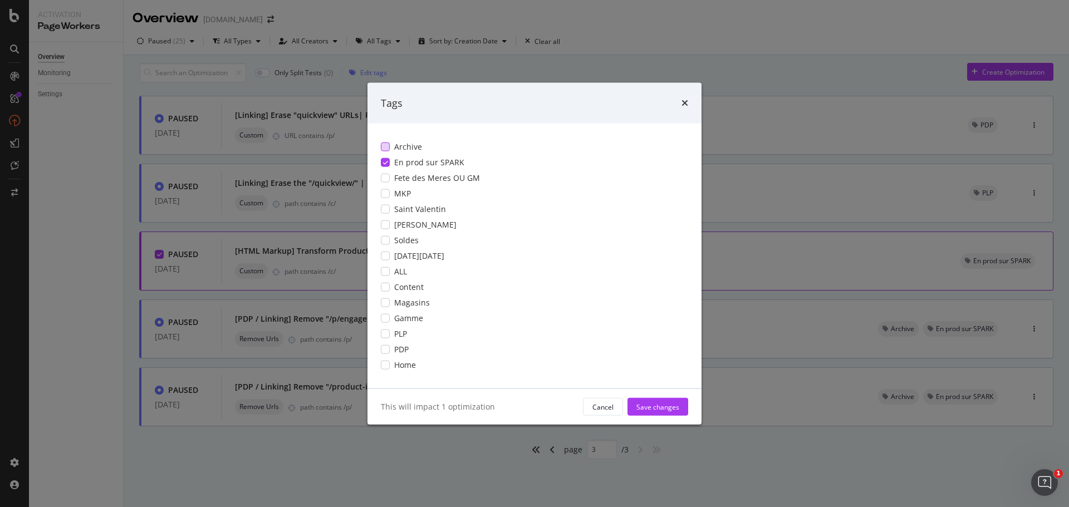
click at [416, 143] on span "Archive" at bounding box center [408, 146] width 28 height 11
click at [655, 408] on div "Save changes" at bounding box center [657, 406] width 43 height 9
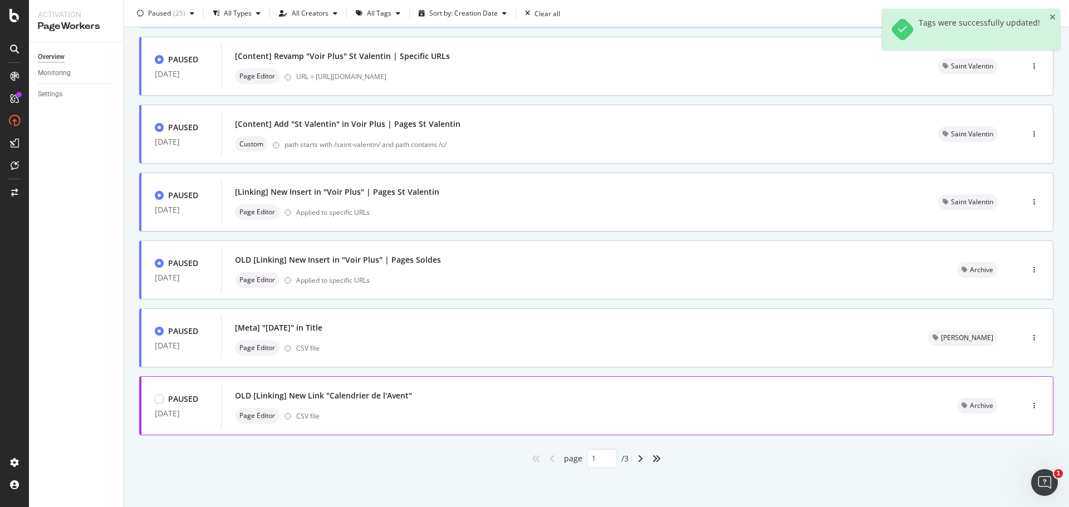
scroll to position [336, 0]
click at [652, 460] on icon "angles-right" at bounding box center [656, 458] width 9 height 9
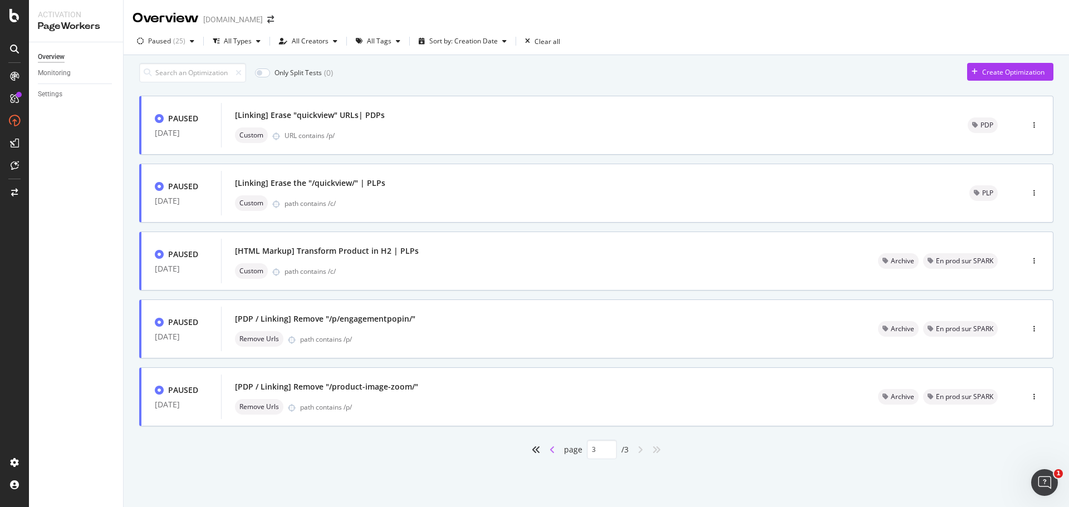
click at [552, 454] on icon "angle-left" at bounding box center [552, 449] width 6 height 9
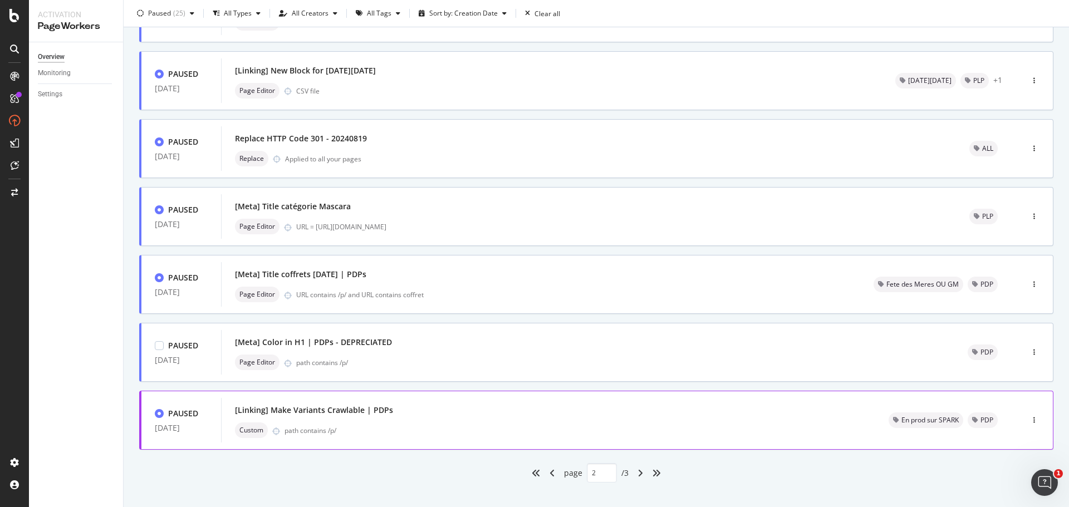
scroll to position [336, 0]
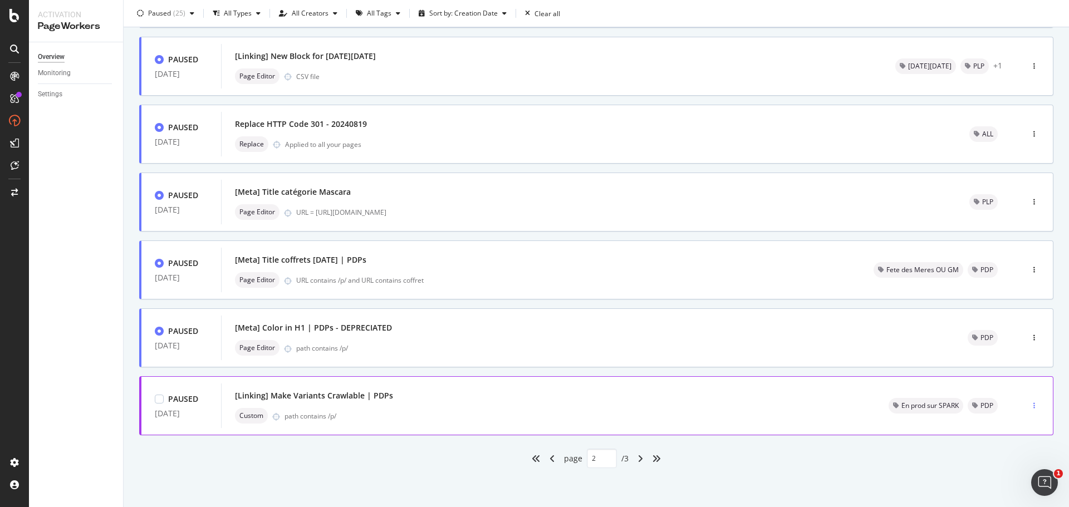
click at [1029, 409] on div "button" at bounding box center [1034, 405] width 11 height 7
click at [1006, 444] on div "Tags" at bounding box center [1005, 444] width 15 height 9
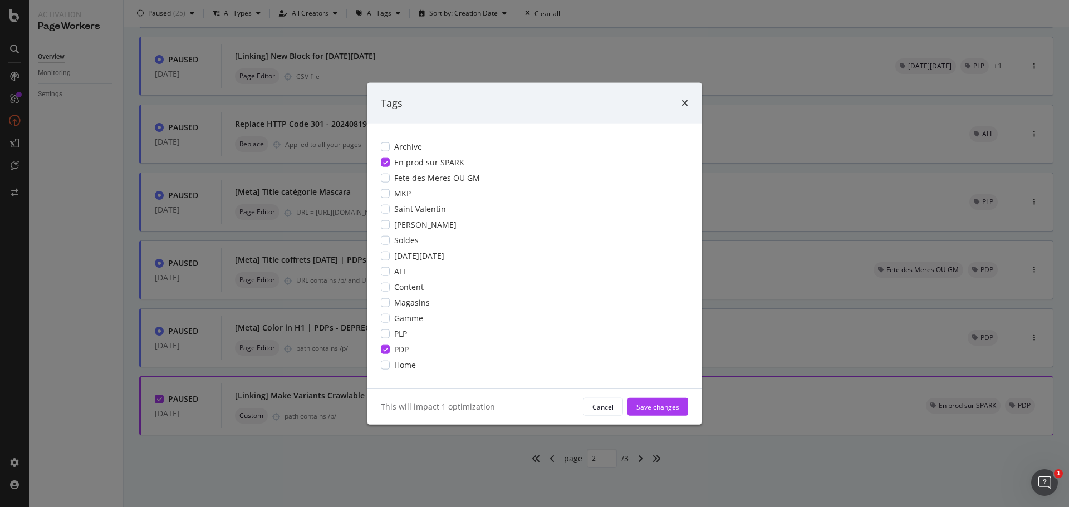
scroll to position [0, 0]
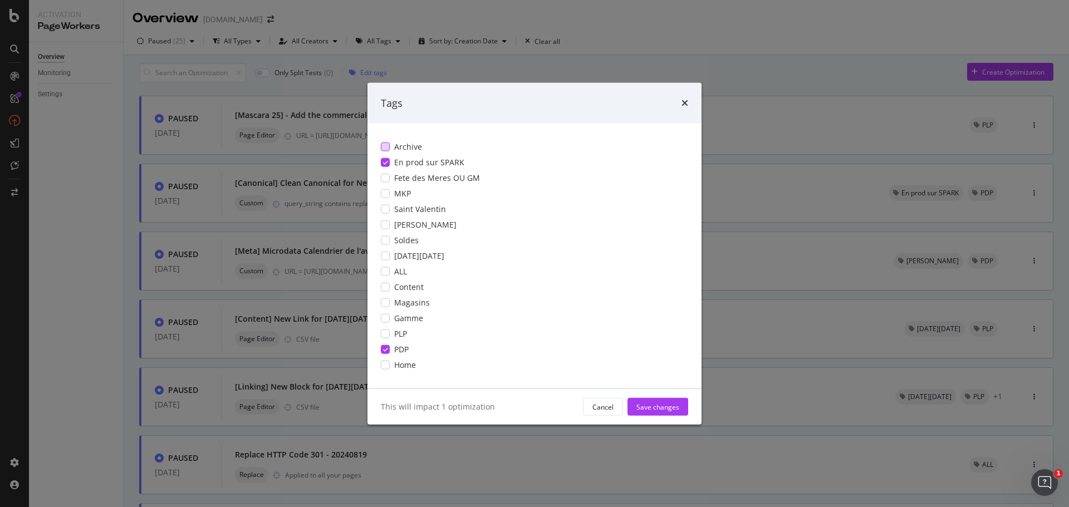
click at [387, 148] on div "modal" at bounding box center [385, 146] width 9 height 9
click at [385, 350] on icon "modal" at bounding box center [385, 350] width 5 height 6
click at [650, 410] on div "Save changes" at bounding box center [657, 406] width 43 height 9
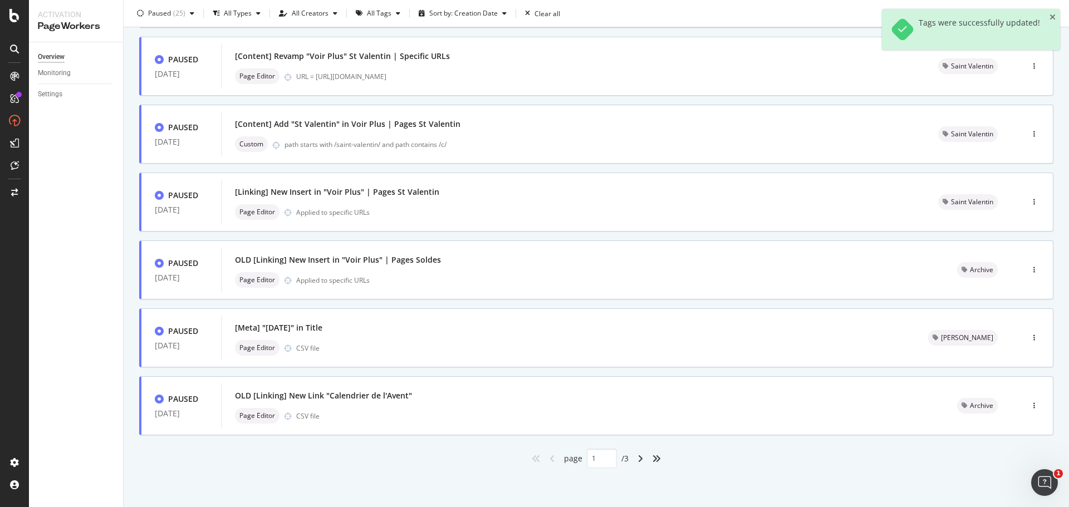
scroll to position [336, 0]
click at [657, 458] on div "angles-right" at bounding box center [656, 459] width 18 height 18
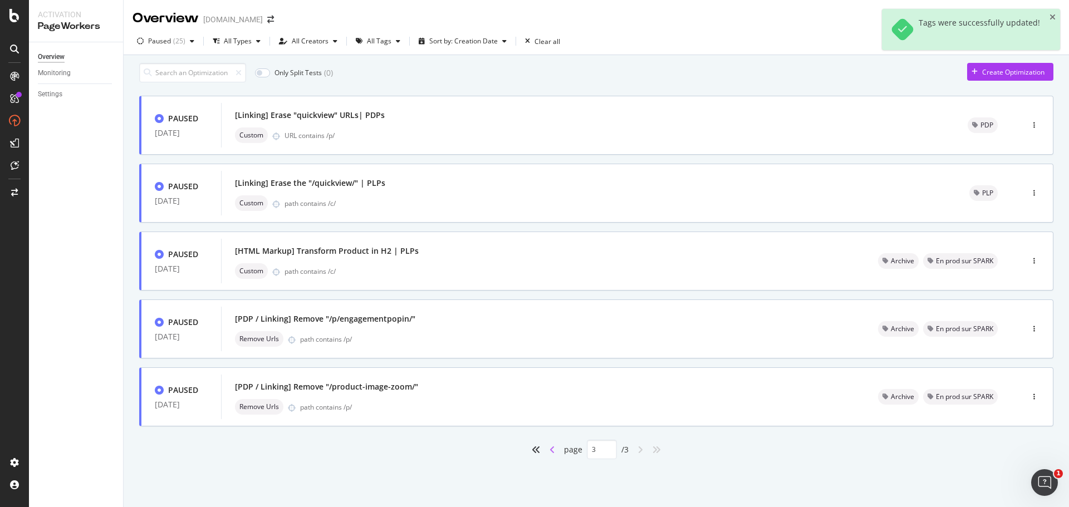
click at [552, 454] on icon "angle-left" at bounding box center [552, 449] width 6 height 9
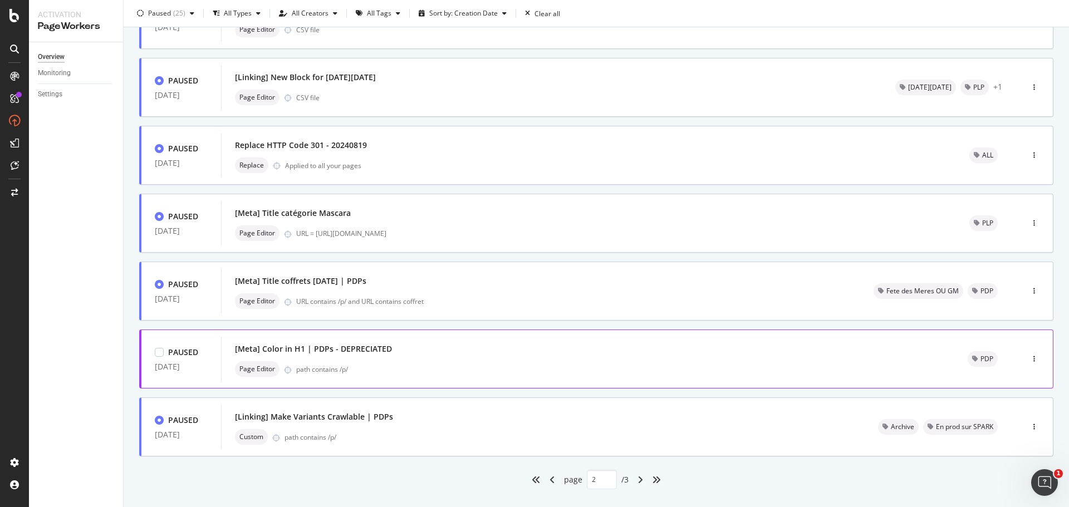
scroll to position [336, 0]
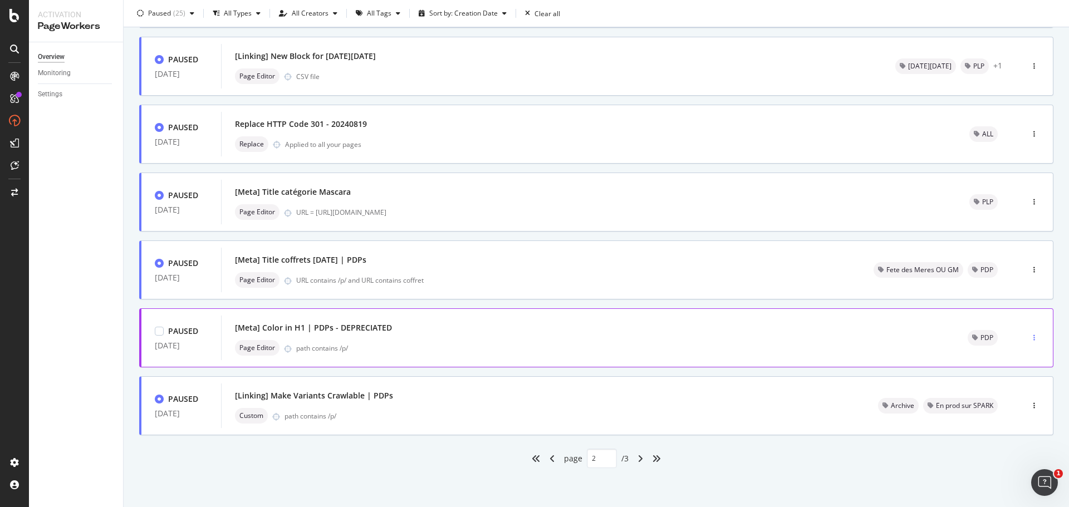
click at [1033, 338] on icon "button" at bounding box center [1034, 337] width 2 height 7
click at [1005, 397] on div "Tags" at bounding box center [1005, 395] width 15 height 9
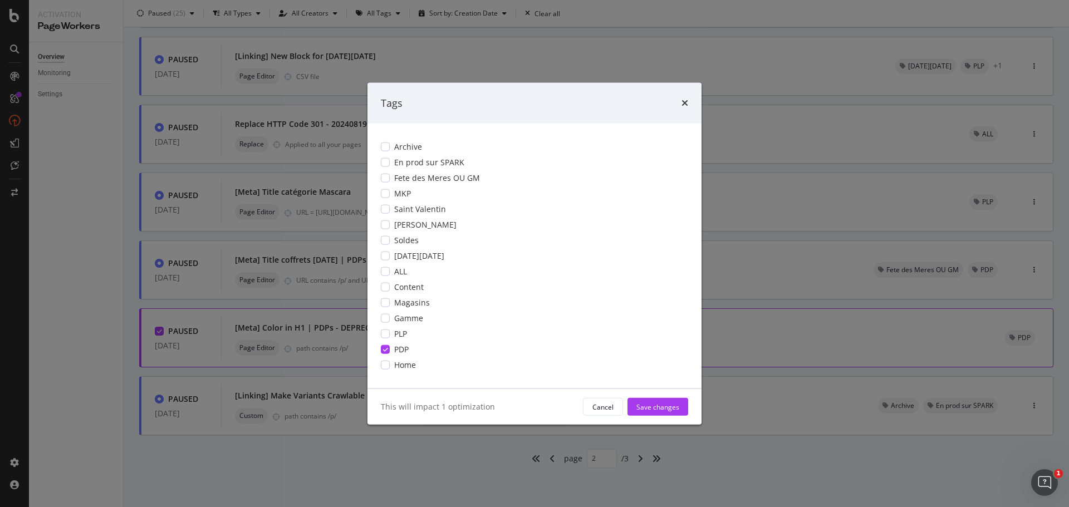
scroll to position [0, 0]
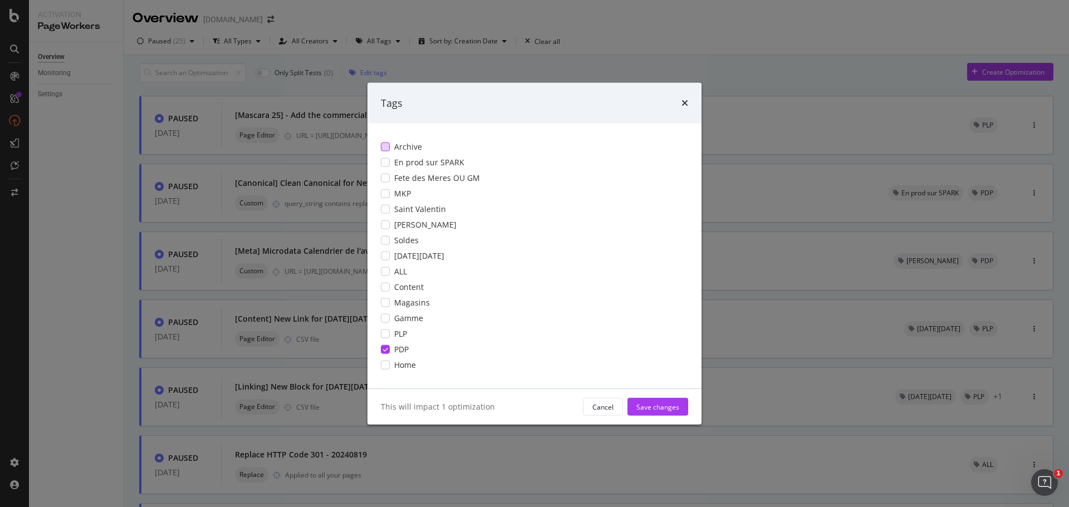
click at [415, 147] on span "Archive" at bounding box center [408, 146] width 28 height 11
click at [407, 353] on span "PDP" at bounding box center [401, 349] width 14 height 11
click at [659, 407] on div "Save changes" at bounding box center [657, 406] width 43 height 9
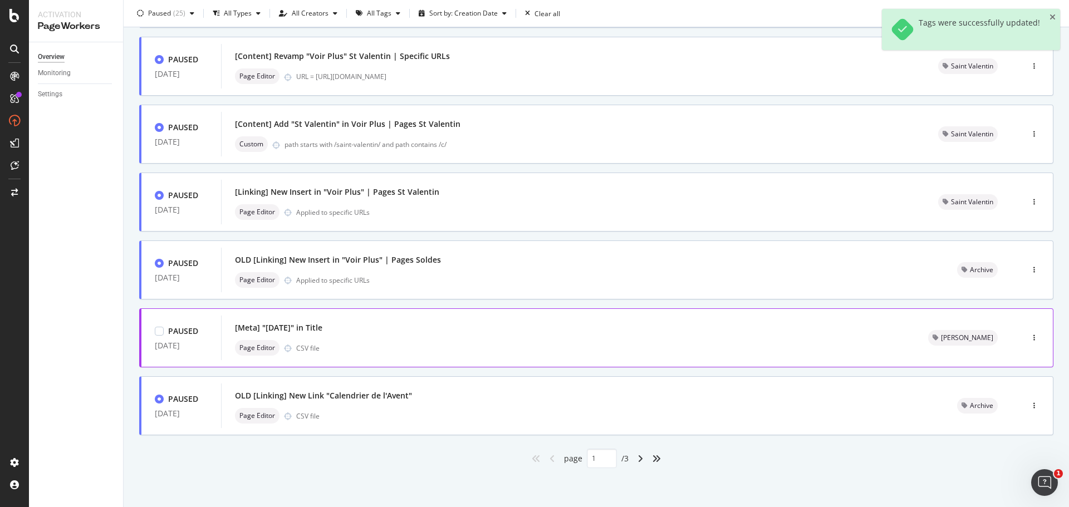
scroll to position [336, 0]
click at [637, 462] on icon "angle-right" at bounding box center [640, 458] width 6 height 9
type input "2"
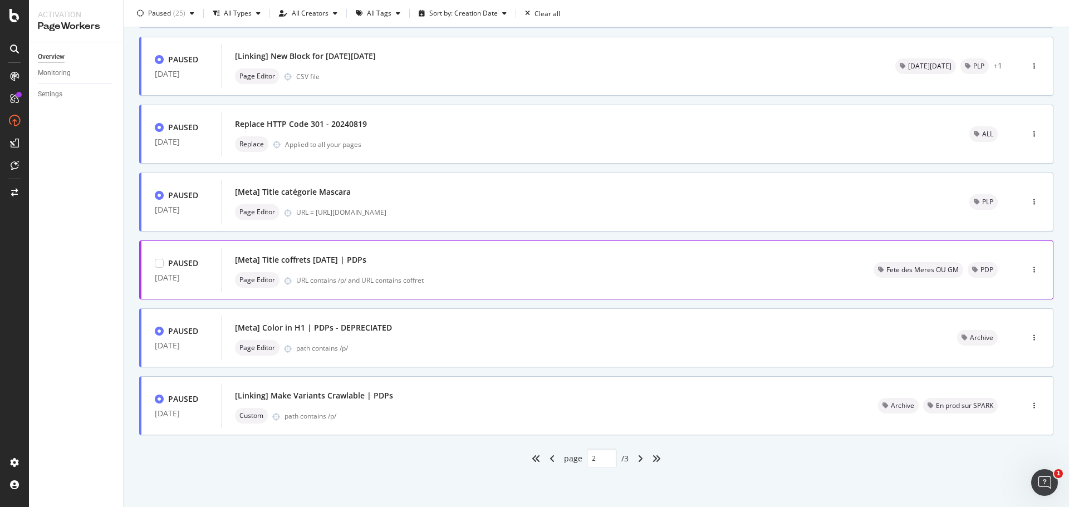
click at [483, 269] on div "[Meta] Title coffrets Fête des Mères | PDPs Page Editor URL contains /p/ and UR…" at bounding box center [541, 270] width 612 height 36
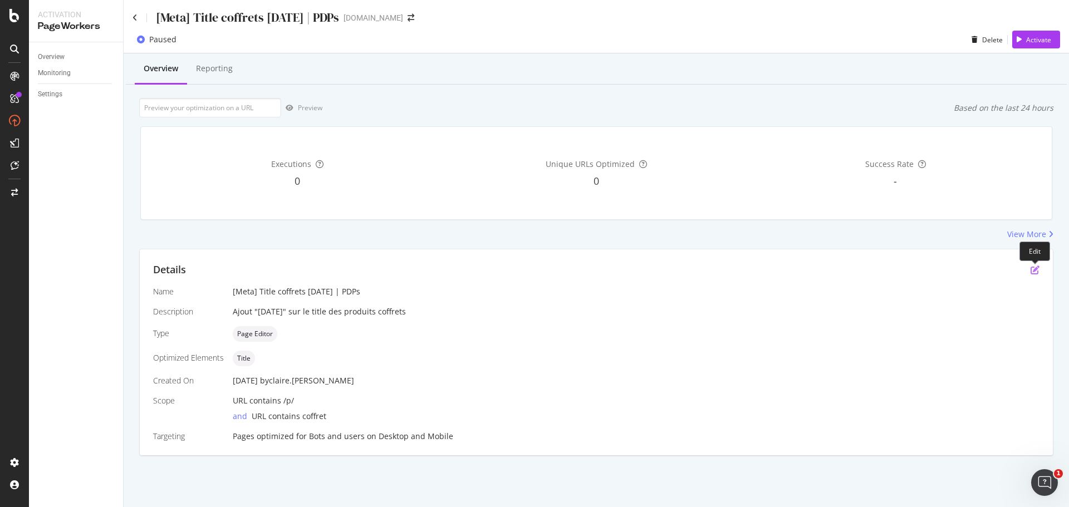
click at [1030, 274] on icon "pen-to-square" at bounding box center [1034, 269] width 9 height 9
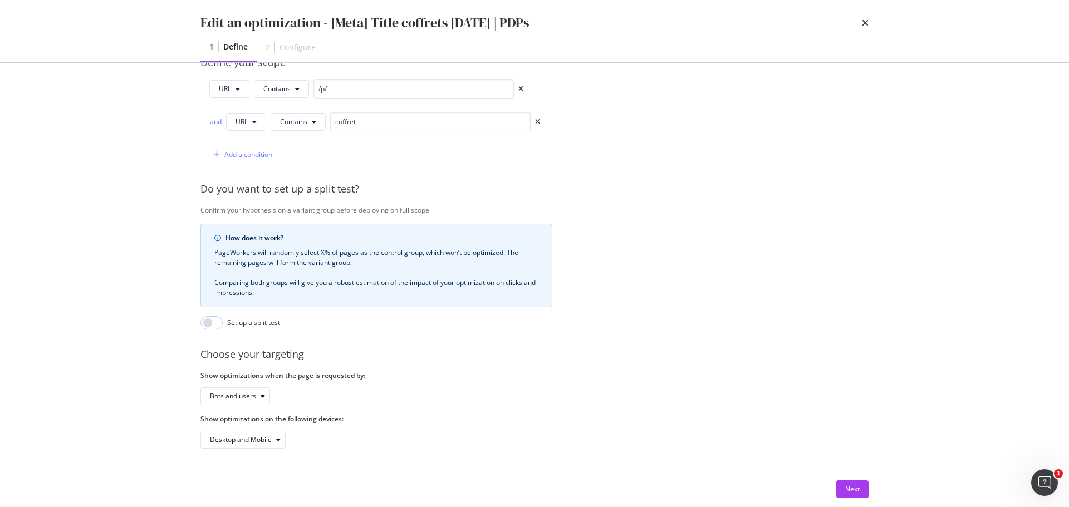
scroll to position [297, 0]
click at [857, 486] on div "Next" at bounding box center [852, 488] width 14 height 9
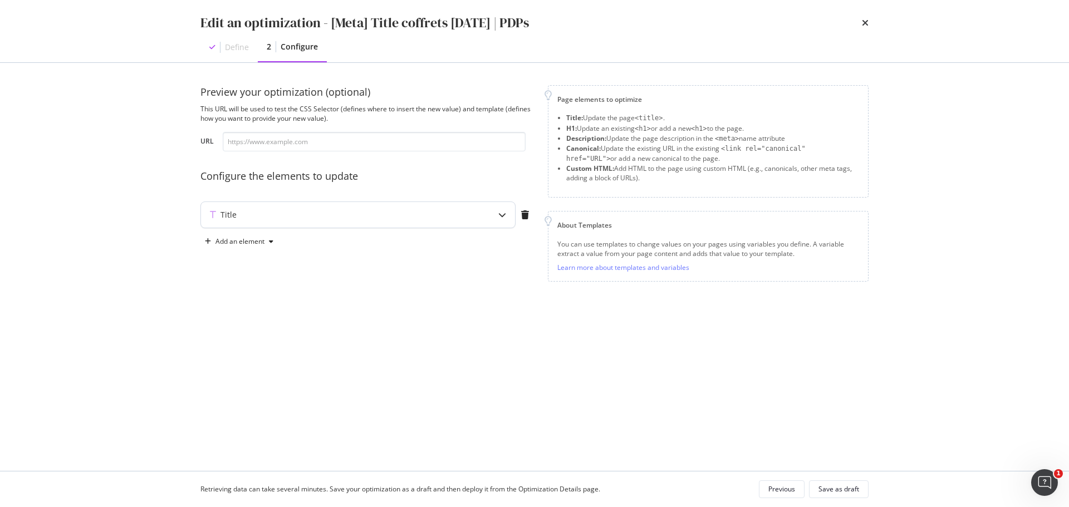
click at [498, 218] on icon "modal" at bounding box center [502, 215] width 8 height 8
click at [789, 490] on div "Previous" at bounding box center [781, 488] width 27 height 9
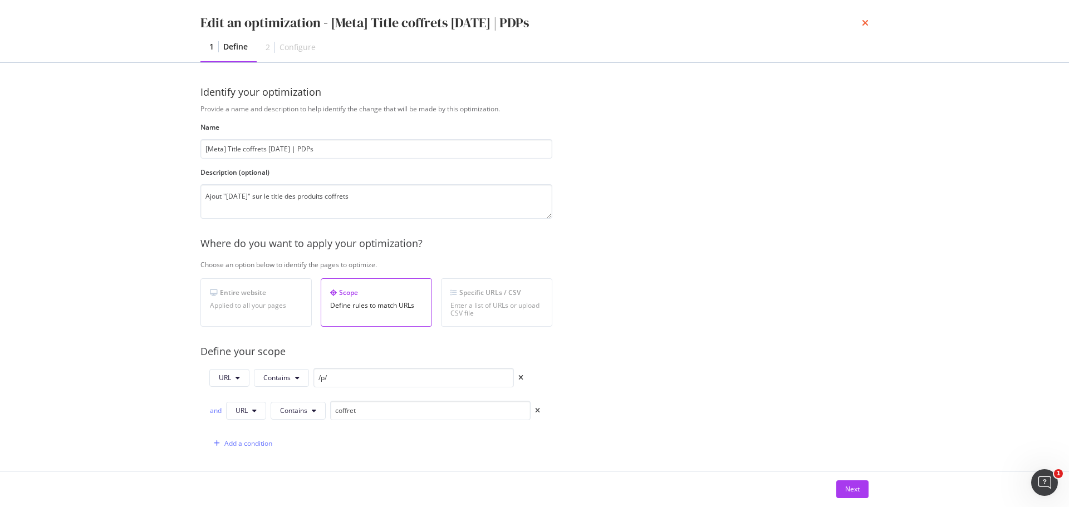
click at [863, 24] on icon "times" at bounding box center [865, 22] width 7 height 9
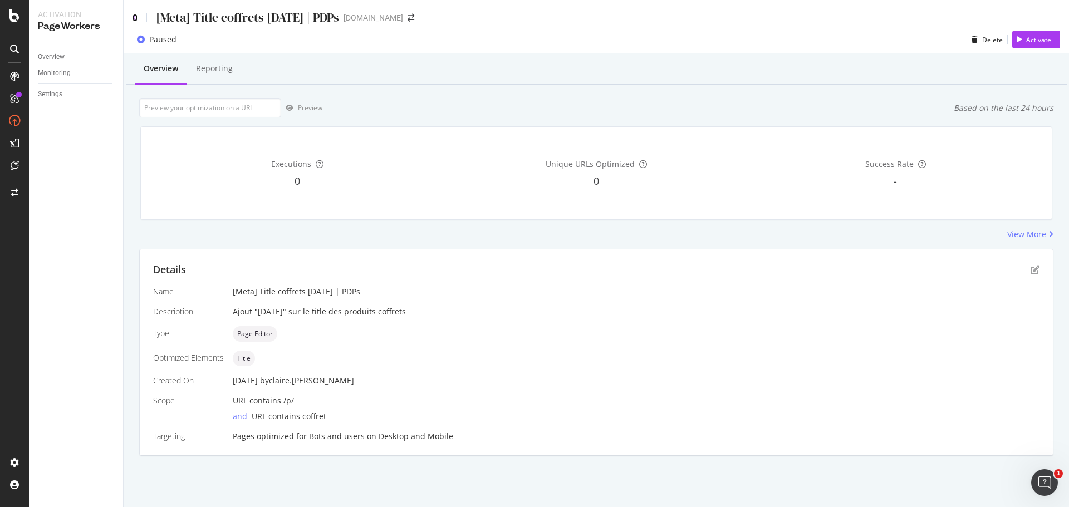
click at [137, 17] on icon at bounding box center [134, 18] width 5 height 8
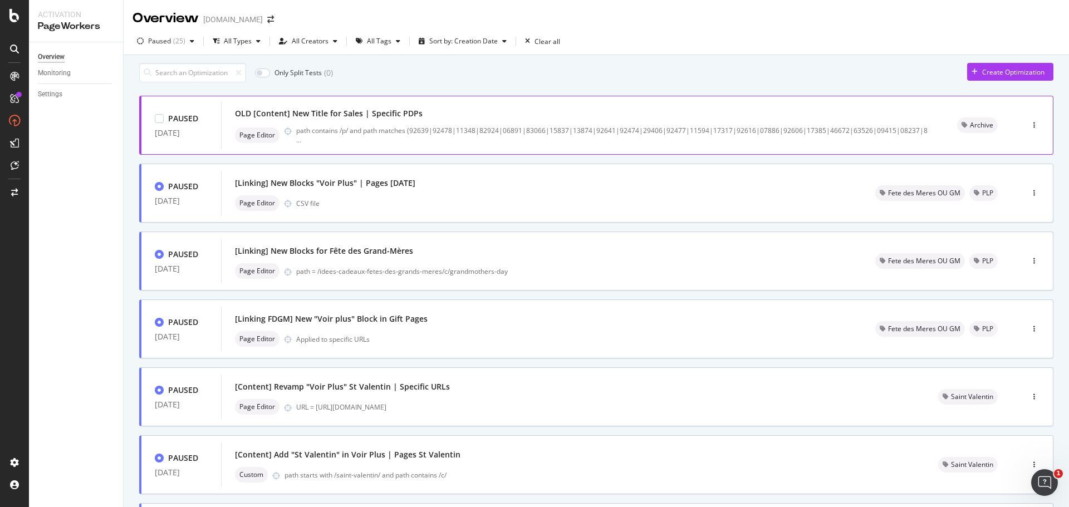
click at [480, 121] on div "OLD [Content] New Title for Sales | Specific PDPs" at bounding box center [582, 114] width 695 height 16
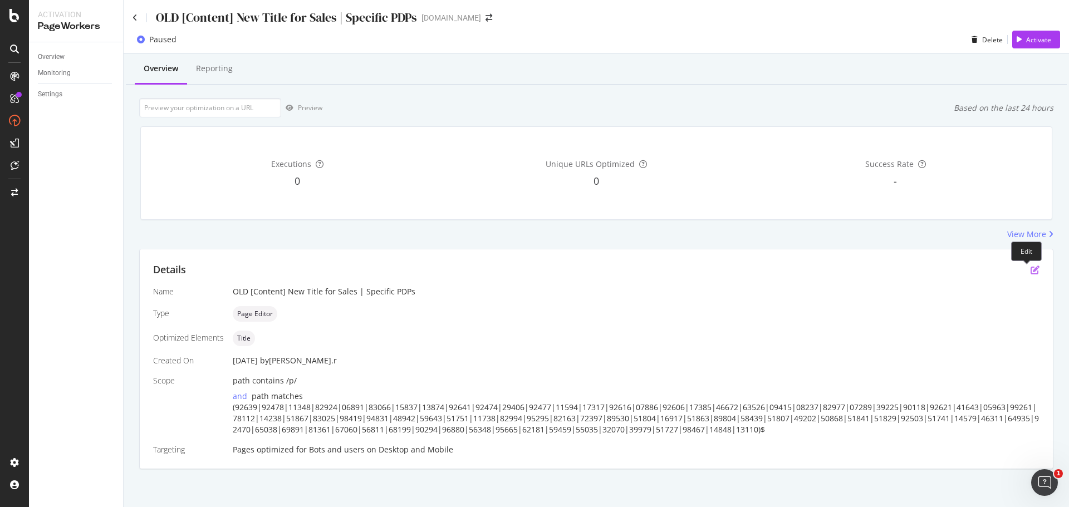
click at [1030, 268] on icon "pen-to-square" at bounding box center [1034, 269] width 9 height 9
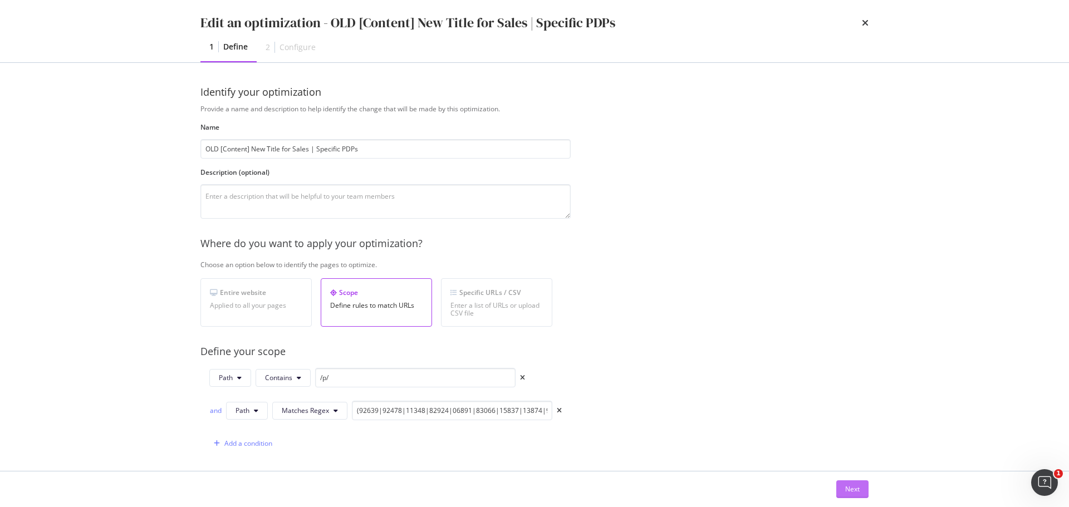
click at [856, 489] on div "Next" at bounding box center [852, 488] width 14 height 9
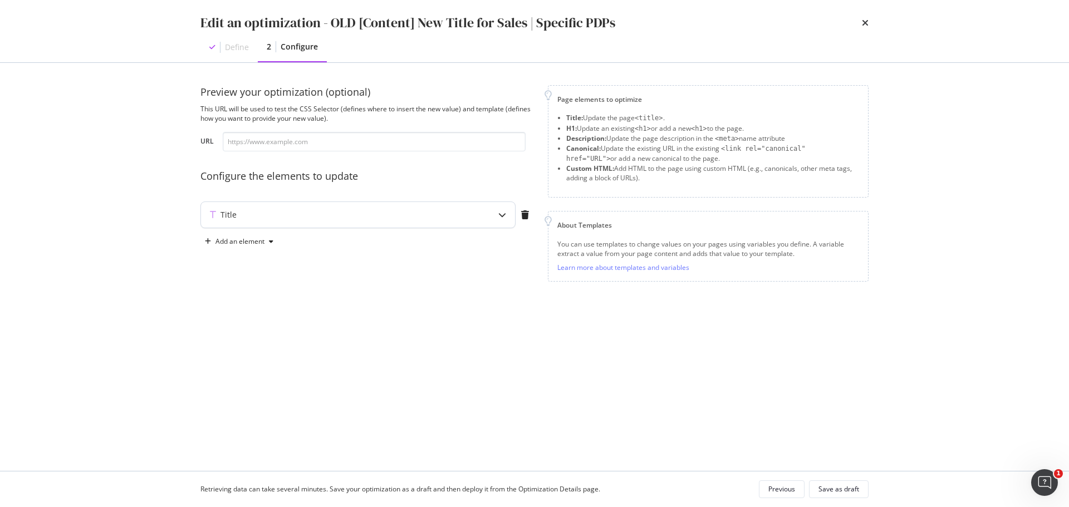
click at [488, 217] on div "Title" at bounding box center [358, 215] width 314 height 26
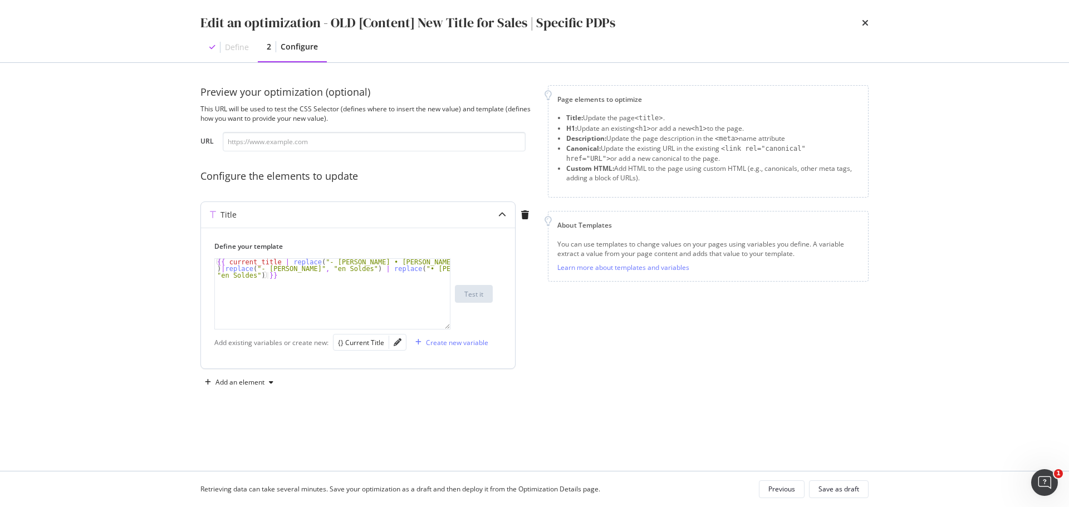
type textarea "{{ current_title | replace("- Yves Rocher • Yves Rocher", "en Soldes")|replace(…"
drag, startPoint x: 272, startPoint y: 279, endPoint x: 200, endPoint y: 259, distance: 74.2
click at [200, 259] on div "Title Define your template {{ current_title | replace("- Yves Rocher • Yves Roc…" at bounding box center [357, 285] width 315 height 168
click at [788, 489] on div "Previous" at bounding box center [781, 488] width 27 height 9
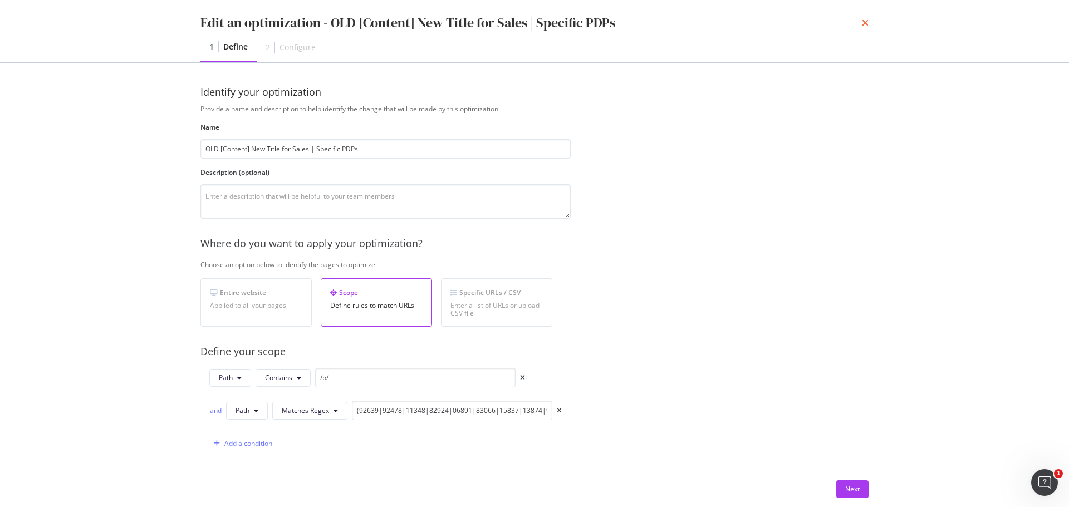
click at [867, 21] on icon "times" at bounding box center [865, 22] width 7 height 9
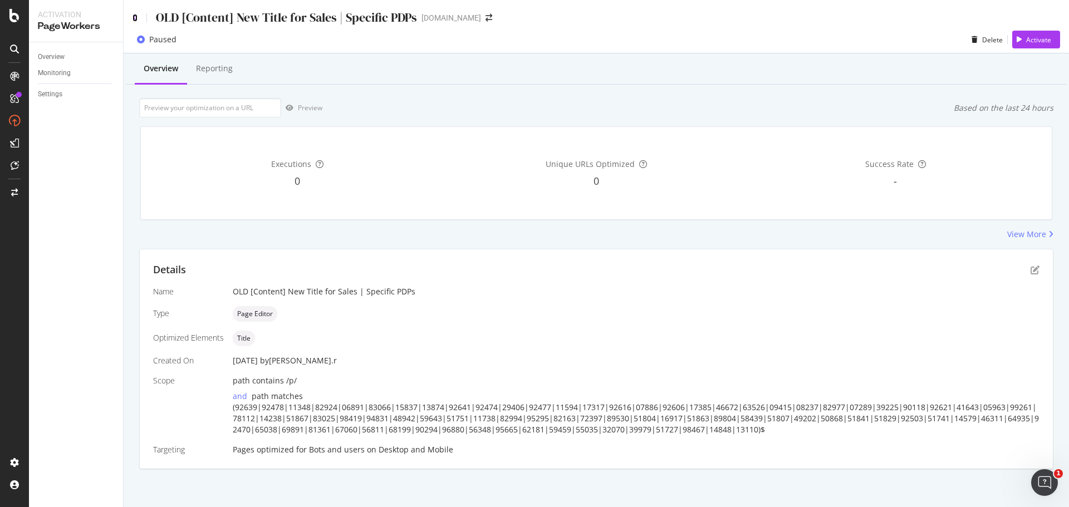
click at [134, 14] on icon at bounding box center [134, 18] width 5 height 8
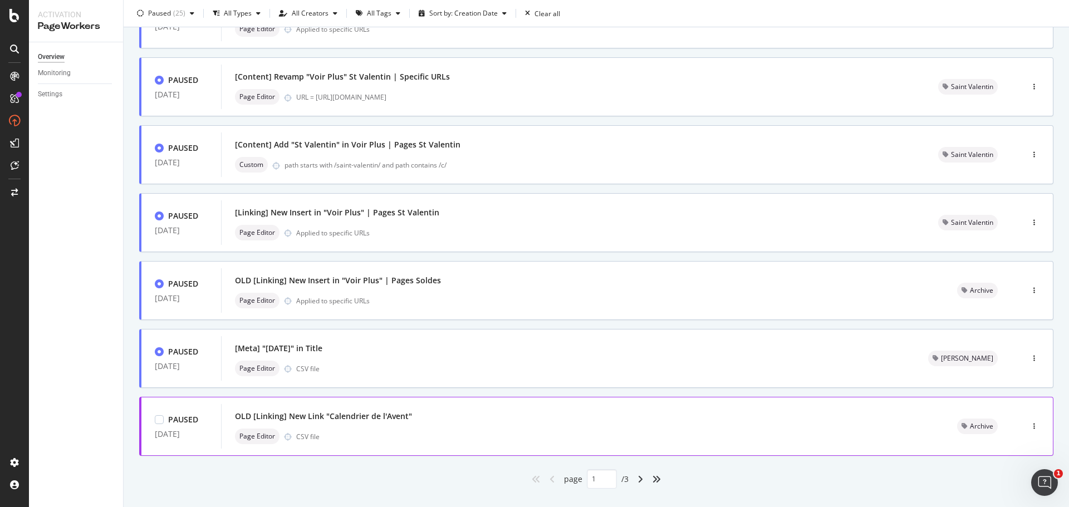
scroll to position [336, 0]
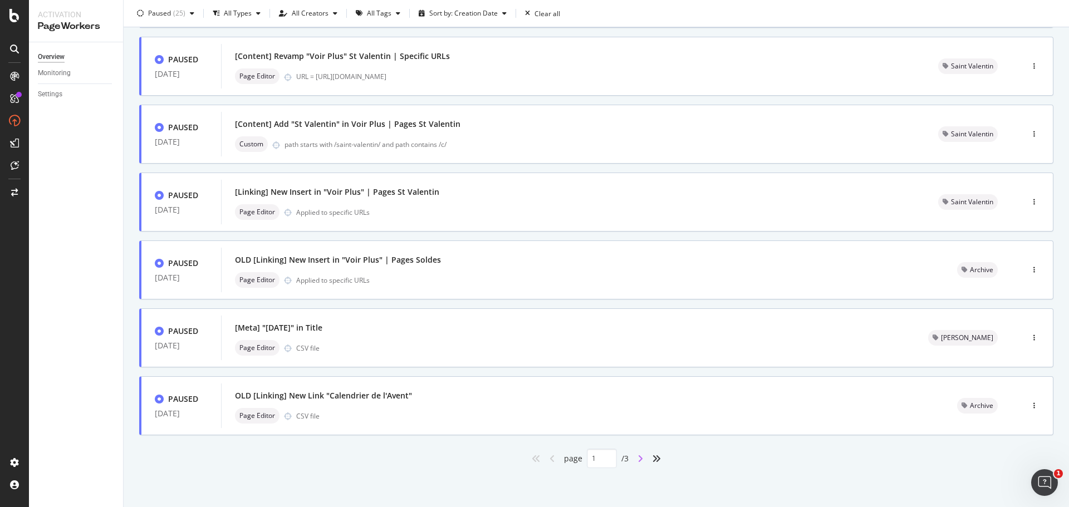
click at [637, 459] on icon "angle-right" at bounding box center [640, 458] width 6 height 9
type input "2"
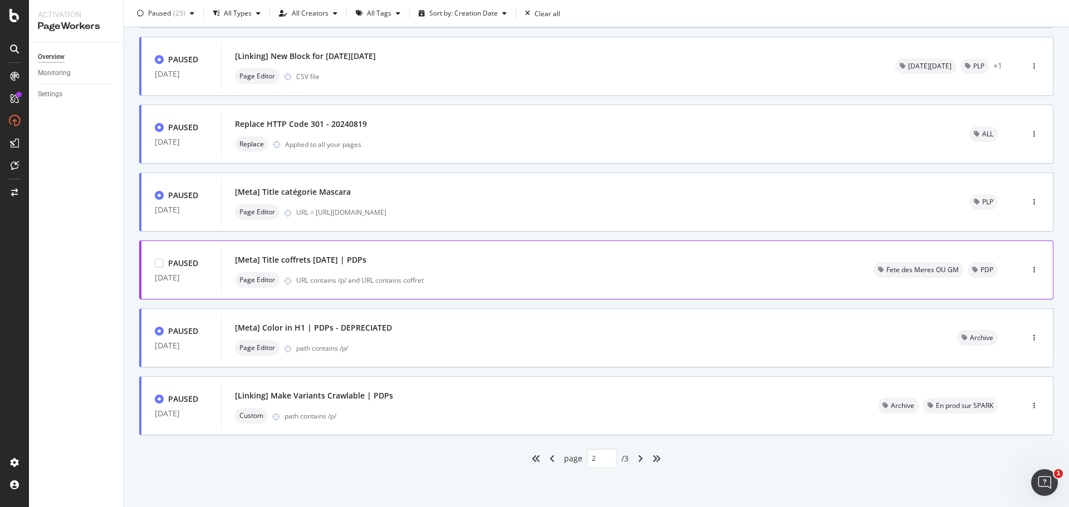
click at [491, 276] on div "URL contains /p/ and URL contains coffret" at bounding box center [571, 279] width 550 height 9
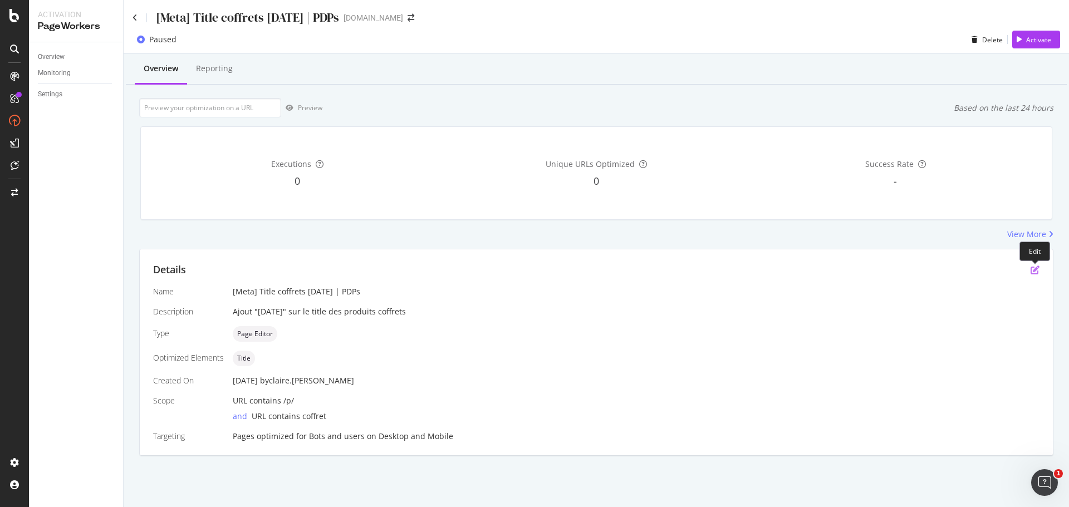
click at [1038, 270] on icon "pen-to-square" at bounding box center [1034, 269] width 9 height 9
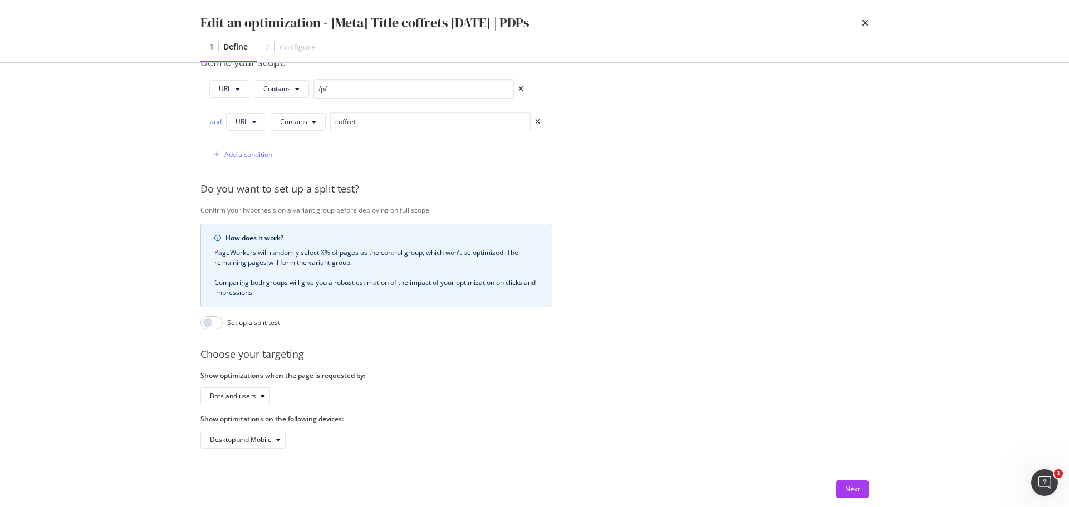
scroll to position [297, 0]
click at [856, 492] on div "Next" at bounding box center [852, 488] width 14 height 9
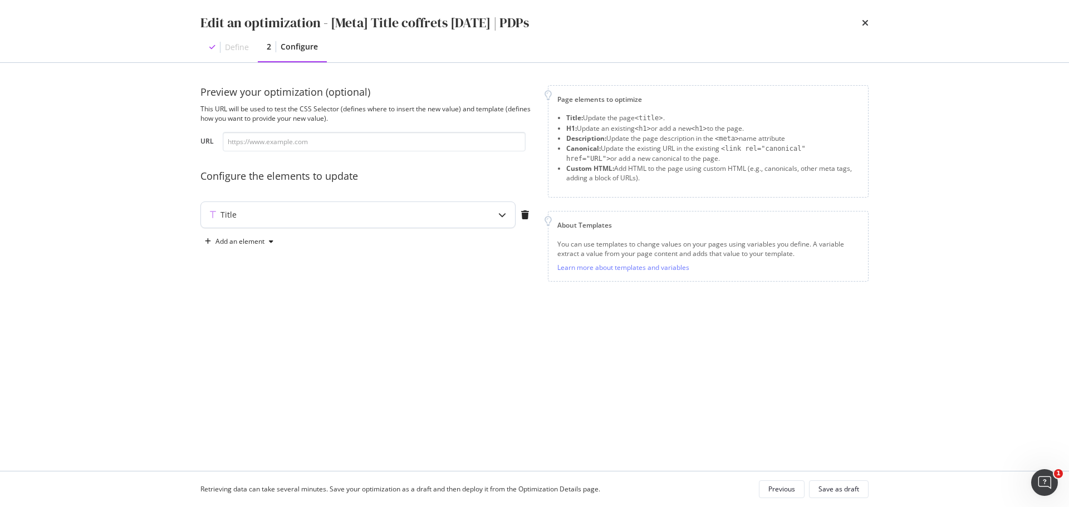
click at [501, 221] on div "modal" at bounding box center [502, 215] width 26 height 26
type textarea "{{ h1 }} - Coffret Fête des Mères • Yves Rocher"
click at [387, 267] on div "{{ h1 }} - Coffret Fête des Mères • Yves Rocher" at bounding box center [332, 300] width 235 height 83
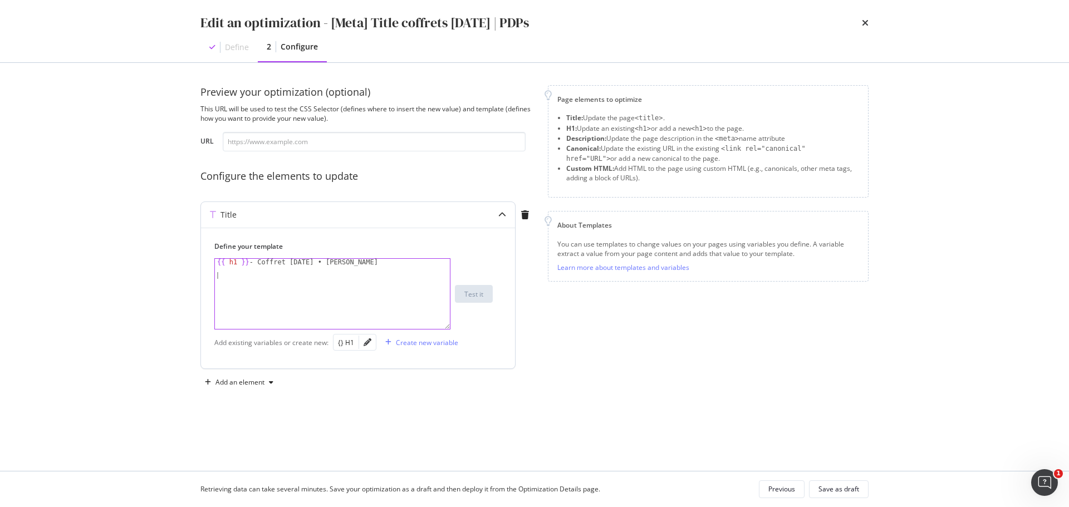
paste textarea "{{ current_title | replace("- Yves Rocher • Yves Rocher", "en Soldes")|replace(…"
drag, startPoint x: 355, startPoint y: 284, endPoint x: 282, endPoint y: 278, distance: 73.8
click at [282, 278] on div "{{ h1 }} - Coffret Fête des Mères • Yves Rocher {{ current_title | replace ( "-…" at bounding box center [332, 307] width 235 height 97
click at [363, 275] on div "{{ h1 }} - Coffret Fête des Mères • Yves Rocher {{ current_title | replace ( "•…" at bounding box center [332, 300] width 235 height 83
drag, startPoint x: 247, startPoint y: 263, endPoint x: 374, endPoint y: 261, distance: 127.5
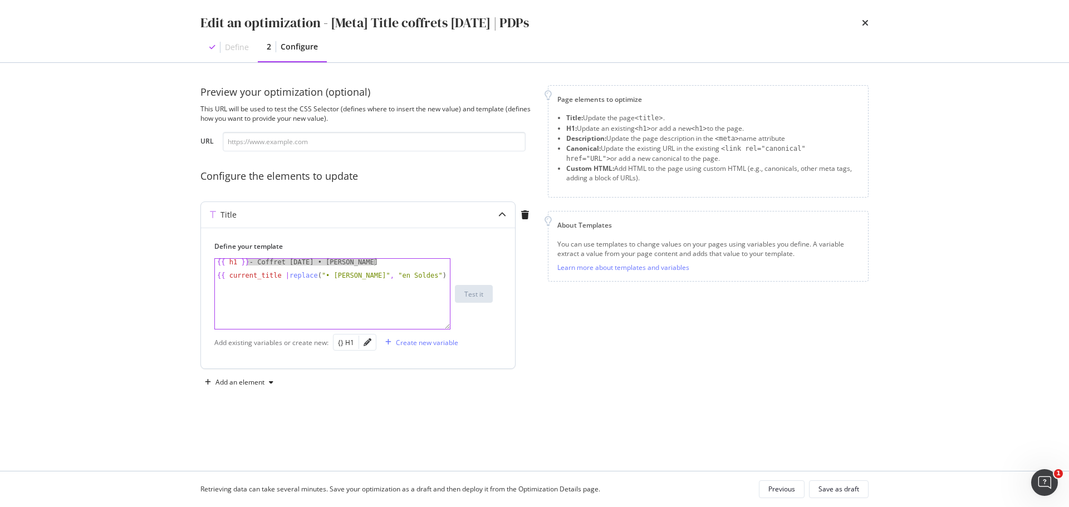
click at [374, 261] on div "{{ h1 }} - Coffret Fête des Mères • Yves Rocher {{ current_title | replace ( "•…" at bounding box center [332, 300] width 235 height 83
drag, startPoint x: 364, startPoint y: 275, endPoint x: 392, endPoint y: 275, distance: 28.4
click at [393, 277] on div "{{ h1 }} - Coffret Fête des Mères • Yves Rocher {{ current_title | replace ( "•…" at bounding box center [332, 300] width 235 height 83
click at [393, 278] on div "{{ h1 }} - Coffret Fête des Mères • Yves Rocher {{ current_title | replace ( "•…" at bounding box center [332, 300] width 235 height 83
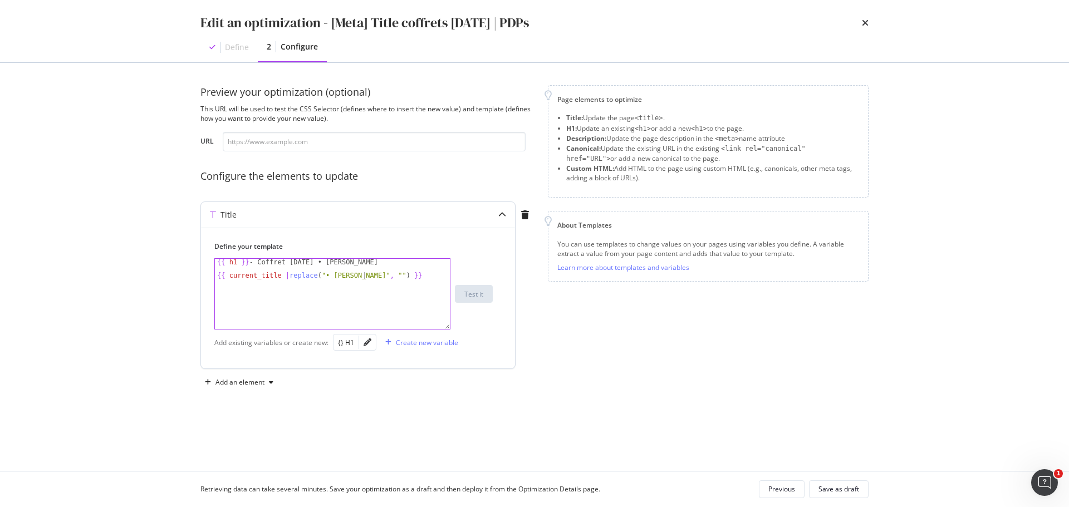
paste textarea "- Coffret Fête des Mères • Yves Rocher"
drag, startPoint x: 380, startPoint y: 264, endPoint x: 206, endPoint y: 264, distance: 173.1
click at [206, 264] on div "Define your template {{ current_title |replace("• Yves Rocher", "- Coffret Fête…" at bounding box center [358, 298] width 314 height 141
type textarea "{{ h1 }} - Coffret Fête des Mères • Yves Rocher"
type textarea "{{ current_title |replace("• Yves Rocher", "- Coffret Fête des Mères • Yves Roc…"
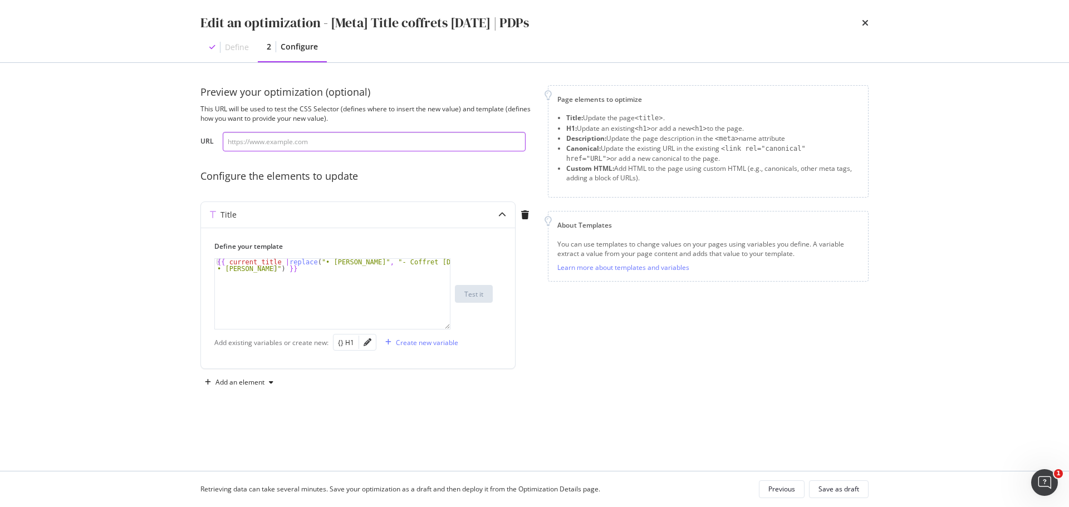
click at [309, 136] on input "modal" at bounding box center [374, 141] width 303 height 19
paste input "https://www.yves-rocher.fr/idees-cadeaux/coffret-corps-framboise/p/VJ073"
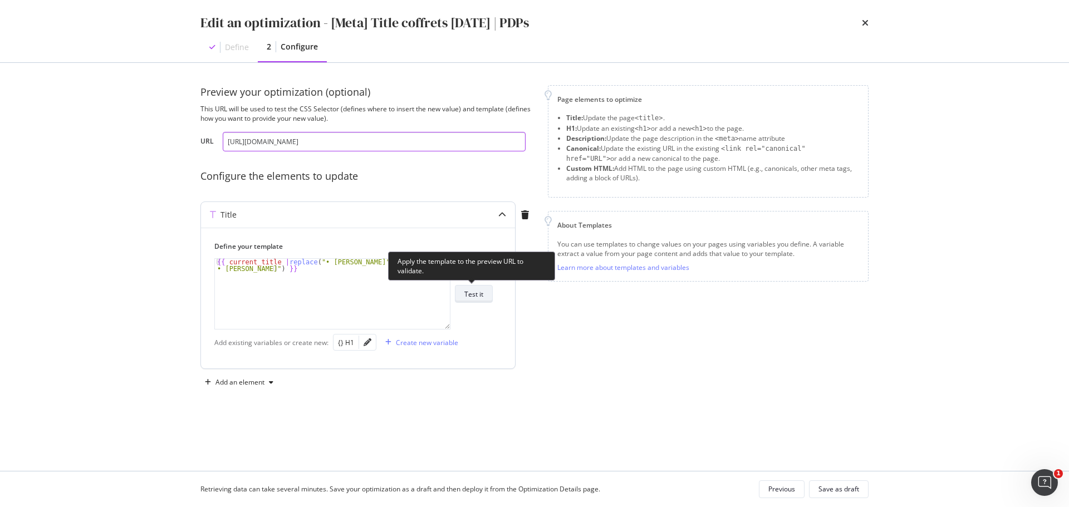
type input "https://www.yves-rocher.fr/idees-cadeaux/coffret-corps-framboise/p/VJ073"
click at [475, 295] on div "Test it" at bounding box center [473, 293] width 19 height 9
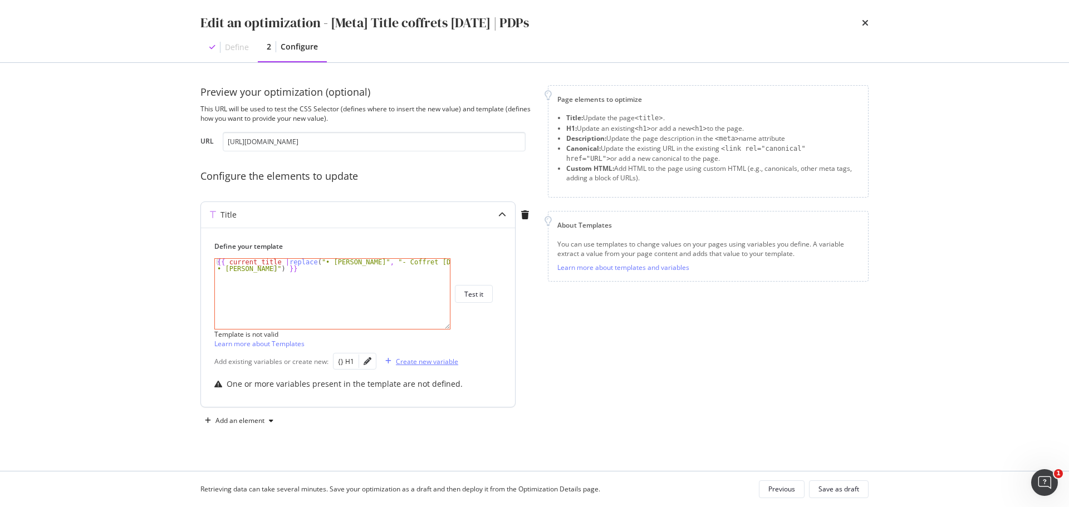
click at [414, 363] on div "Create new variable" at bounding box center [427, 361] width 62 height 9
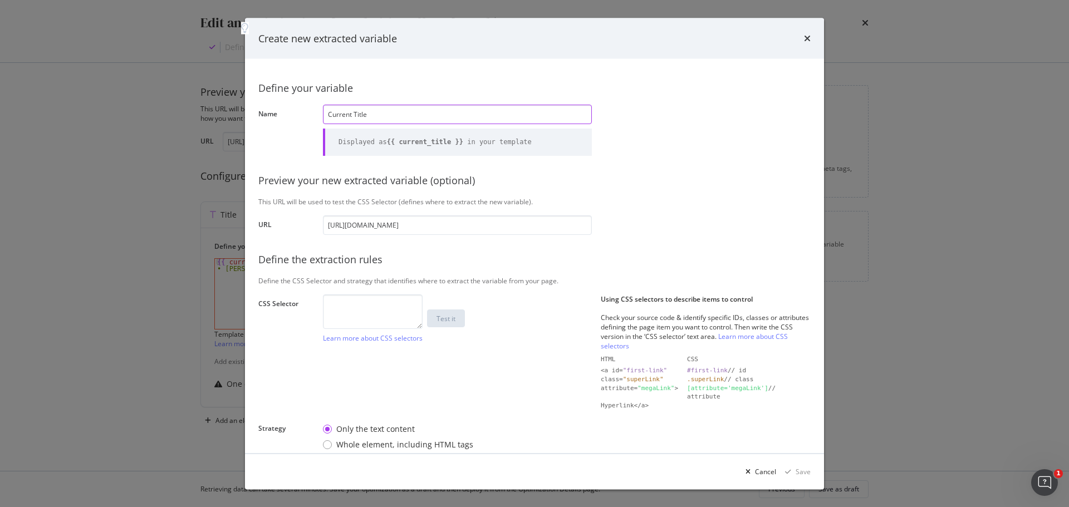
type input "Current Title"
click at [339, 300] on textarea "modal" at bounding box center [373, 311] width 100 height 35
paste textarea "head > title"
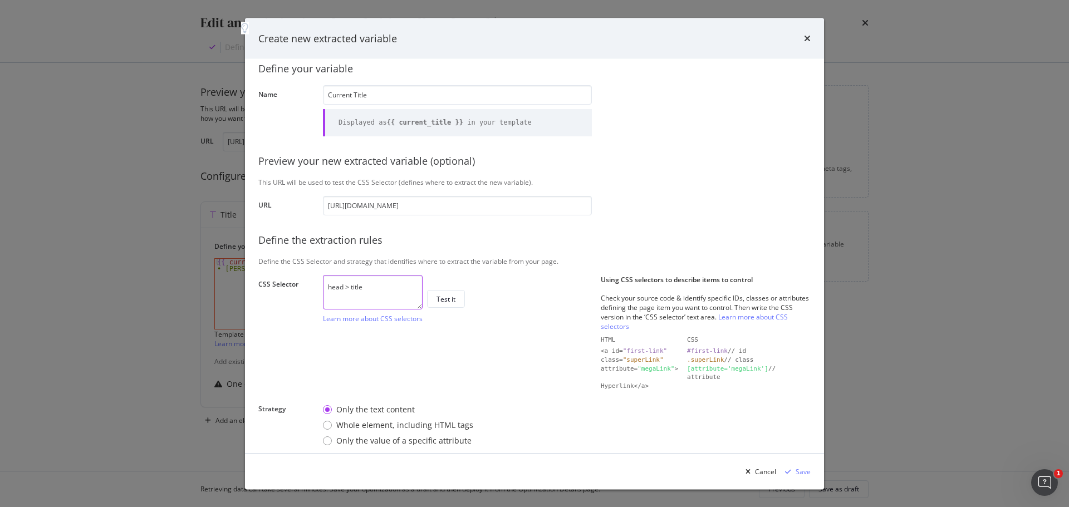
scroll to position [36, 0]
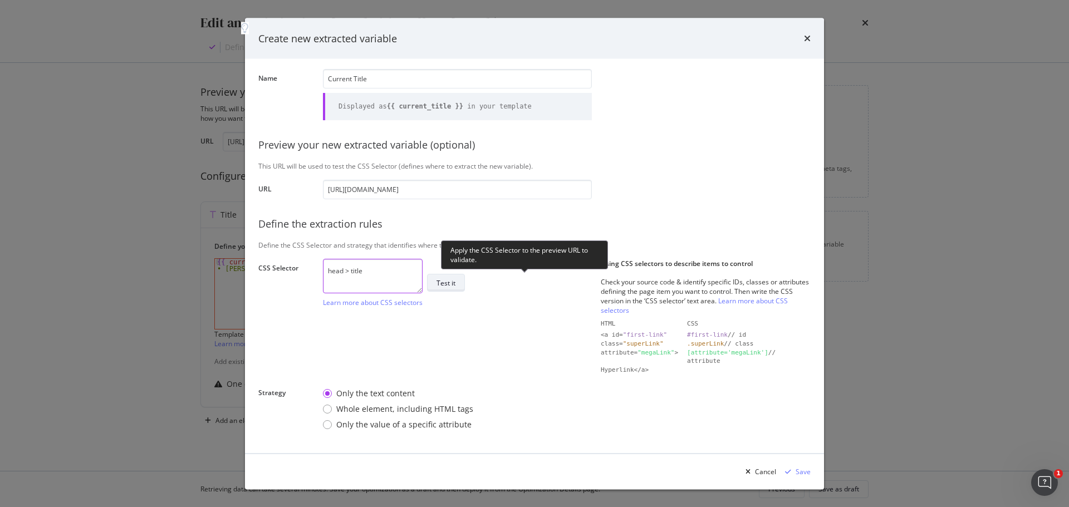
type textarea "head > title"
click at [455, 284] on div "Test it" at bounding box center [445, 282] width 19 height 9
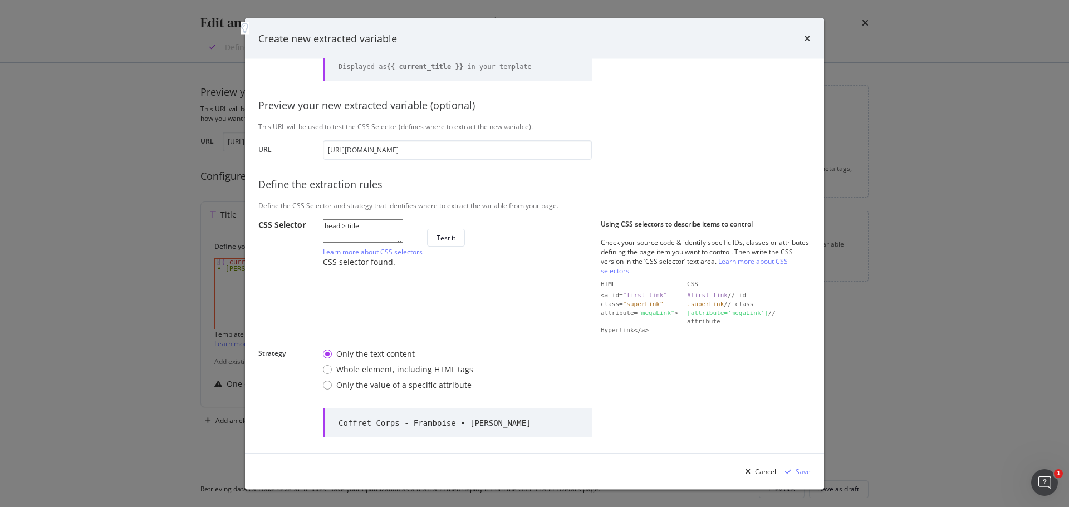
scroll to position [90, 0]
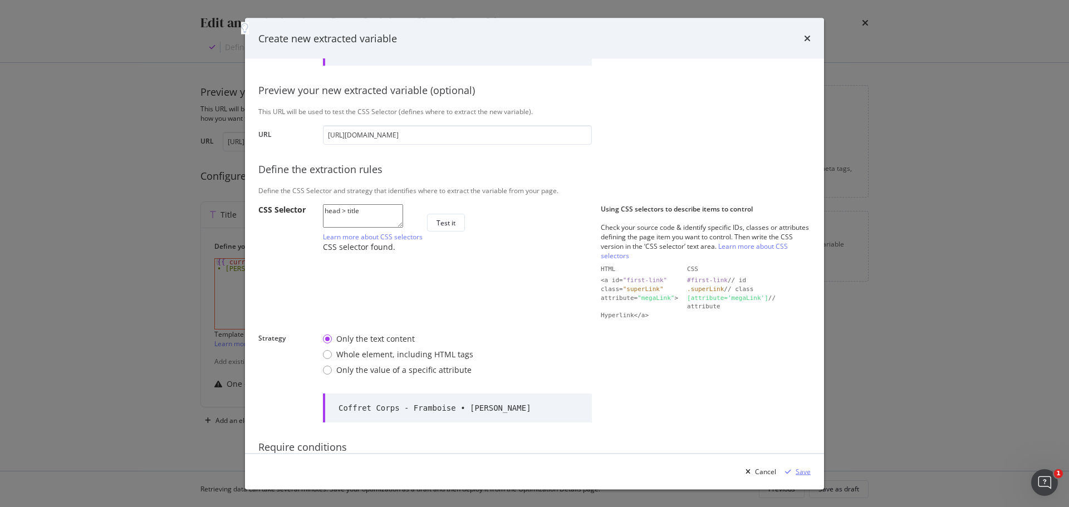
click at [800, 473] on div "Save" at bounding box center [802, 470] width 15 height 9
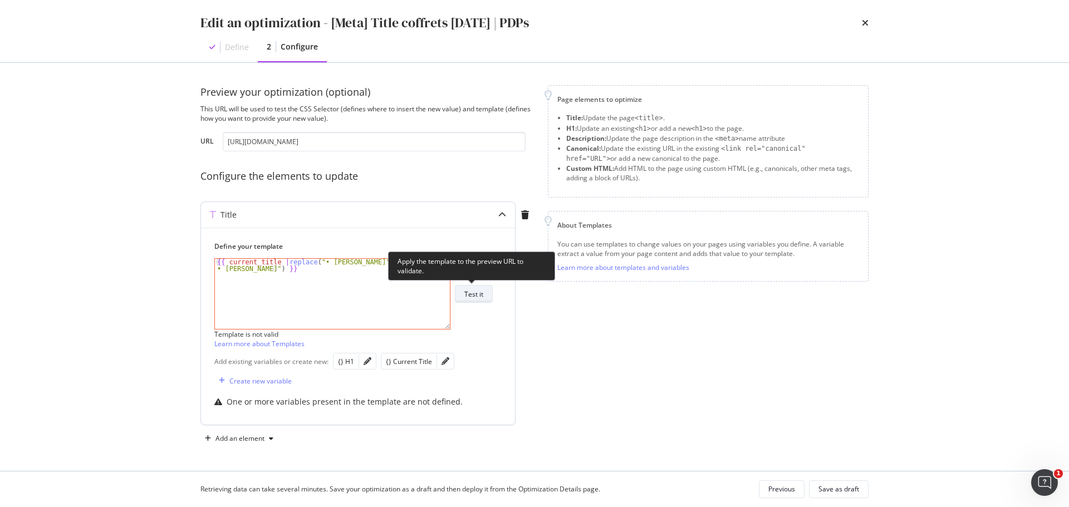
click at [474, 294] on div "Test it" at bounding box center [473, 293] width 19 height 9
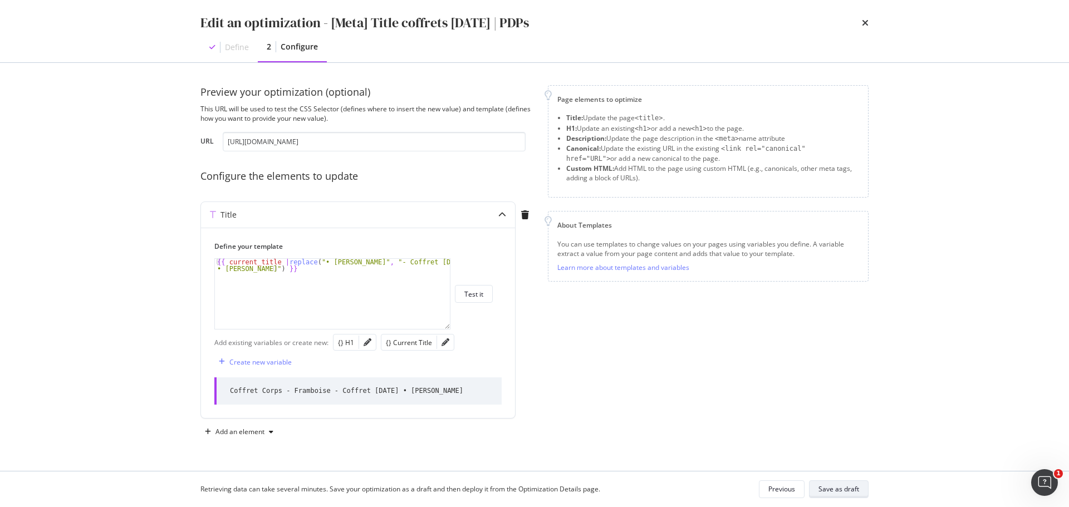
click at [847, 492] on div "Save as draft" at bounding box center [838, 488] width 41 height 9
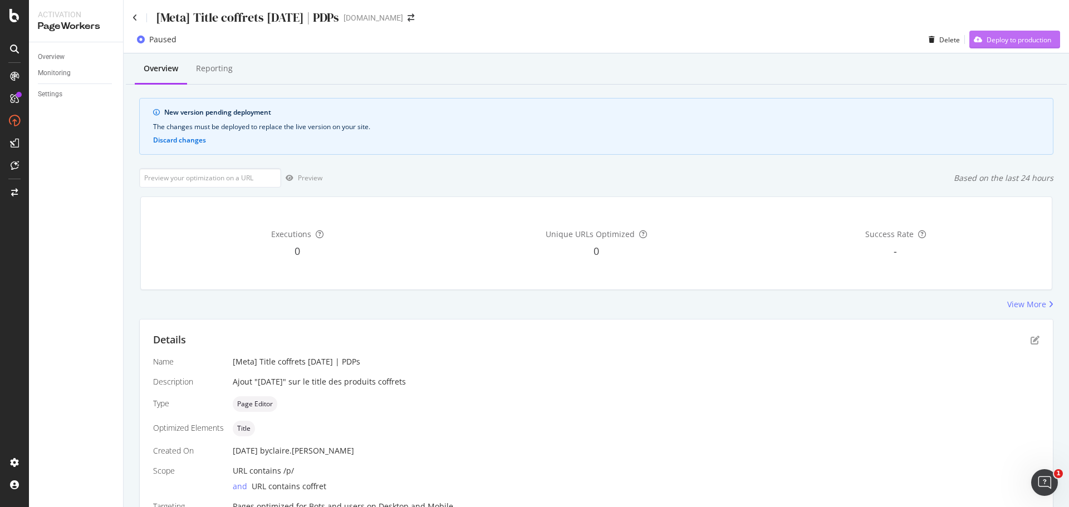
click at [1011, 45] on div "Deploy to production" at bounding box center [1010, 39] width 82 height 17
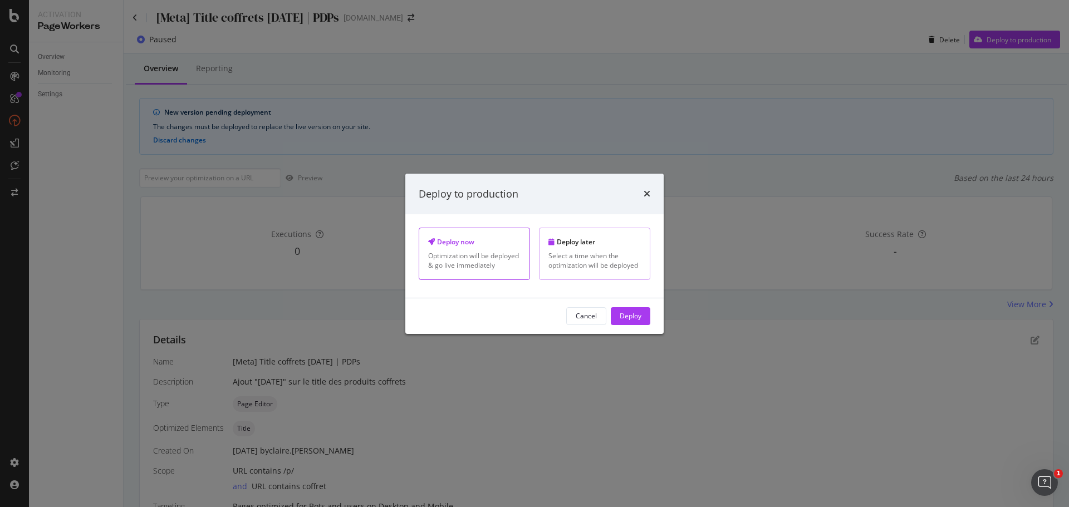
click at [582, 258] on div "Select a time when the optimization will be deployed" at bounding box center [594, 260] width 92 height 19
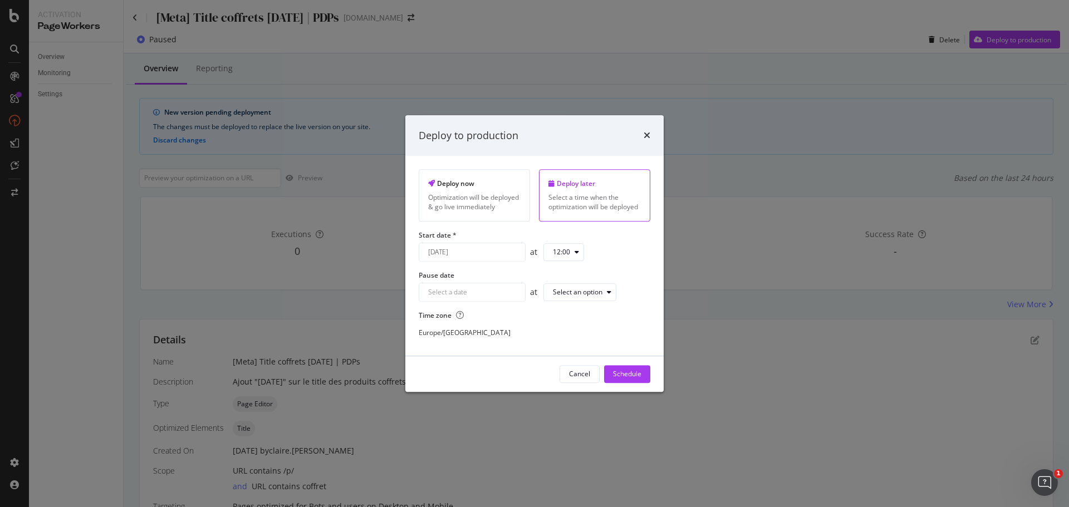
click at [499, 259] on div "[DATE] Navigate forward to interact with the calendar and select a date. Press …" at bounding box center [472, 252] width 107 height 19
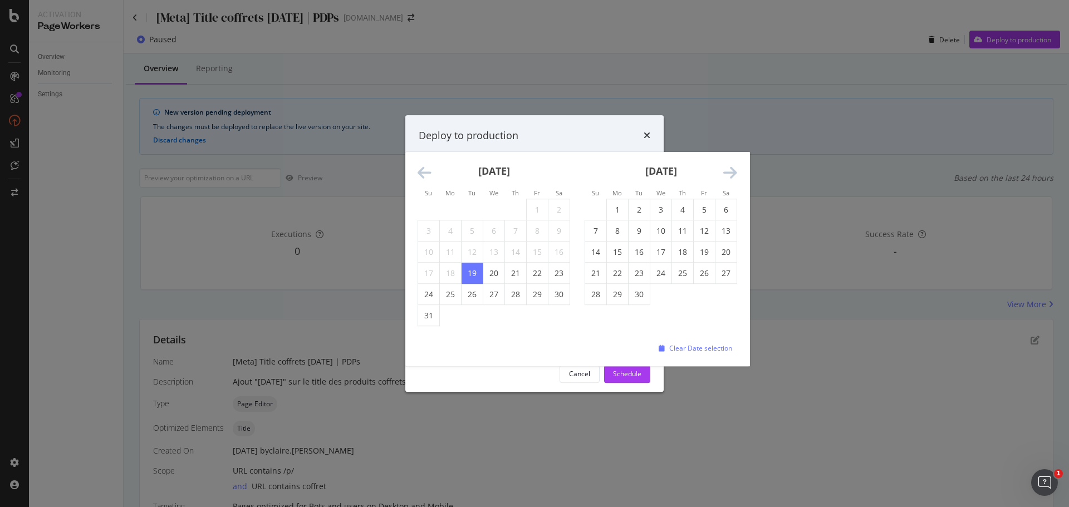
click at [728, 175] on icon "Move forward to switch to the next month." at bounding box center [730, 173] width 14 height 16
click at [730, 175] on icon "Move forward to switch to the next month." at bounding box center [730, 173] width 14 height 16
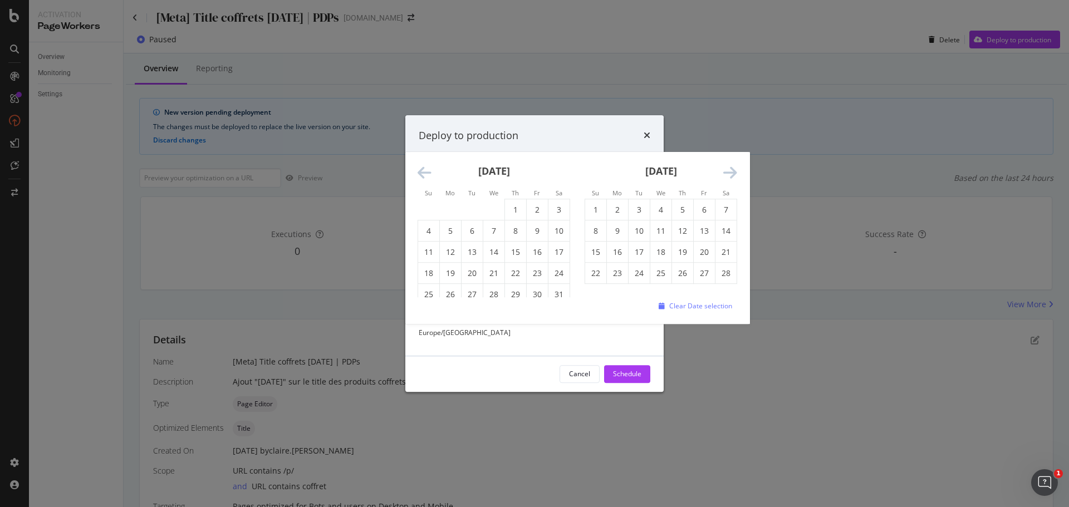
click at [730, 175] on icon "Move forward to switch to the next month." at bounding box center [730, 173] width 14 height 16
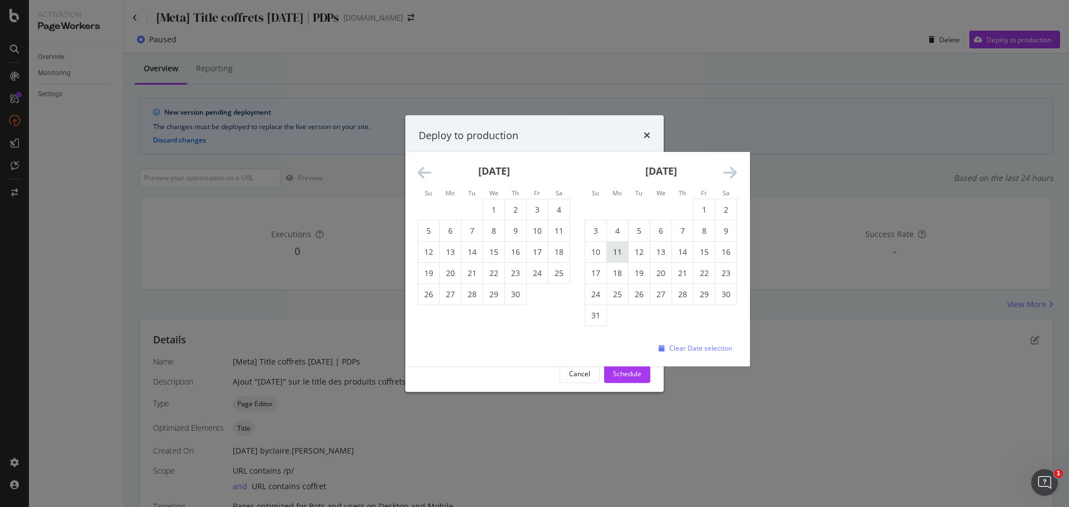
click at [623, 252] on td "11" at bounding box center [618, 252] width 22 height 21
type input "May 11th 2026"
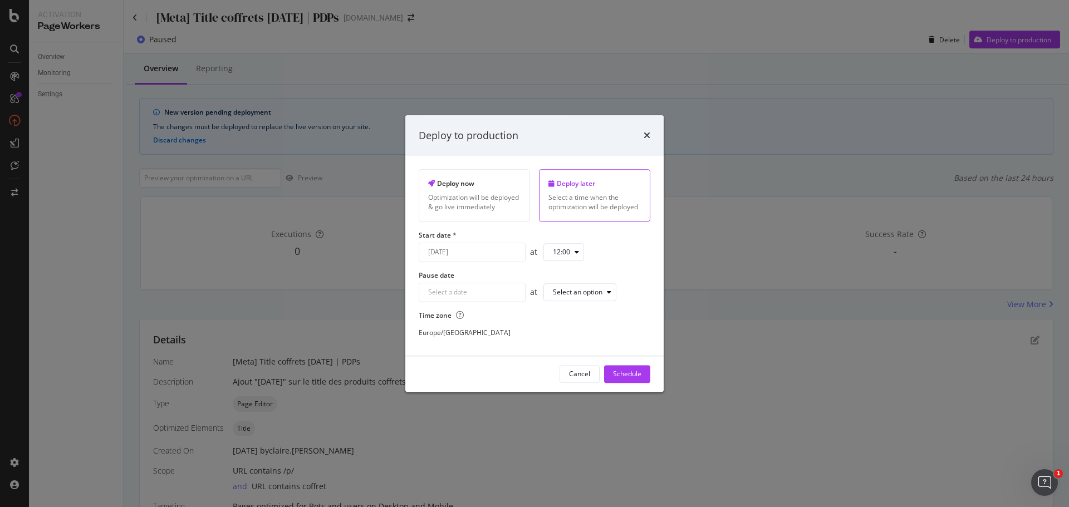
click at [570, 252] on div "12:00" at bounding box center [561, 252] width 17 height 7
click at [567, 343] on div "10:00" at bounding box center [565, 340] width 17 height 9
click at [453, 293] on div "Navigate forward to interact with the calendar and select a date. Press the que…" at bounding box center [472, 292] width 107 height 19
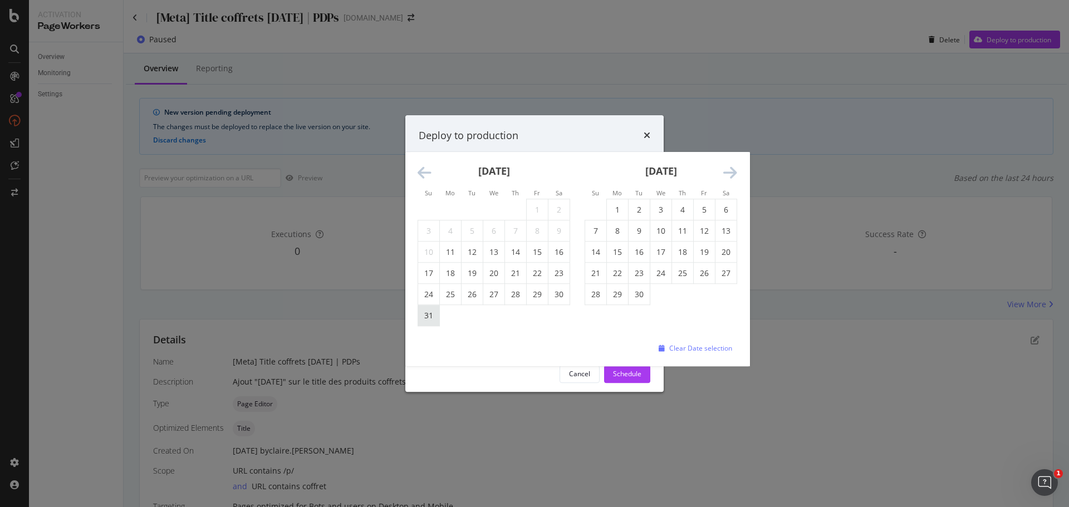
click at [428, 319] on td "31" at bounding box center [429, 315] width 22 height 21
type input "May 31st 2026"
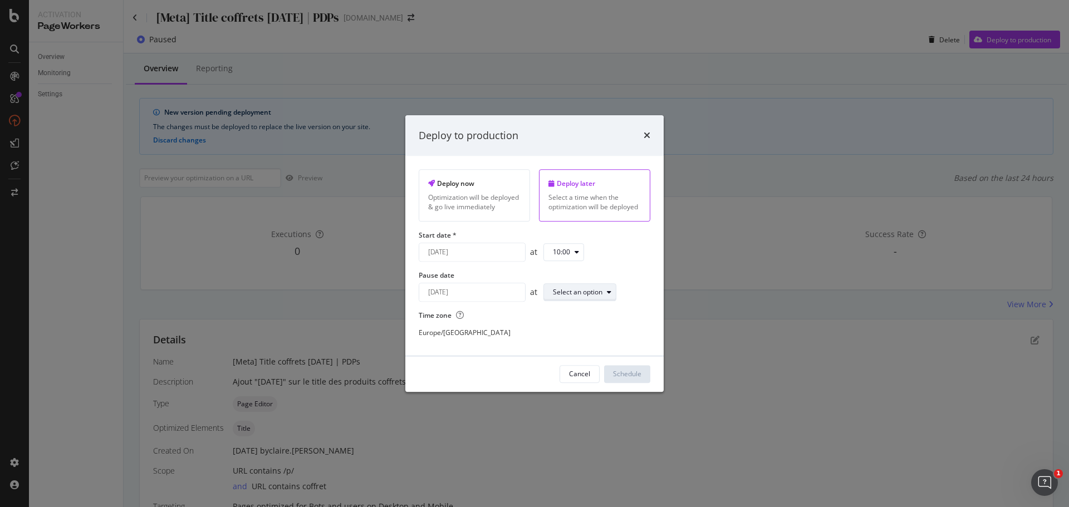
click at [588, 289] on div "Select an option" at bounding box center [578, 292] width 50 height 7
click at [572, 438] on div "23:00" at bounding box center [565, 439] width 17 height 9
click at [633, 375] on div "Schedule" at bounding box center [627, 374] width 28 height 9
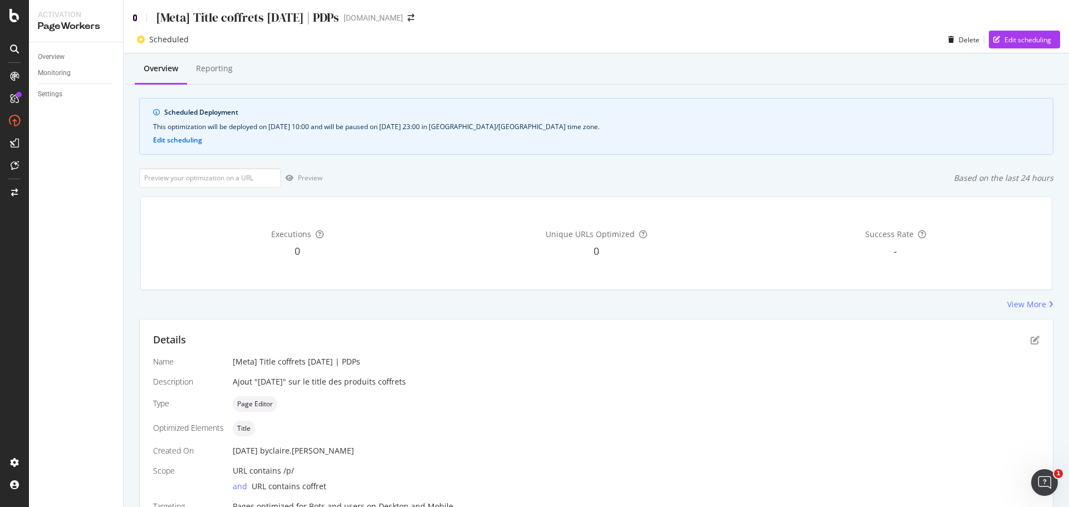
click at [135, 17] on icon at bounding box center [134, 18] width 5 height 8
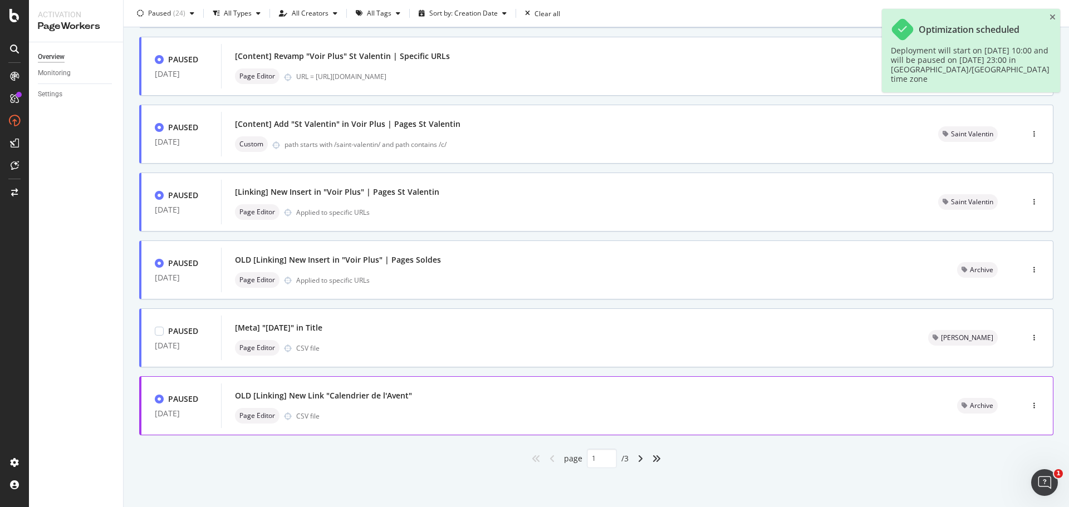
scroll to position [336, 0]
click at [637, 459] on icon "angle-right" at bounding box center [640, 458] width 6 height 9
type input "2"
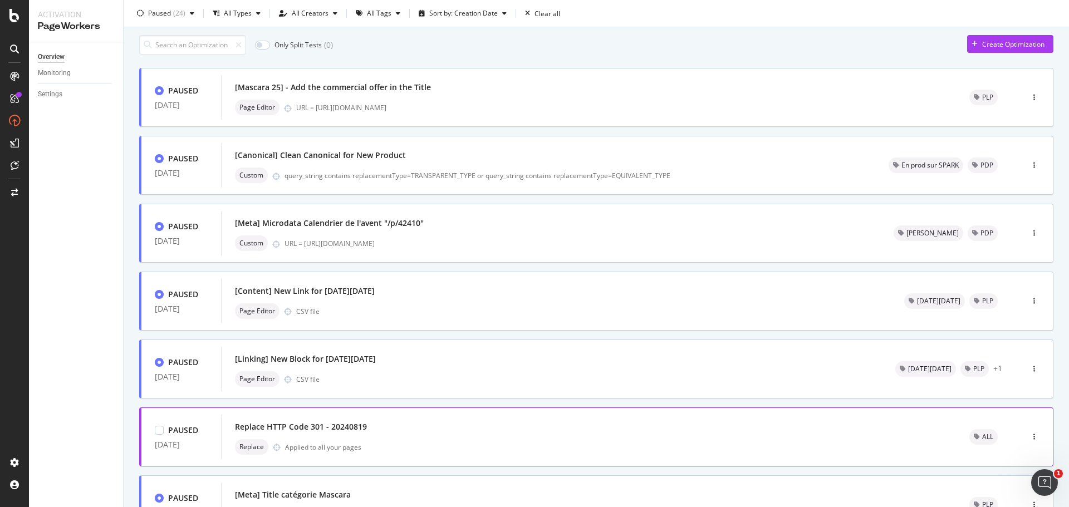
scroll to position [0, 0]
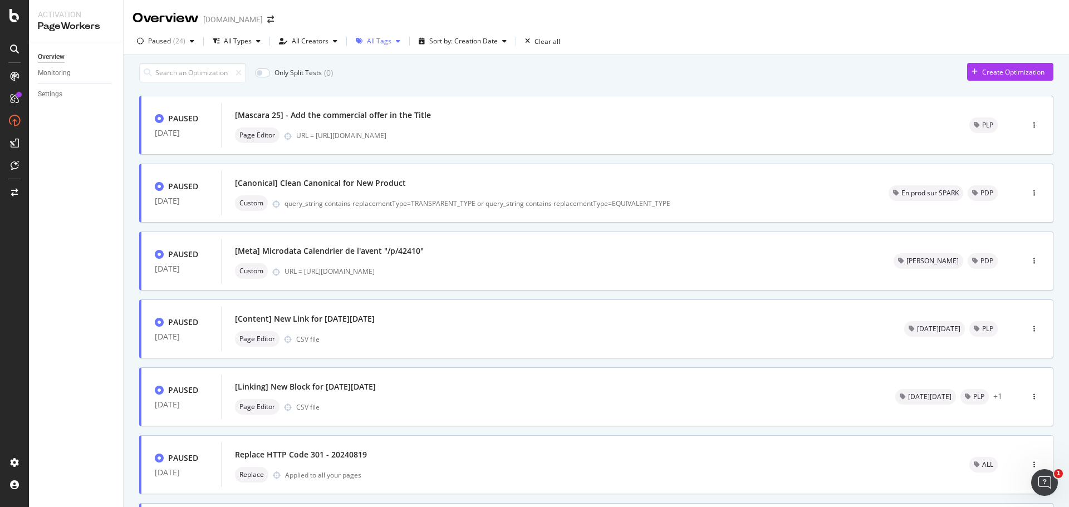
click at [391, 40] on div "button" at bounding box center [397, 41] width 13 height 7
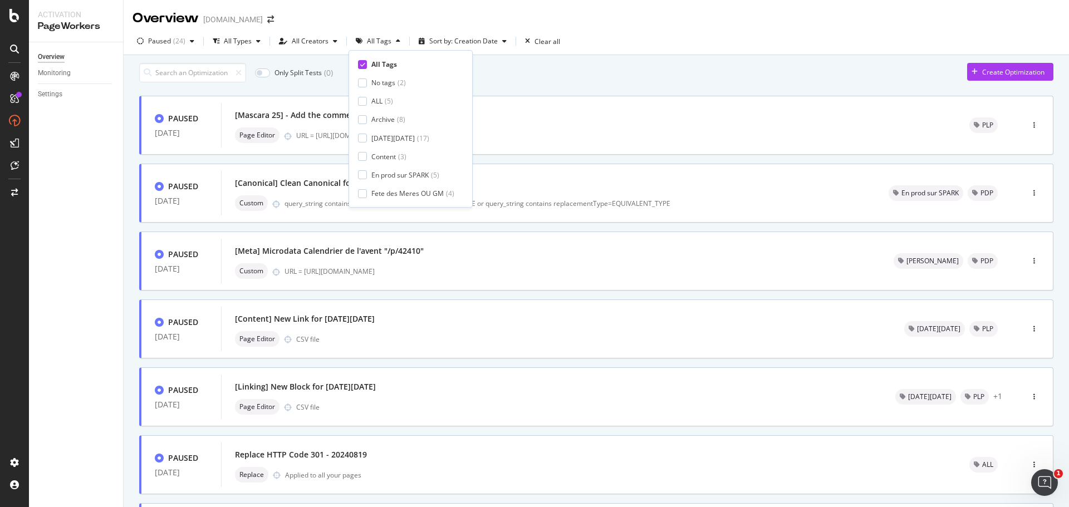
click at [360, 65] on icon at bounding box center [362, 65] width 5 height 6
click at [361, 83] on div at bounding box center [362, 82] width 9 height 9
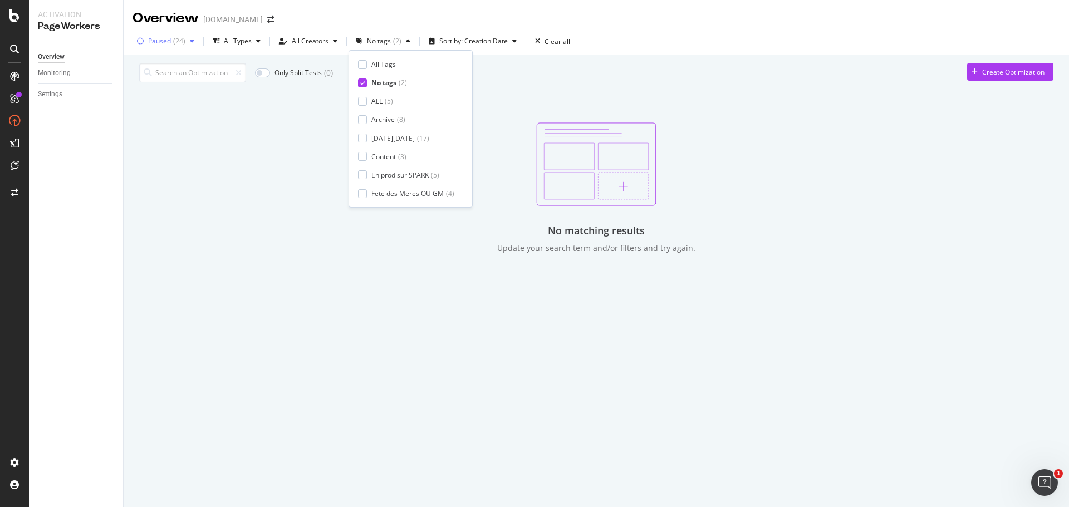
click at [180, 42] on div "( 24 )" at bounding box center [179, 41] width 12 height 7
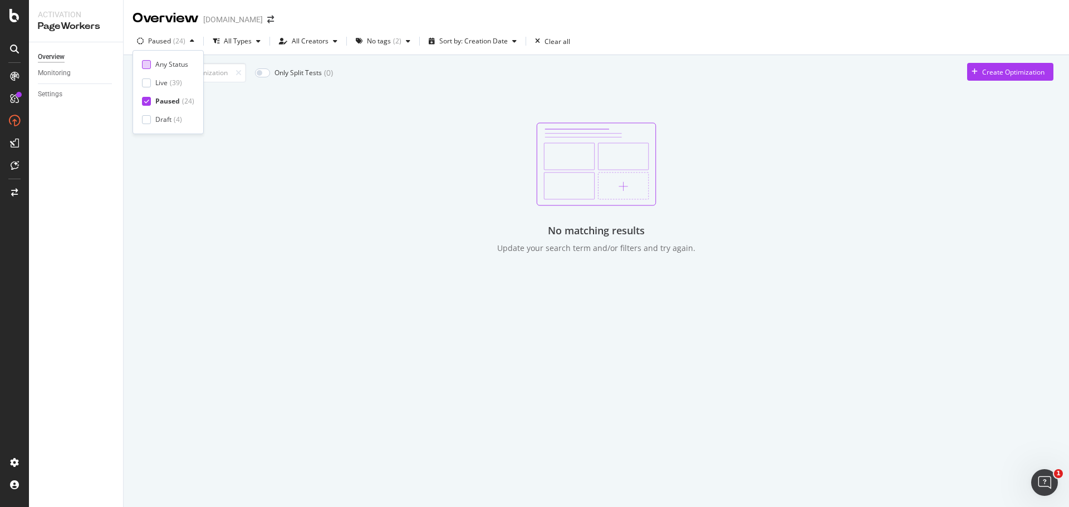
click at [147, 63] on div at bounding box center [146, 64] width 9 height 9
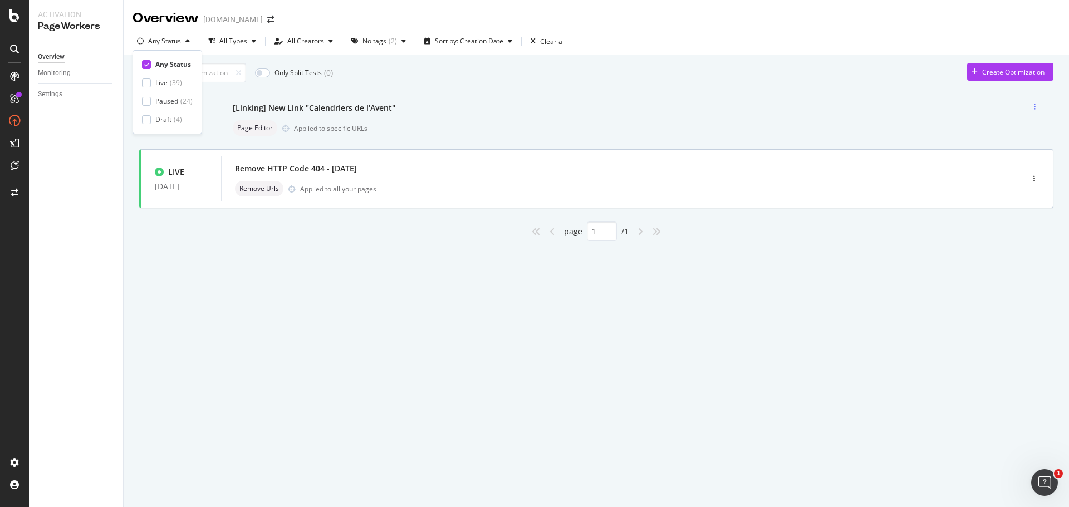
click at [1035, 110] on div "button" at bounding box center [1034, 107] width 11 height 7
click at [427, 131] on div "[Linking] New Link "Calendriers de l'Avent" Page Editor Applied to specific URLs" at bounding box center [604, 118] width 743 height 36
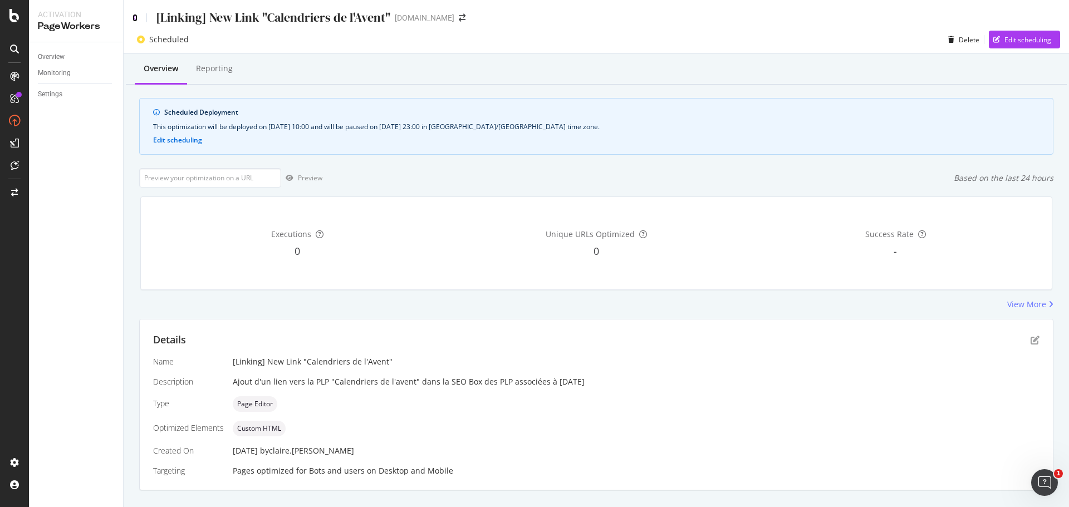
click at [133, 18] on icon at bounding box center [134, 18] width 5 height 8
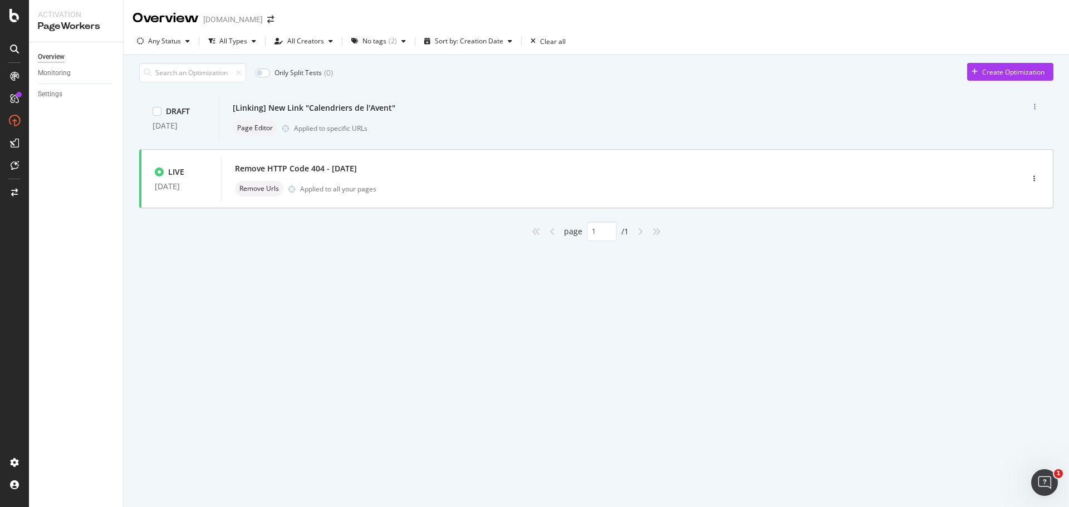
click at [1034, 110] on icon "button" at bounding box center [1035, 107] width 2 height 7
click at [1019, 173] on div "Tags" at bounding box center [1018, 169] width 15 height 9
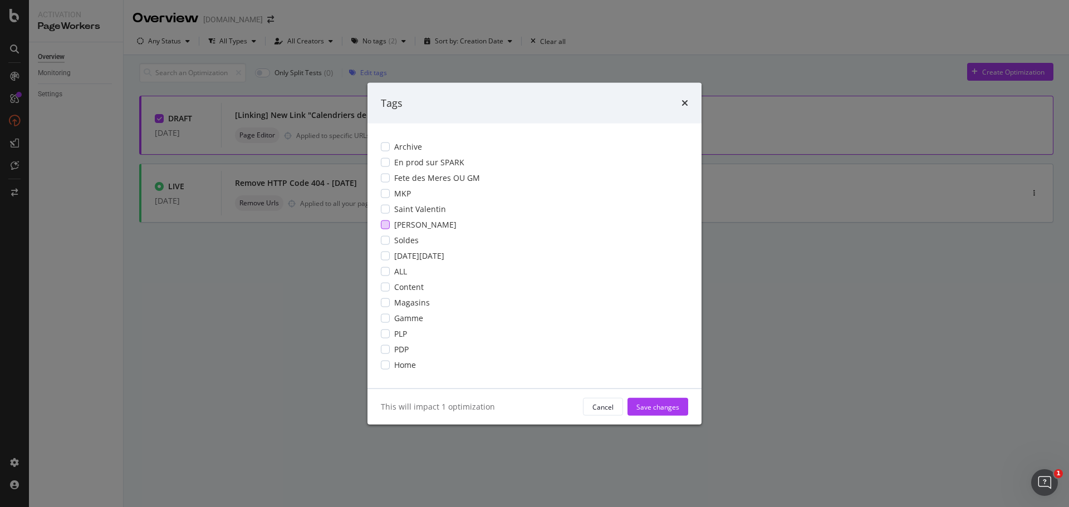
click at [385, 225] on div "modal" at bounding box center [385, 224] width 9 height 9
click at [665, 408] on div "Save changes" at bounding box center [657, 406] width 43 height 9
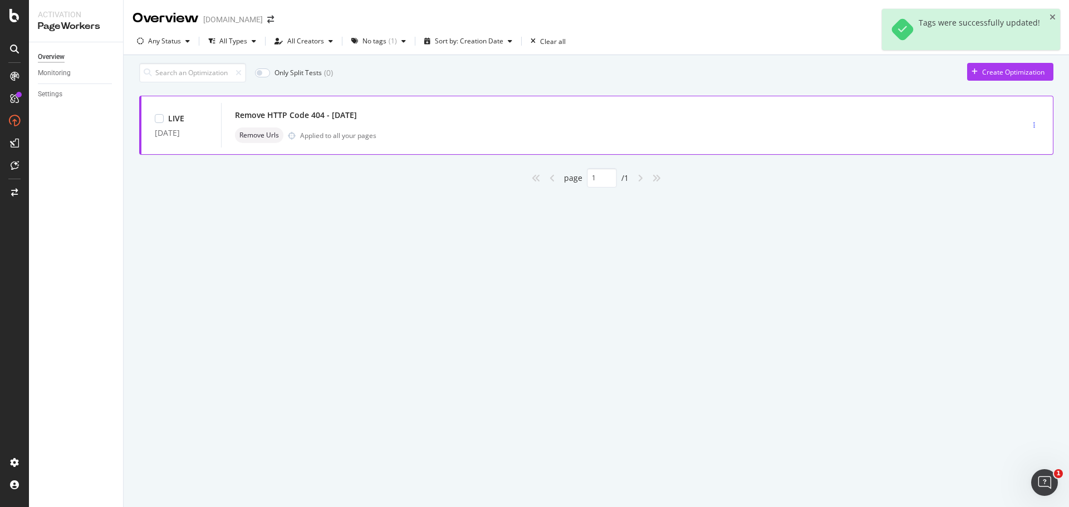
click at [1033, 127] on icon "button" at bounding box center [1034, 125] width 2 height 7
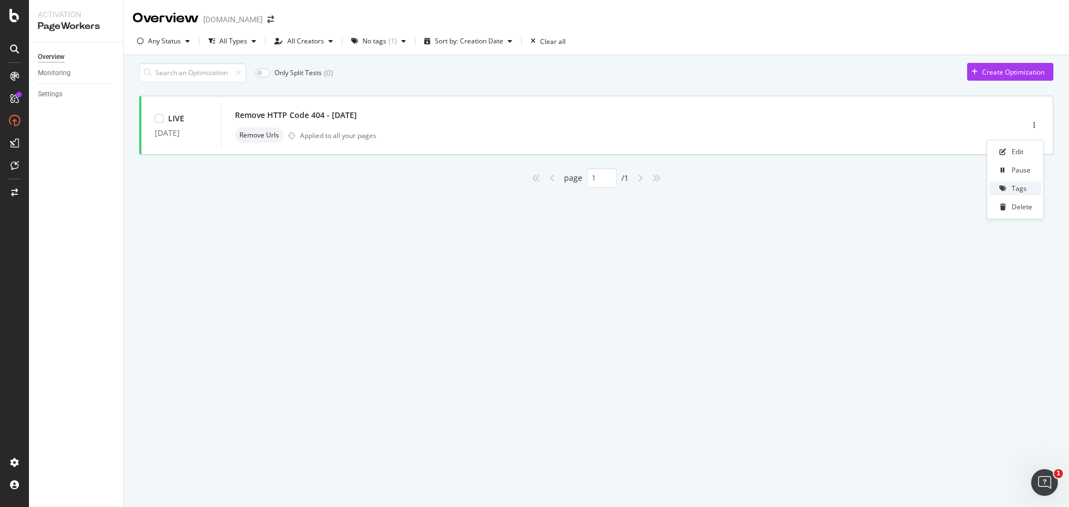
click at [1020, 191] on div "Tags" at bounding box center [1018, 188] width 15 height 9
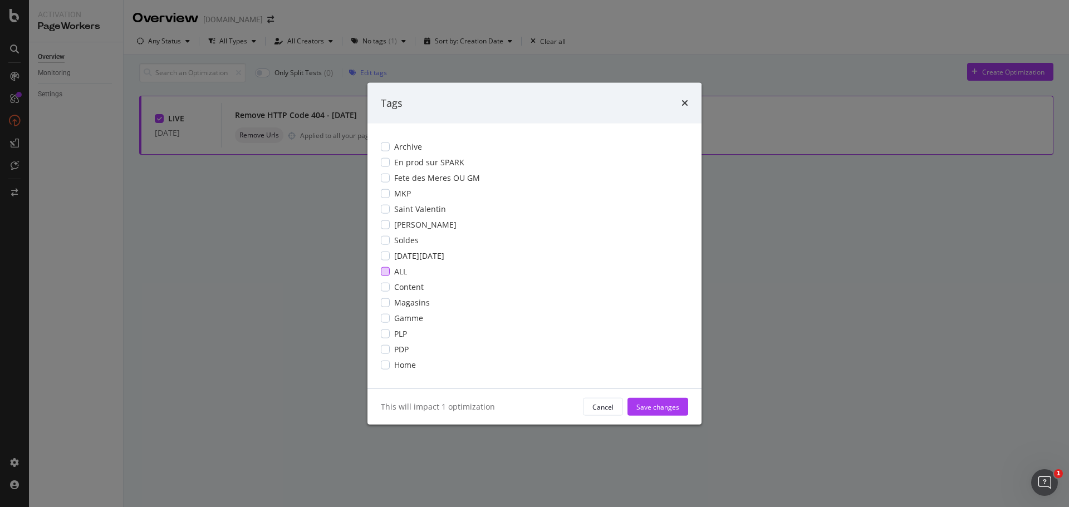
click at [387, 273] on div "modal" at bounding box center [385, 271] width 9 height 9
click at [667, 408] on div "Save changes" at bounding box center [657, 406] width 43 height 9
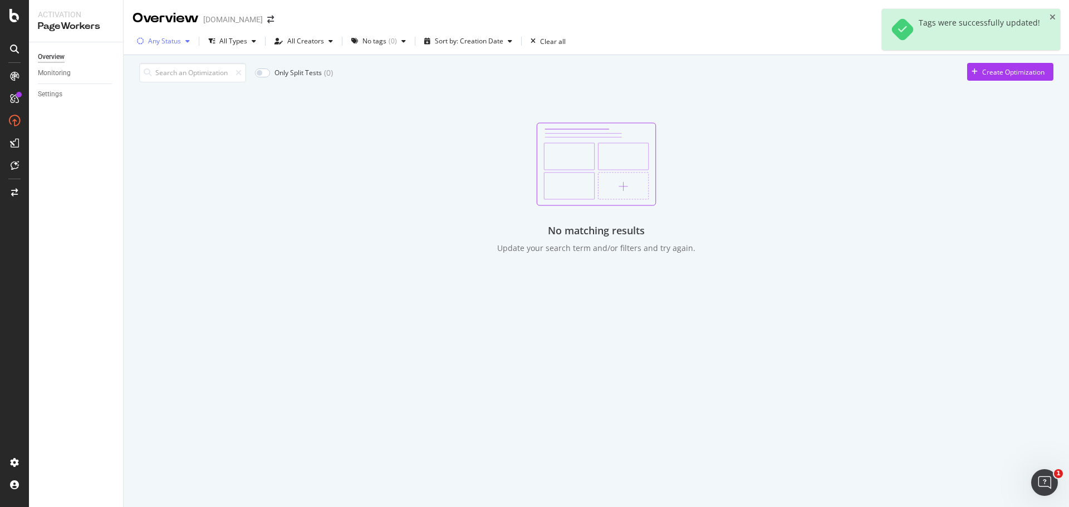
click at [162, 43] on div "Any Status" at bounding box center [164, 41] width 33 height 7
click at [168, 100] on div "Paused" at bounding box center [166, 100] width 23 height 9
click at [386, 42] on div "No tags" at bounding box center [379, 41] width 24 height 7
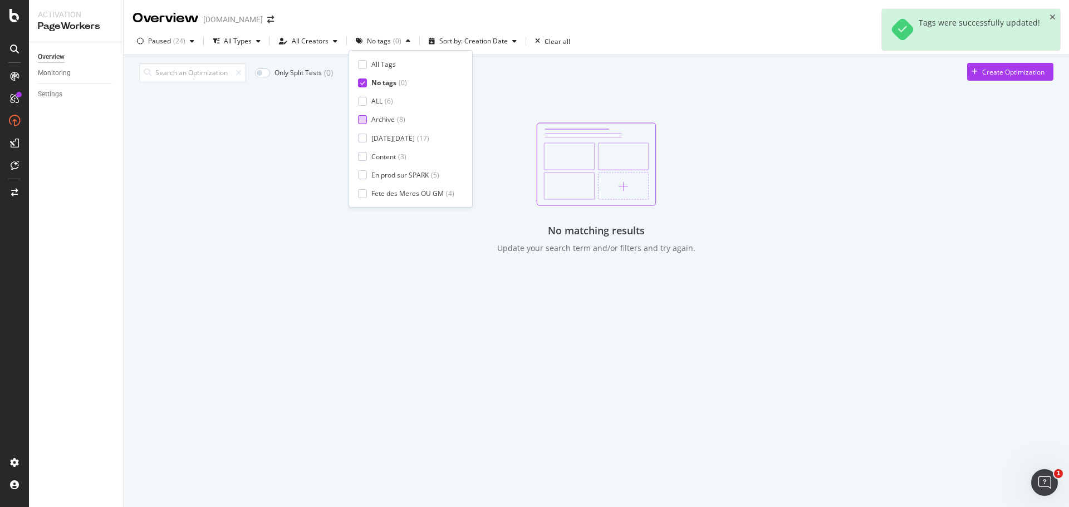
click at [366, 120] on div at bounding box center [362, 119] width 9 height 9
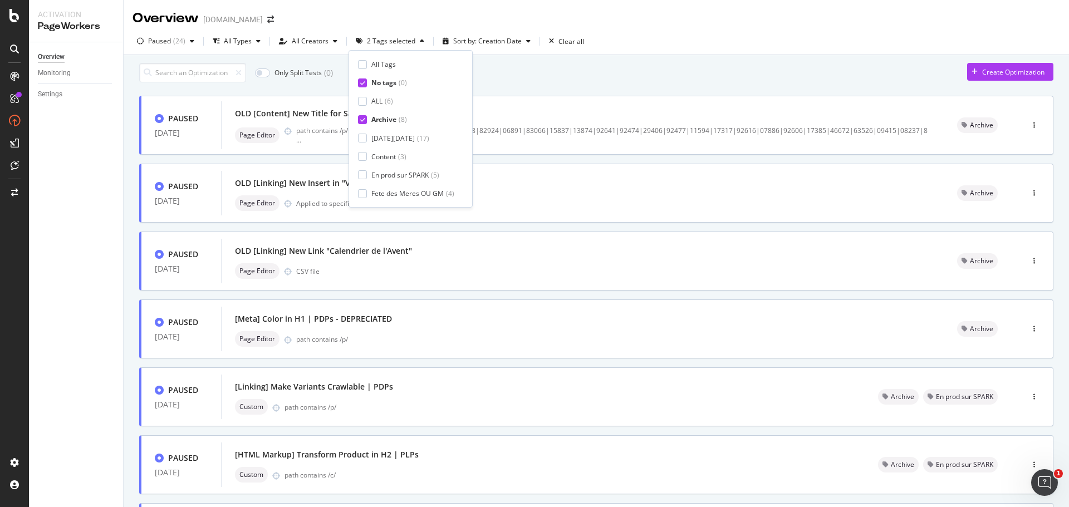
click at [361, 84] on icon at bounding box center [362, 83] width 5 height 6
click at [361, 65] on div at bounding box center [362, 64] width 9 height 9
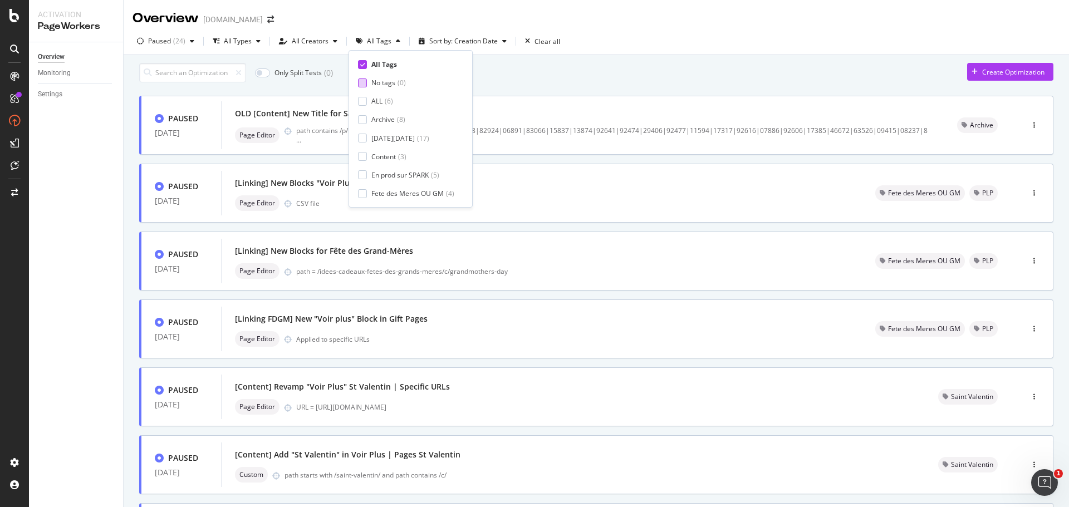
click at [361, 63] on icon at bounding box center [362, 65] width 5 height 6
click at [786, 82] on div "Only Split Tests ( 0 ) Create Optimization" at bounding box center [596, 72] width 914 height 19
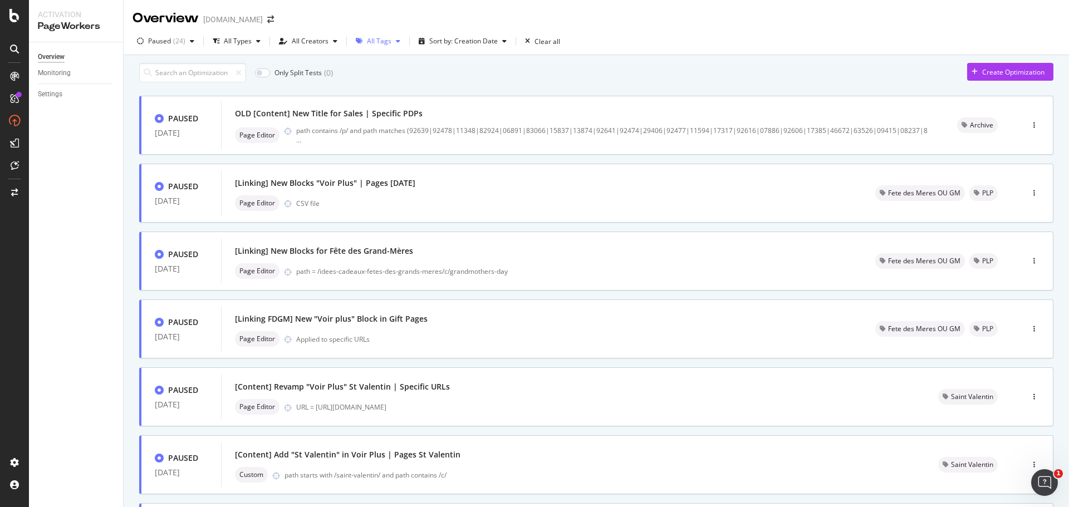
click at [391, 42] on div "button" at bounding box center [397, 41] width 13 height 7
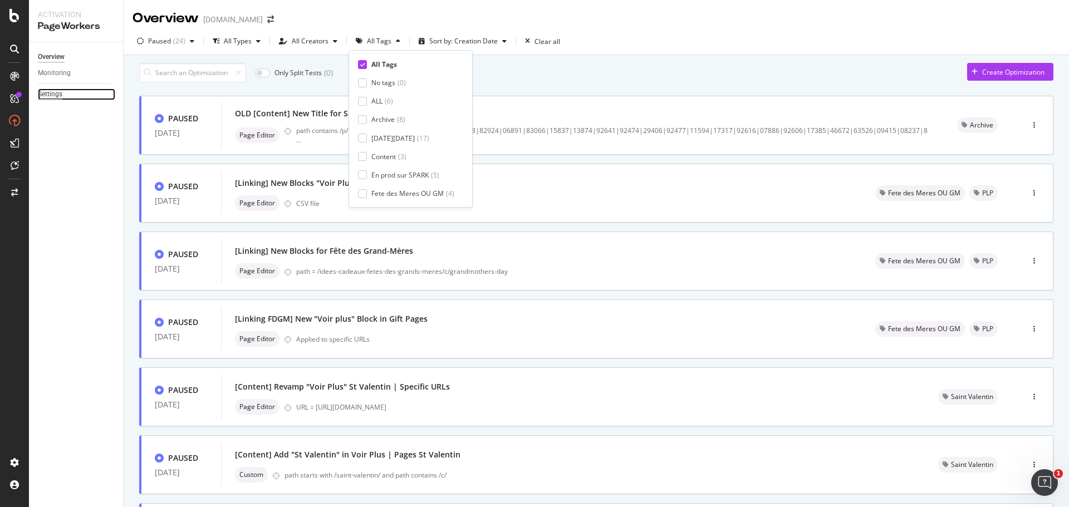
click at [60, 94] on div "Settings" at bounding box center [50, 94] width 24 height 12
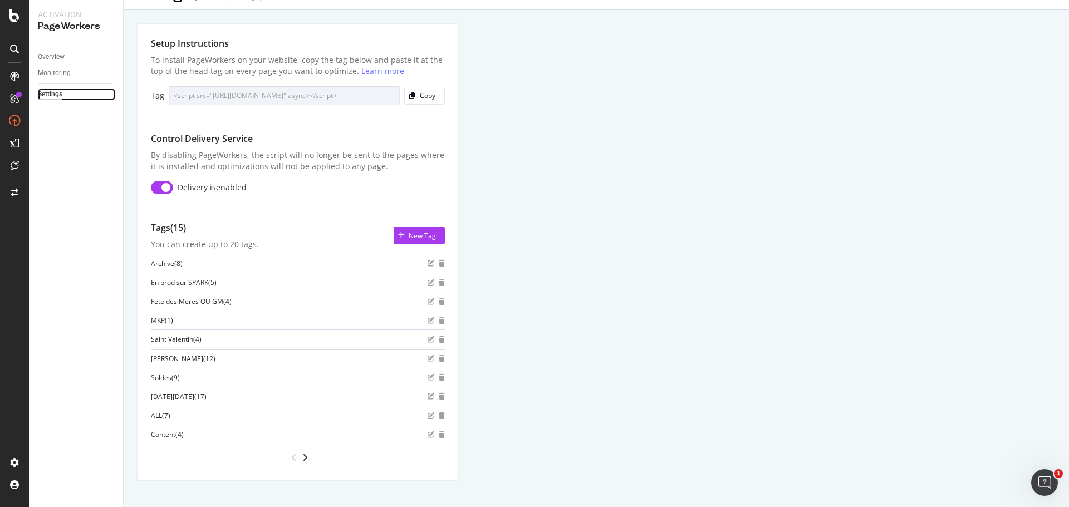
scroll to position [35, 0]
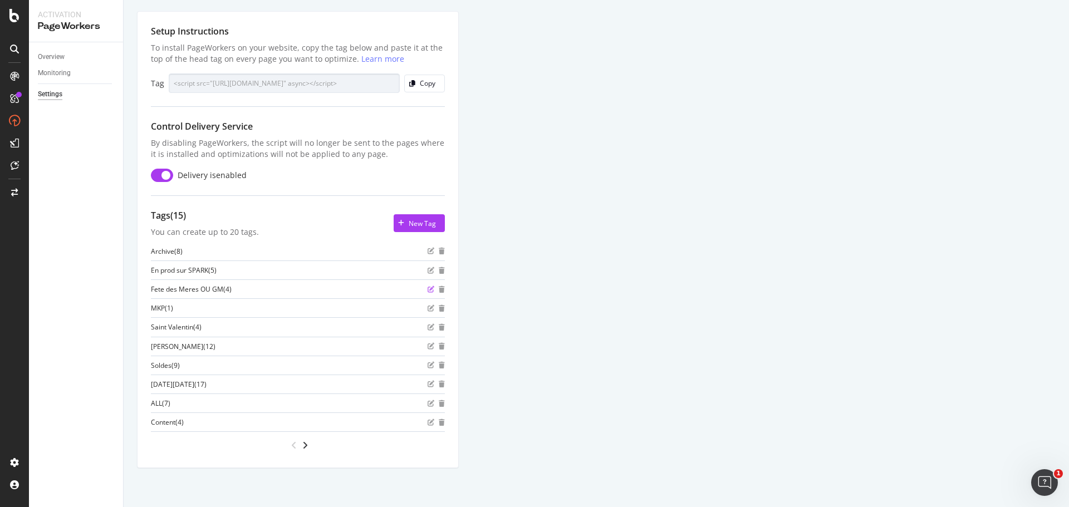
click at [429, 289] on icon "edit" at bounding box center [430, 289] width 7 height 7
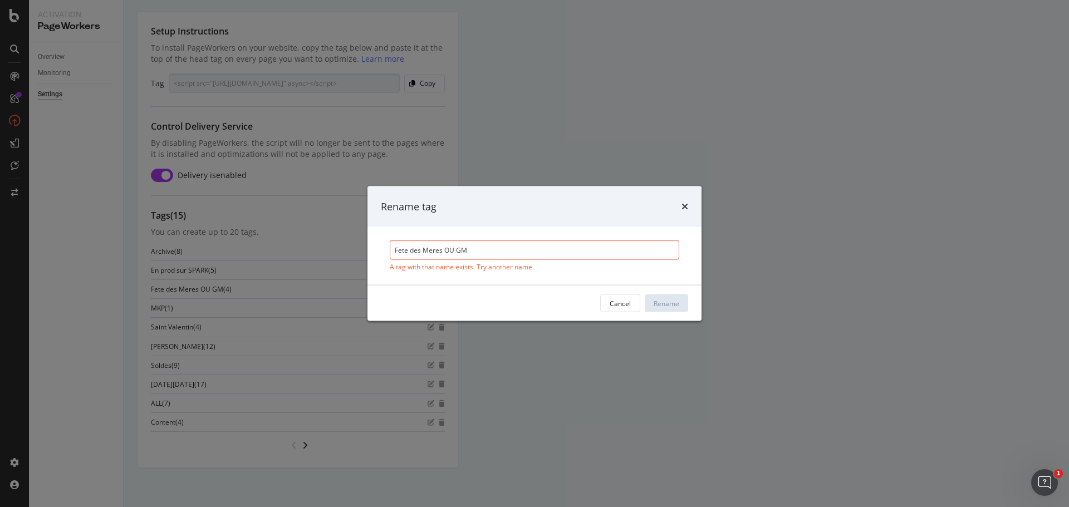
click at [396, 251] on input "Fete des Meres OU GM" at bounding box center [534, 249] width 289 height 19
drag, startPoint x: 446, startPoint y: 252, endPoint x: 552, endPoint y: 251, distance: 105.7
click at [552, 251] on input "Marronnier/FDMFete des Meres OU GM" at bounding box center [534, 249] width 289 height 19
click at [432, 249] on input "Marronnier/FDM" at bounding box center [534, 249] width 289 height 19
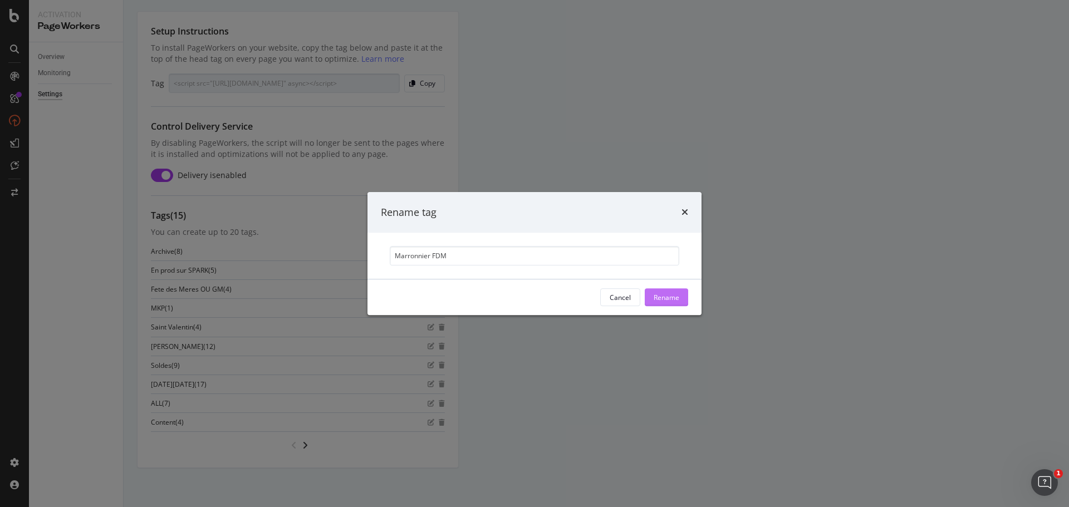
type input "Marronnier FDM"
click at [662, 298] on div "Rename" at bounding box center [666, 297] width 26 height 9
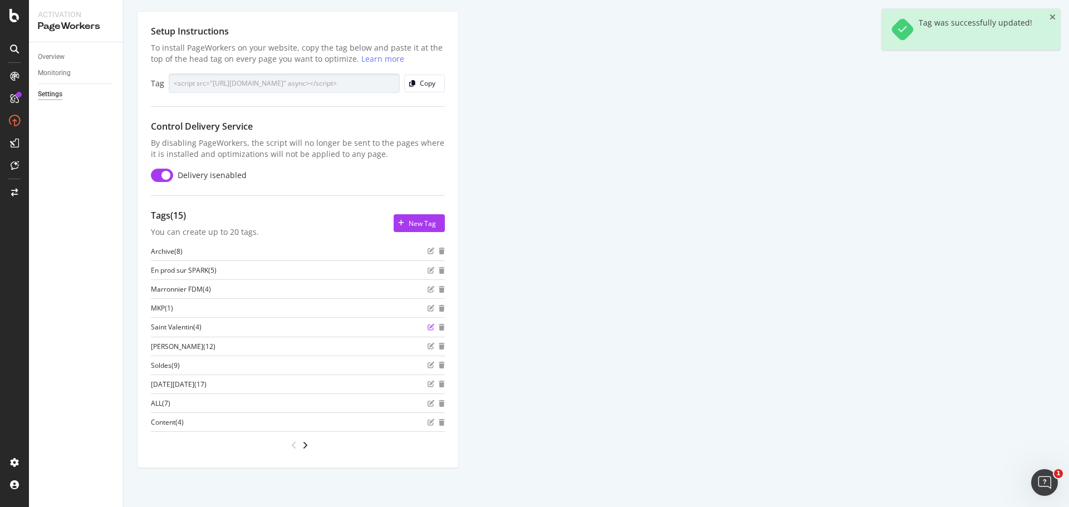
click at [431, 328] on icon "edit" at bounding box center [430, 327] width 7 height 7
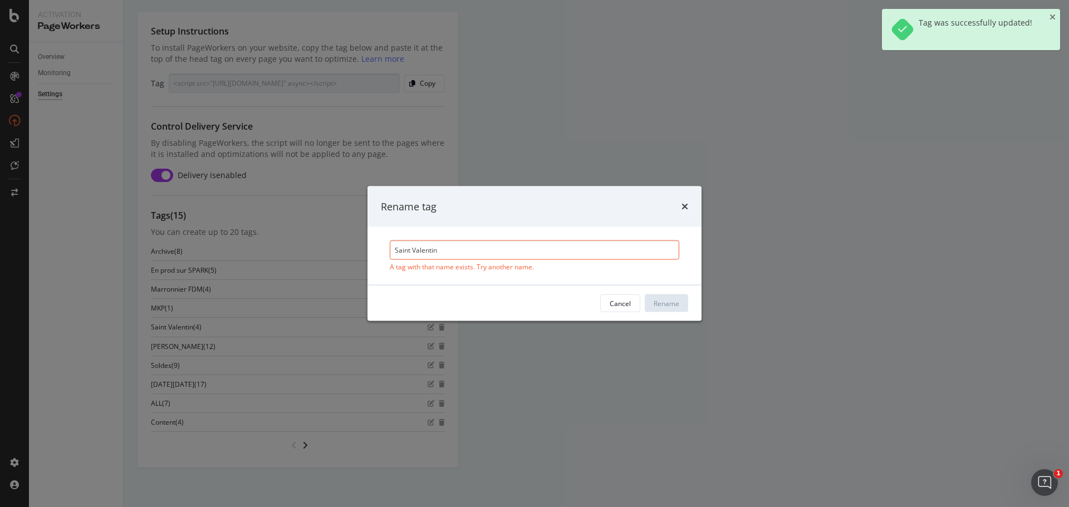
click at [395, 252] on input "Saint Valentin" at bounding box center [534, 249] width 289 height 19
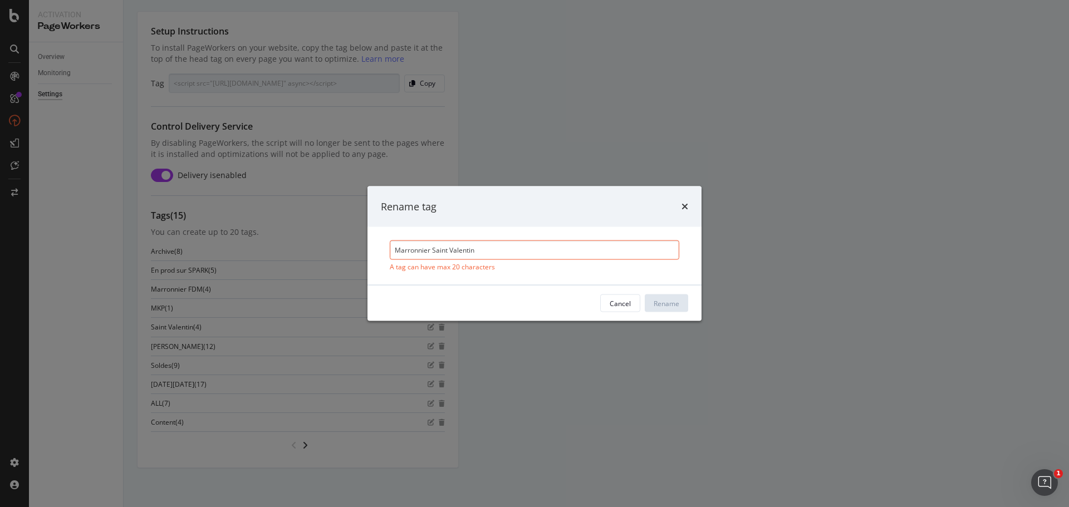
drag, startPoint x: 432, startPoint y: 252, endPoint x: 501, endPoint y: 253, distance: 69.0
click at [501, 253] on input "Marronnier Saint Valentin" at bounding box center [534, 249] width 289 height 19
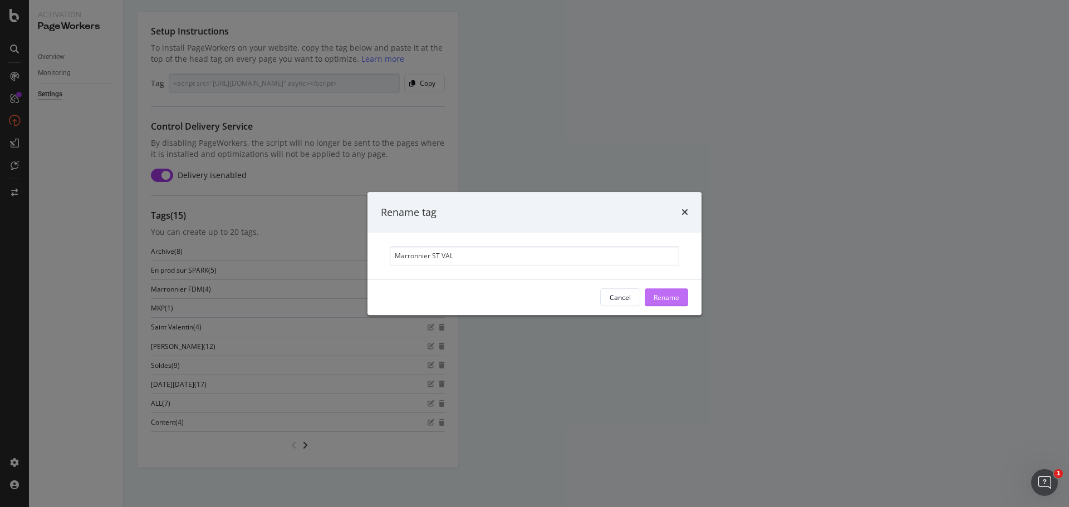
type input "Marronnier ST VAL"
click at [670, 298] on div "Rename" at bounding box center [666, 297] width 26 height 9
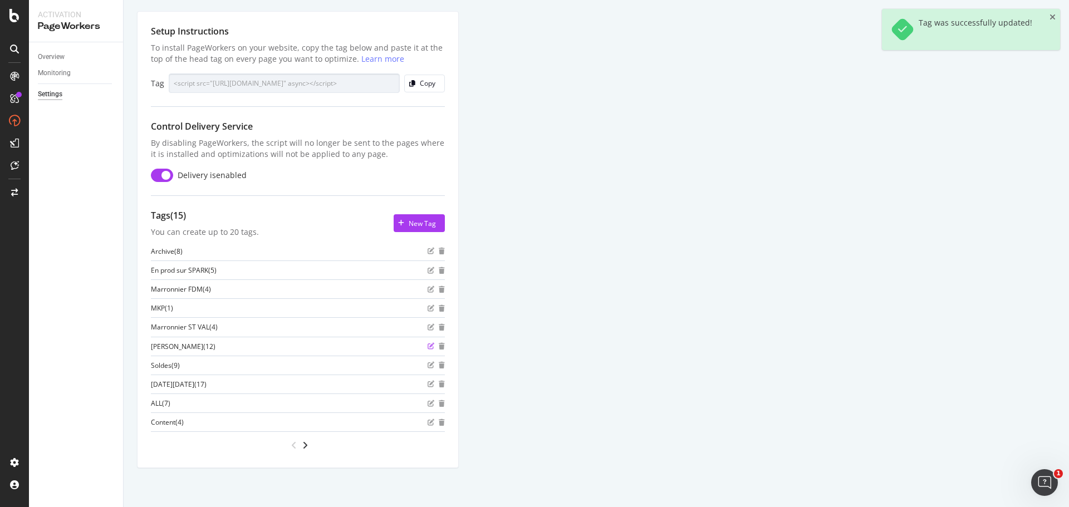
click at [431, 344] on icon "edit" at bounding box center [430, 346] width 7 height 7
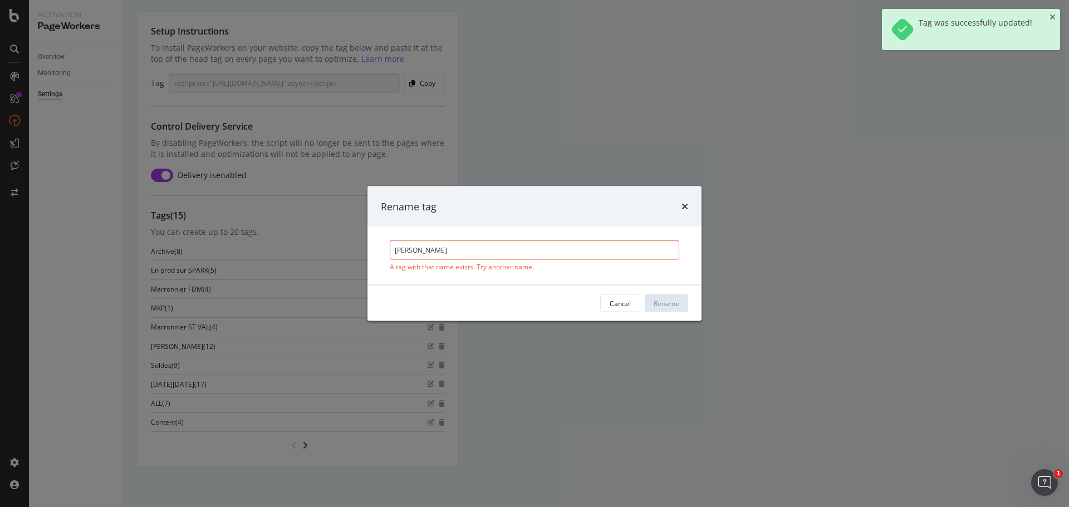
click at [393, 252] on input "[PERSON_NAME]" at bounding box center [534, 249] width 289 height 19
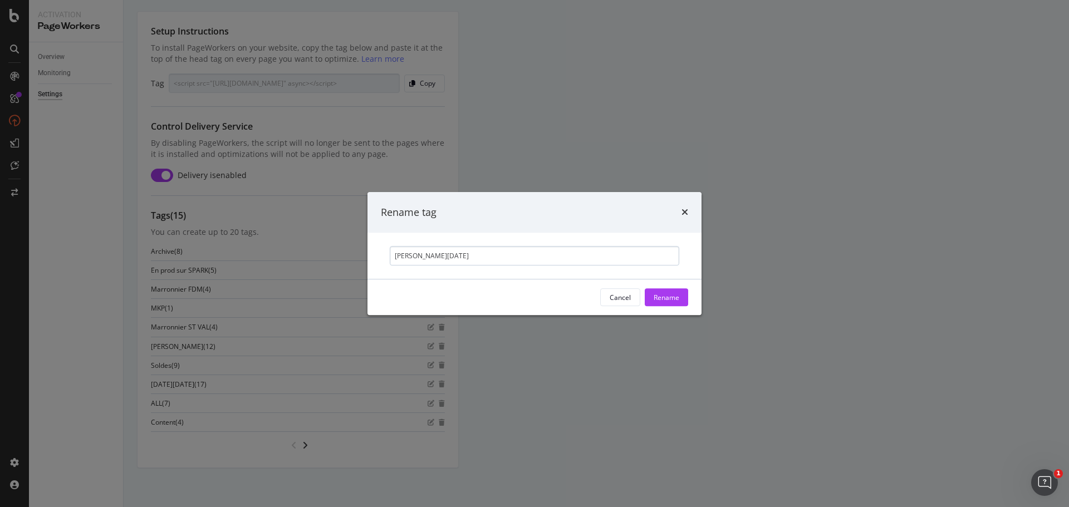
drag, startPoint x: 437, startPoint y: 259, endPoint x: 455, endPoint y: 259, distance: 17.8
click at [455, 259] on input "Marronnier Noel" at bounding box center [534, 255] width 289 height 19
type input "Marronnier NOEL"
click at [657, 303] on div "Rename" at bounding box center [666, 297] width 26 height 17
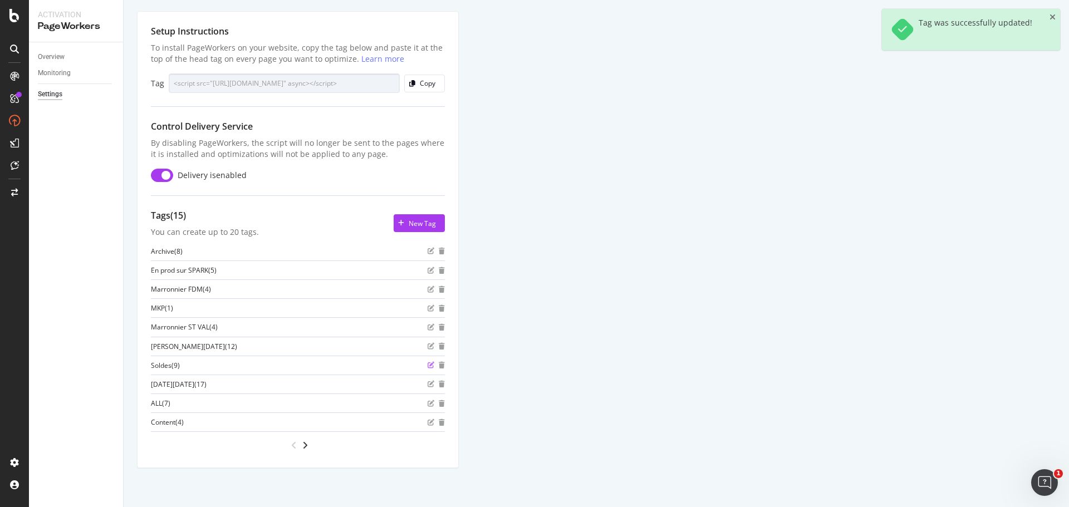
click at [431, 368] on icon "edit" at bounding box center [430, 365] width 7 height 7
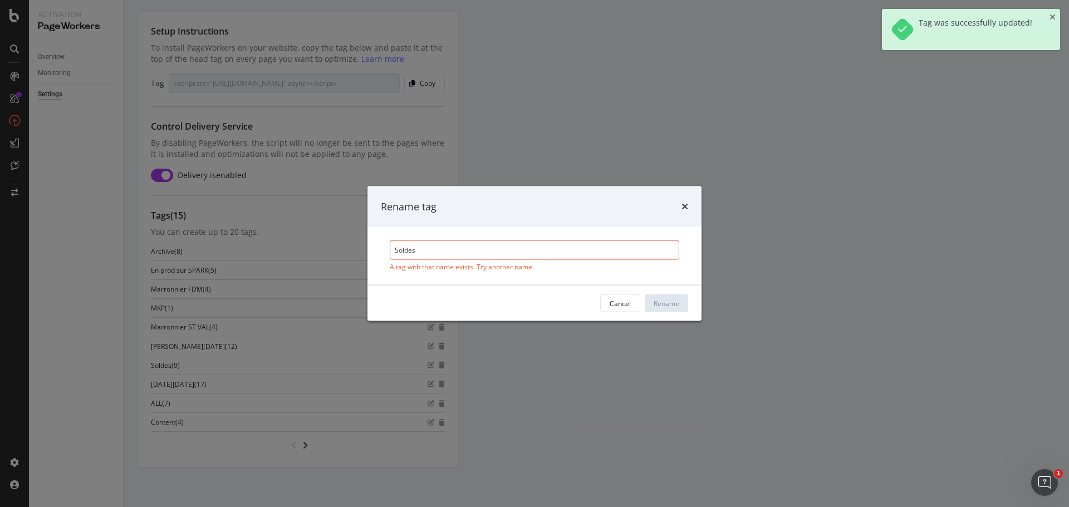
drag, startPoint x: 396, startPoint y: 250, endPoint x: 471, endPoint y: 250, distance: 75.1
click at [471, 250] on input "Soldes" at bounding box center [534, 249] width 289 height 19
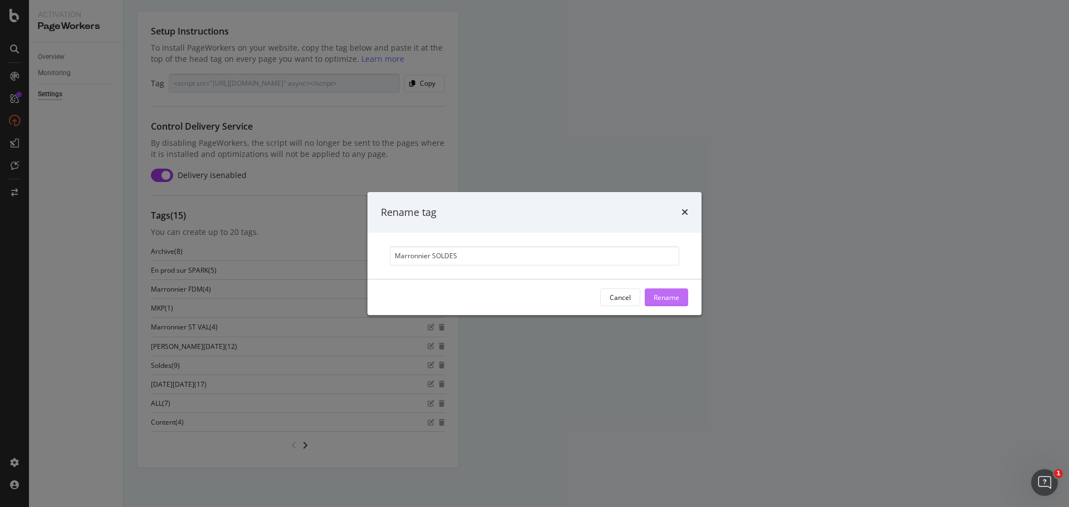
type input "Marronnier SOLDES"
click at [675, 298] on div "Rename" at bounding box center [666, 297] width 26 height 9
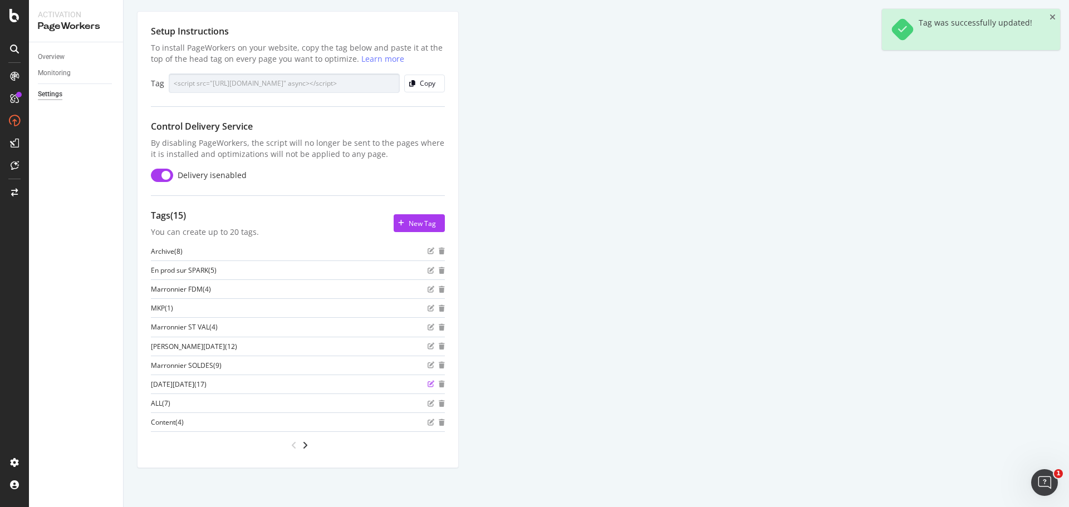
click at [431, 383] on icon "edit" at bounding box center [430, 384] width 7 height 7
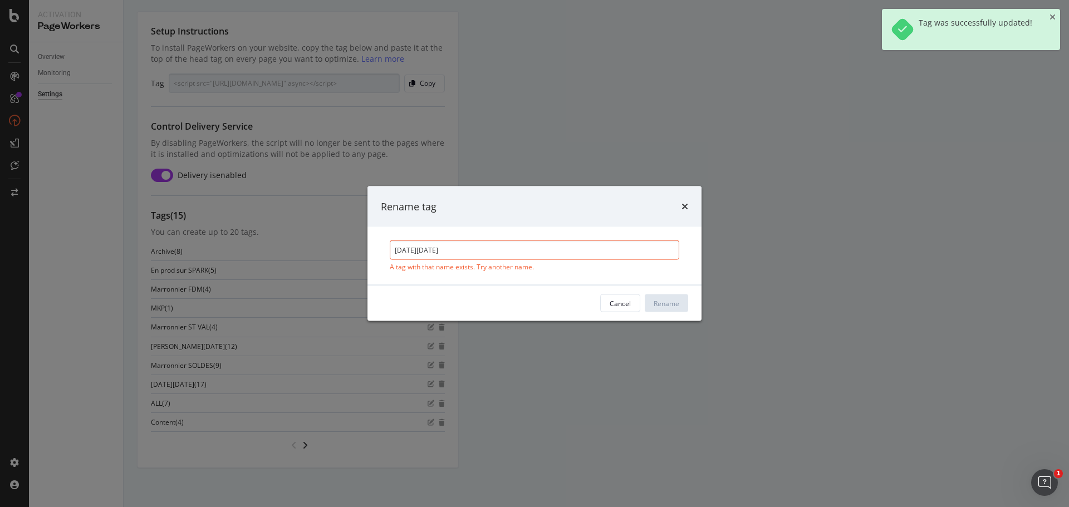
drag, startPoint x: 435, startPoint y: 255, endPoint x: 386, endPoint y: 254, distance: 49.0
click at [386, 254] on div "Black Friday A tag with that name exists. Try another name." at bounding box center [534, 255] width 307 height 31
click at [395, 250] on input "[DATE][DATE]" at bounding box center [534, 249] width 289 height 19
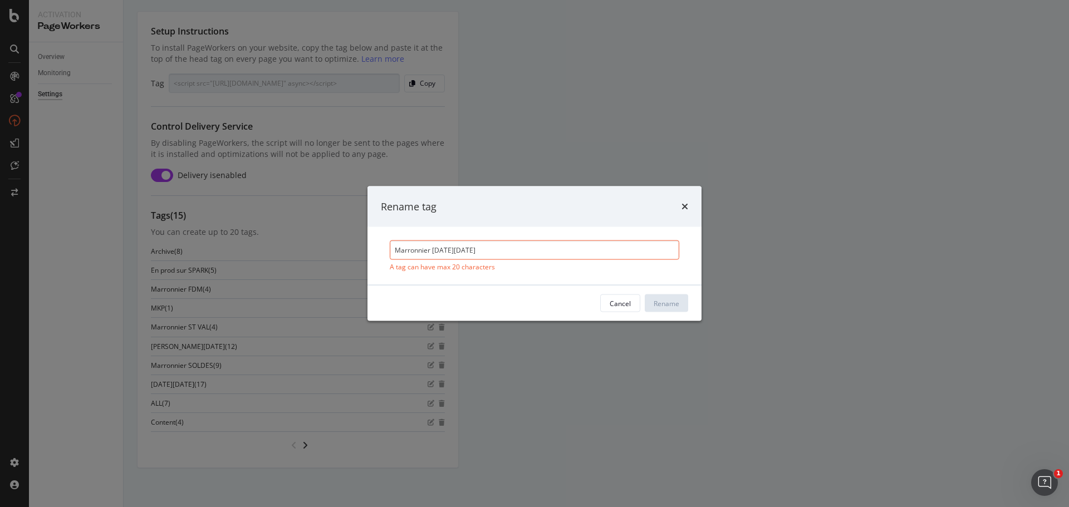
drag, startPoint x: 432, startPoint y: 248, endPoint x: 550, endPoint y: 251, distance: 118.0
click at [550, 251] on input "Marronnier Black Friday" at bounding box center [534, 249] width 289 height 19
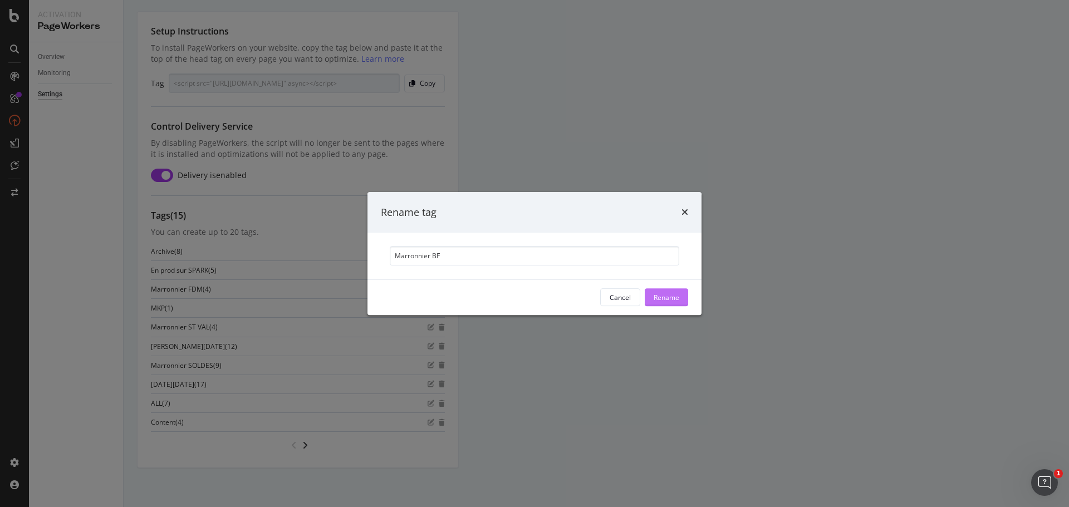
type input "Marronnier BF"
click at [671, 301] on div "Rename" at bounding box center [666, 297] width 26 height 9
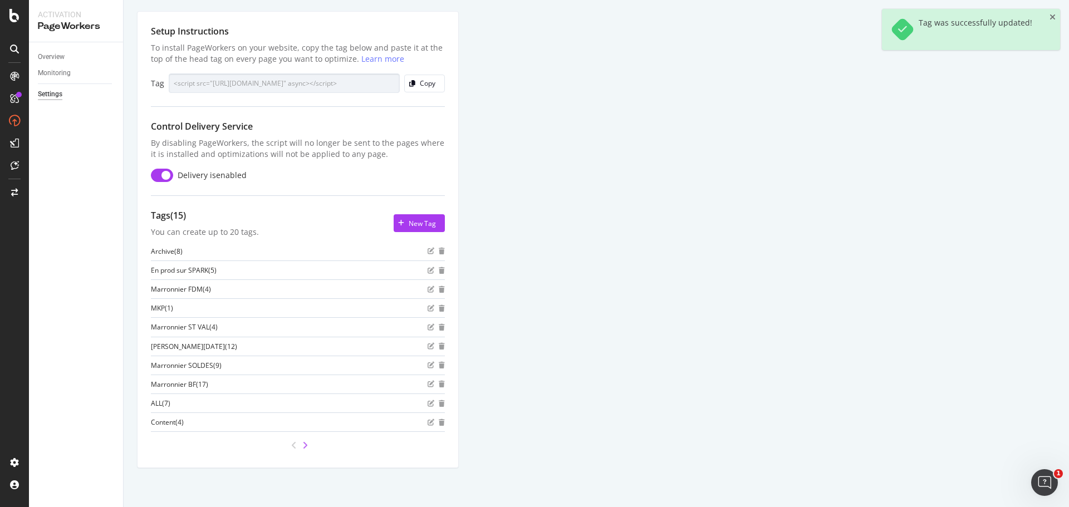
click at [307, 442] on icon "angle-right" at bounding box center [305, 445] width 6 height 9
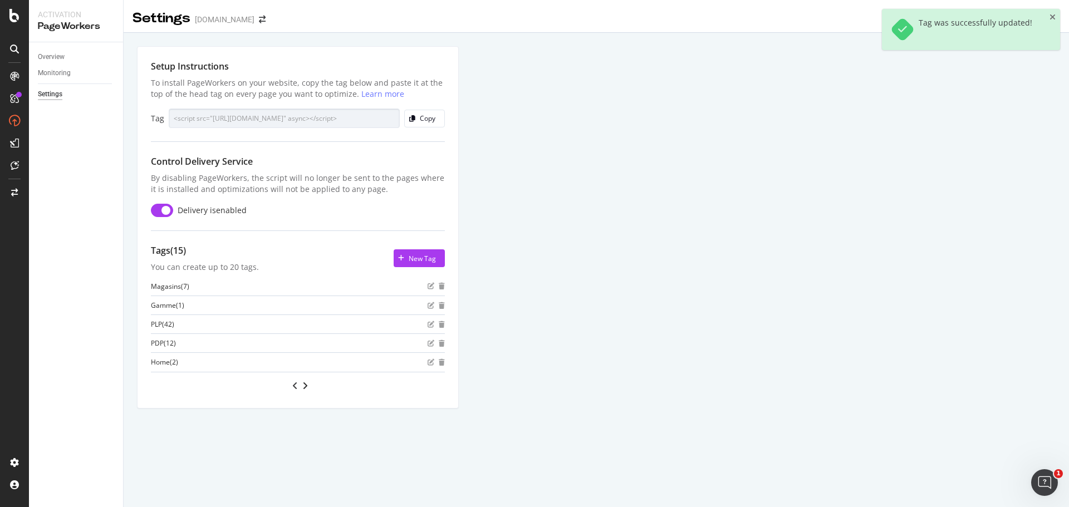
scroll to position [0, 0]
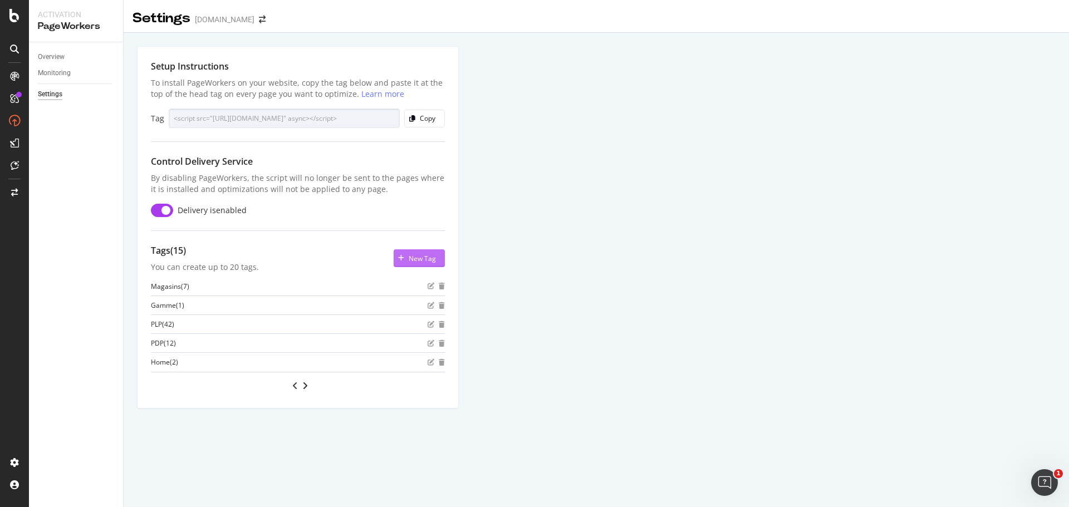
click at [414, 262] on div "New Tag" at bounding box center [422, 258] width 27 height 9
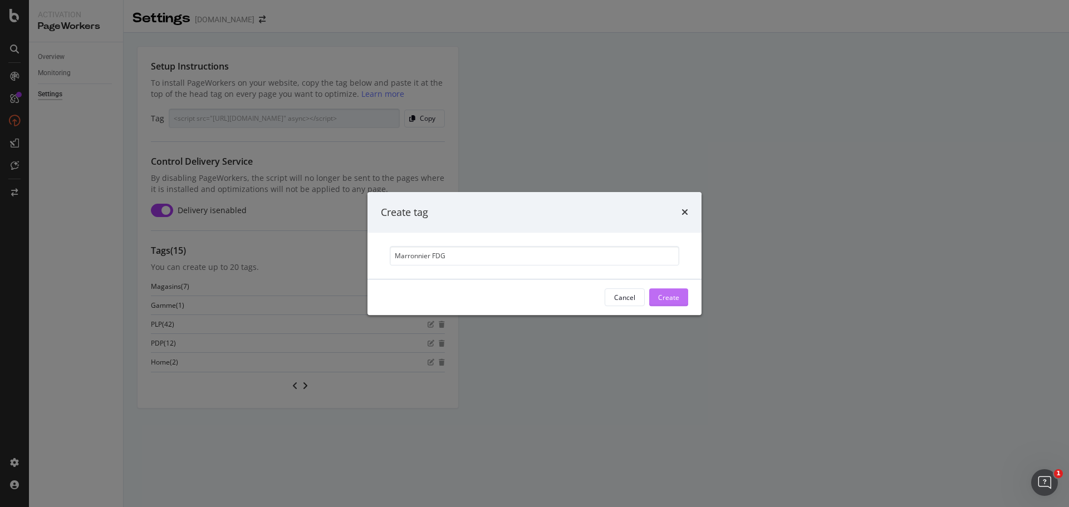
type input "Marronnier FDG"
click at [673, 301] on div "Create" at bounding box center [668, 297] width 21 height 9
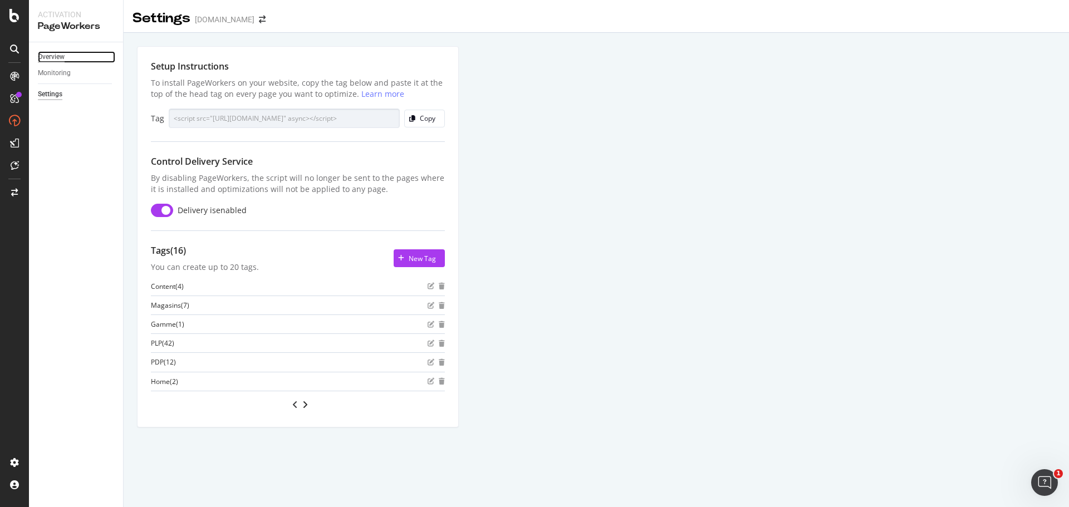
click at [52, 59] on div "Overview" at bounding box center [51, 57] width 27 height 12
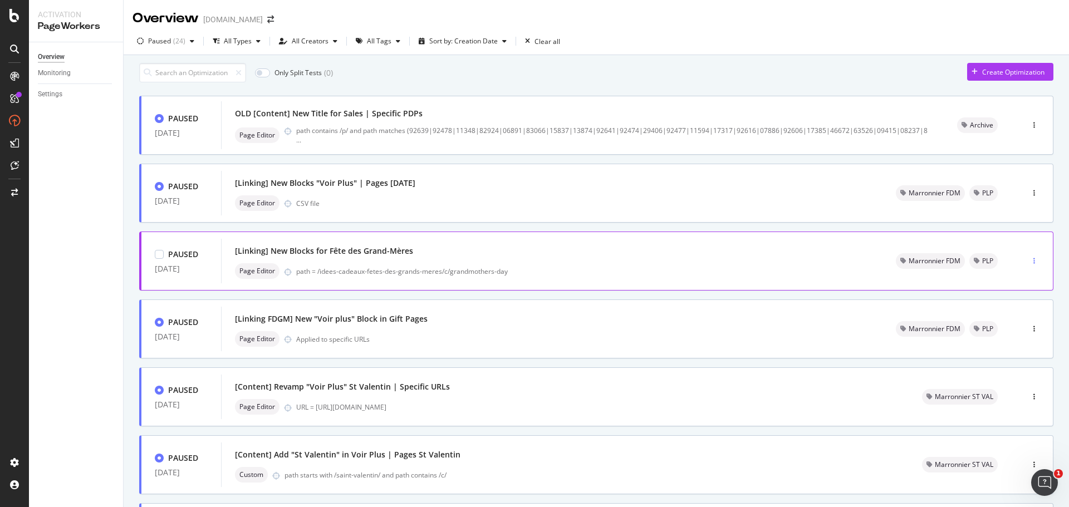
click at [1029, 264] on div "button" at bounding box center [1034, 261] width 11 height 7
click at [1017, 327] on div "Tags" at bounding box center [1004, 324] width 56 height 14
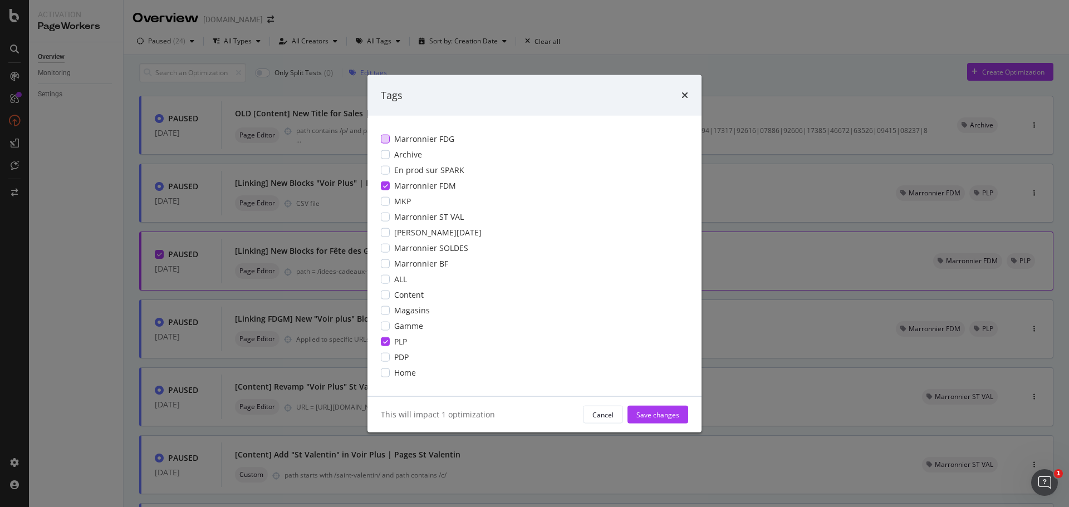
click at [387, 139] on div "modal" at bounding box center [385, 139] width 9 height 9
click at [387, 187] on icon "modal" at bounding box center [385, 186] width 5 height 6
click at [660, 417] on div "Save changes" at bounding box center [657, 414] width 43 height 9
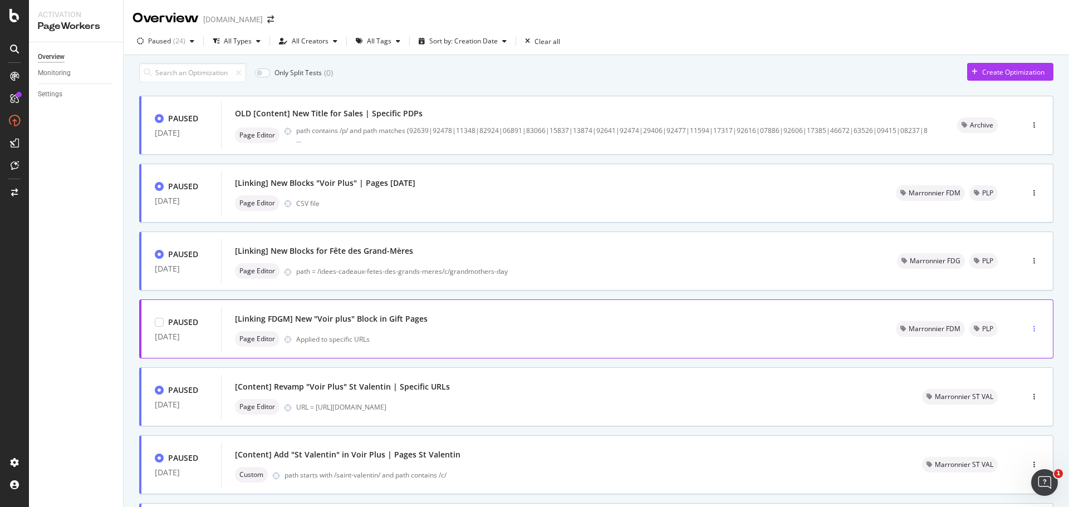
click at [1029, 332] on div "button" at bounding box center [1034, 329] width 11 height 7
click at [1000, 390] on div "Tags" at bounding box center [1005, 391] width 15 height 9
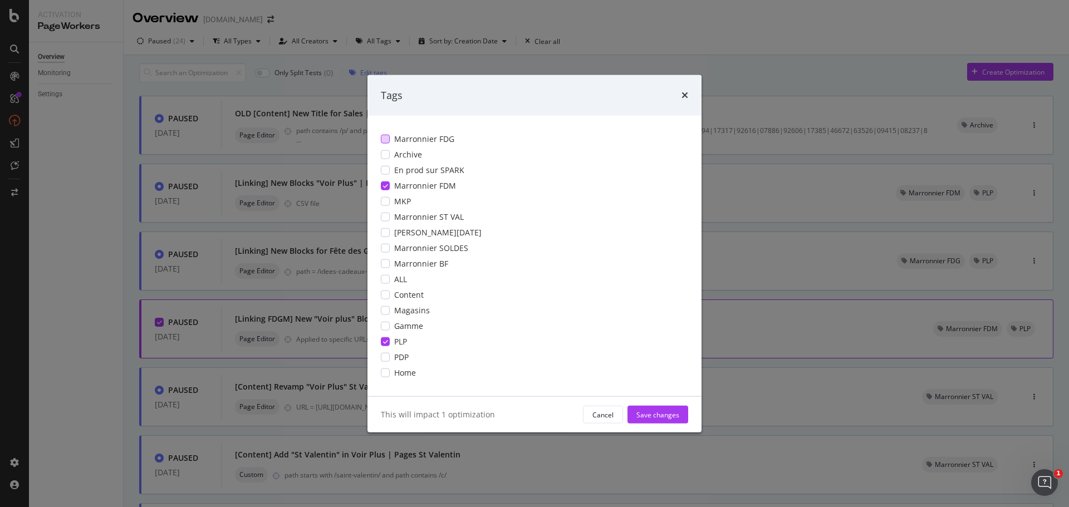
click at [387, 141] on div "modal" at bounding box center [385, 139] width 9 height 9
click at [386, 184] on icon "modal" at bounding box center [385, 186] width 5 height 6
click at [655, 415] on div "Save changes" at bounding box center [657, 414] width 43 height 9
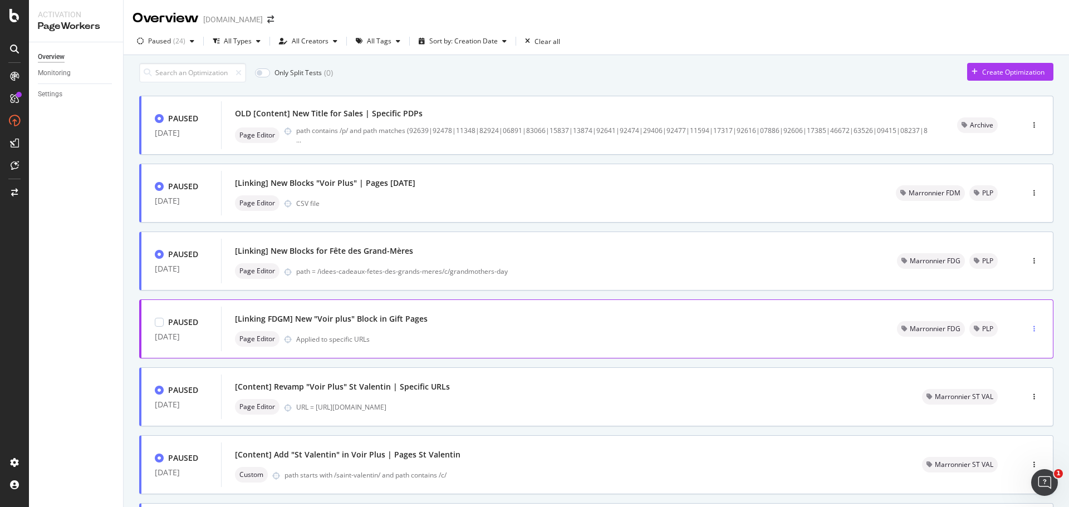
click at [1029, 330] on div "button" at bounding box center [1034, 329] width 11 height 17
click at [1014, 352] on div "Edit" at bounding box center [1004, 355] width 56 height 14
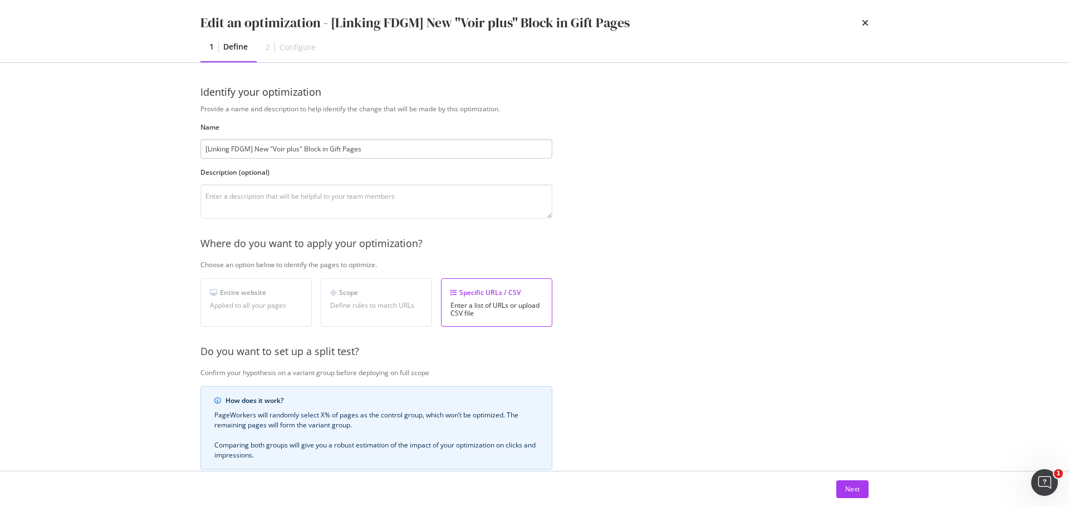
drag, startPoint x: 232, startPoint y: 148, endPoint x: 250, endPoint y: 145, distance: 18.7
click at [250, 145] on input "[Linking FDGM] New "Voir plus" Block in Gift Pages" at bounding box center [376, 148] width 352 height 19
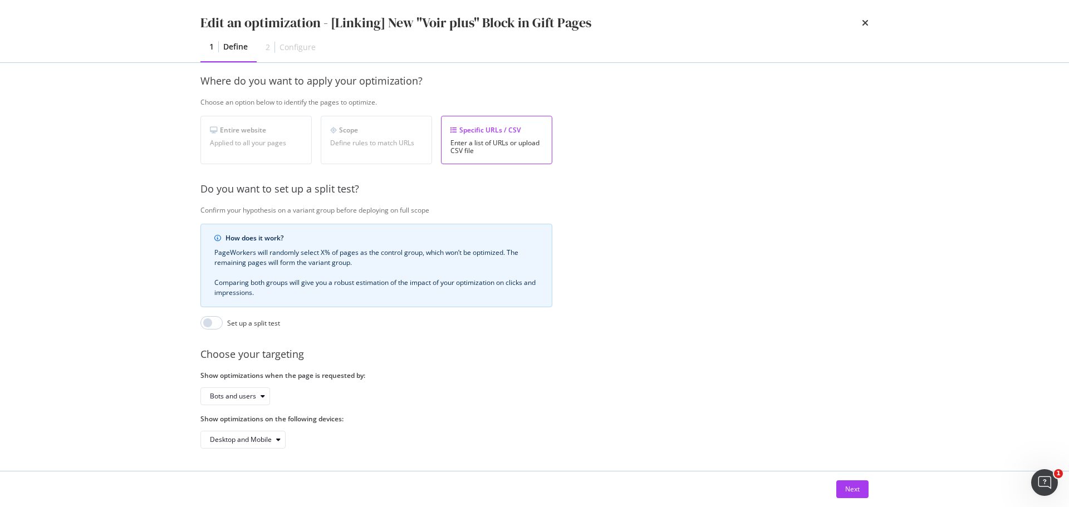
scroll to position [171, 0]
type input "[Linking] New "Voir plus" Block in Gift Pages"
click at [850, 485] on div "Next" at bounding box center [852, 488] width 14 height 9
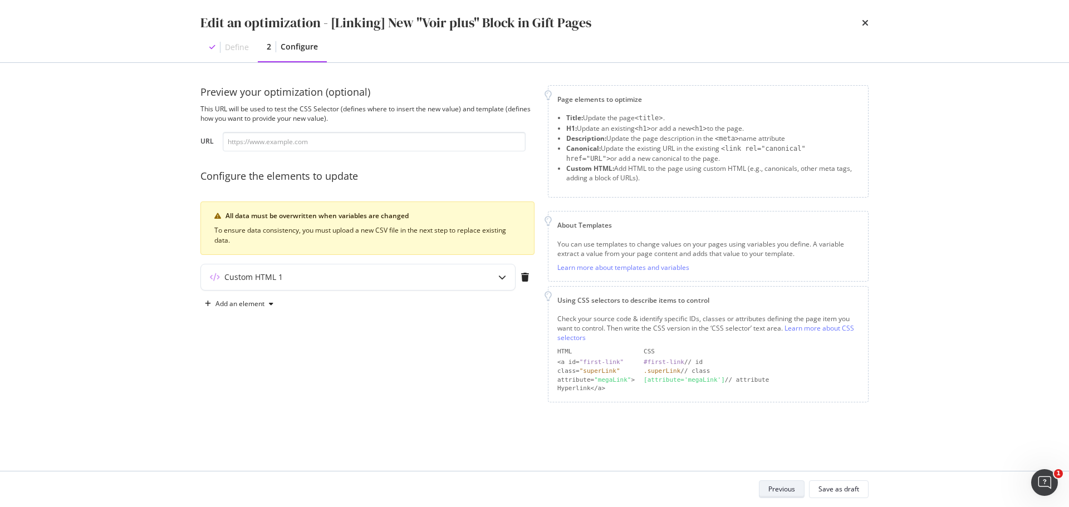
scroll to position [0, 0]
click at [495, 286] on div "modal" at bounding box center [502, 277] width 26 height 26
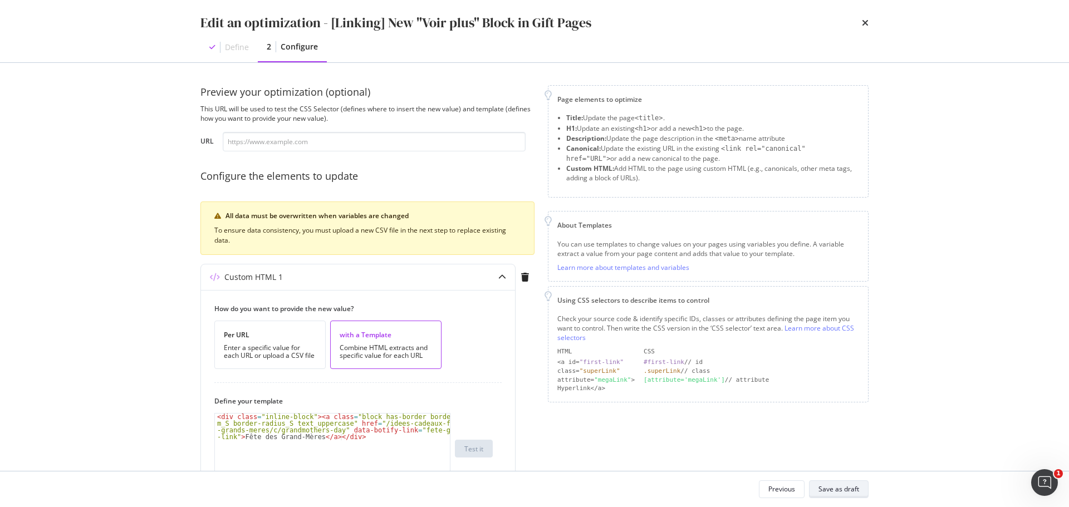
click at [849, 490] on div "Save as draft" at bounding box center [838, 488] width 41 height 9
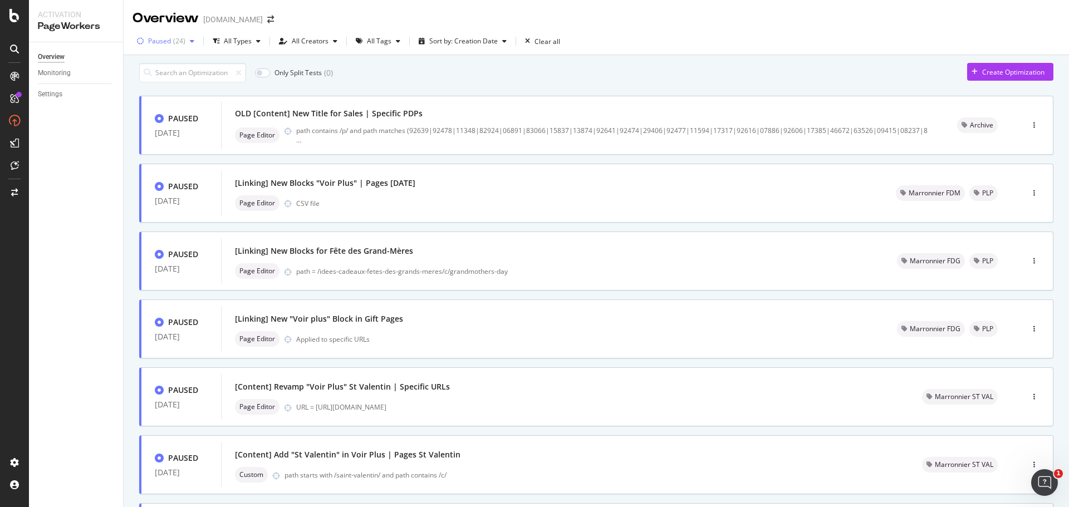
click at [184, 43] on div "( 24 )" at bounding box center [179, 41] width 12 height 7
click at [178, 66] on div "Any Status" at bounding box center [171, 64] width 33 height 9
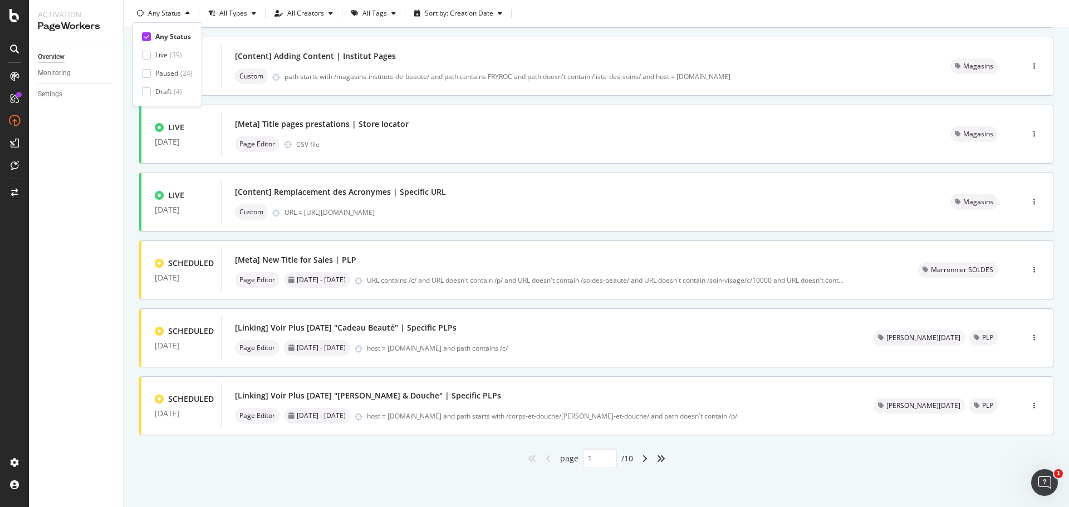
scroll to position [336, 0]
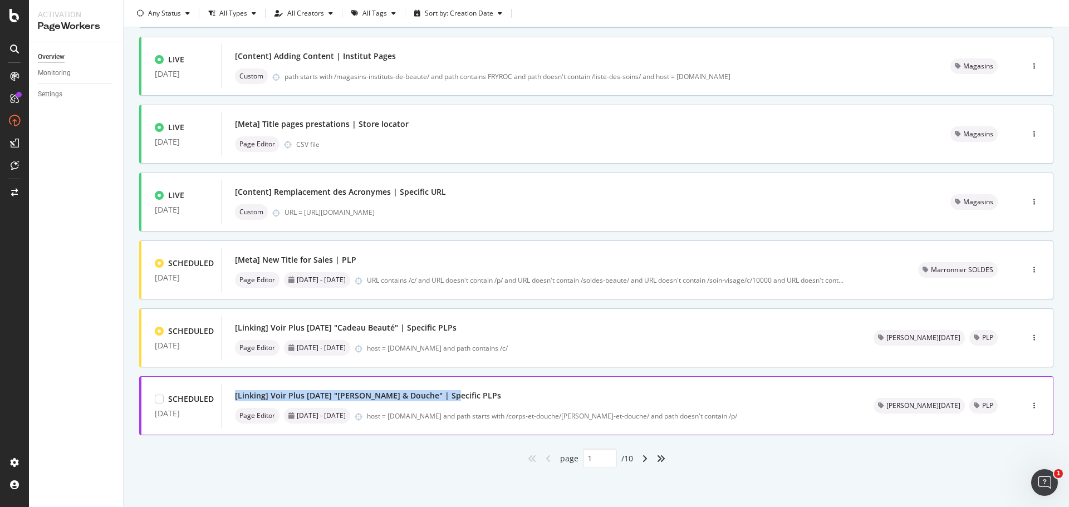
drag, startPoint x: 235, startPoint y: 397, endPoint x: 441, endPoint y: 397, distance: 205.9
click at [441, 397] on div "[Linking] Voir Plus [DATE] "[PERSON_NAME] & Douche" | Specific PLPs" at bounding box center [368, 395] width 266 height 11
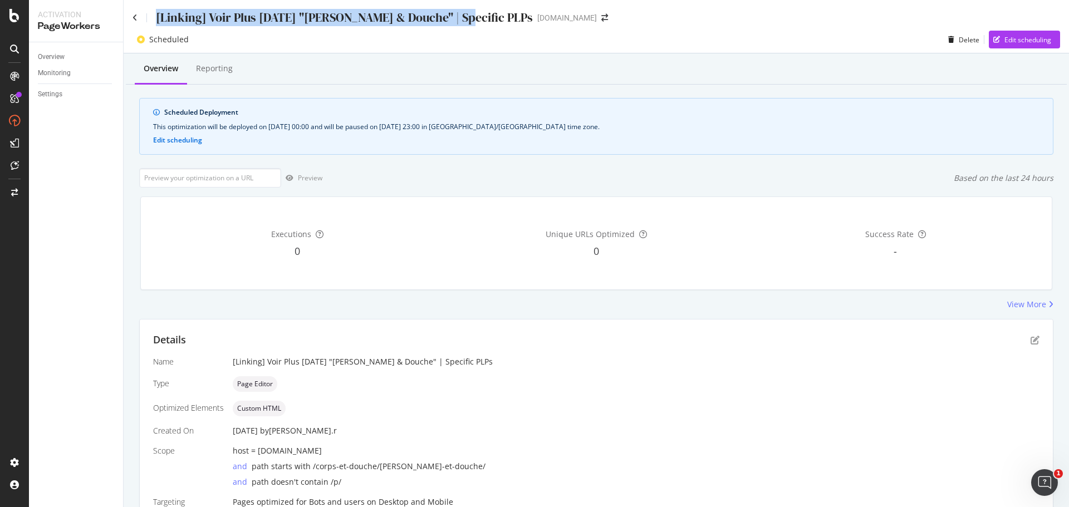
drag, startPoint x: 158, startPoint y: 17, endPoint x: 451, endPoint y: 12, distance: 293.9
click at [451, 12] on div "[Linking] Voir Plus [DATE] "[PERSON_NAME] & Douche" | Specific PLPs" at bounding box center [332, 17] width 400 height 17
copy div "[Linking] Voir Plus [DATE] "[PERSON_NAME] & Douche" | Specific PLPs"
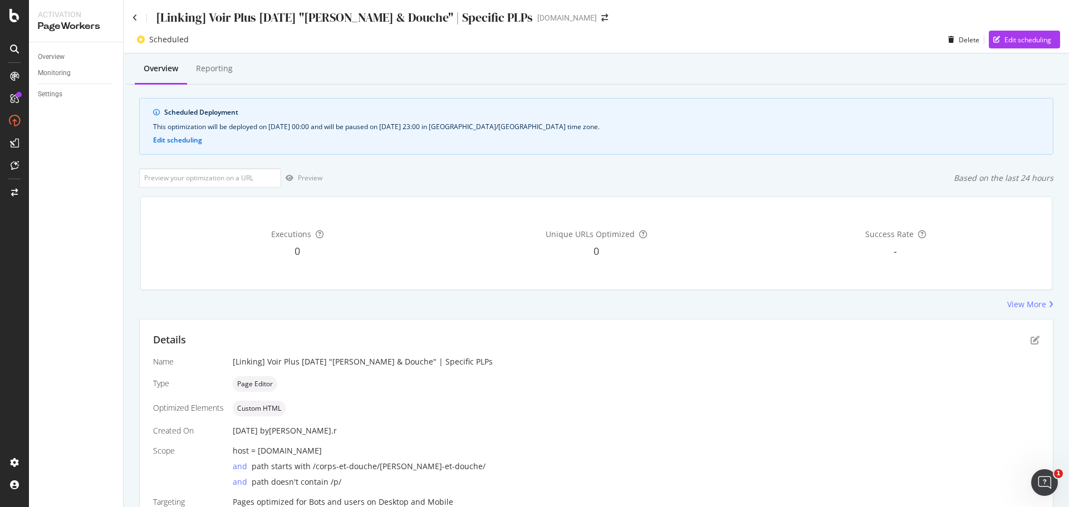
click at [130, 17] on div "[Linking] Voir Plus Noël "Bain & Douche" | Specific PLPs yves-rocher.fr" at bounding box center [596, 13] width 945 height 26
click at [133, 18] on icon at bounding box center [134, 18] width 5 height 8
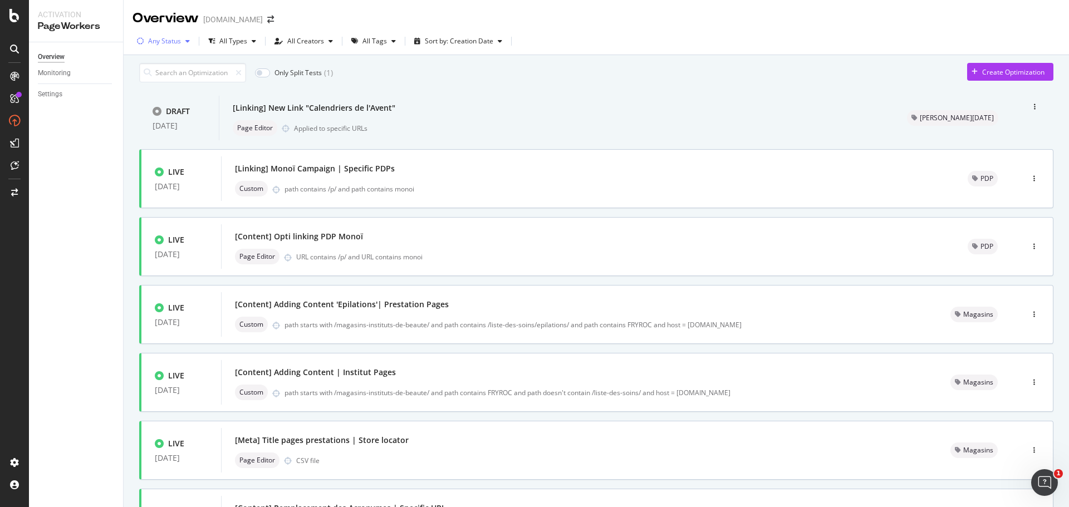
click at [174, 43] on div "Any Status" at bounding box center [164, 41] width 33 height 7
click at [172, 99] on div "Paused" at bounding box center [166, 100] width 23 height 9
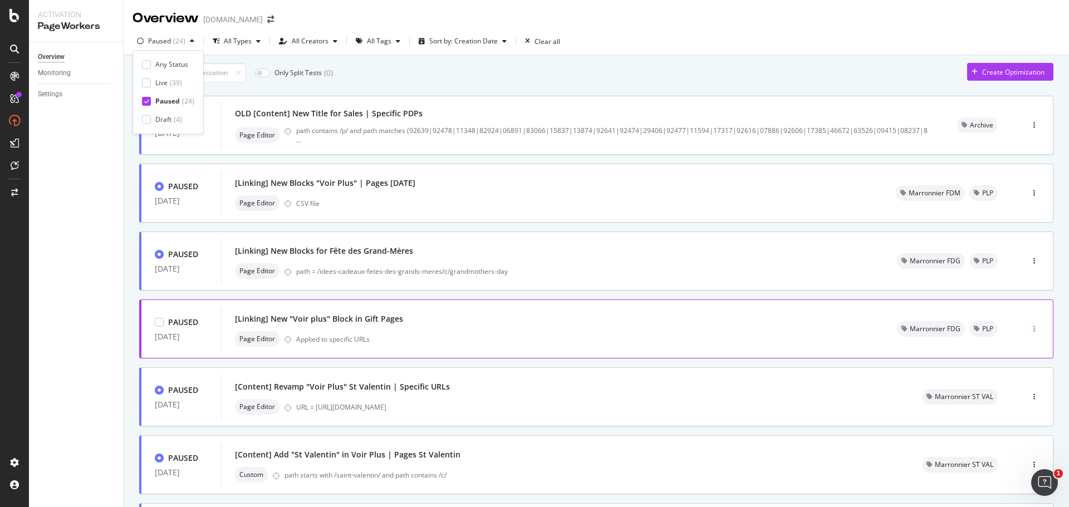
click at [1029, 332] on div "button" at bounding box center [1034, 329] width 11 height 7
click at [997, 356] on div "Edit" at bounding box center [1004, 355] width 56 height 14
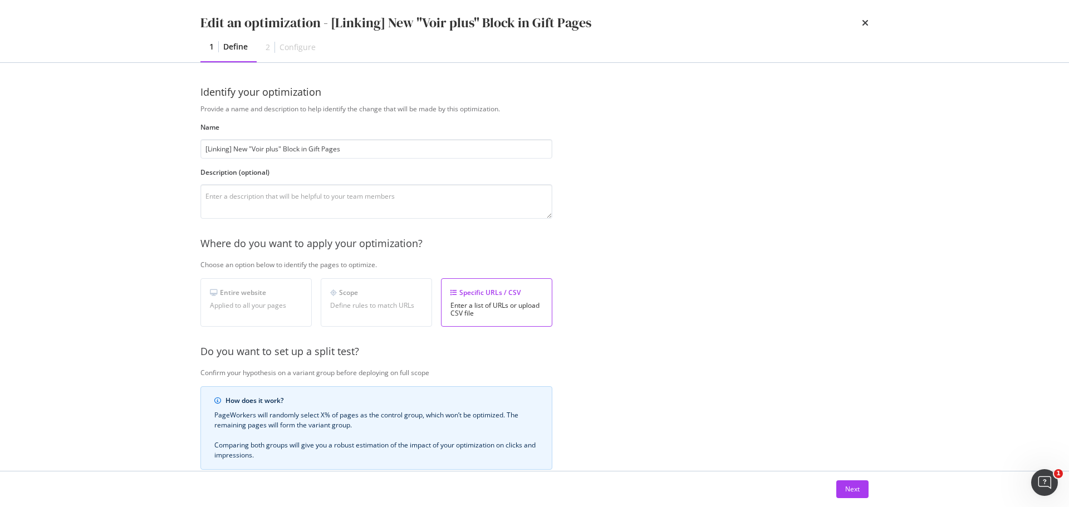
drag, startPoint x: 344, startPoint y: 151, endPoint x: 190, endPoint y: 148, distance: 154.2
click at [190, 148] on div "Identify your optimization Provide a name and description to help identify the …" at bounding box center [534, 267] width 712 height 408
drag, startPoint x: 338, startPoint y: 149, endPoint x: 363, endPoint y: 145, distance: 24.7
click at [363, 145] on input "[Linking] Voir Plus [DATE] "[PERSON_NAME] & Douche" | Specific PLPs" at bounding box center [376, 148] width 352 height 19
click at [385, 150] on input "[Linking] Voir Plus Noël "Bain & Douche" | PLPs" at bounding box center [376, 148] width 352 height 19
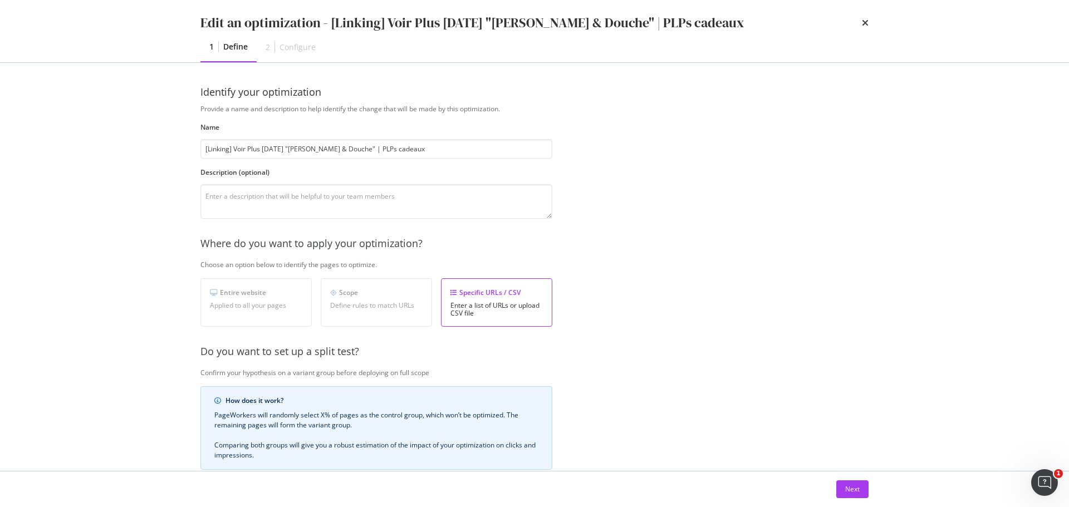
scroll to position [171, 0]
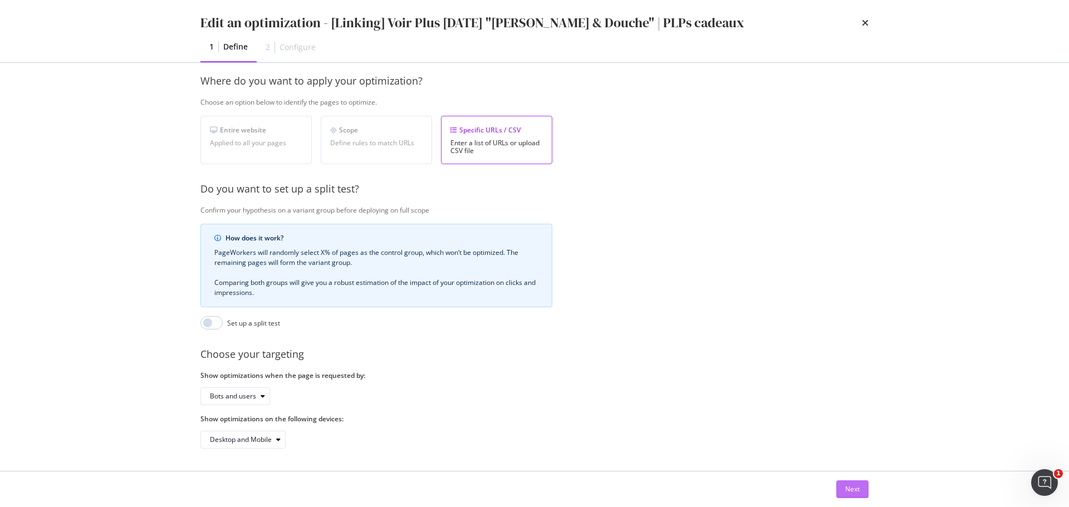
type input "[Linking] Voir Plus Noël "Bain & Douche" | PLPs cadeaux"
click at [854, 491] on div "Next" at bounding box center [852, 488] width 14 height 9
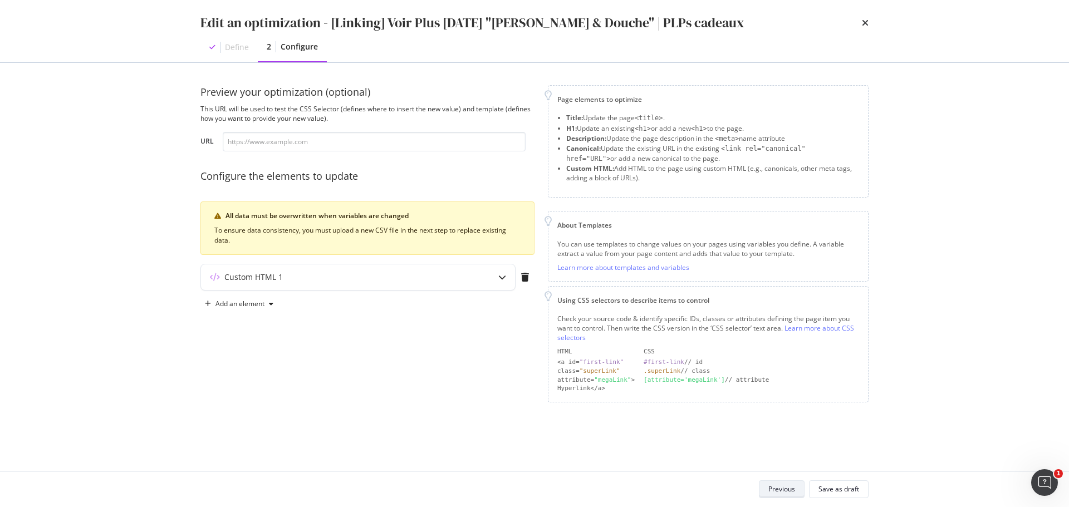
scroll to position [0, 0]
click at [848, 491] on div "Save as draft" at bounding box center [838, 488] width 41 height 9
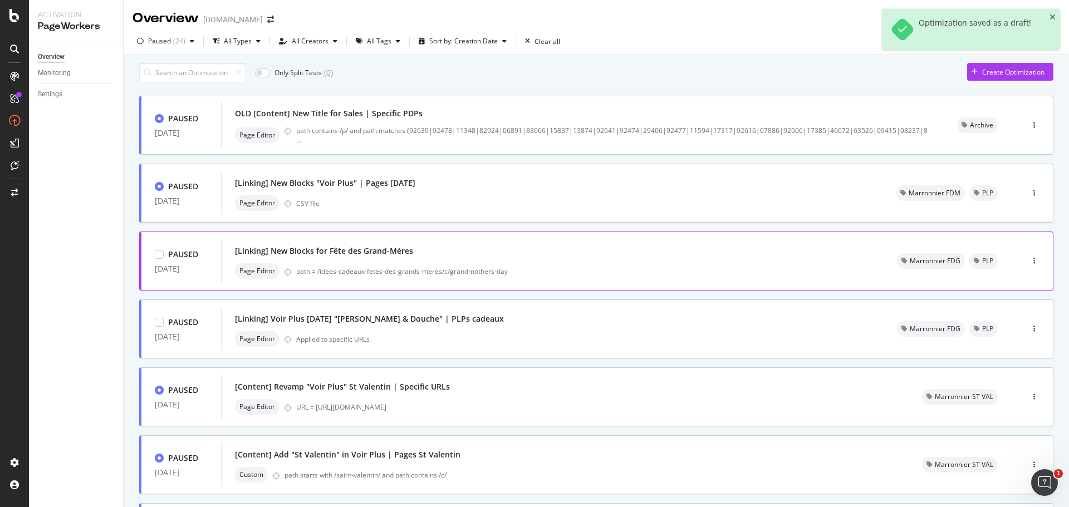
click at [369, 257] on div "[Linking] New Blocks for Fête des Grand-Mères" at bounding box center [324, 250] width 178 height 11
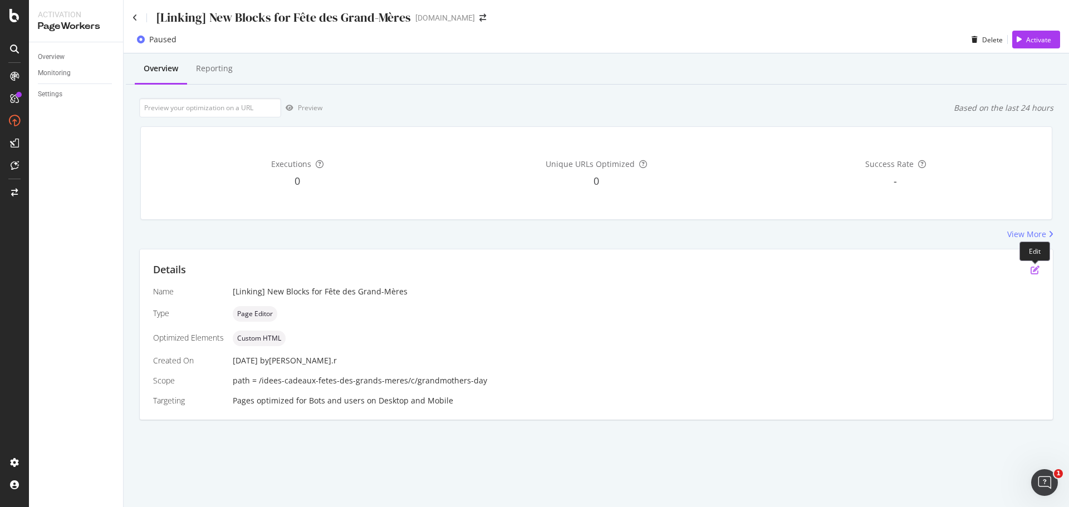
click at [1032, 268] on icon "pen-to-square" at bounding box center [1034, 269] width 9 height 9
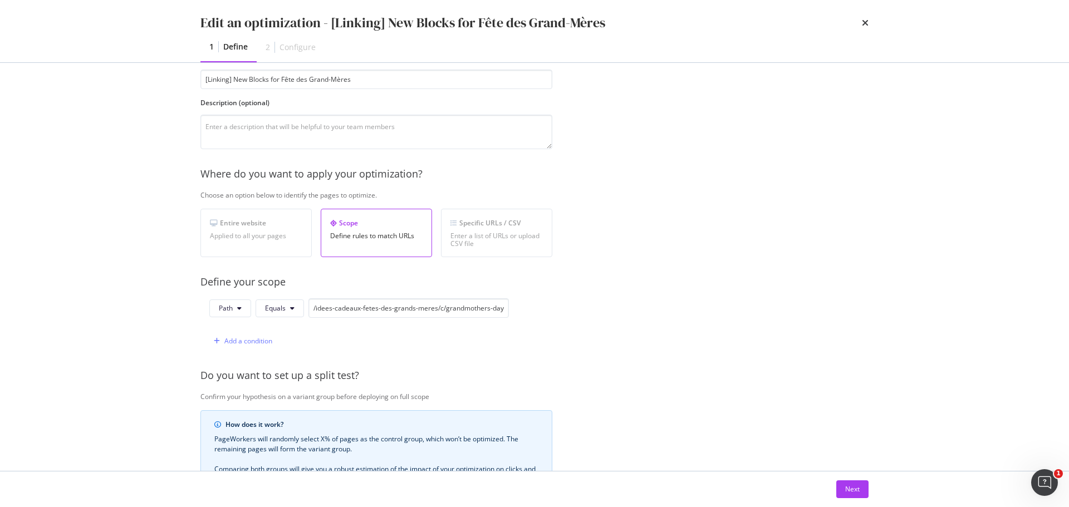
scroll to position [42, 0]
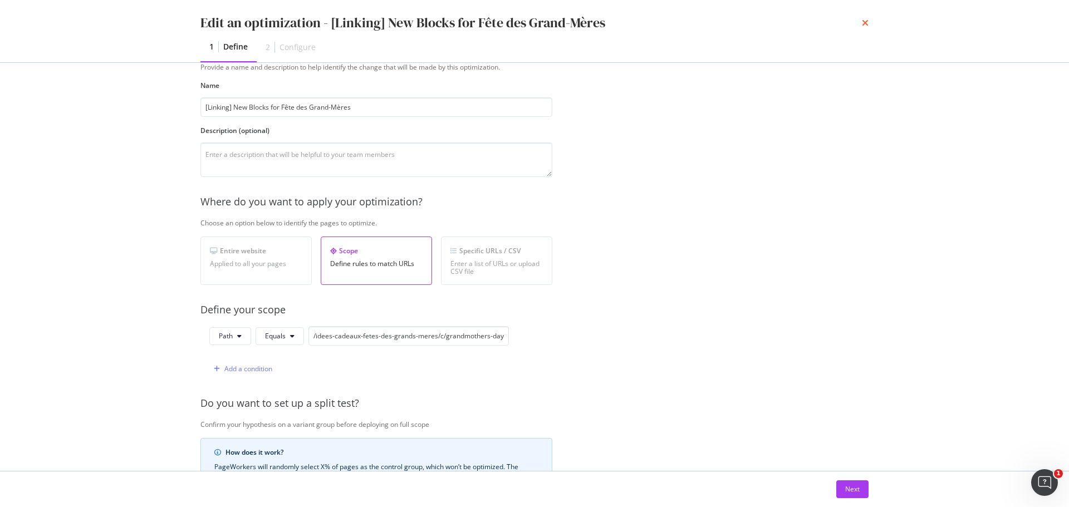
click at [865, 26] on icon "times" at bounding box center [865, 22] width 7 height 9
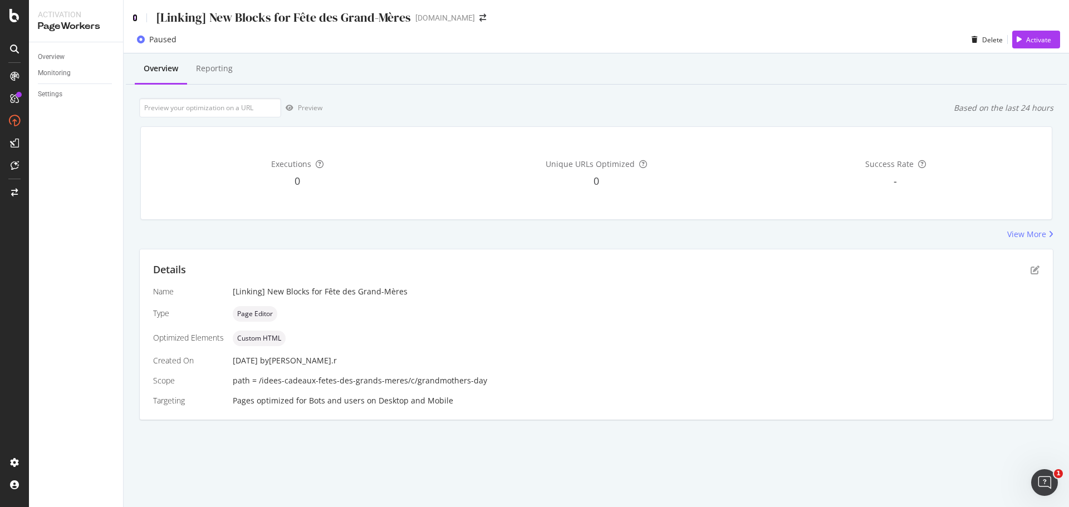
click at [136, 16] on icon at bounding box center [134, 18] width 5 height 8
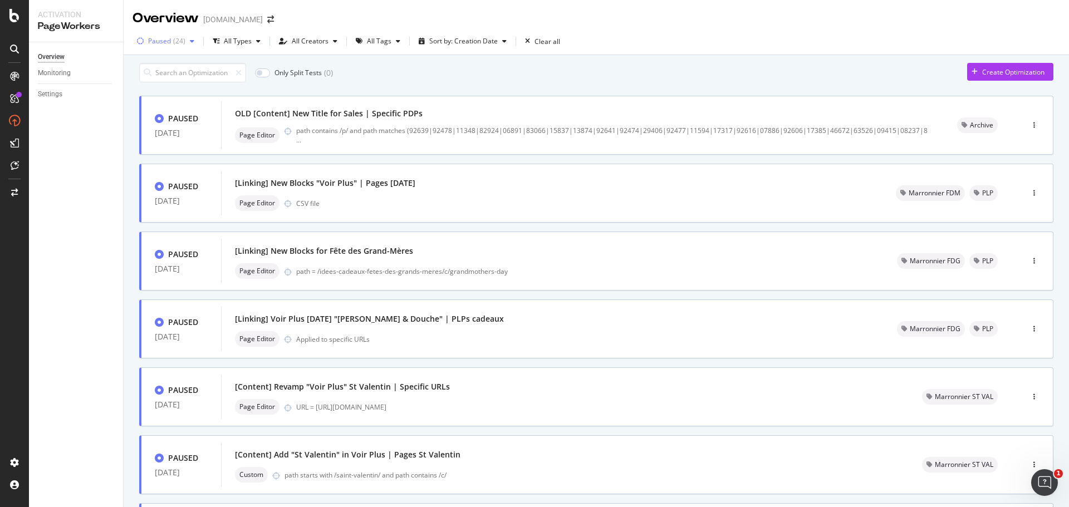
click at [176, 40] on div "( 24 )" at bounding box center [179, 41] width 12 height 7
click at [168, 120] on div "Draft" at bounding box center [163, 119] width 16 height 9
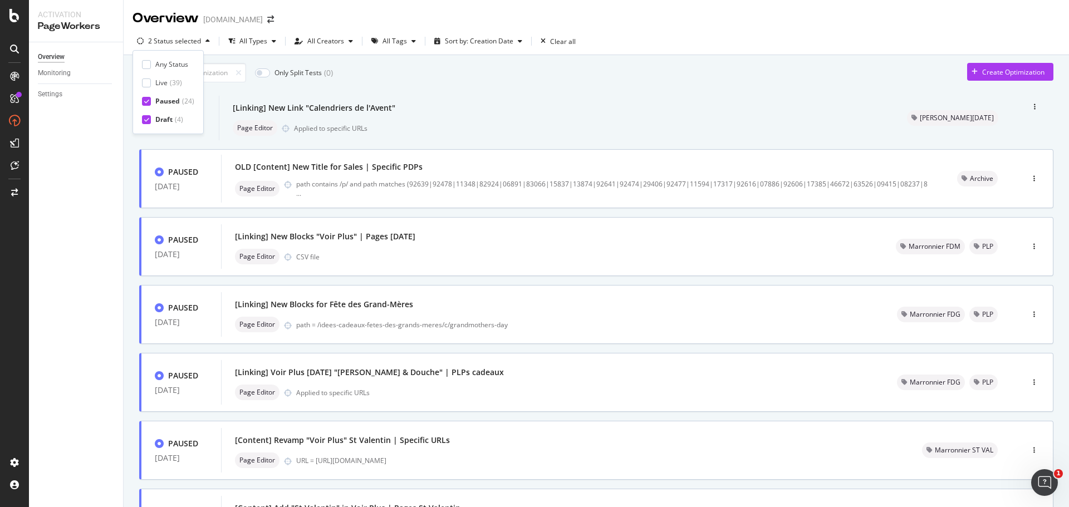
click at [156, 102] on div "Paused" at bounding box center [167, 100] width 24 height 9
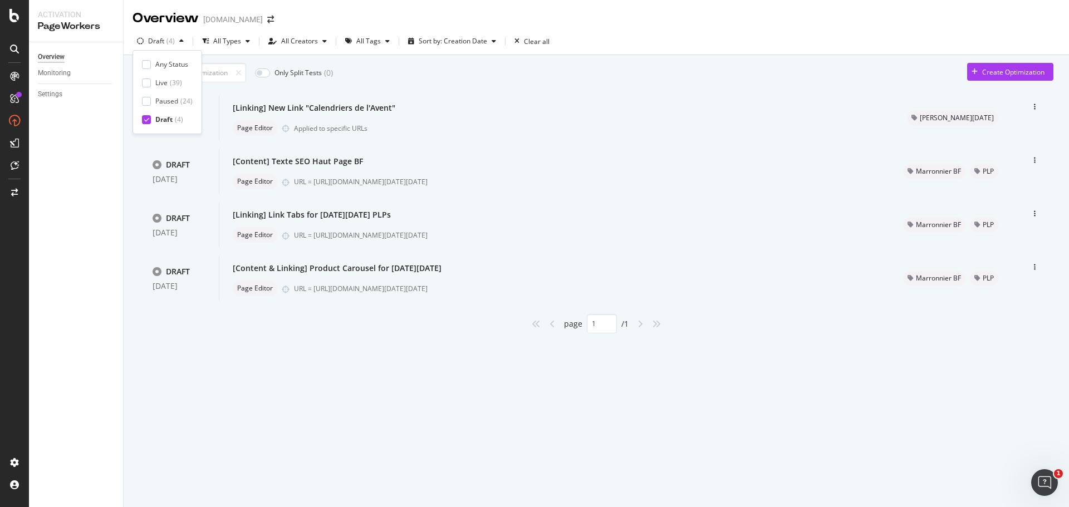
click at [168, 119] on div "Draft" at bounding box center [163, 119] width 17 height 9
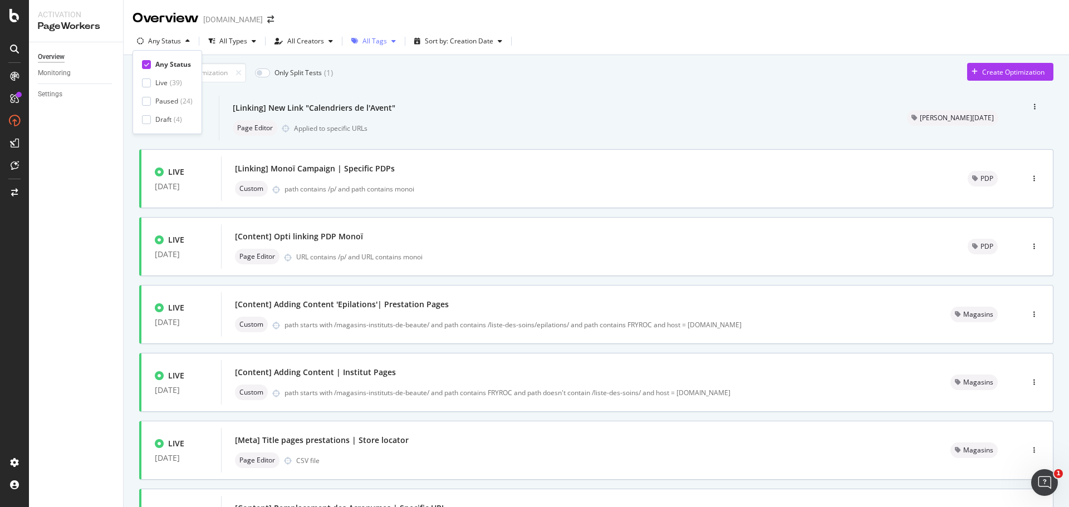
click at [381, 41] on div "All Tags" at bounding box center [374, 41] width 24 height 7
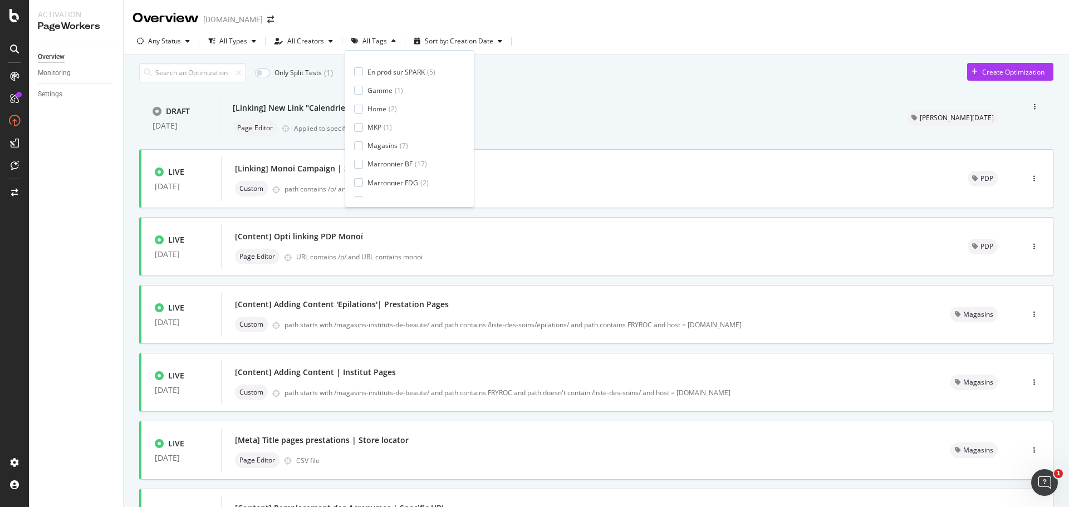
scroll to position [111, 0]
click at [406, 160] on div "Marronnier FDG" at bounding box center [392, 155] width 51 height 9
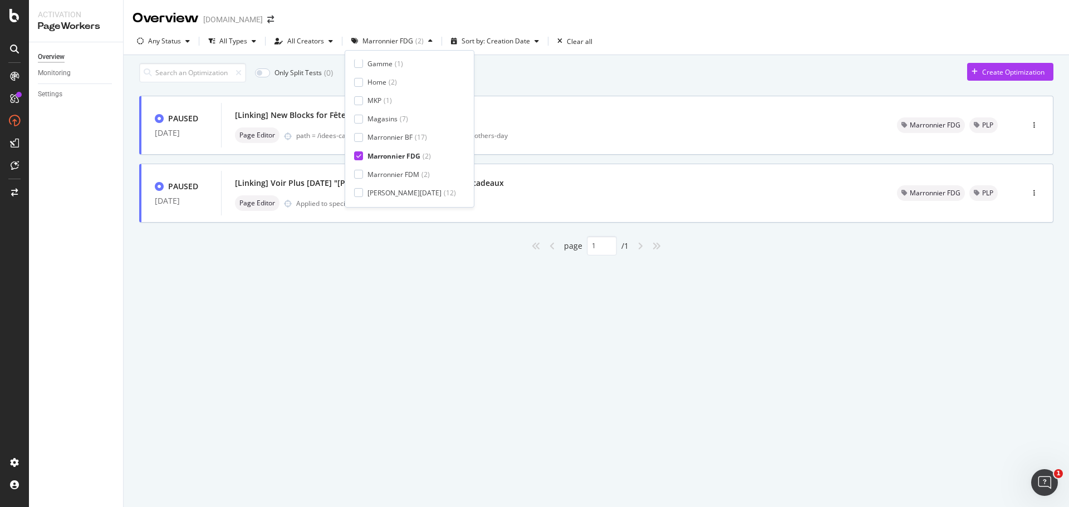
click at [286, 271] on div "Only Split Tests ( 0 ) Create Optimization PAUSED 21 Feb. 2025 [Linking] New Bl…" at bounding box center [596, 174] width 945 height 239
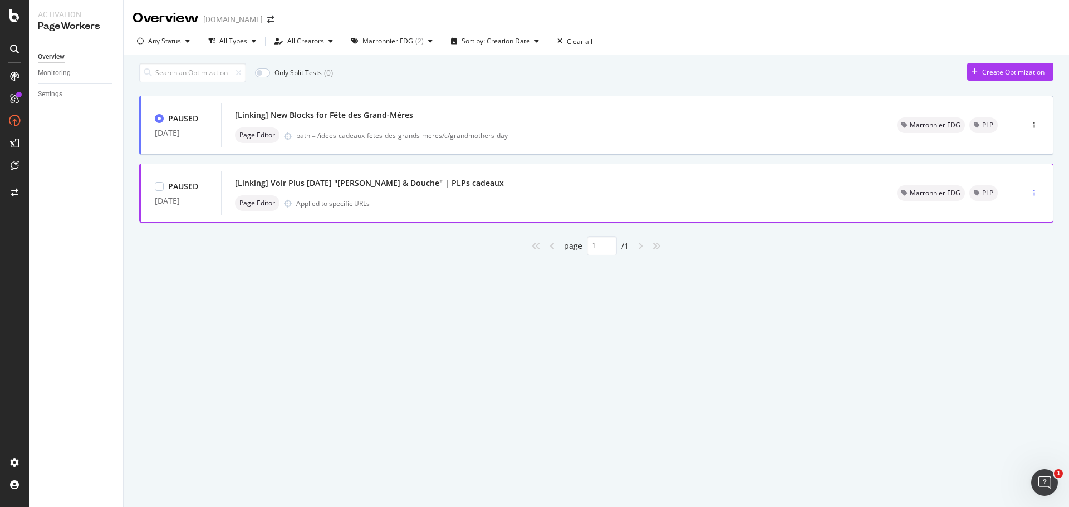
click at [1033, 196] on icon "button" at bounding box center [1034, 193] width 2 height 7
click at [1020, 224] on div "Edit" at bounding box center [1013, 220] width 56 height 14
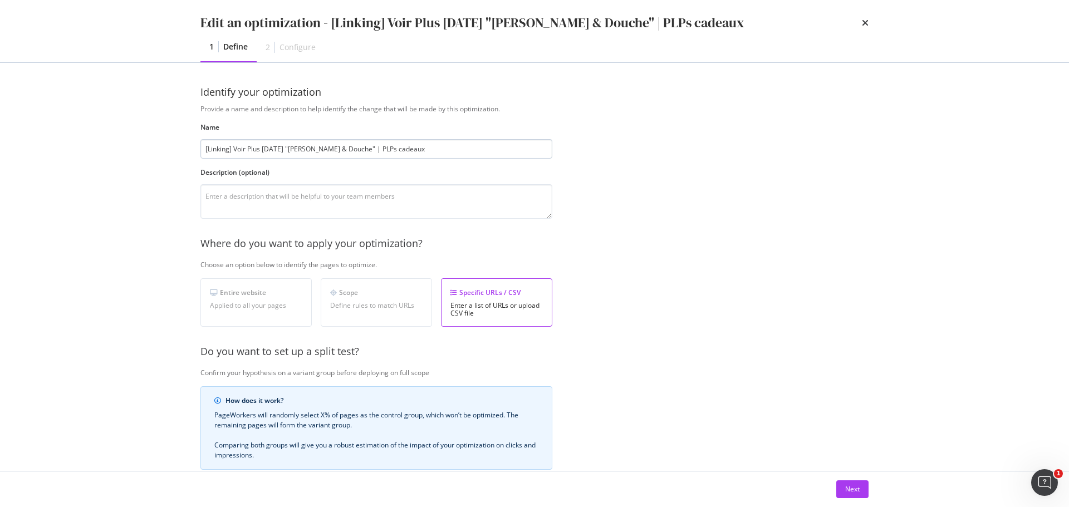
drag, startPoint x: 263, startPoint y: 150, endPoint x: 329, endPoint y: 145, distance: 67.0
click at [329, 145] on input "[Linking] Voir Plus Noël "Bain & Douche" | PLPs cadeaux" at bounding box center [376, 148] width 352 height 19
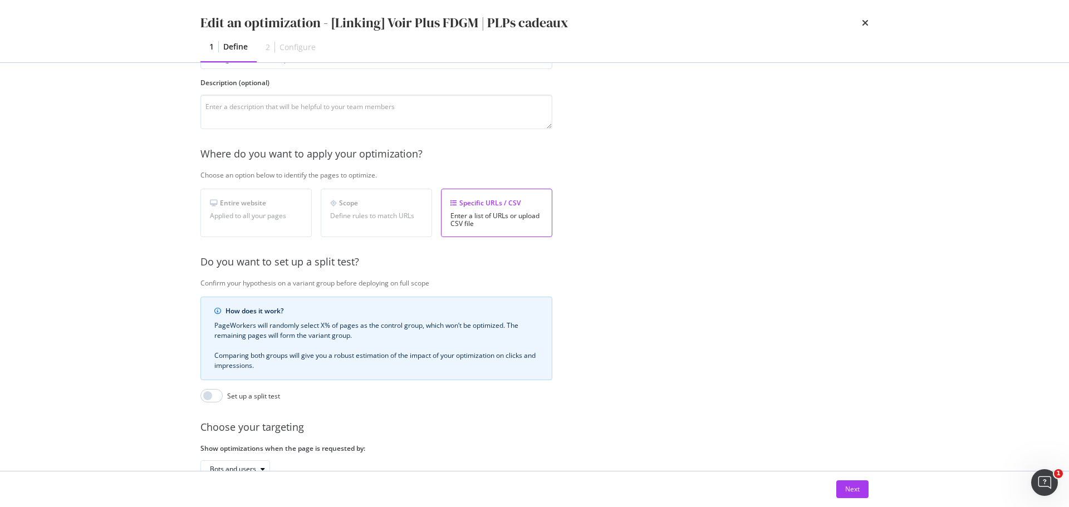
scroll to position [171, 0]
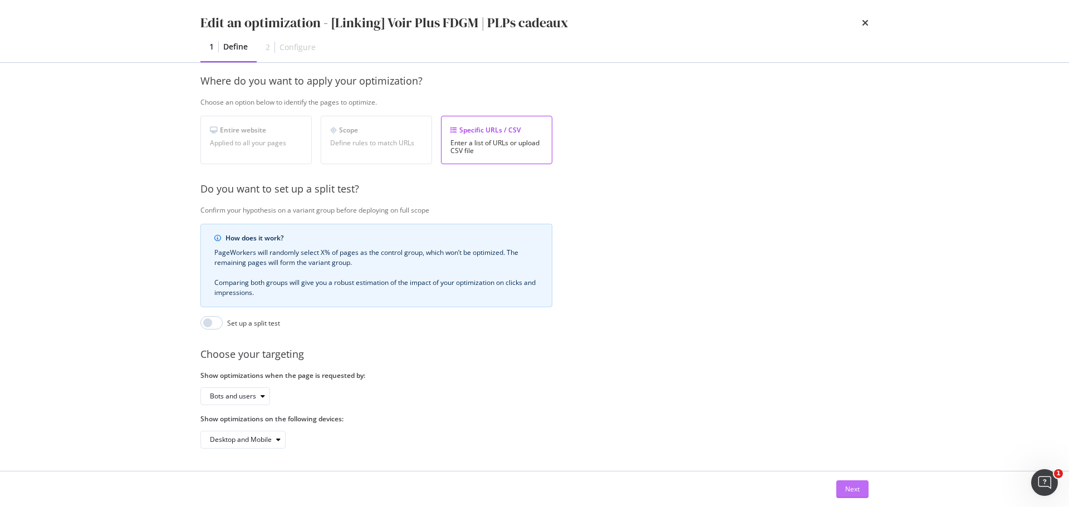
type input "[Linking] Voir Plus FDGM | PLPs cadeaux"
click at [838, 494] on button "Next" at bounding box center [852, 489] width 32 height 18
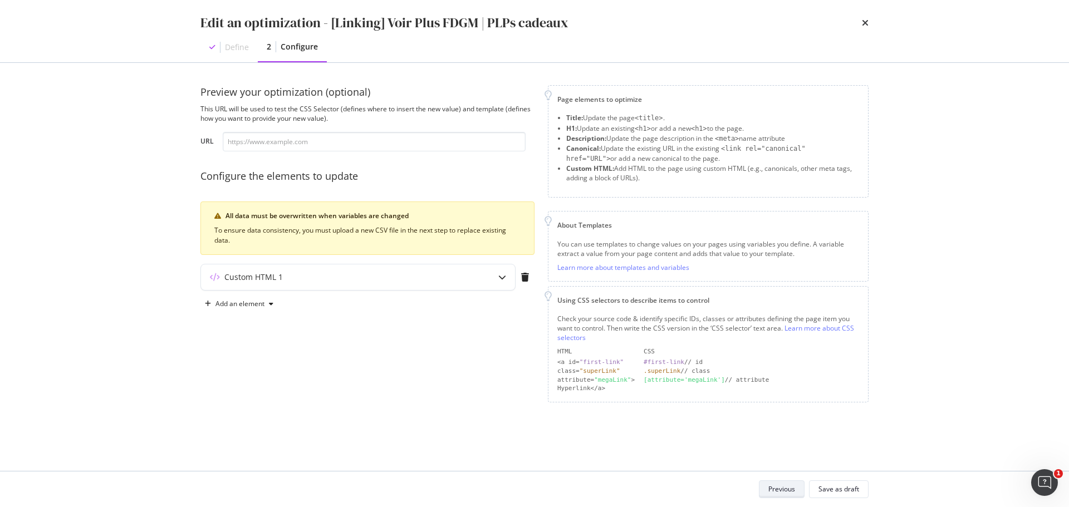
scroll to position [0, 0]
click at [837, 488] on div "Save as draft" at bounding box center [838, 488] width 41 height 9
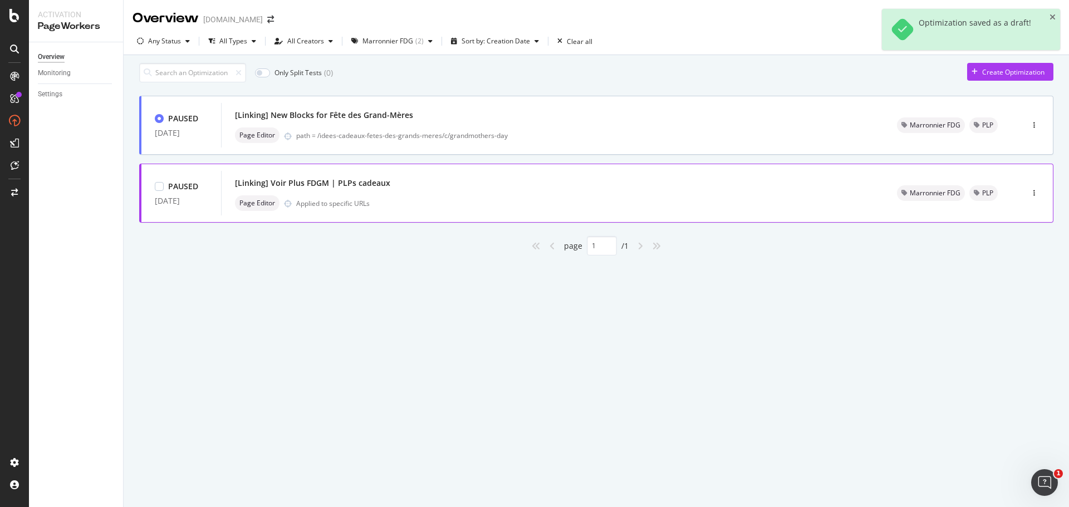
click at [404, 197] on div "[Linking] Voir Plus FDGM | PLPs cadeaux Page Editor Applied to specific URLs" at bounding box center [552, 193] width 635 height 36
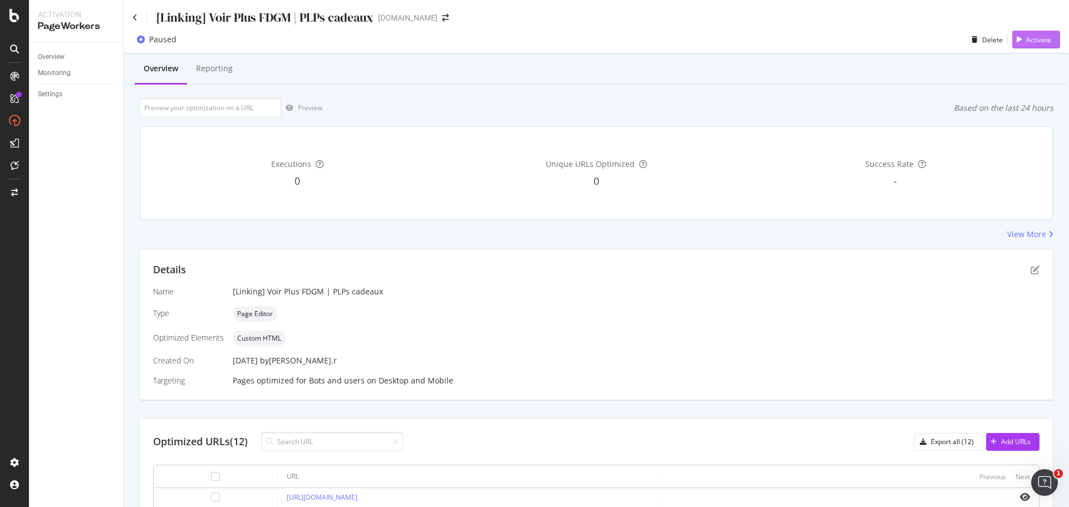
click at [1041, 38] on div "Activate" at bounding box center [1038, 39] width 25 height 9
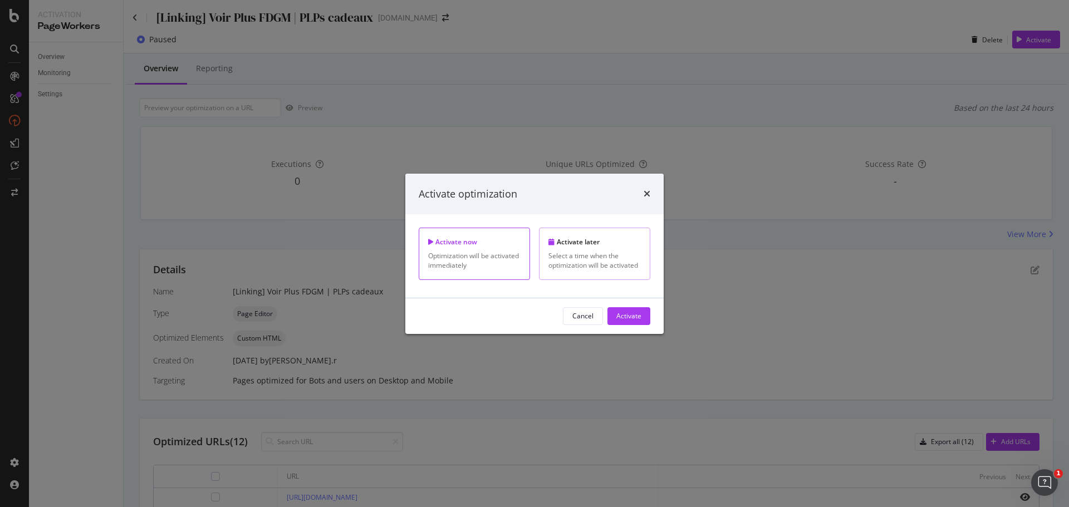
click at [612, 256] on div "Select a time when the optimization will be activated" at bounding box center [594, 260] width 92 height 19
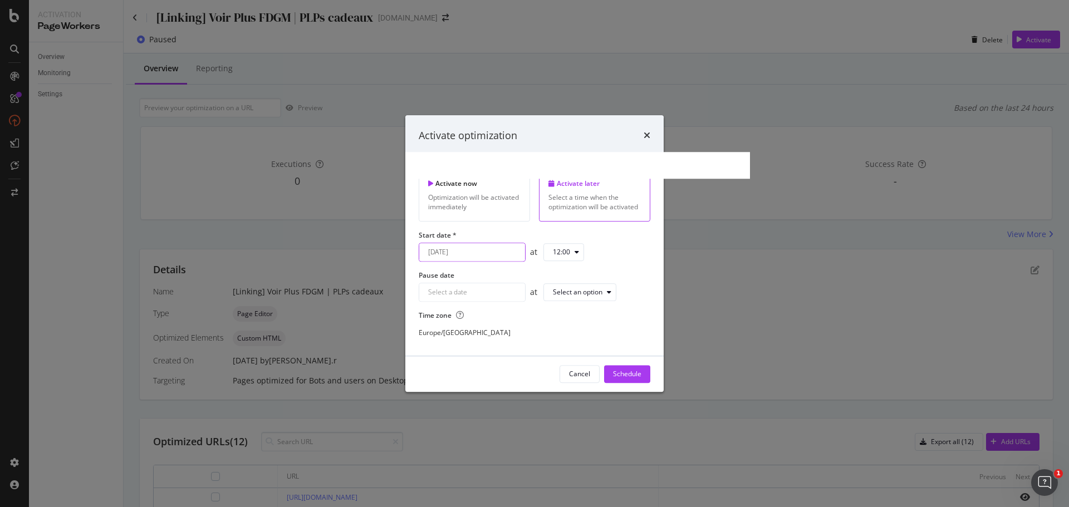
click at [450, 252] on div "August 19th 2025 Navigate forward to interact with the calendar and select a da…" at bounding box center [472, 252] width 107 height 19
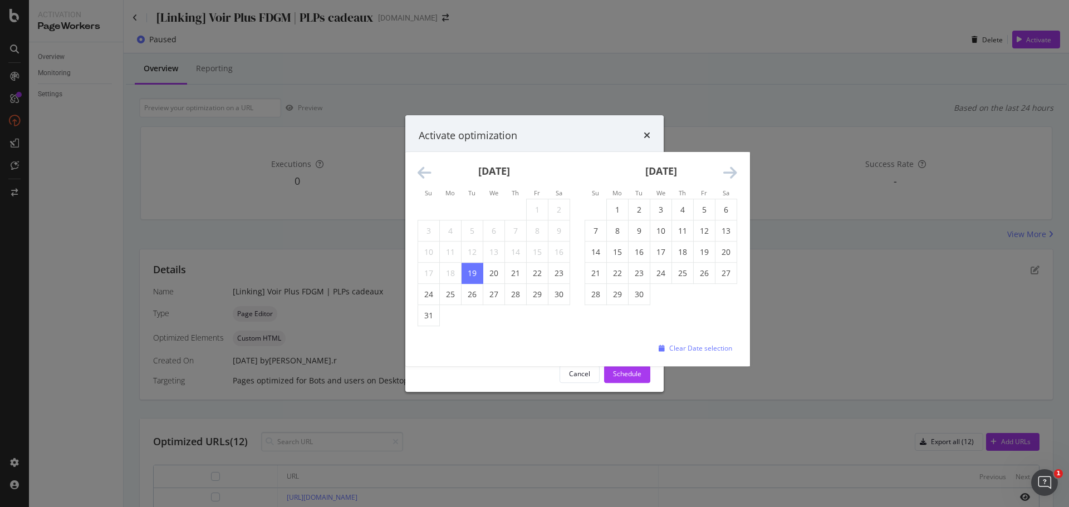
click at [735, 175] on icon "Move forward to switch to the next month." at bounding box center [730, 173] width 14 height 16
click at [734, 175] on icon "Move forward to switch to the next month." at bounding box center [730, 173] width 14 height 16
click at [732, 175] on icon "Move forward to switch to the next month." at bounding box center [730, 173] width 14 height 16
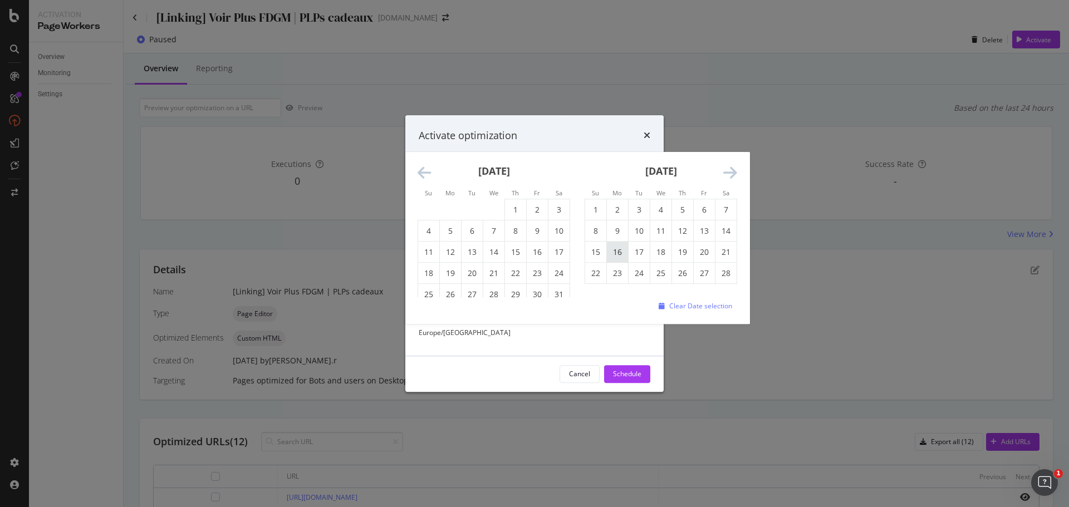
click at [621, 252] on td "16" at bounding box center [618, 252] width 22 height 21
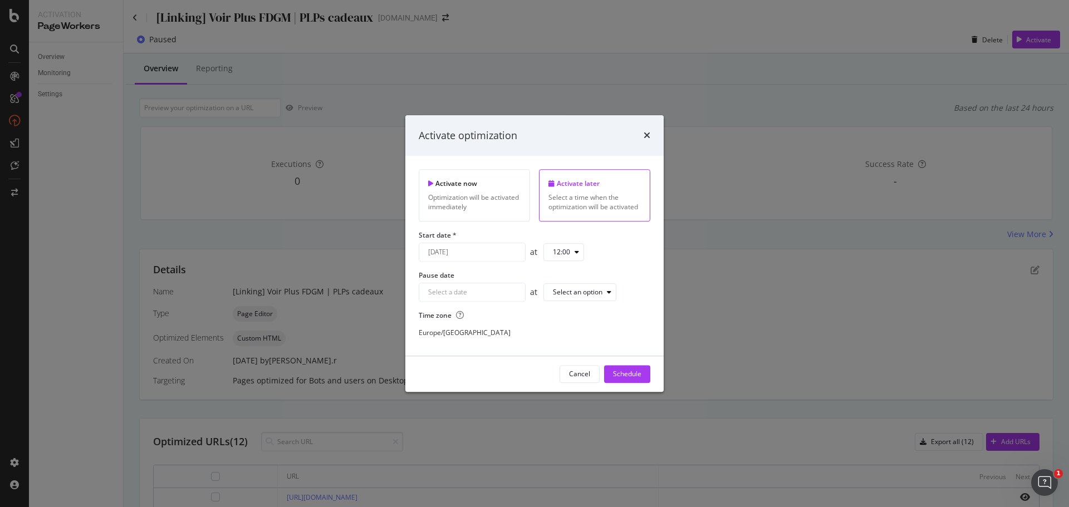
type input "February 16th 2026"
click at [583, 256] on div "12:00" at bounding box center [568, 252] width 31 height 16
click at [573, 308] on div "08:00" at bounding box center [565, 306] width 17 height 9
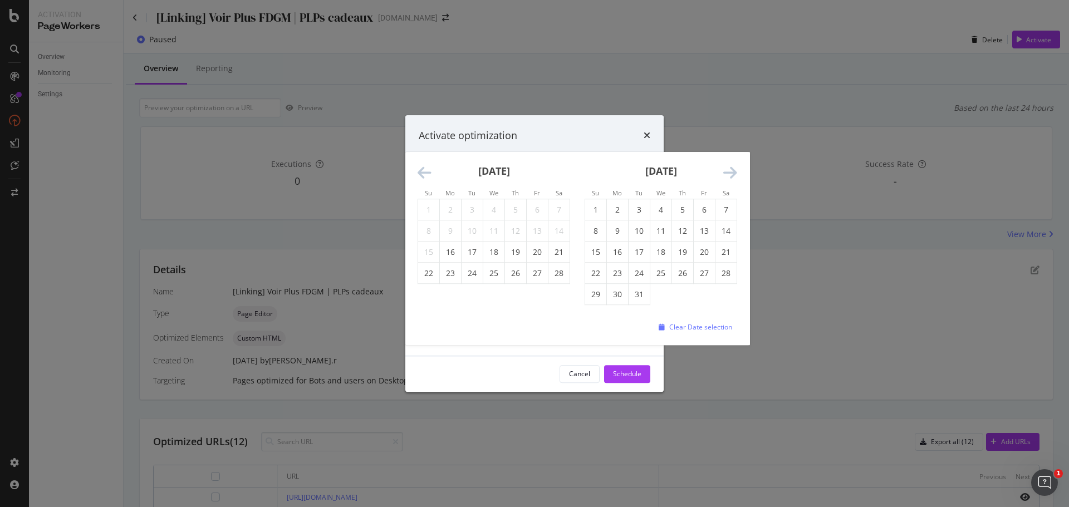
click at [448, 287] on div "Navigate forward to interact with the calendar and select a date. Press the que…" at bounding box center [472, 292] width 107 height 19
click at [593, 211] on td "1" at bounding box center [596, 209] width 22 height 21
type input "March 1st 2026"
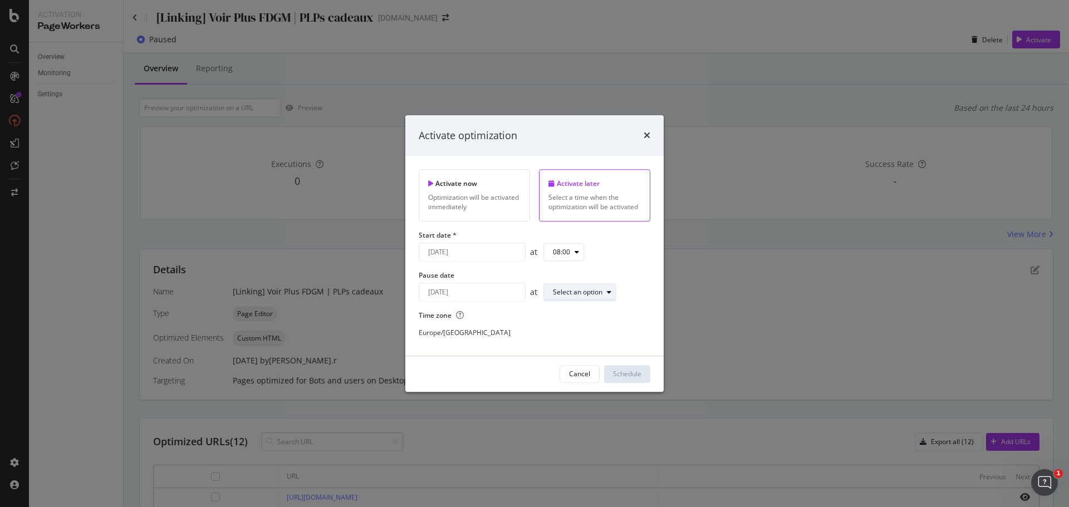
click at [602, 296] on div "Select an option" at bounding box center [578, 292] width 50 height 7
click at [573, 435] on div "23:00" at bounding box center [565, 439] width 17 height 9
click at [633, 374] on div "Schedule" at bounding box center [627, 374] width 28 height 9
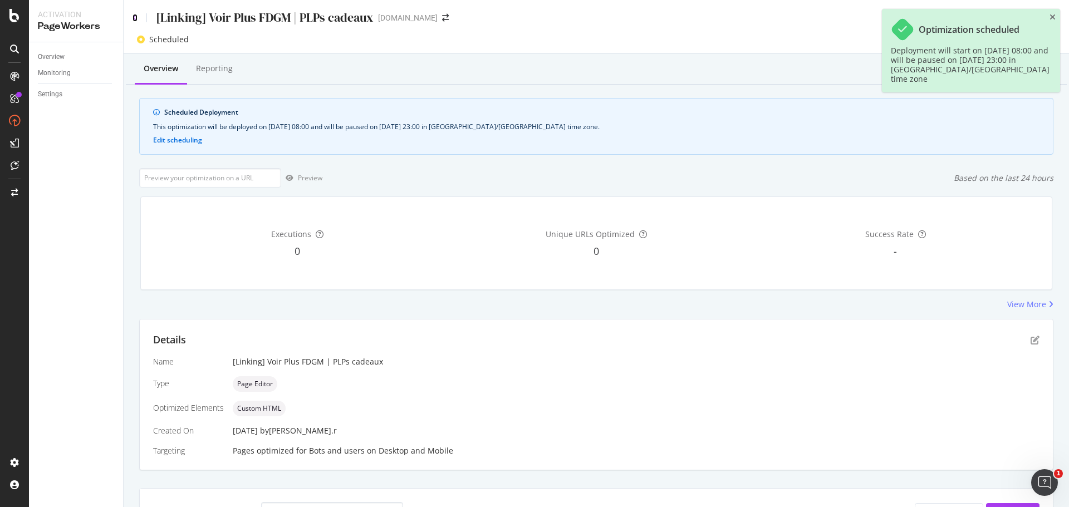
click at [135, 16] on icon at bounding box center [134, 18] width 5 height 8
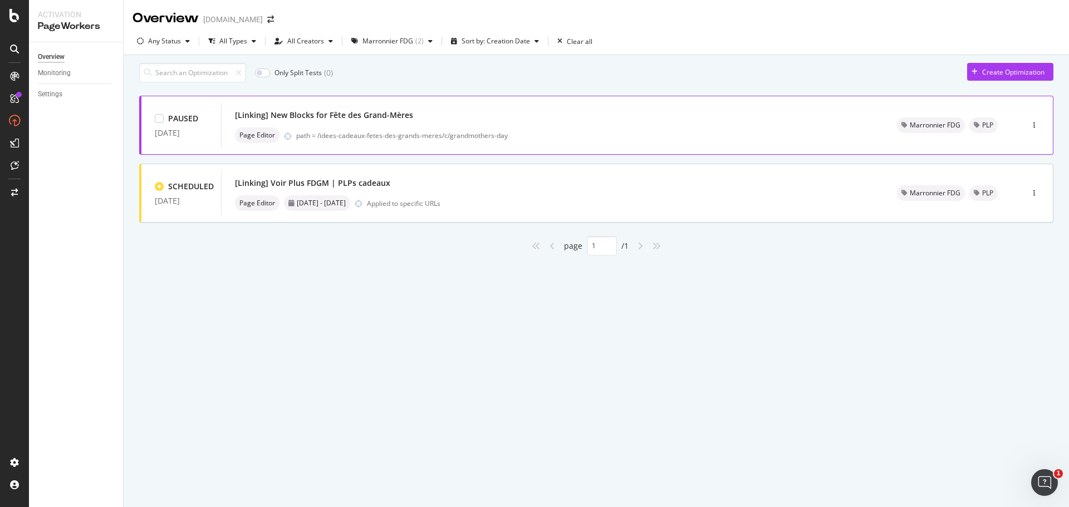
click at [528, 120] on div "[Linking] New Blocks for Fête des Grand-Mères" at bounding box center [552, 115] width 635 height 16
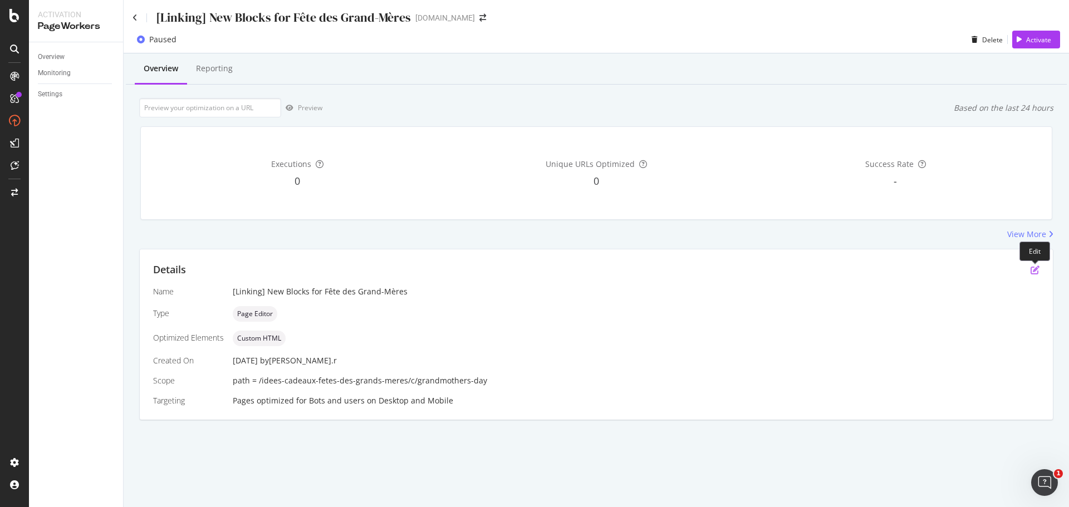
click at [1031, 271] on icon "pen-to-square" at bounding box center [1034, 269] width 9 height 9
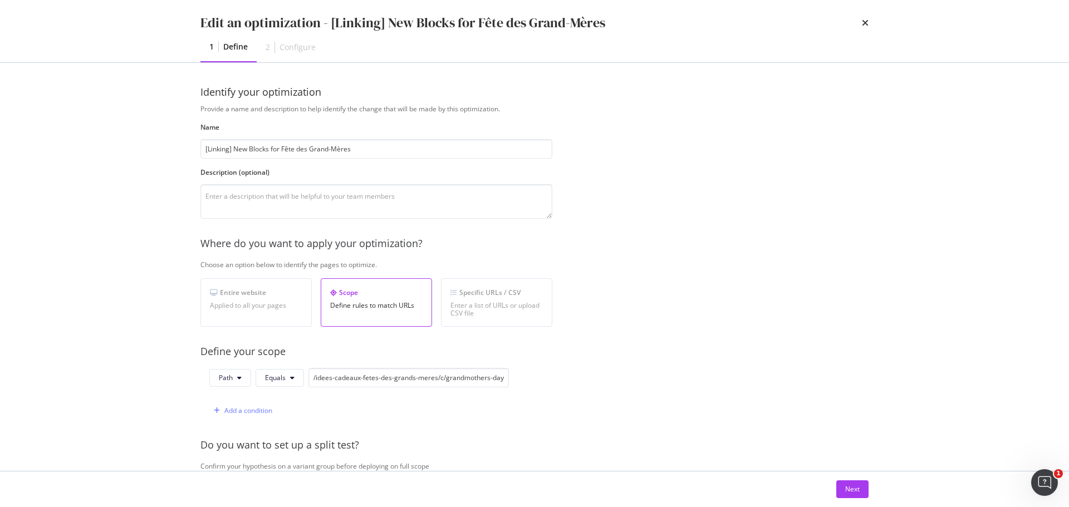
scroll to position [264, 0]
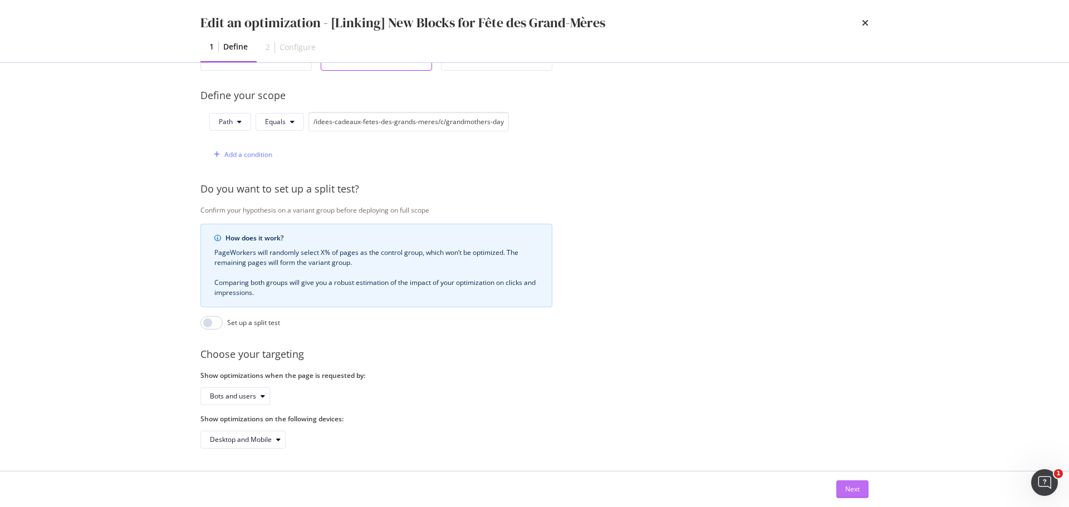
click at [863, 494] on button "Next" at bounding box center [852, 489] width 32 height 18
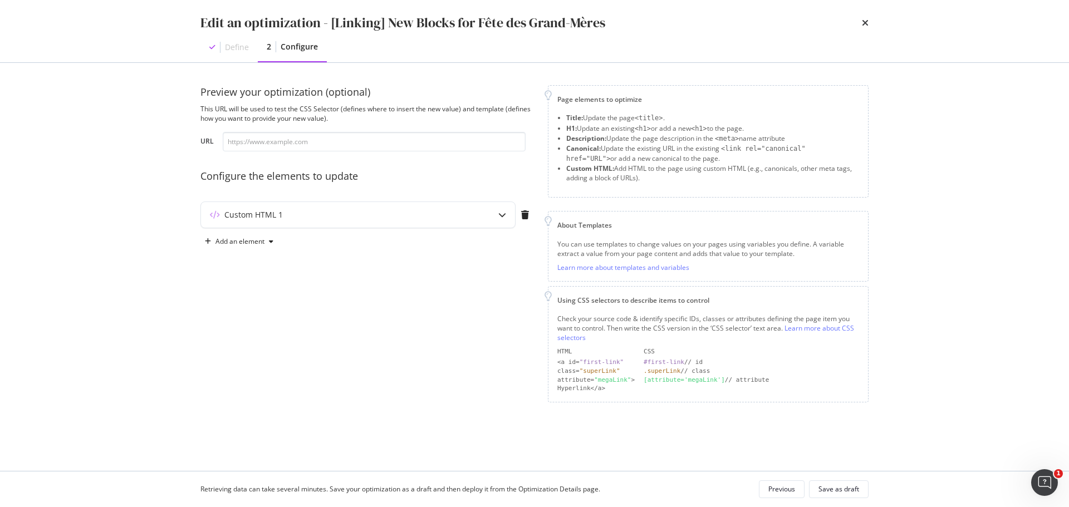
scroll to position [0, 0]
click at [503, 214] on icon "modal" at bounding box center [502, 215] width 8 height 8
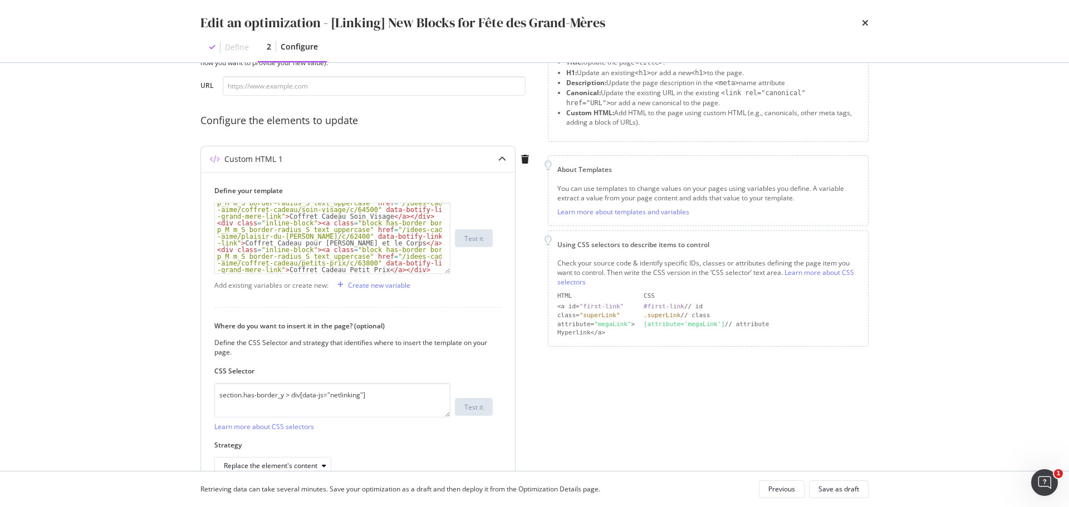
scroll to position [250, 0]
drag, startPoint x: 329, startPoint y: 24, endPoint x: 627, endPoint y: 23, distance: 298.3
click at [627, 23] on div "Edit an optimization - [Linking] New Blocks for Fête des Grand-Mères" at bounding box center [534, 22] width 668 height 19
copy div "[Linking] New Blocks for Fête des Grand-Mères"
click at [791, 490] on div "Previous" at bounding box center [781, 488] width 27 height 9
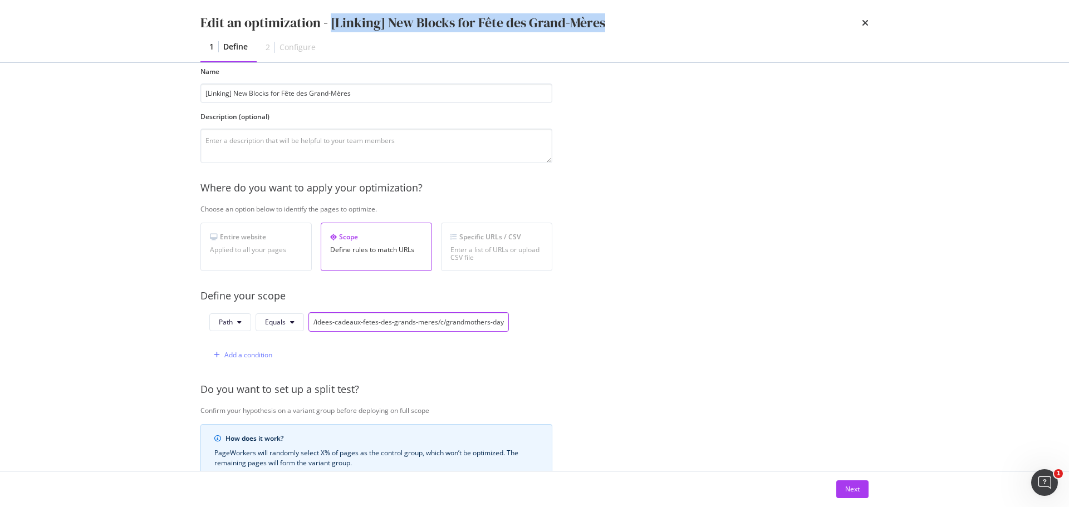
click at [387, 325] on input "/idees-cadeaux-fetes-des-grands-meres/c/grandmothers-day" at bounding box center [408, 321] width 200 height 19
click at [863, 21] on icon "times" at bounding box center [865, 22] width 7 height 9
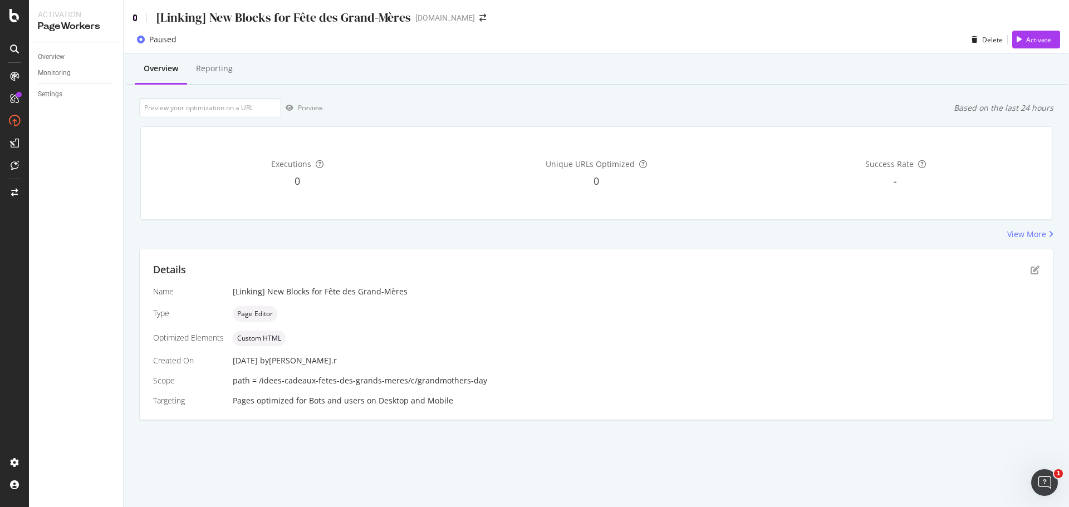
click at [136, 16] on icon at bounding box center [134, 18] width 5 height 8
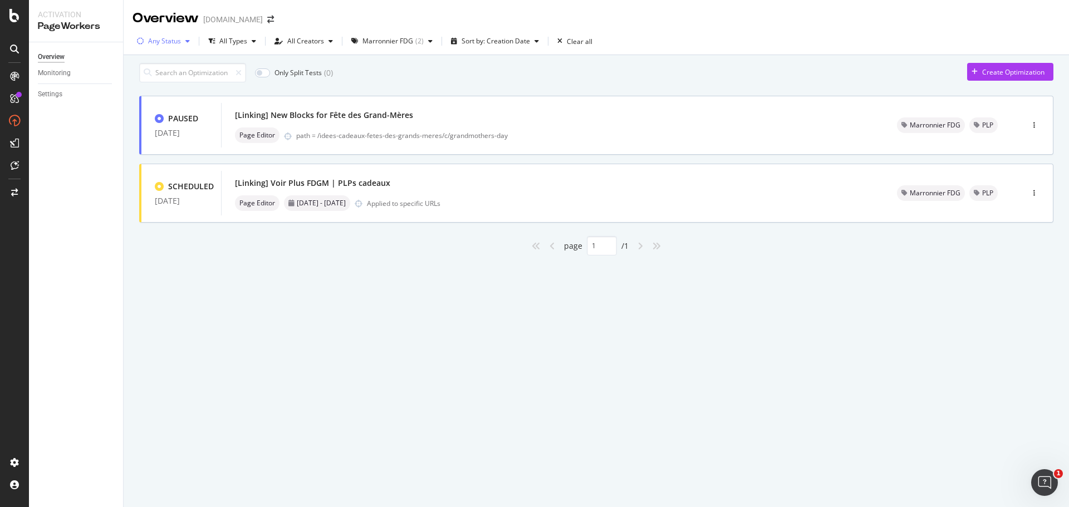
click at [169, 38] on div "Any Status" at bounding box center [164, 41] width 33 height 7
click at [173, 101] on div "Paused" at bounding box center [166, 100] width 23 height 9
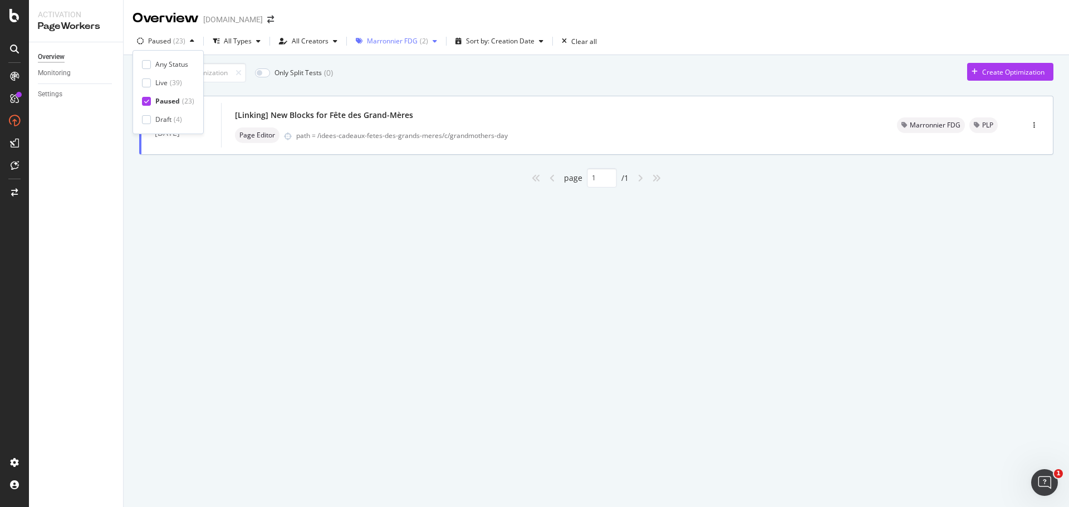
click at [420, 42] on div "( 2 )" at bounding box center [424, 41] width 8 height 7
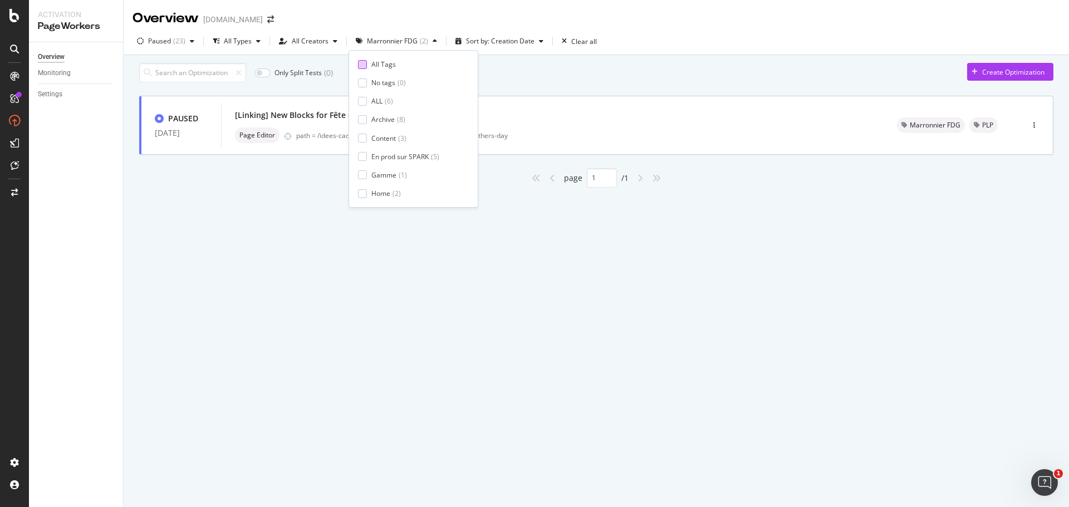
click at [365, 66] on div at bounding box center [362, 64] width 9 height 9
